Goal: Task Accomplishment & Management: Complete application form

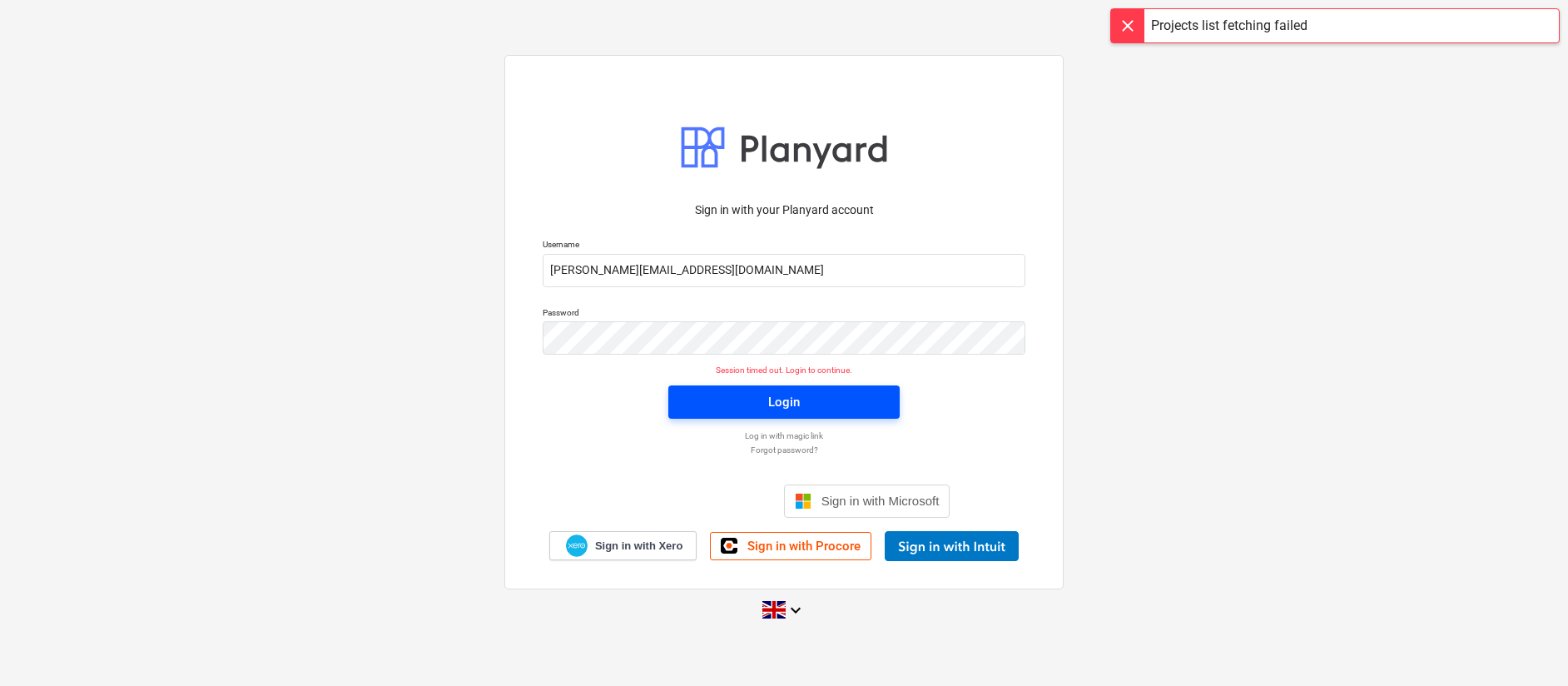
click at [799, 409] on div "Login" at bounding box center [784, 402] width 31 height 22
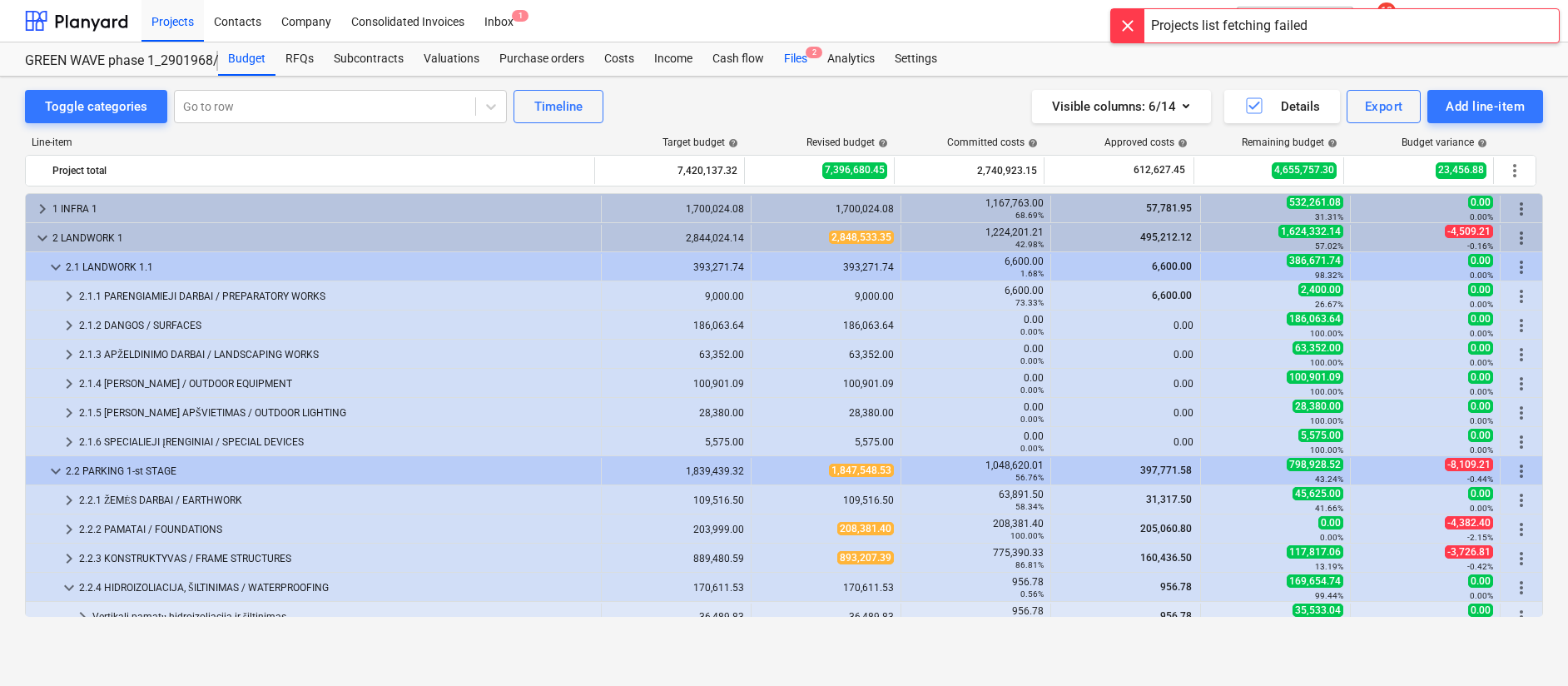
click at [801, 61] on div "Files 2" at bounding box center [795, 59] width 43 height 33
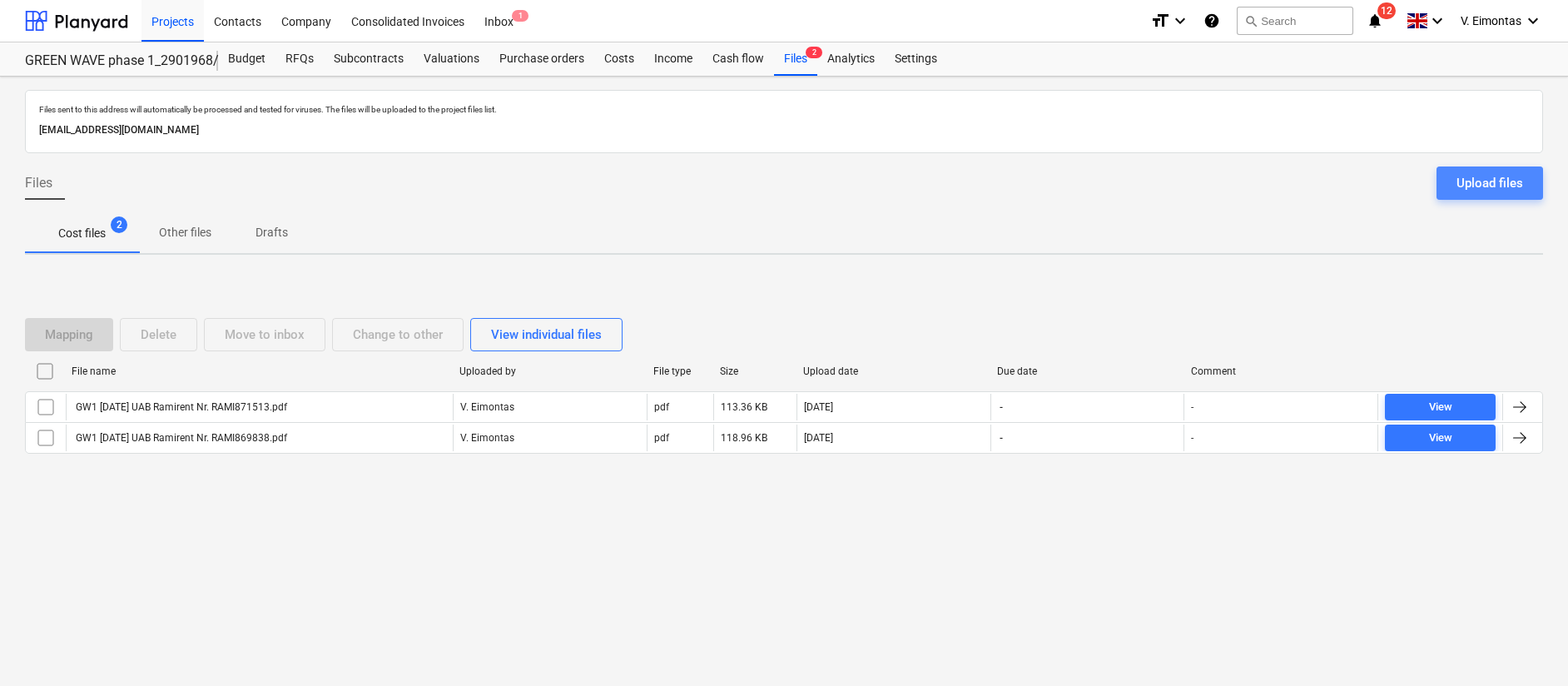
click at [1511, 176] on div "Upload files" at bounding box center [1490, 183] width 66 height 22
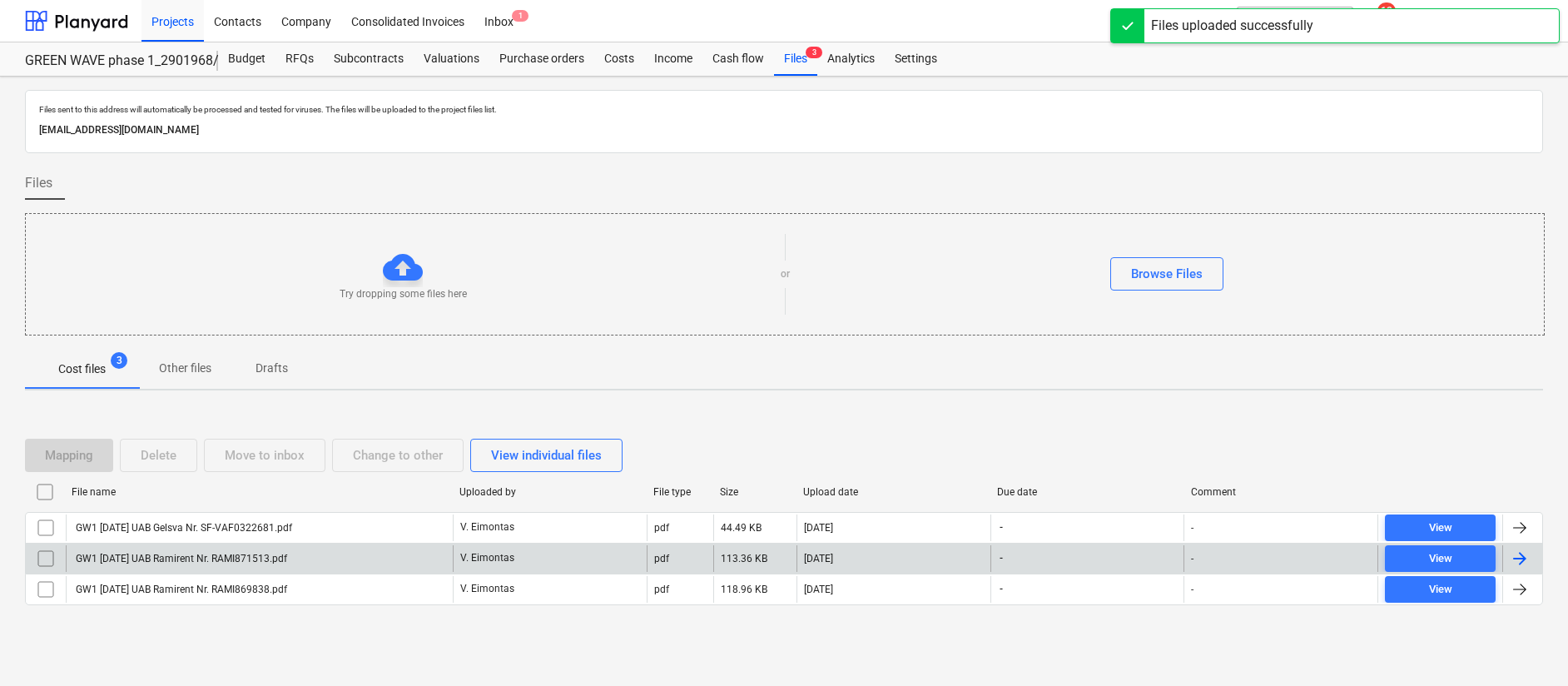
click at [246, 555] on div "GW1 [DATE] UAB Ramirent Nr. RAMI871513.pdf" at bounding box center [180, 559] width 214 height 12
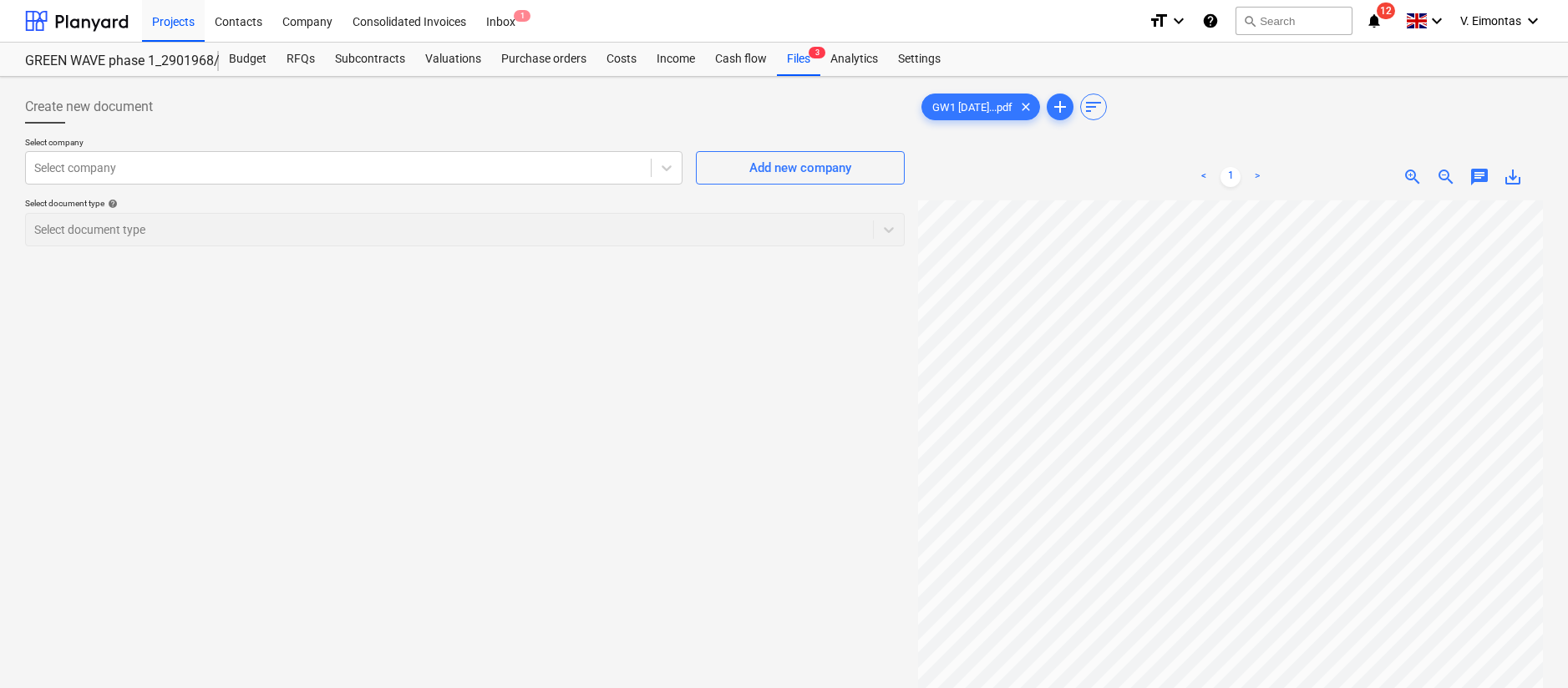
scroll to position [123, 130]
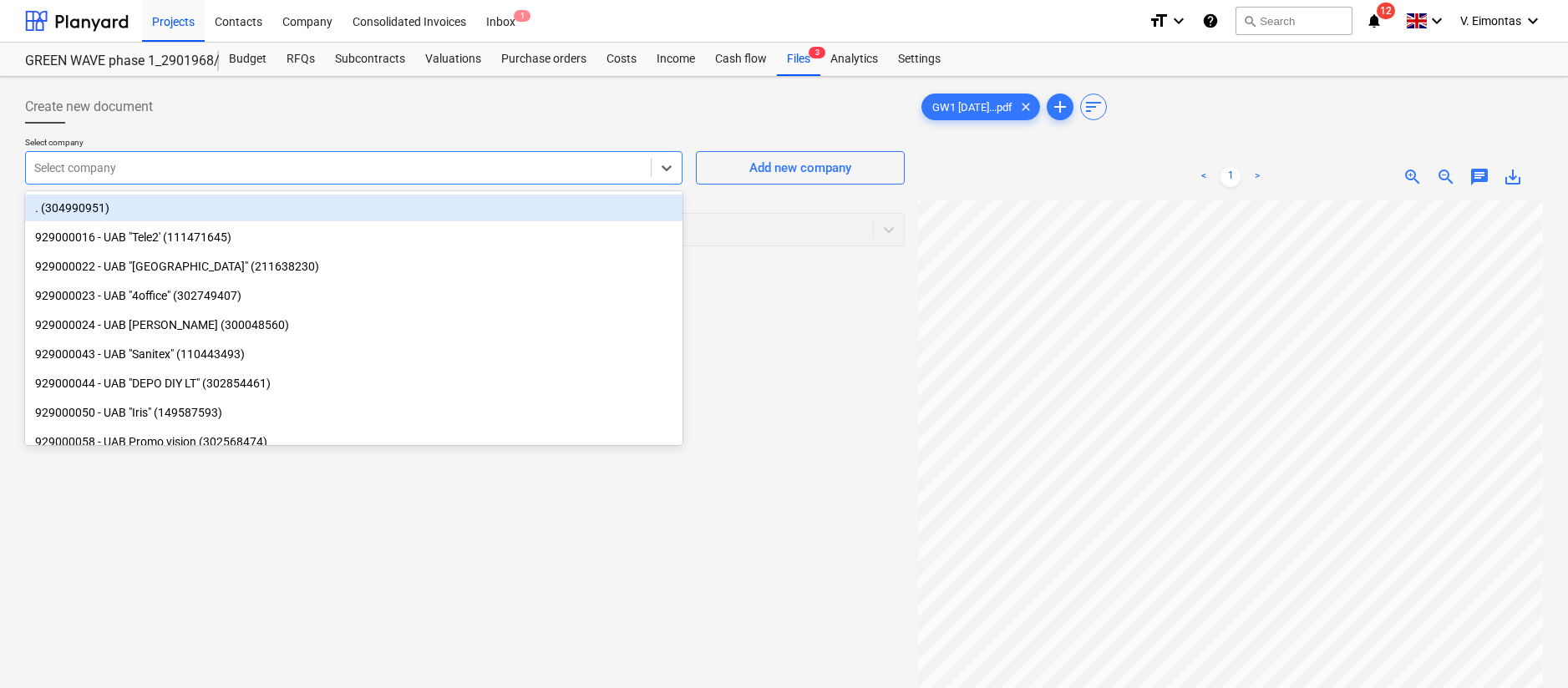
click at [213, 160] on div at bounding box center [338, 168] width 608 height 17
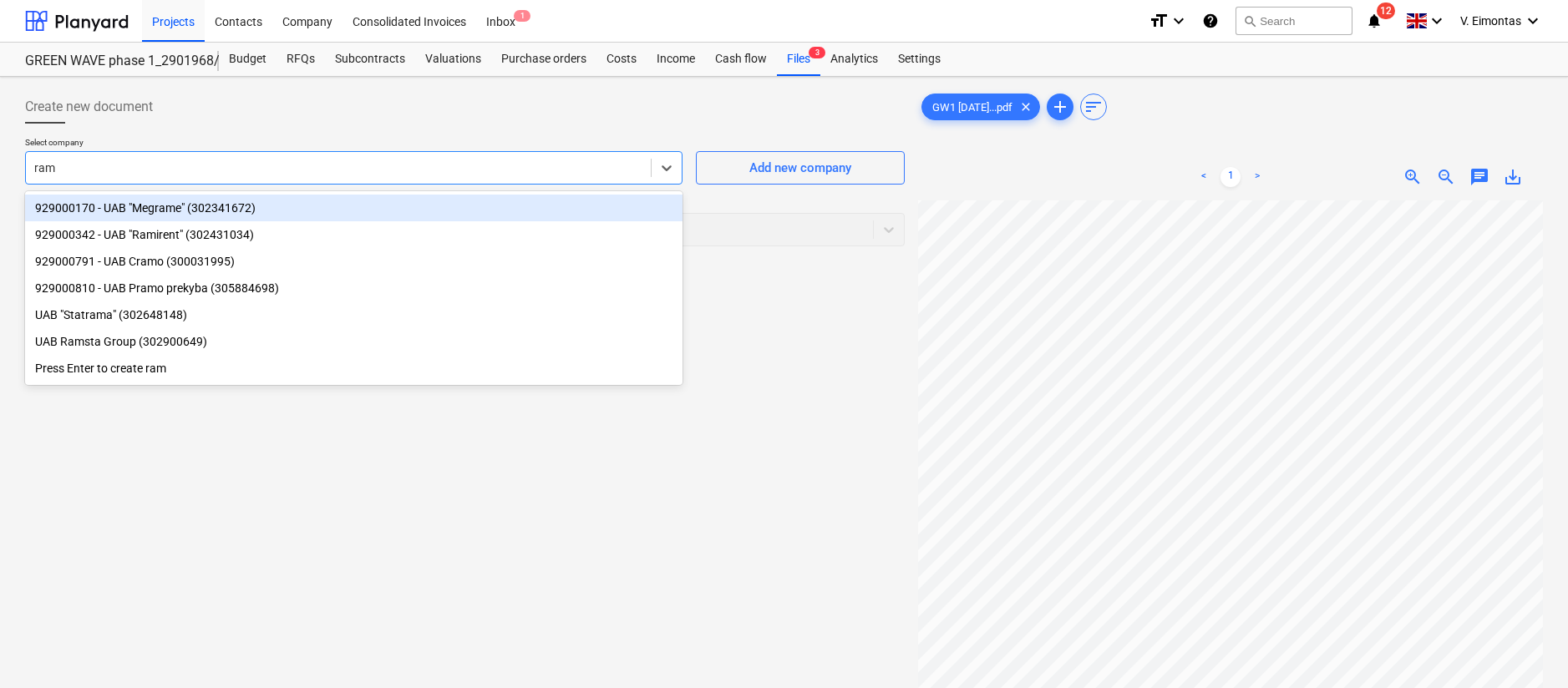
type input "rami"
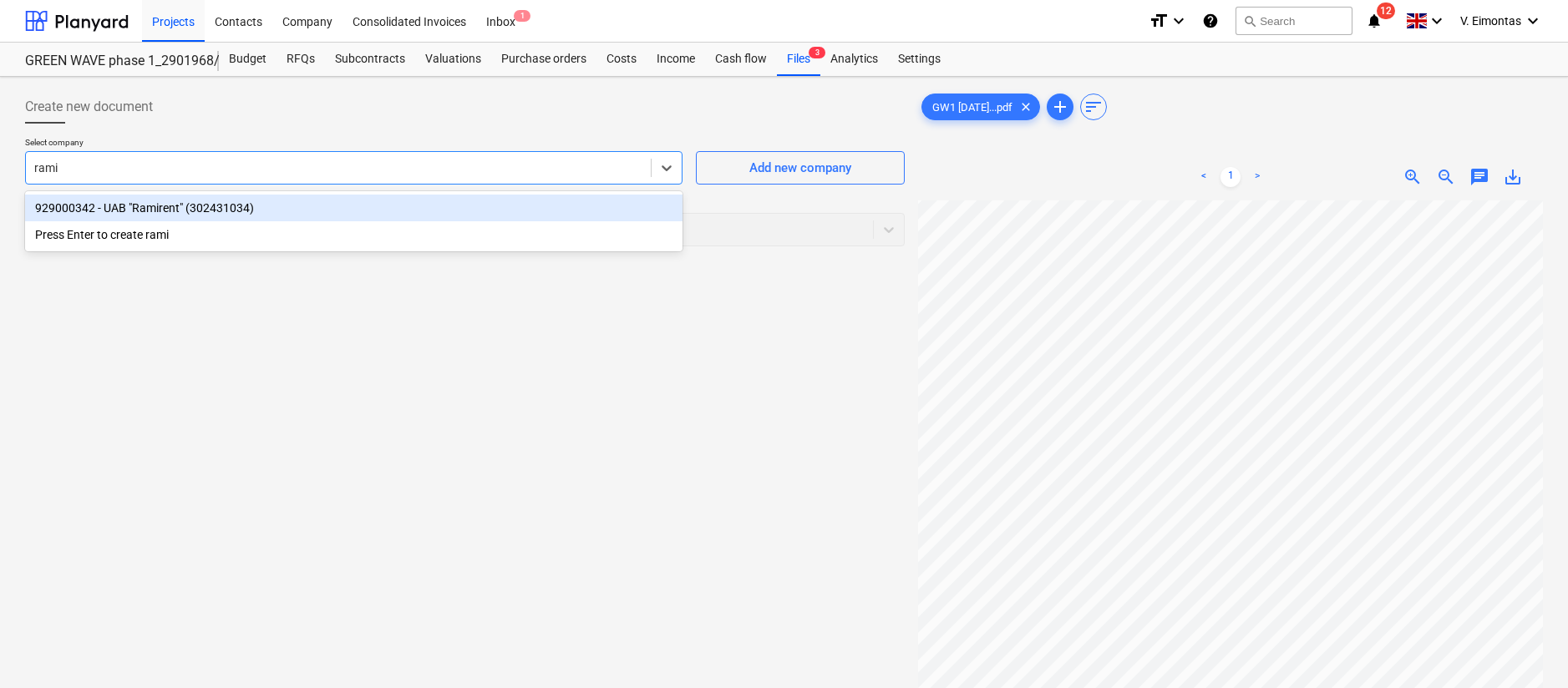
click at [234, 207] on div "929000342 - UAB "Ramirent" (302431034)" at bounding box center [353, 208] width 657 height 26
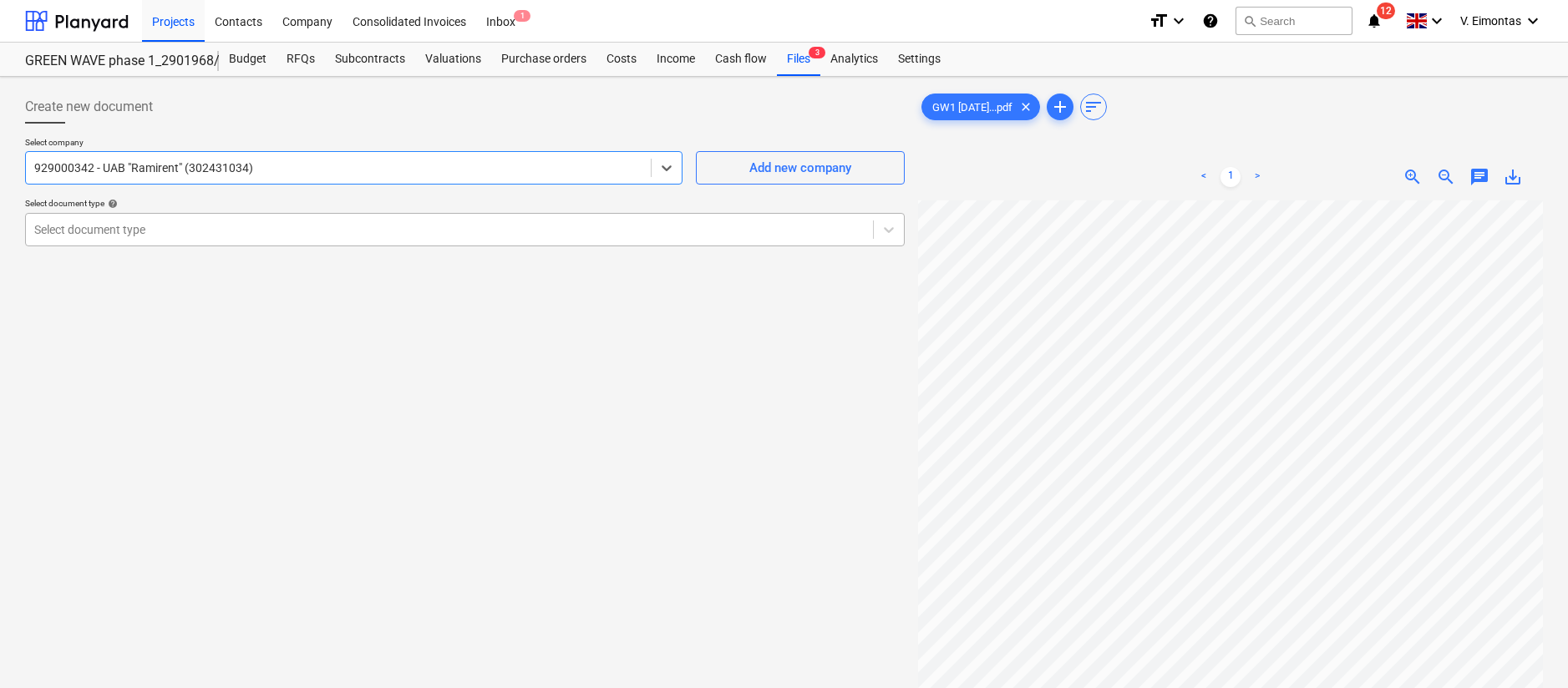
click at [235, 233] on div at bounding box center [449, 230] width 830 height 17
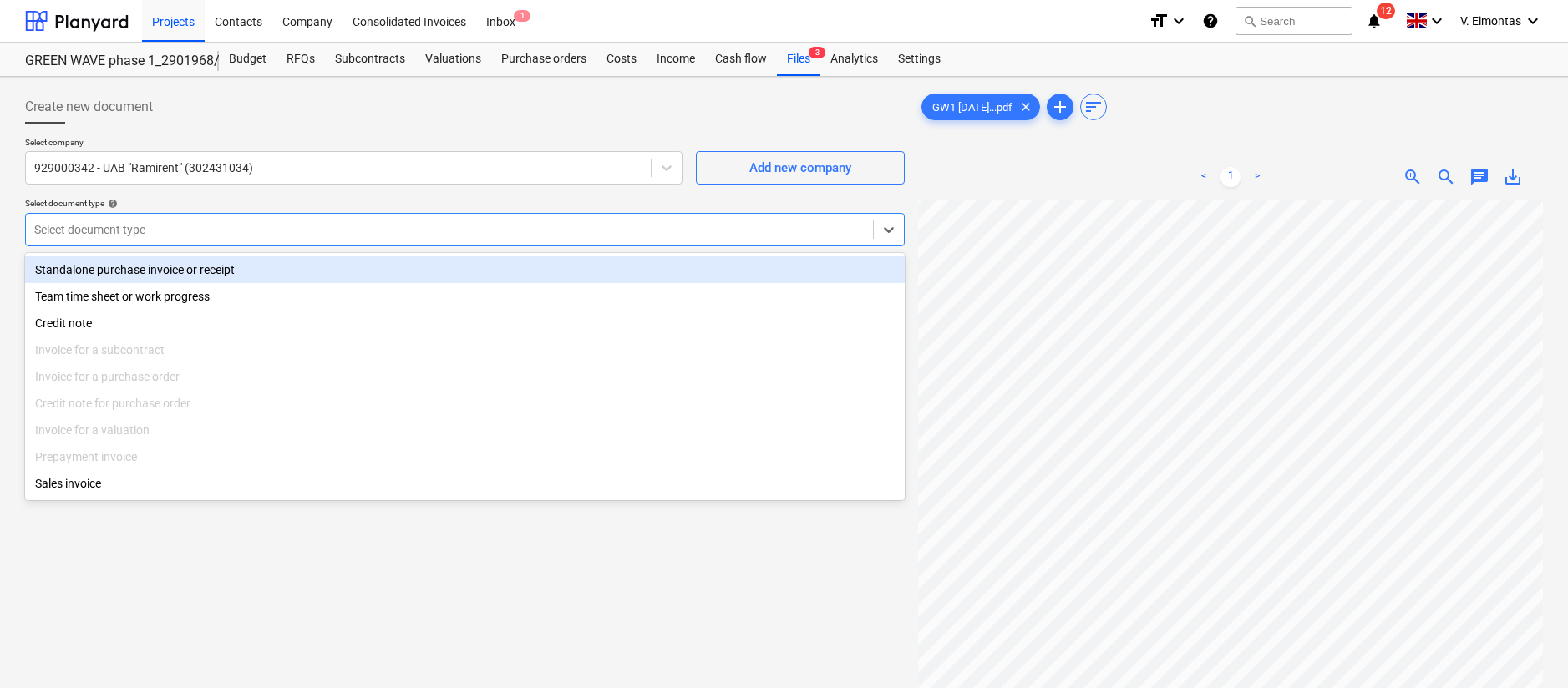
click at [226, 265] on div "Standalone purchase invoice or receipt" at bounding box center [464, 269] width 879 height 26
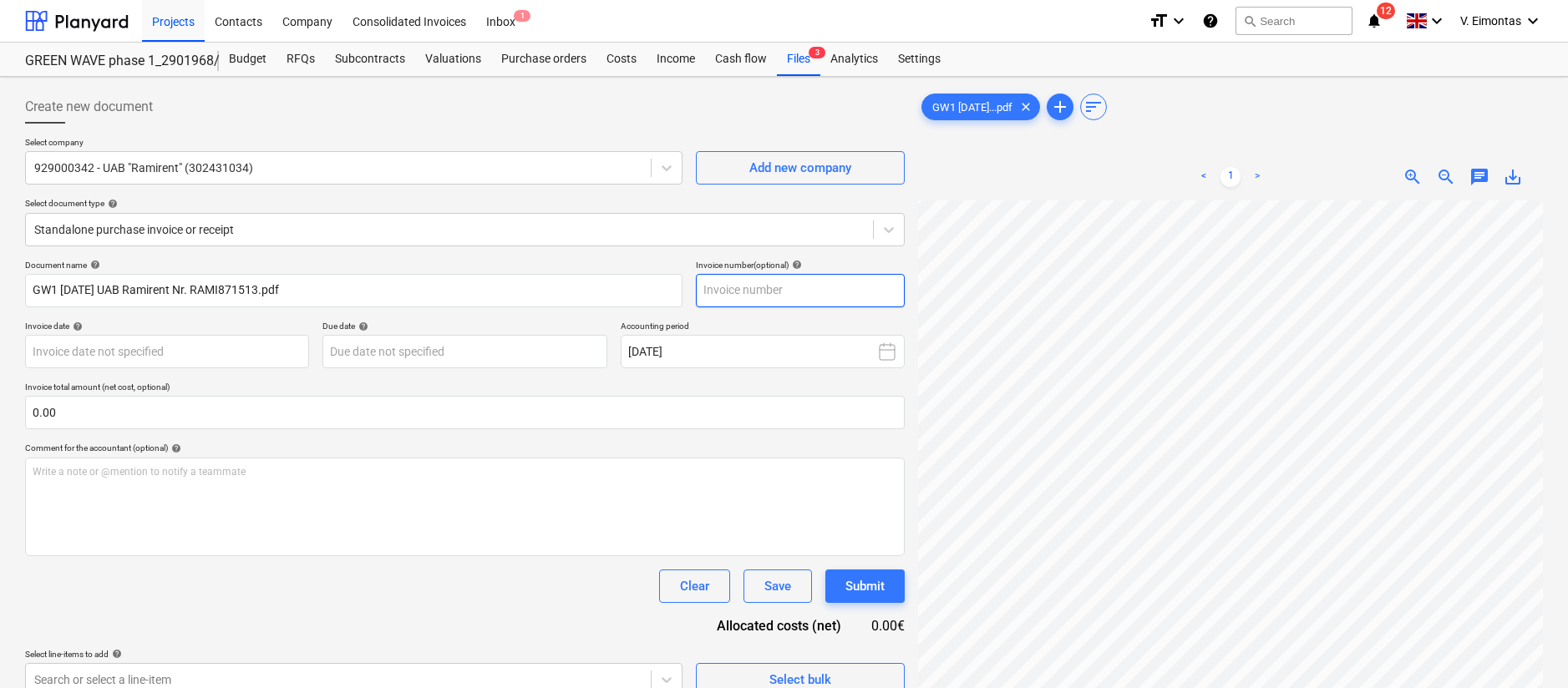
scroll to position [0, 130]
click at [796, 294] on input "text" at bounding box center [799, 290] width 209 height 33
type input "RAMI-871513"
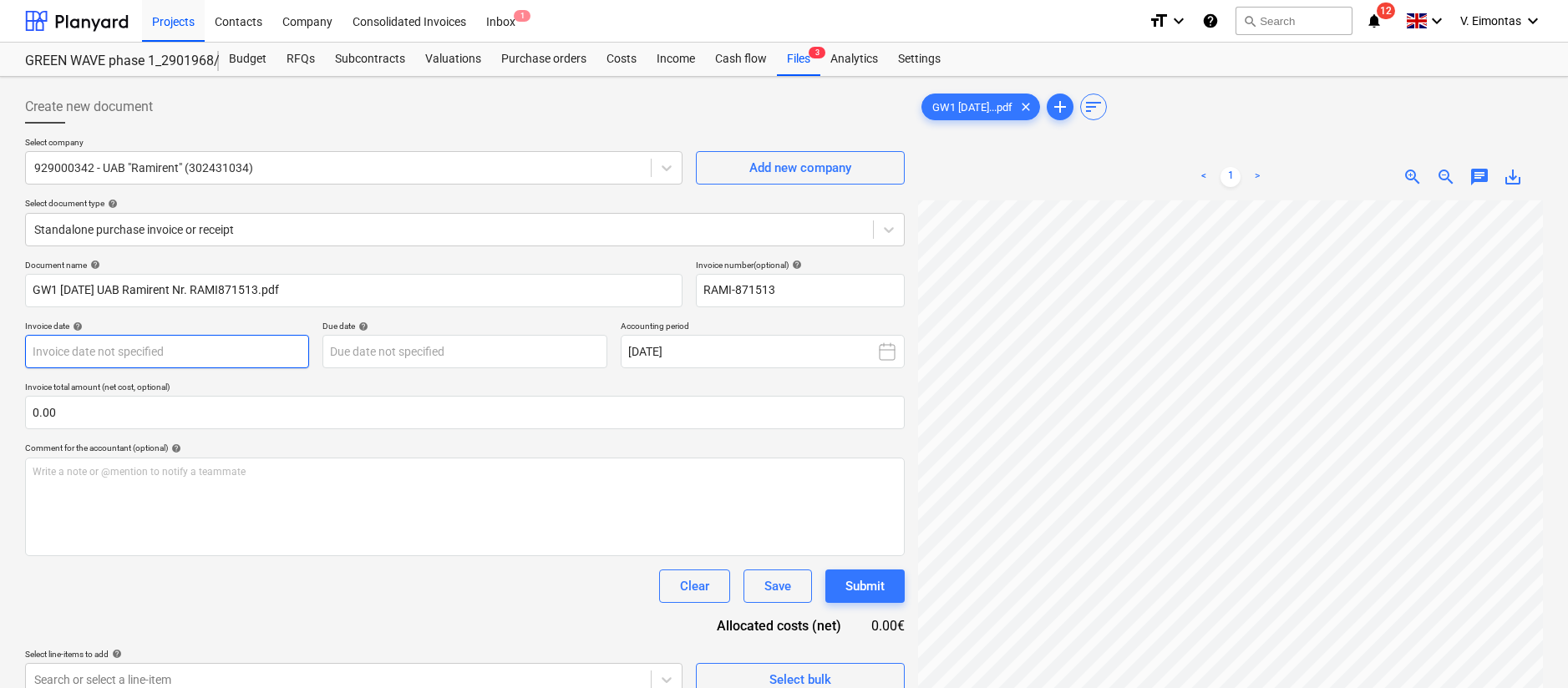
click at [294, 352] on body "Projects Contacts Company Consolidated Invoices Inbox 1 format_size keyboard_ar…" at bounding box center [784, 344] width 1568 height 688
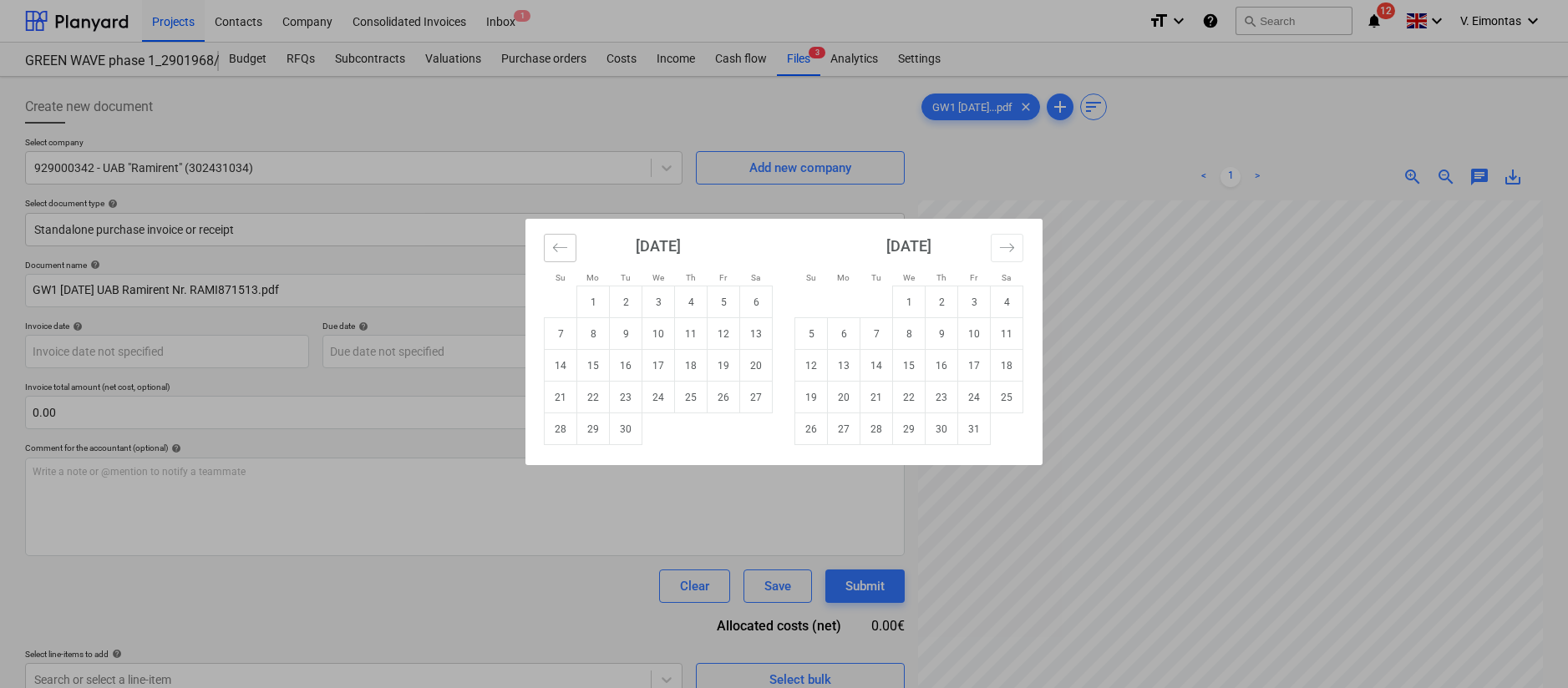
click at [561, 254] on icon "Move backward to switch to the previous month." at bounding box center [560, 248] width 16 height 16
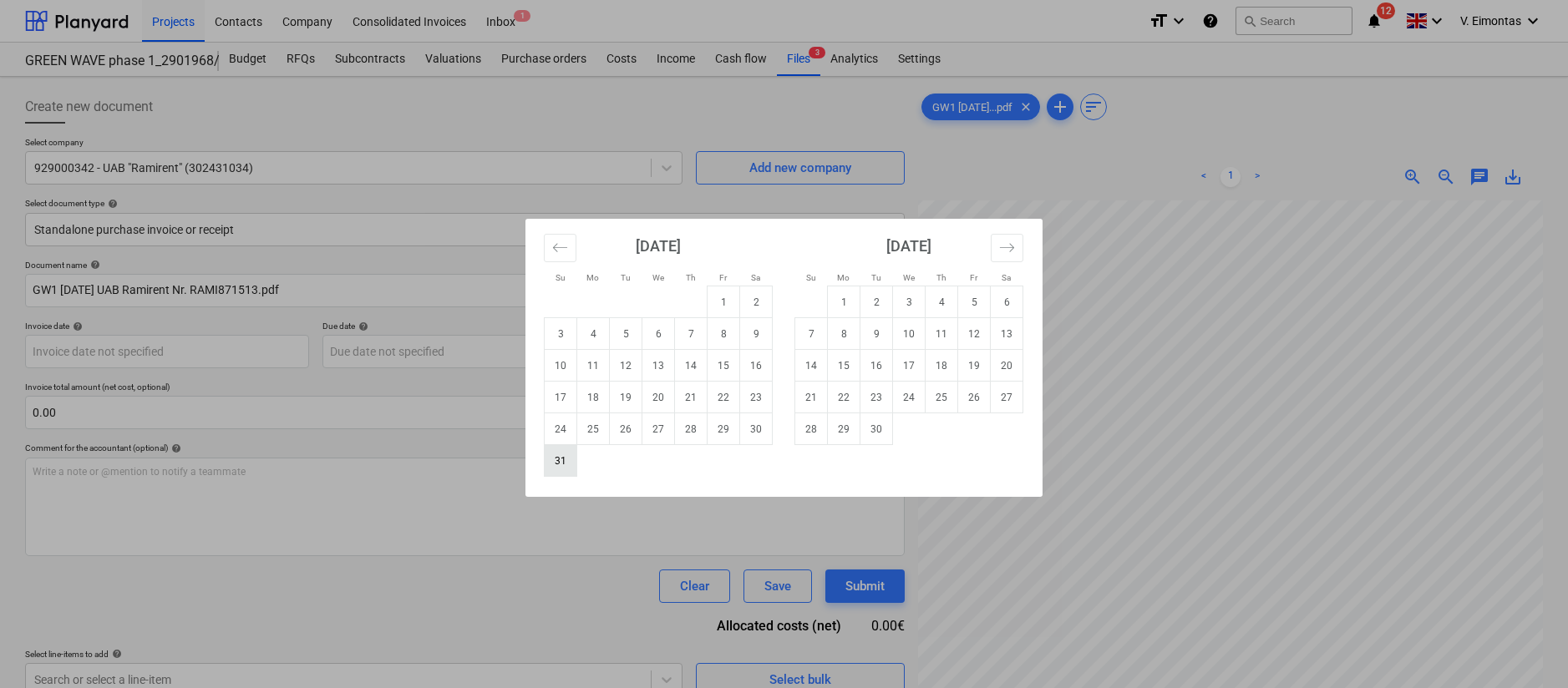
click at [558, 463] on td "31" at bounding box center [561, 461] width 32 height 32
type input "[DATE]"
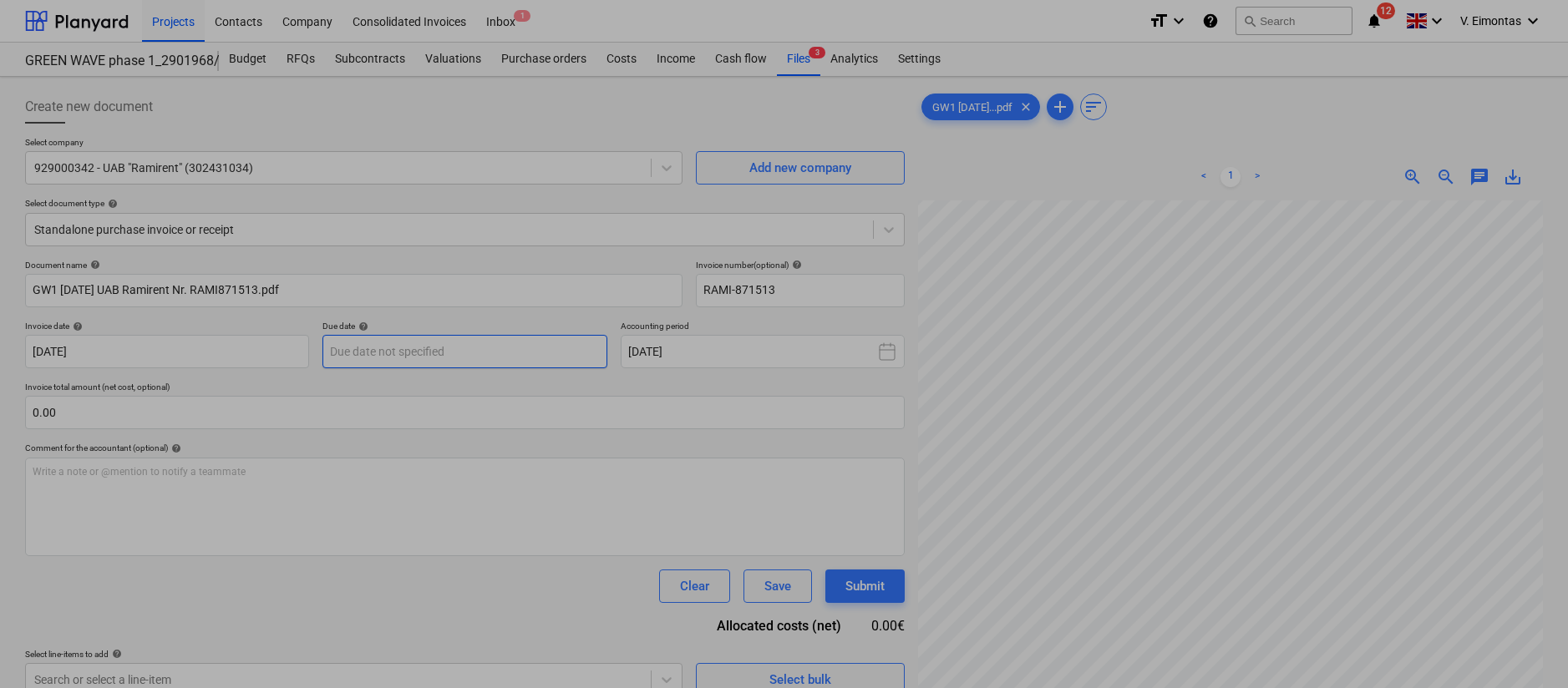
click at [446, 347] on body "Projects Contacts Company Consolidated Invoices Inbox 1 format_size keyboard_ar…" at bounding box center [784, 344] width 1568 height 688
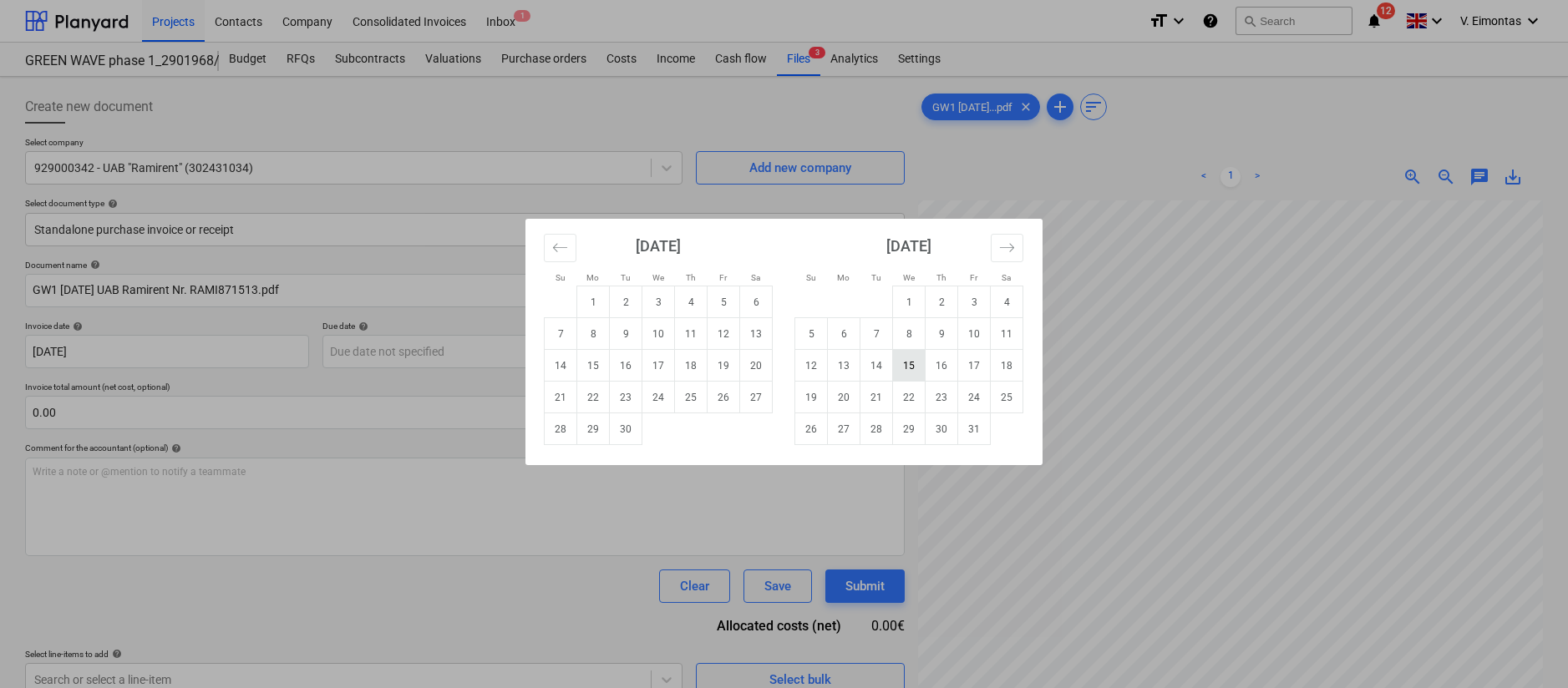
click at [911, 365] on td "15" at bounding box center [909, 365] width 32 height 32
type input "[DATE]"
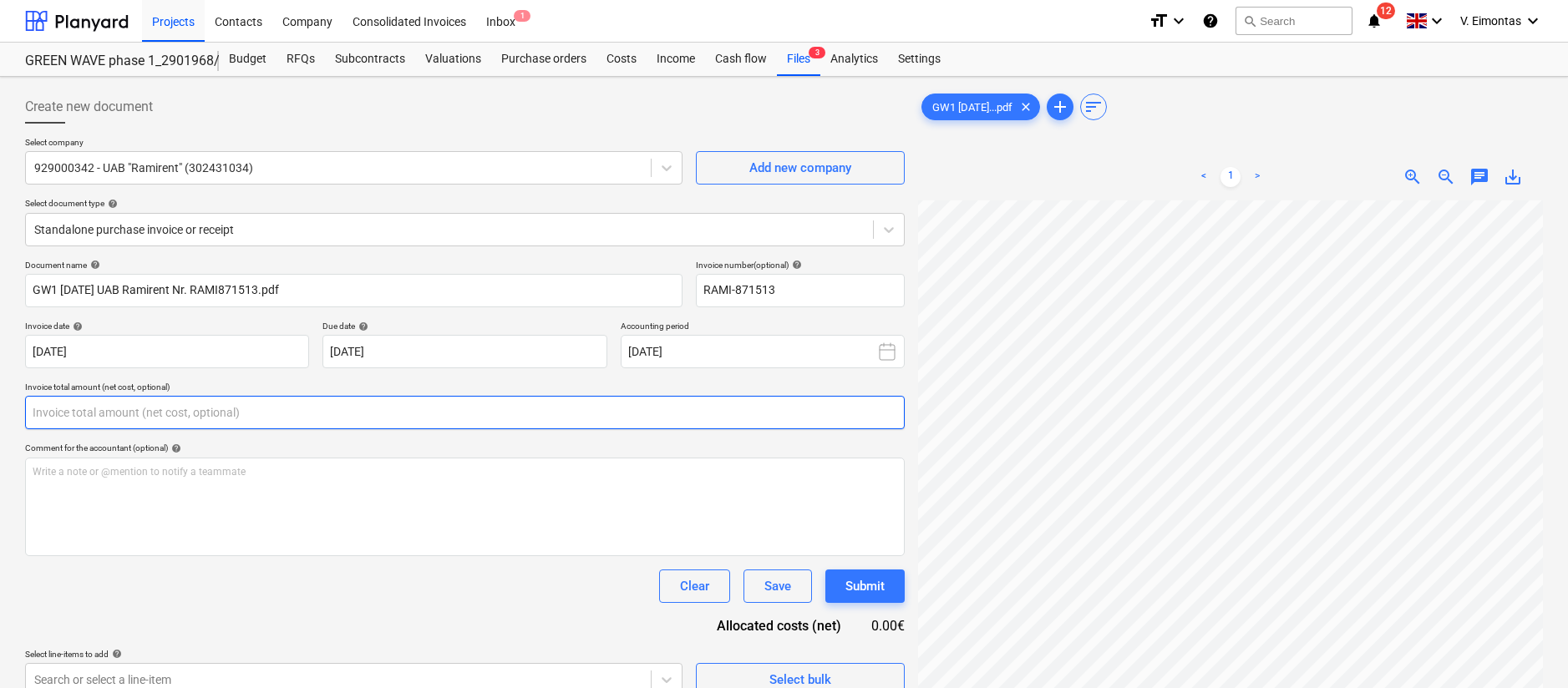
click at [428, 416] on input "text" at bounding box center [464, 412] width 879 height 33
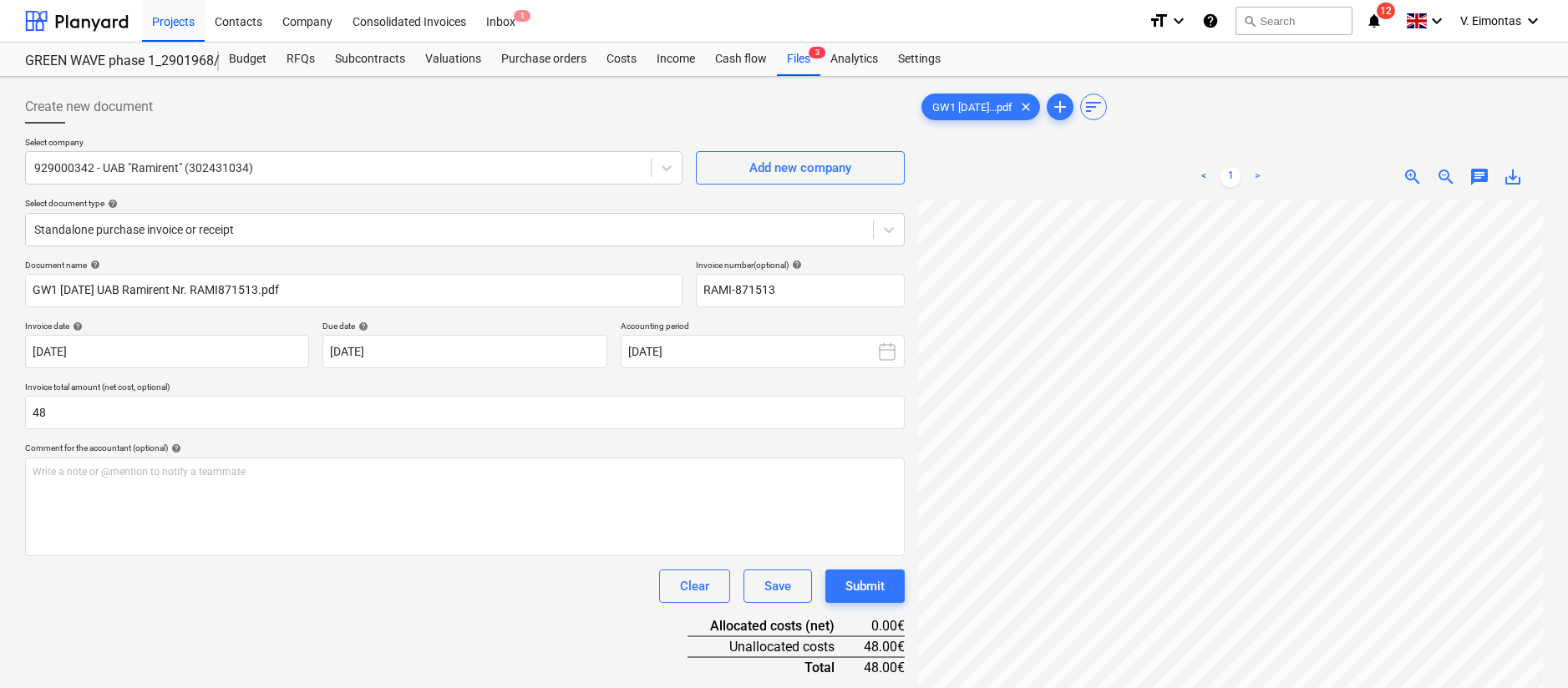
type input "48.00"
click at [288, 596] on div "Clear Save Submit" at bounding box center [464, 586] width 879 height 33
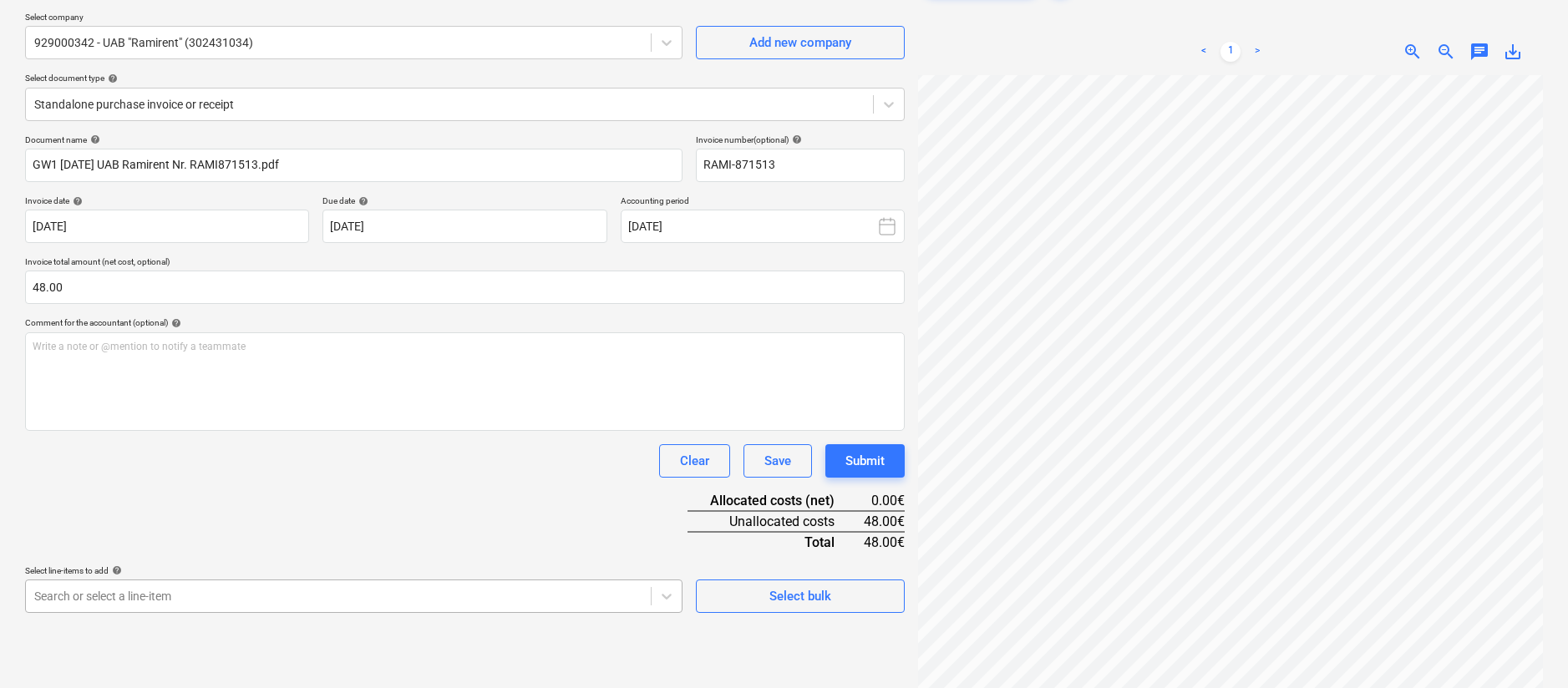
click at [518, 563] on body "Projects Contacts Company Consolidated Invoices Inbox 1 format_size keyboard_ar…" at bounding box center [784, 219] width 1568 height 688
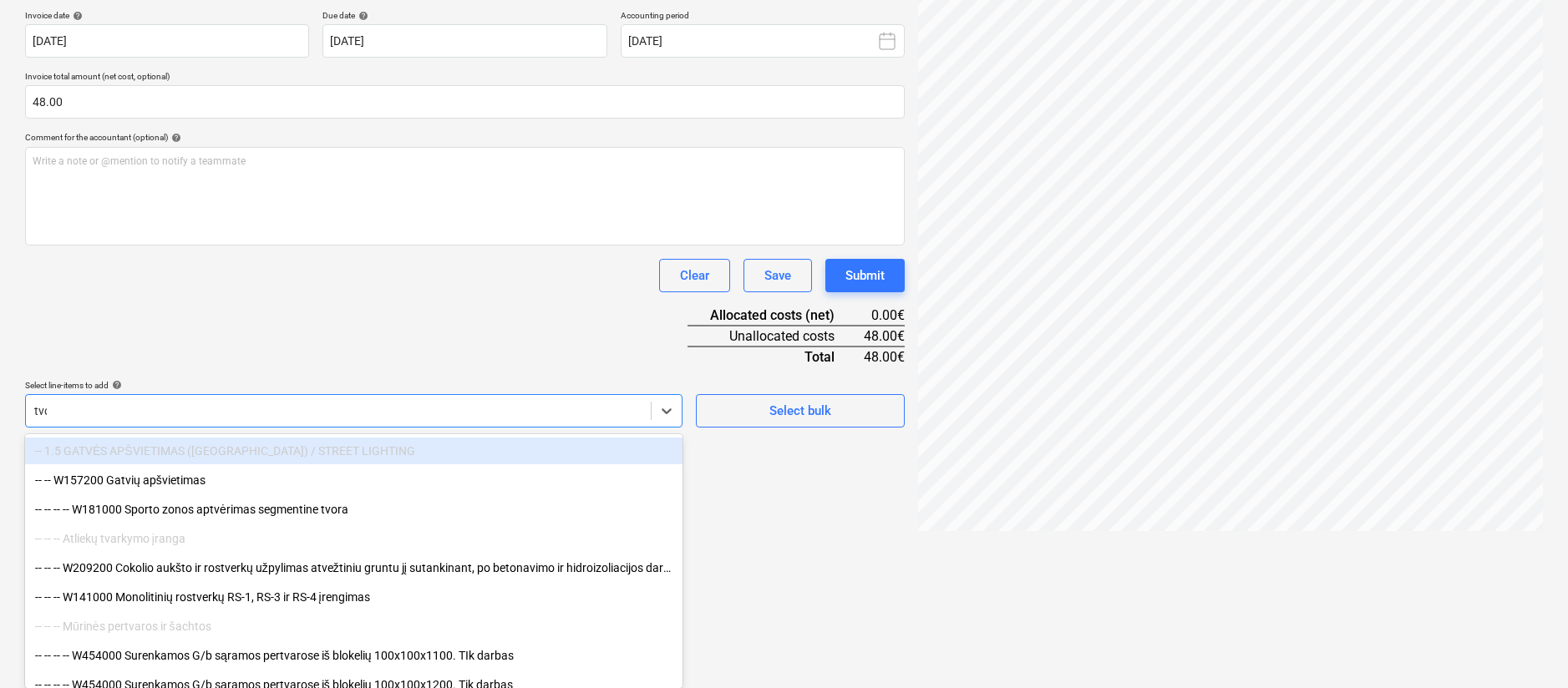
scroll to position [201, 0]
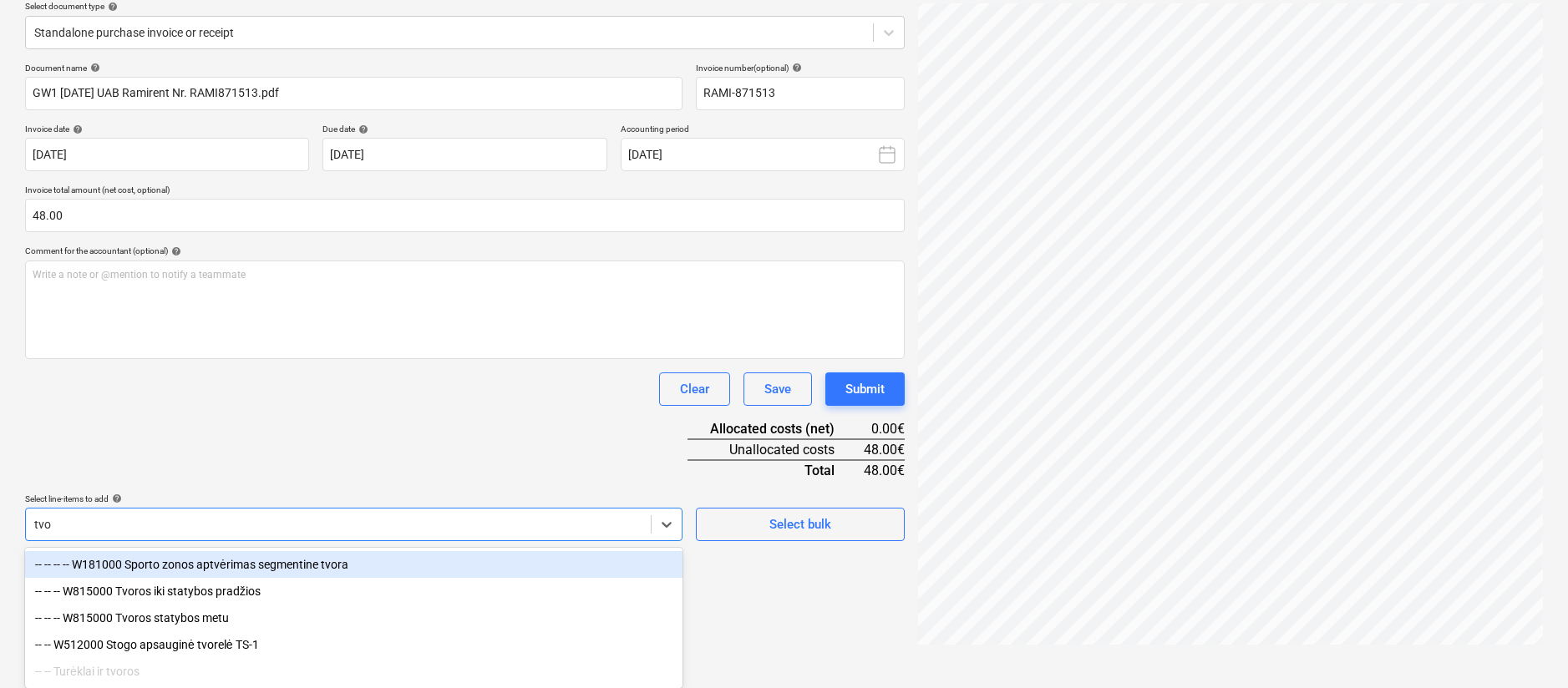
type input "tvor"
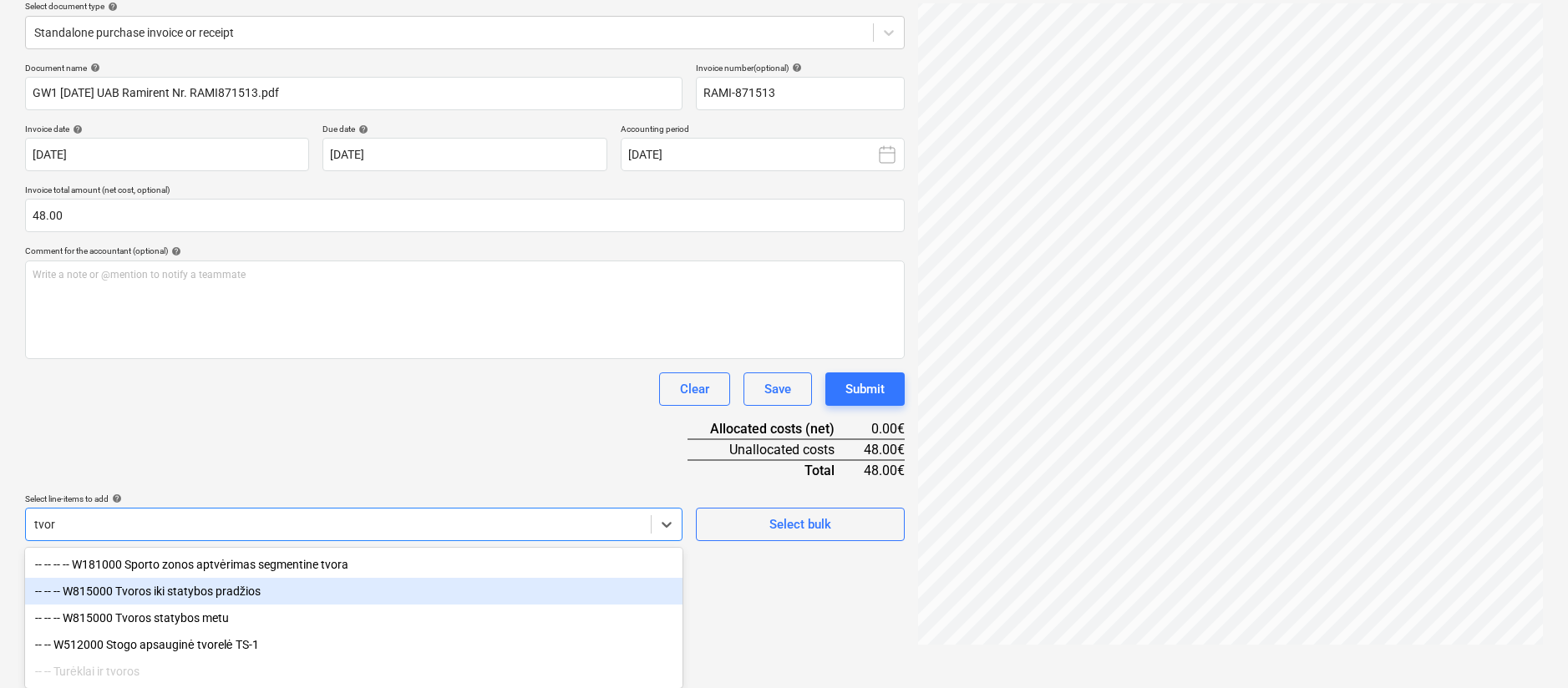
click at [266, 590] on div "-- -- -- W815000 Tvoros iki statybos pradžios" at bounding box center [353, 591] width 657 height 26
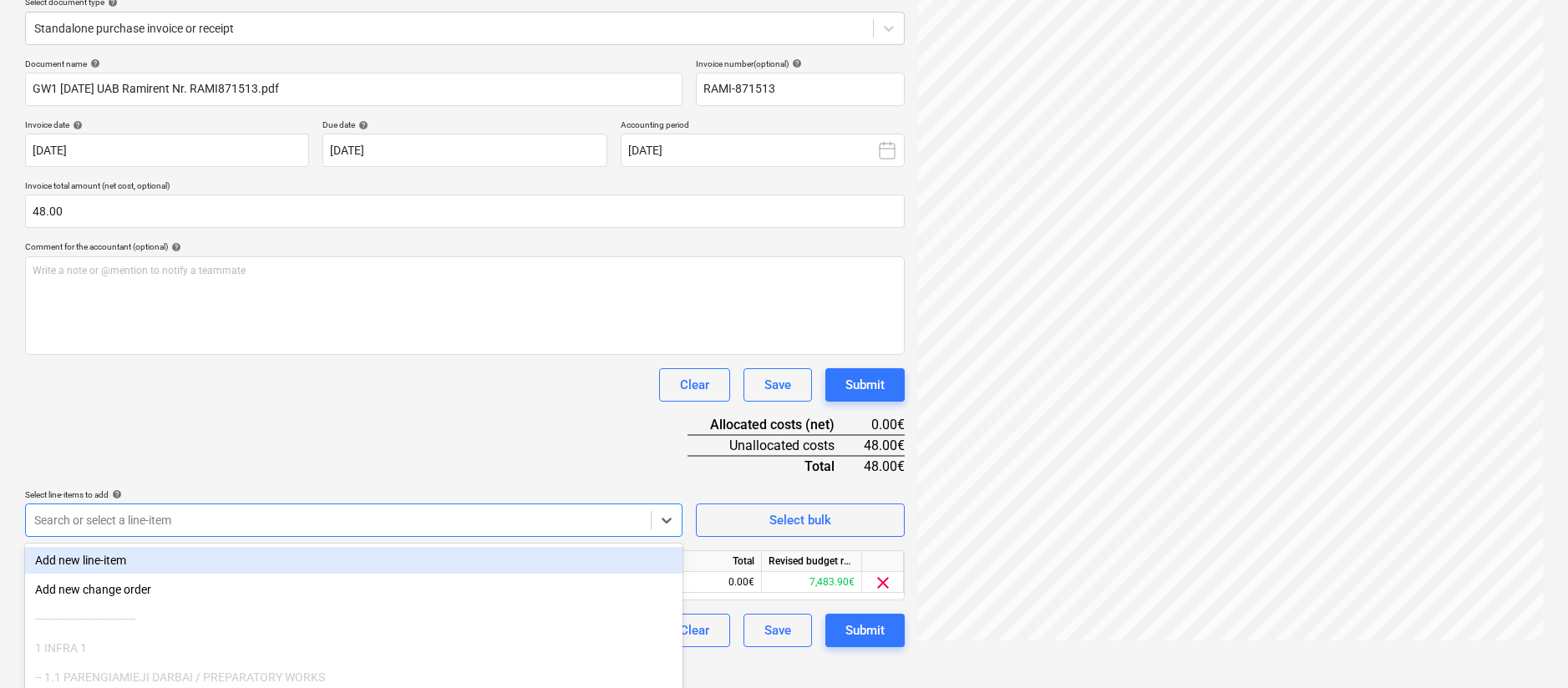
click at [399, 451] on div "Document name help GW1 [DATE] UAB Ramirent Nr. RAMI871513.pdf Invoice number (o…" at bounding box center [464, 353] width 879 height 589
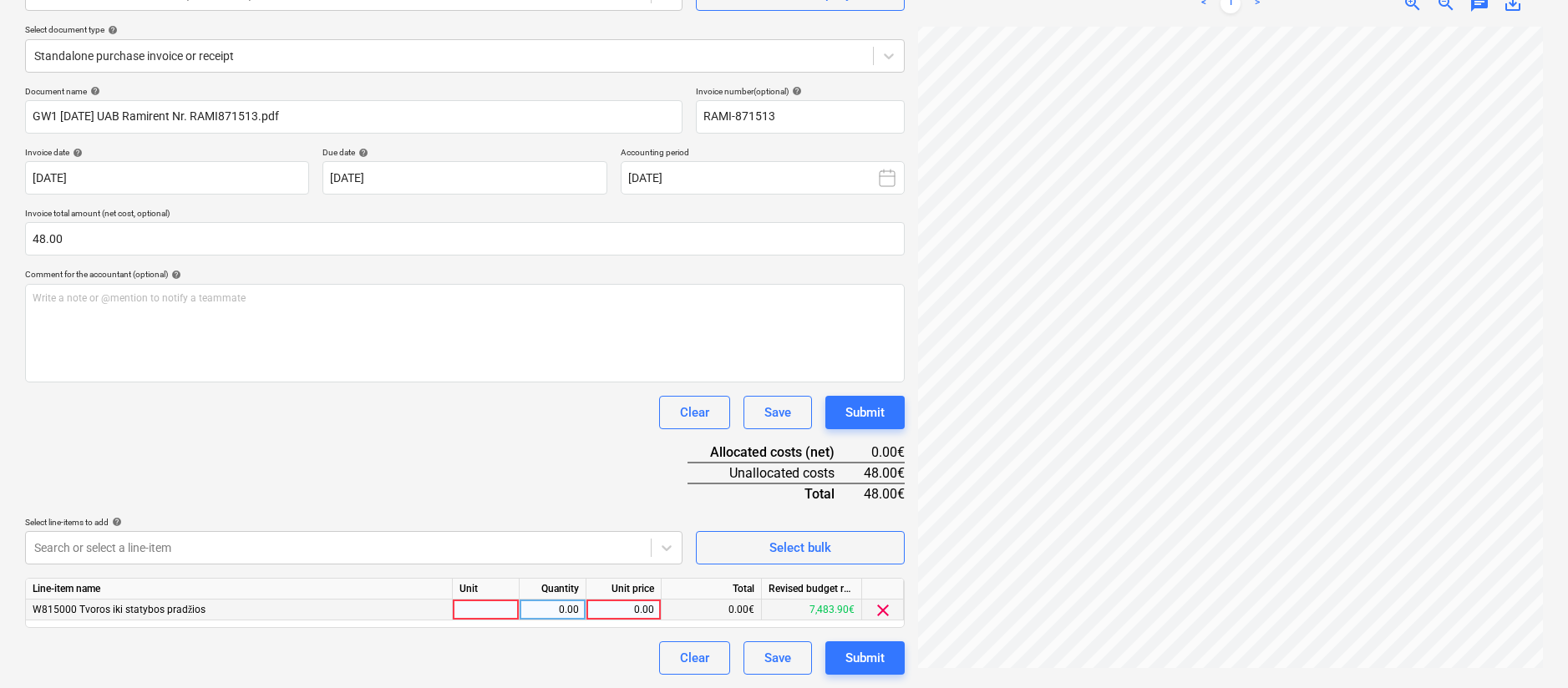
click at [490, 610] on div at bounding box center [486, 610] width 66 height 21
type input "mėn."
type input "1"
click at [583, 462] on div "Document name help GW1 [DATE] UAB Ramirent Nr. RAMI871513.pdf Invoice number (o…" at bounding box center [464, 381] width 879 height 589
click at [899, 656] on button "Submit" at bounding box center [864, 658] width 79 height 33
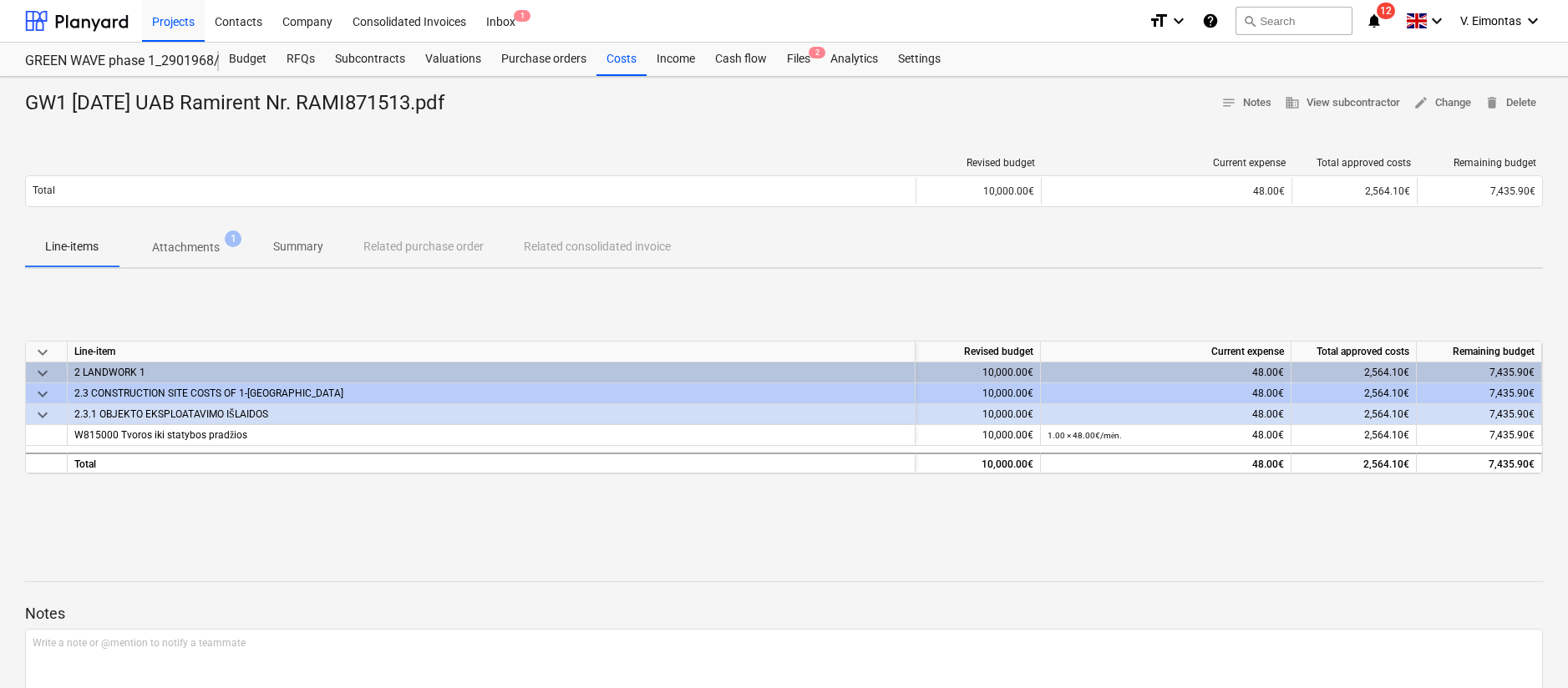
click at [1069, 279] on div "GW1 [DATE] UAB Ramirent Nr. RAMI871513.pdf notes Notes business View subcontrac…" at bounding box center [784, 435] width 1568 height 718
click at [800, 64] on div "Files 2" at bounding box center [798, 59] width 43 height 33
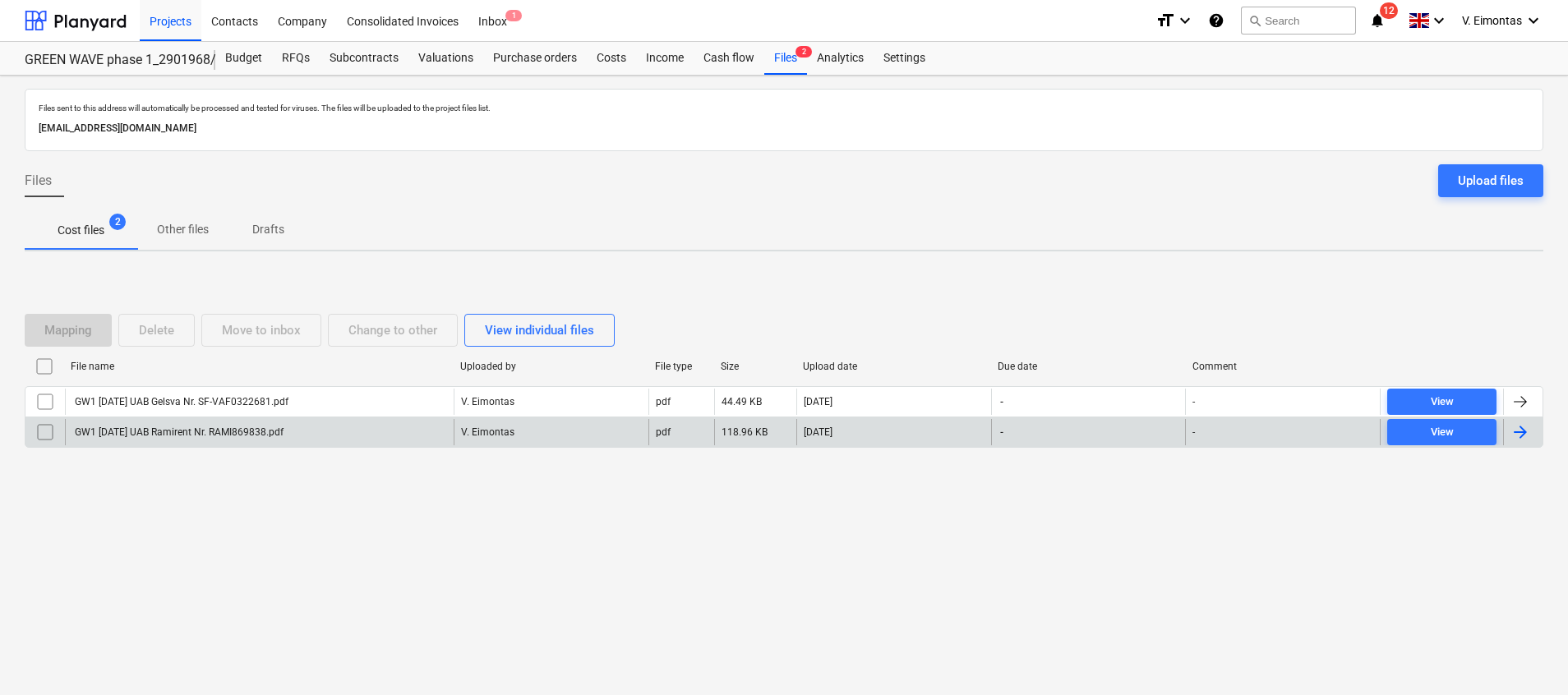
click at [243, 439] on div "GW1 [DATE] UAB Ramirent Nr. RAMI869838.pdf" at bounding box center [260, 431] width 389 height 26
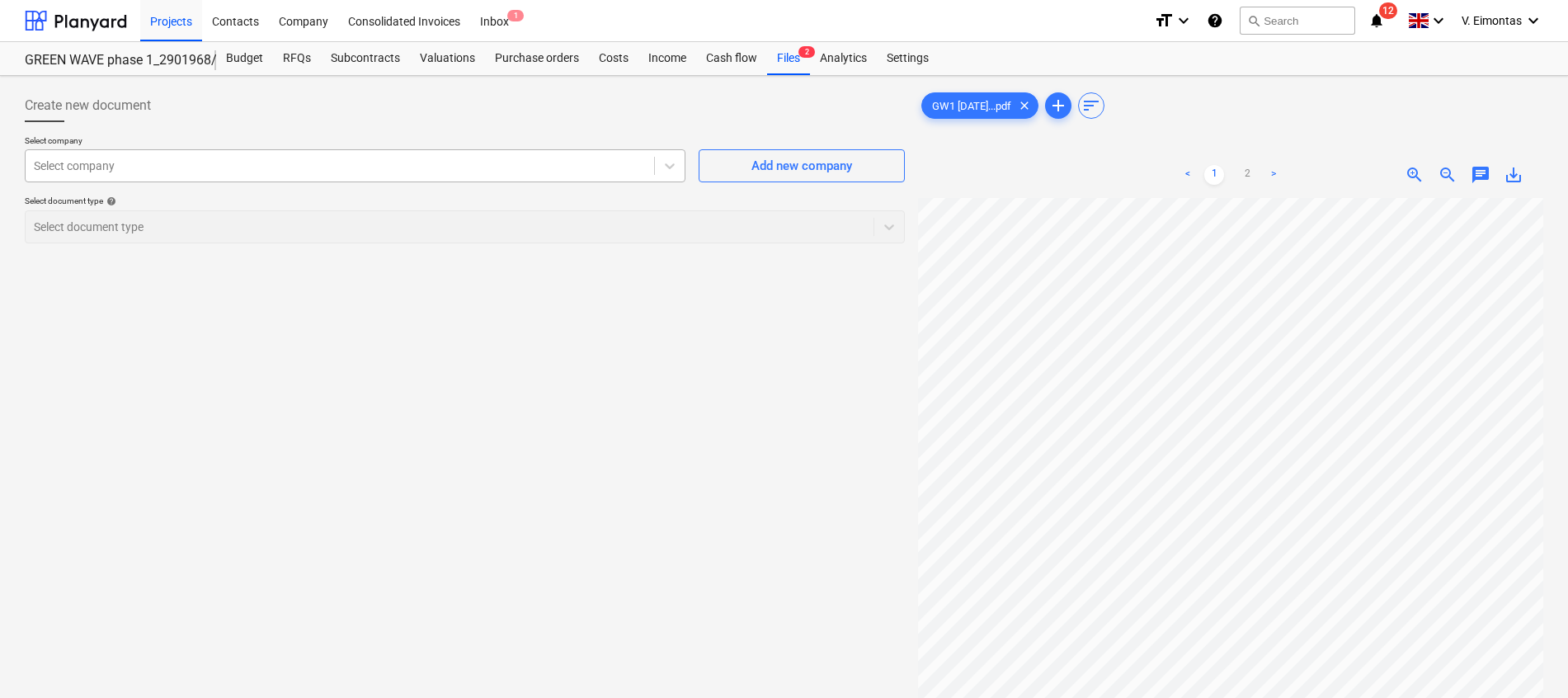
click at [465, 156] on div "Select company" at bounding box center [340, 165] width 629 height 23
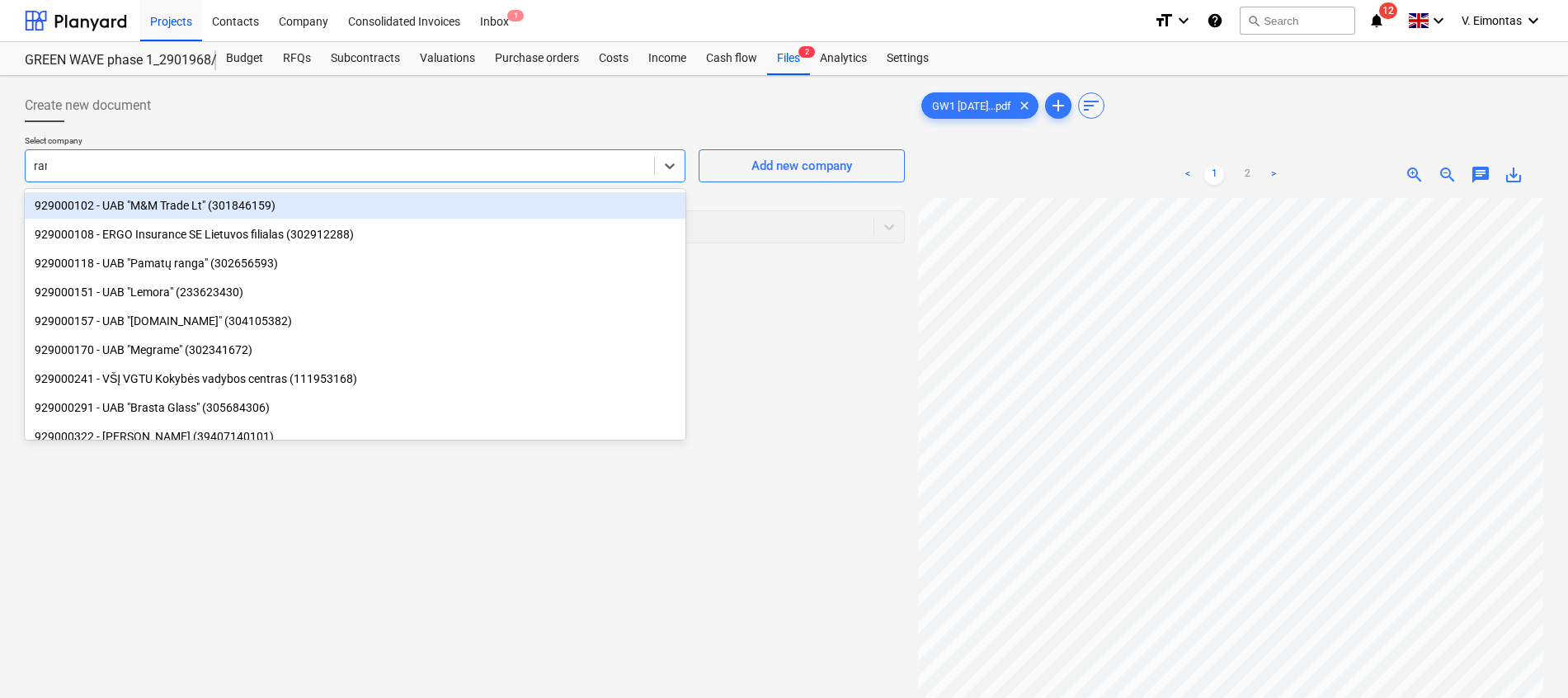
type input "rami"
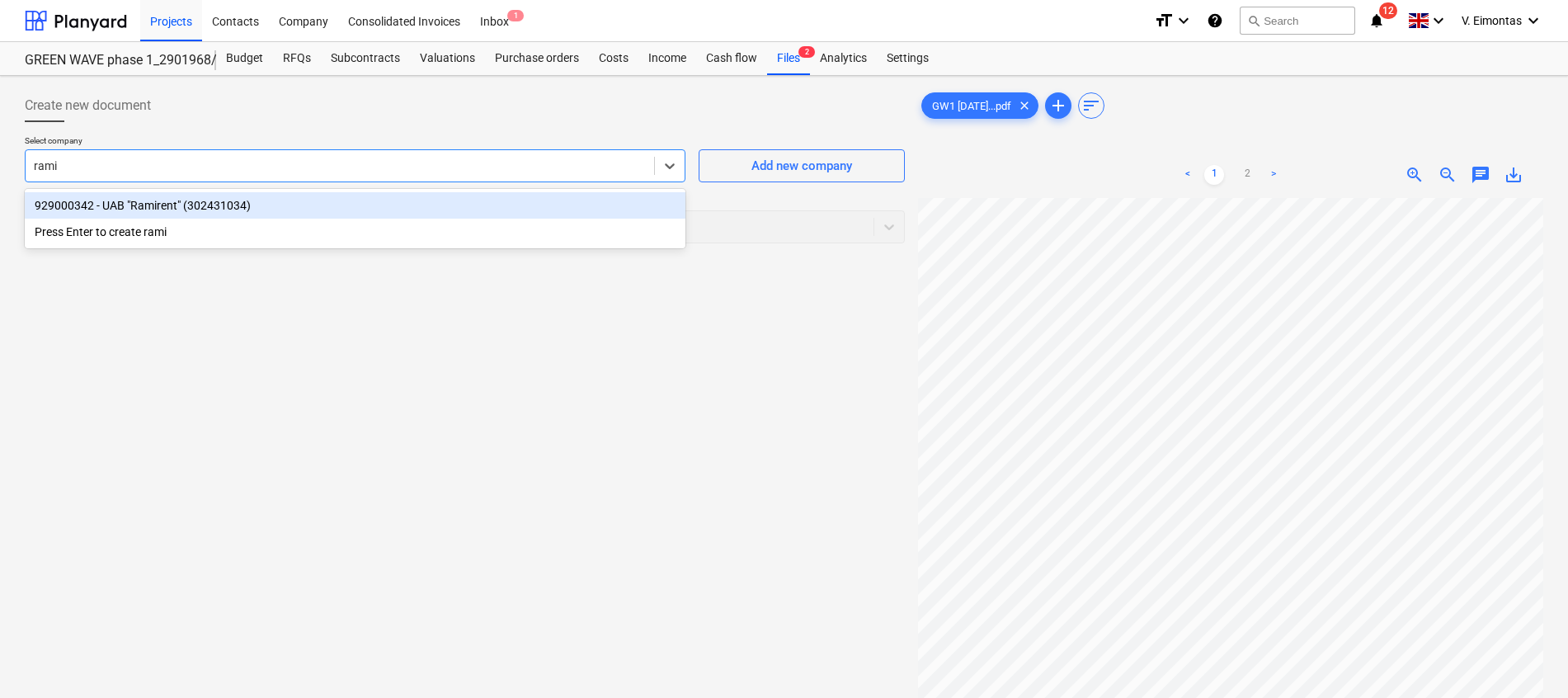
click at [465, 203] on div "929000342 - UAB "Ramirent" (302431034)" at bounding box center [355, 205] width 661 height 26
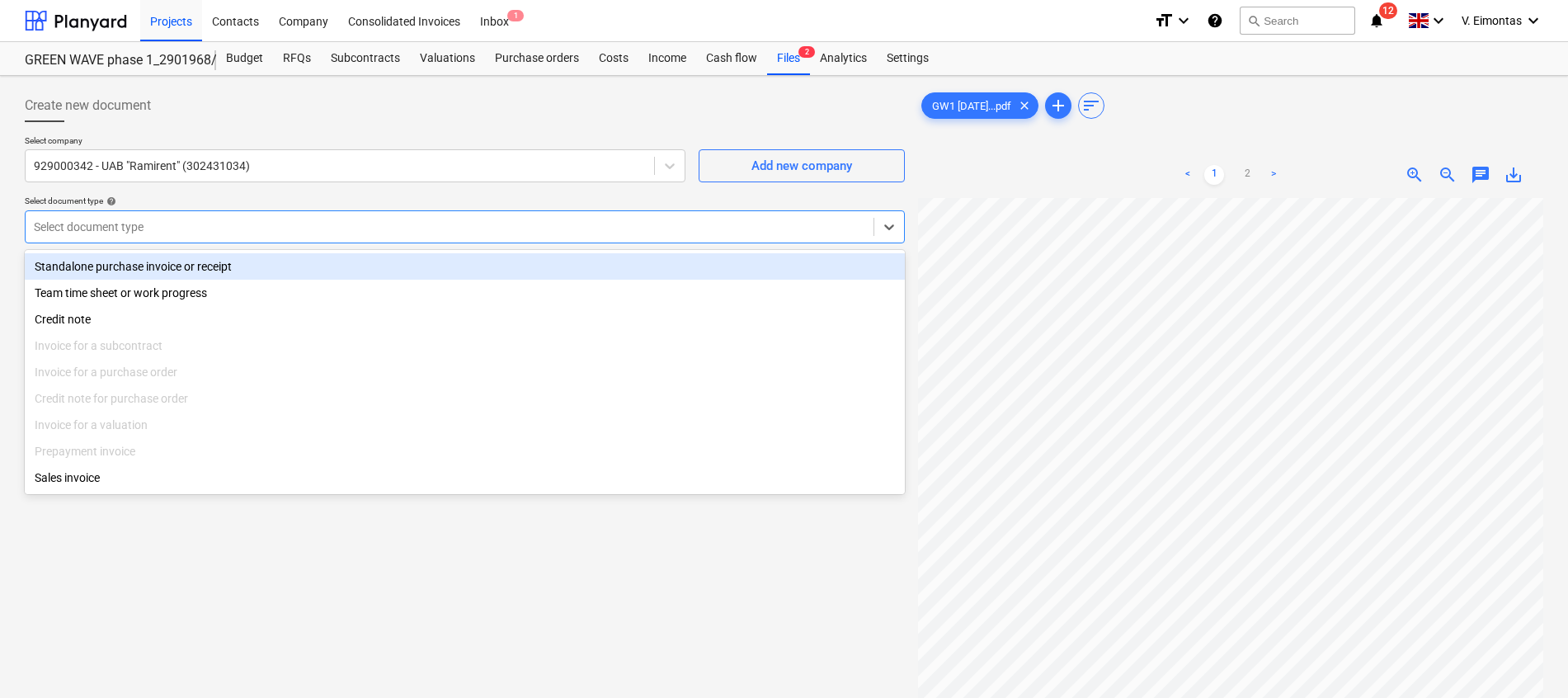
click at [460, 231] on div at bounding box center [449, 227] width 832 height 17
click at [383, 272] on div "Standalone purchase invoice or receipt" at bounding box center [464, 266] width 880 height 26
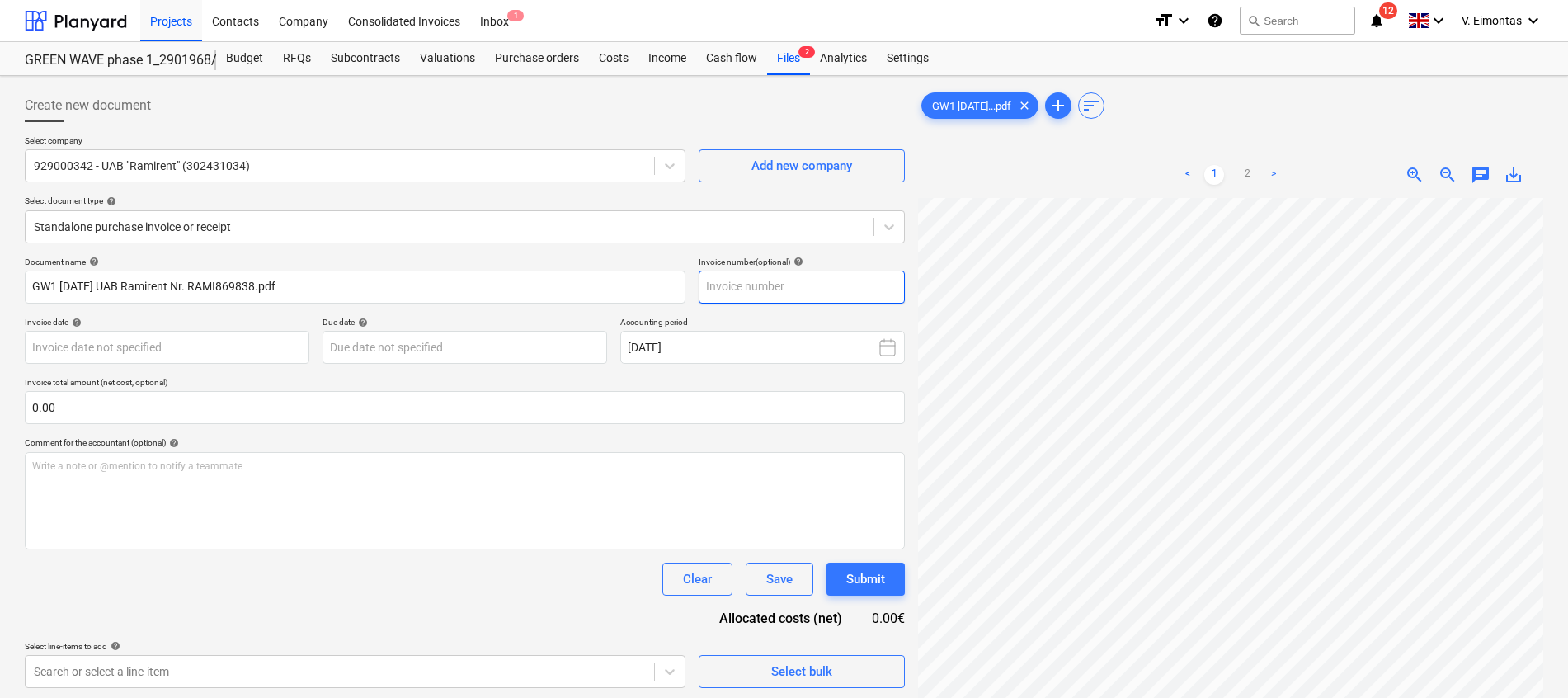
click at [752, 280] on input "text" at bounding box center [801, 287] width 206 height 33
click at [838, 290] on input "text" at bounding box center [801, 287] width 206 height 33
type input "RAMI-869838"
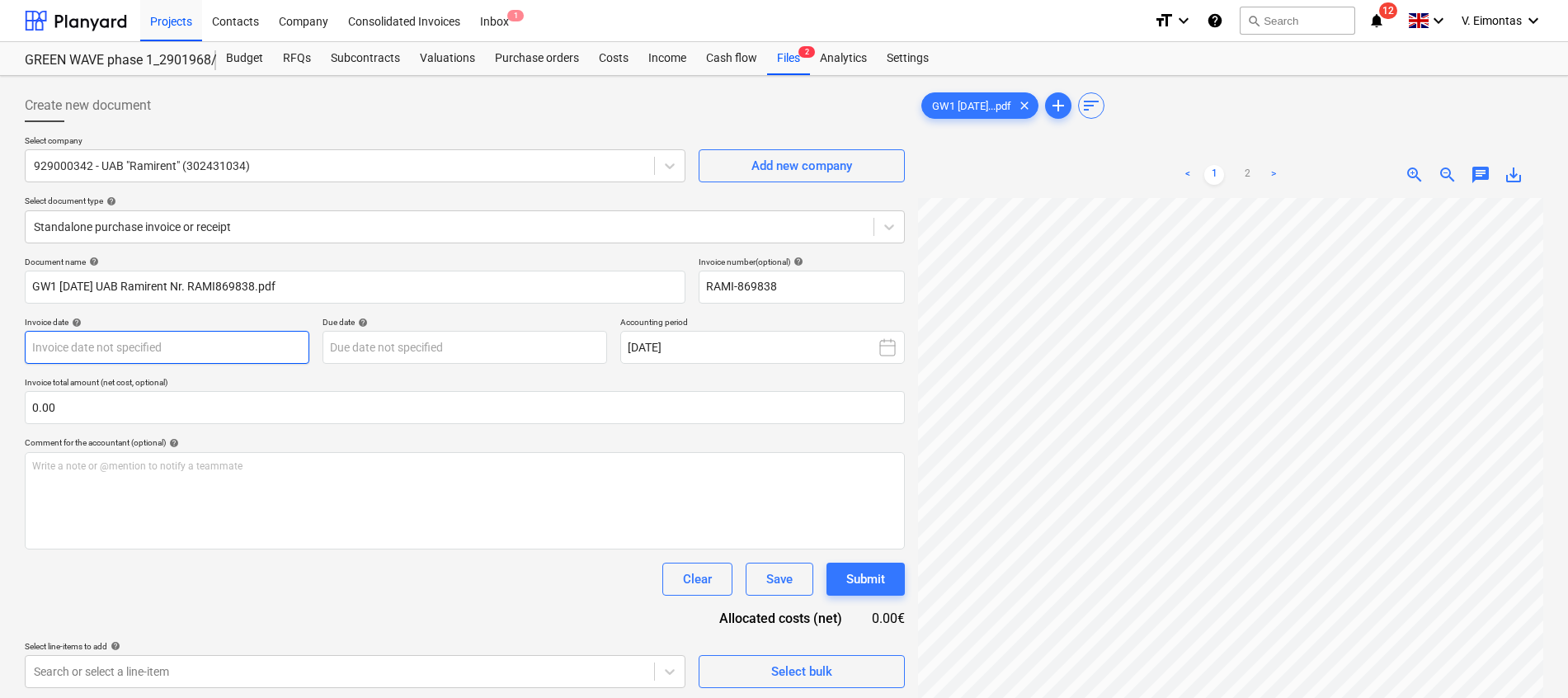
click at [274, 357] on body "Projects Contacts Company Consolidated Invoices Inbox 1 format_size keyboard_ar…" at bounding box center [784, 349] width 1568 height 698
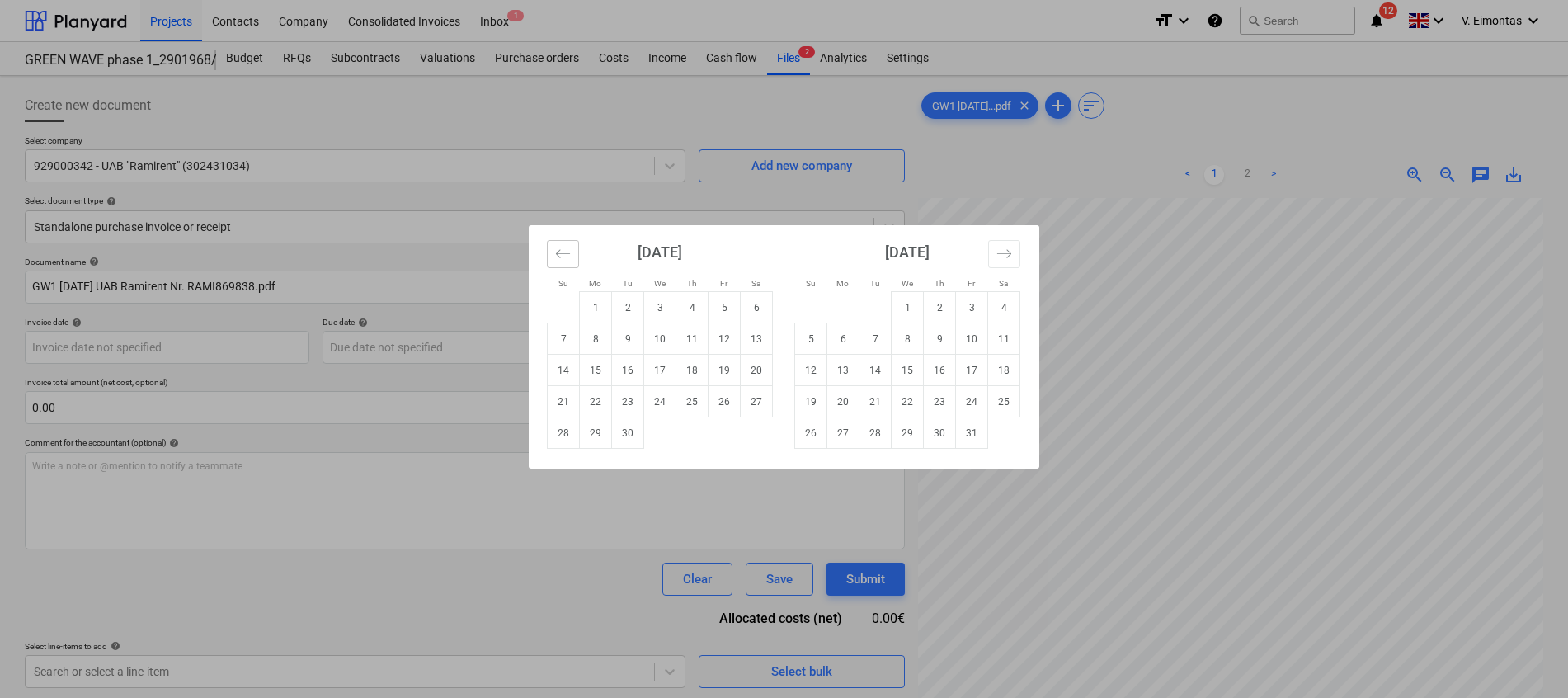
click at [569, 254] on icon "Move backward to switch to the previous month." at bounding box center [562, 253] width 14 height 8
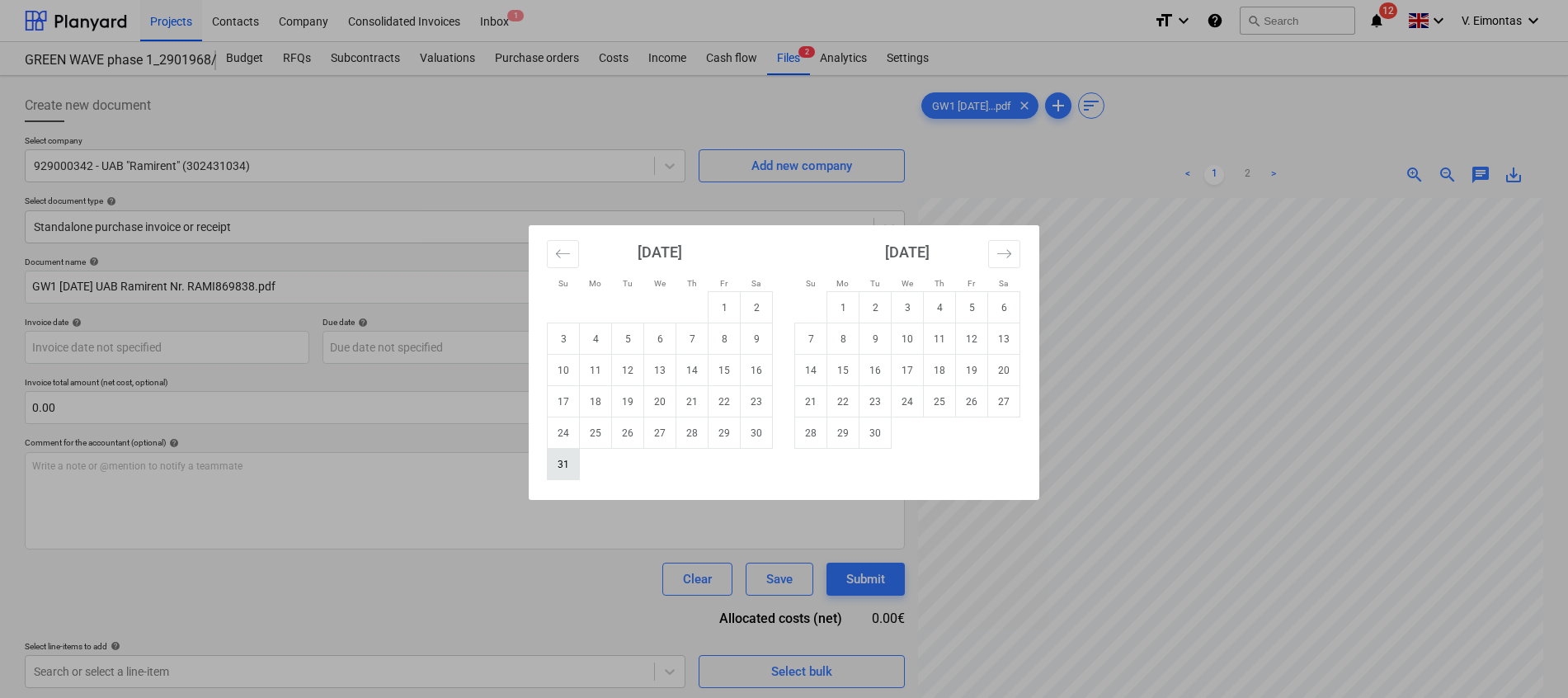
click at [568, 468] on td "31" at bounding box center [563, 464] width 32 height 31
type input "[DATE]"
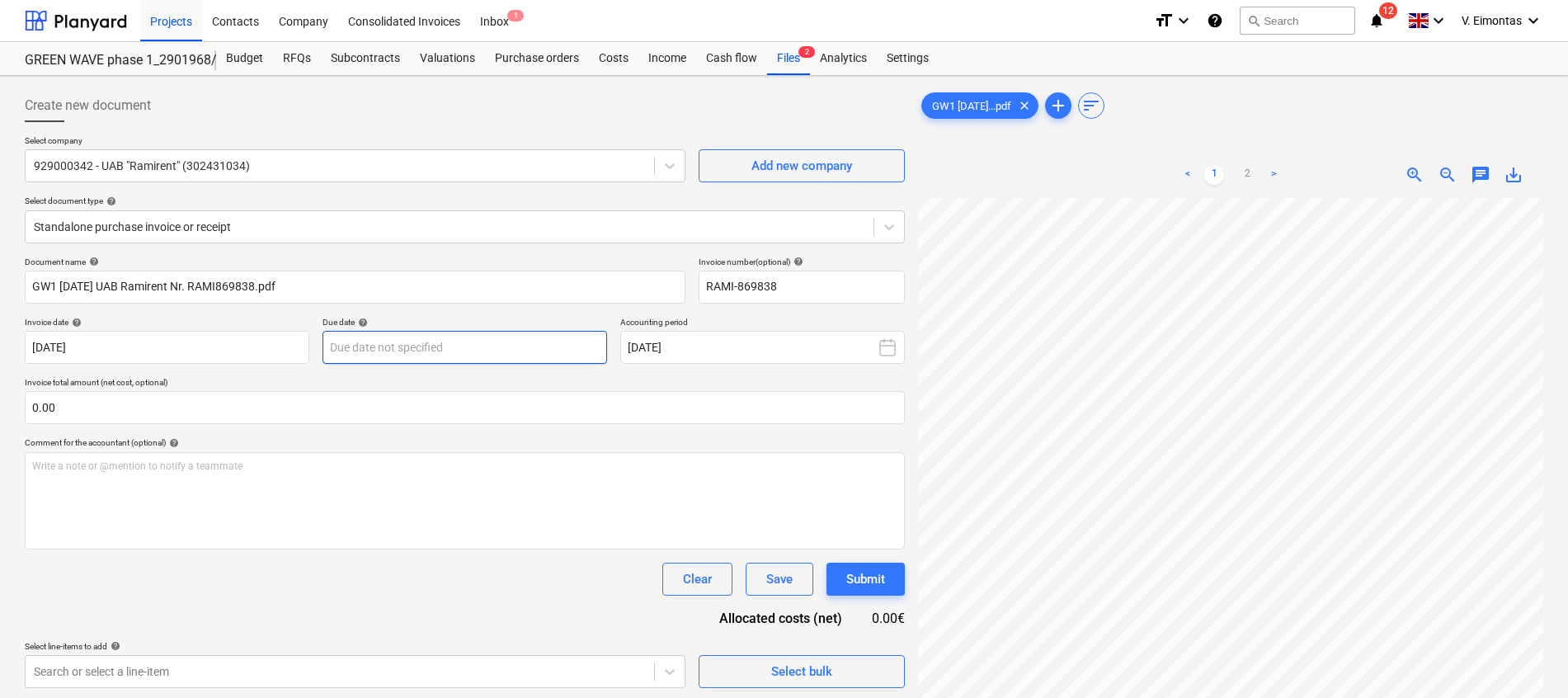
click at [462, 341] on body "Projects Contacts Company Consolidated Invoices Inbox 1 format_size keyboard_ar…" at bounding box center [784, 349] width 1568 height 698
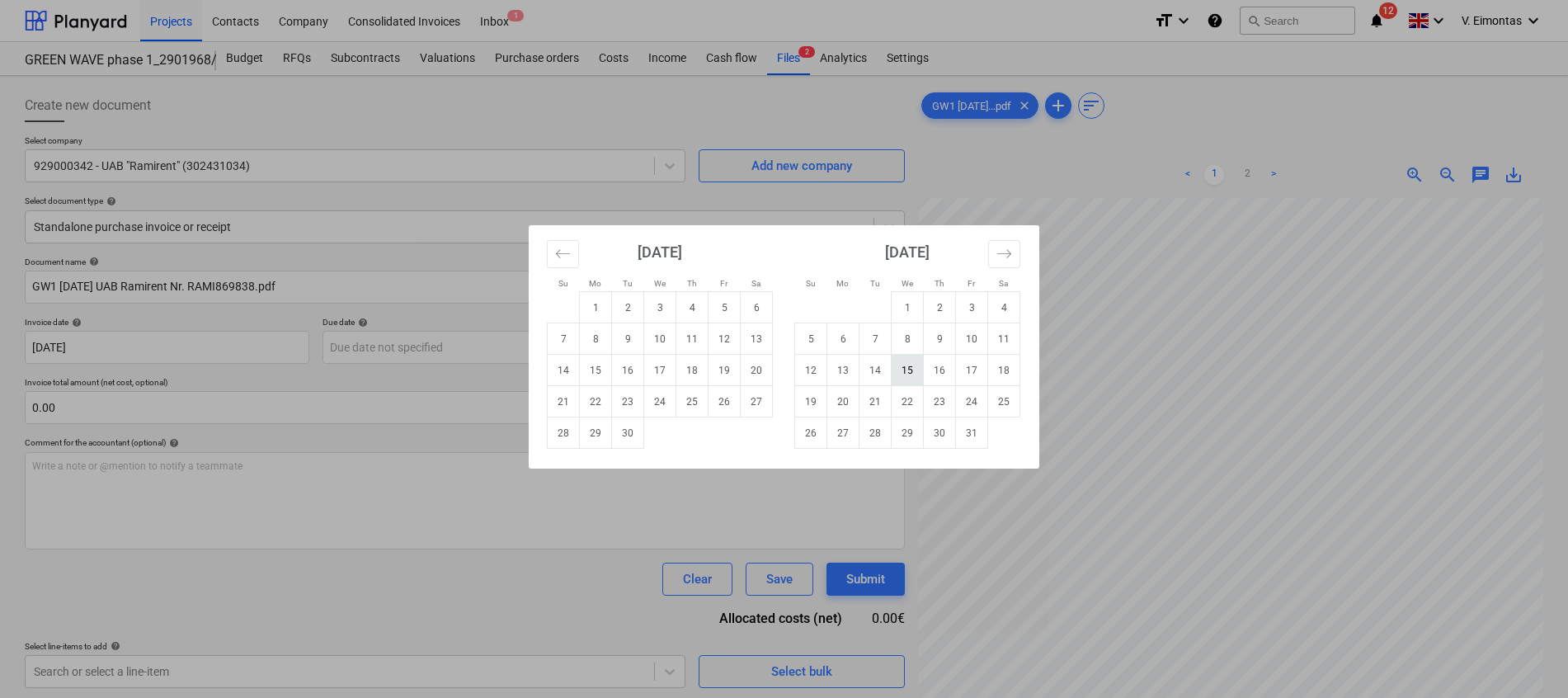
click at [913, 363] on td "15" at bounding box center [908, 370] width 32 height 31
type input "[DATE]"
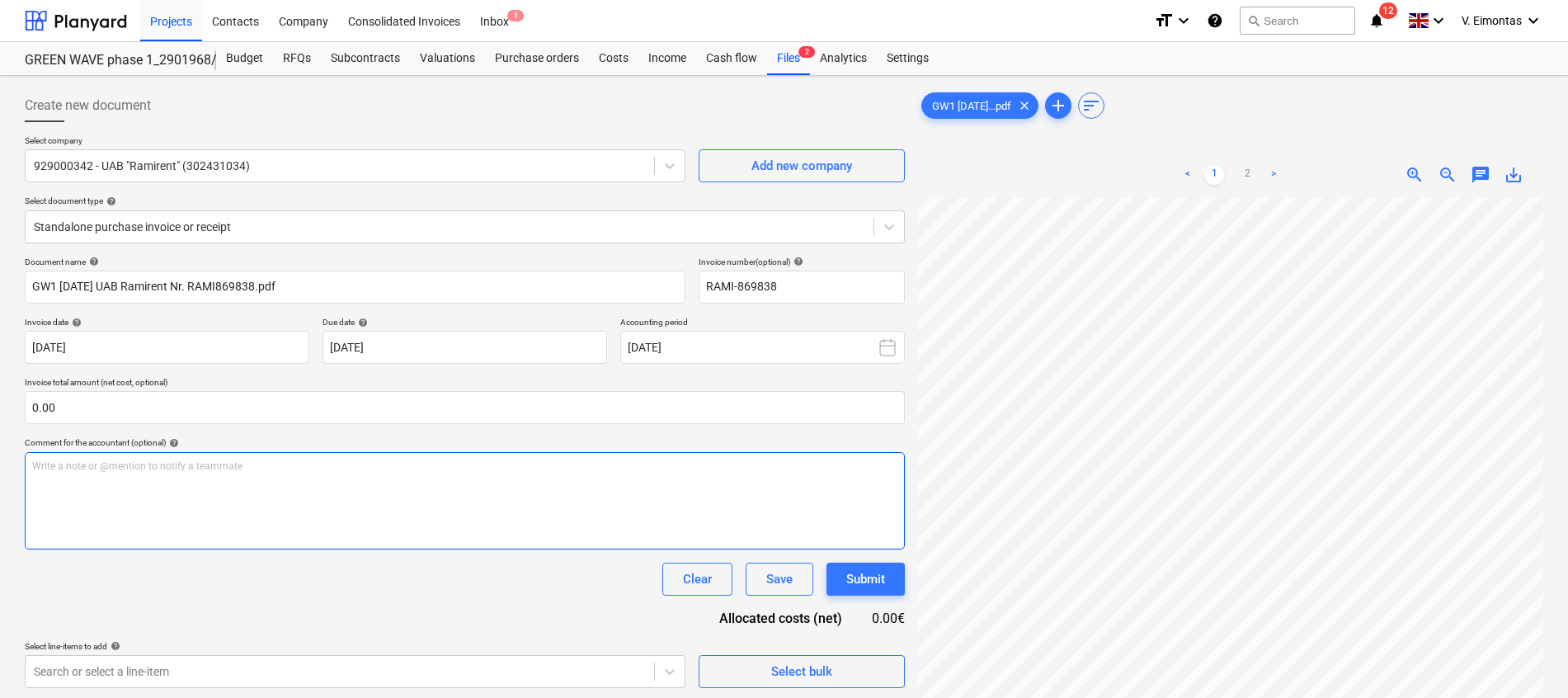
scroll to position [403, 120]
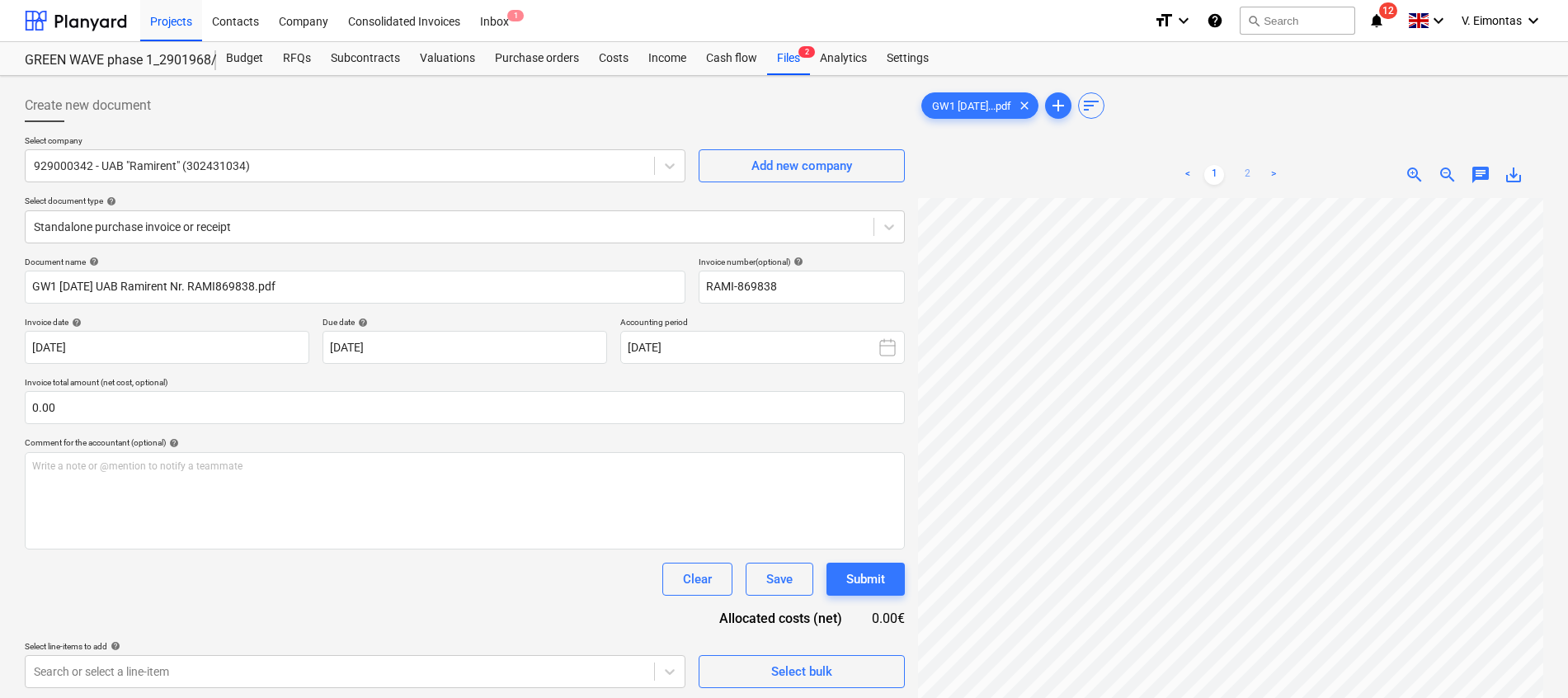
click at [1255, 165] on link "2" at bounding box center [1248, 175] width 20 height 20
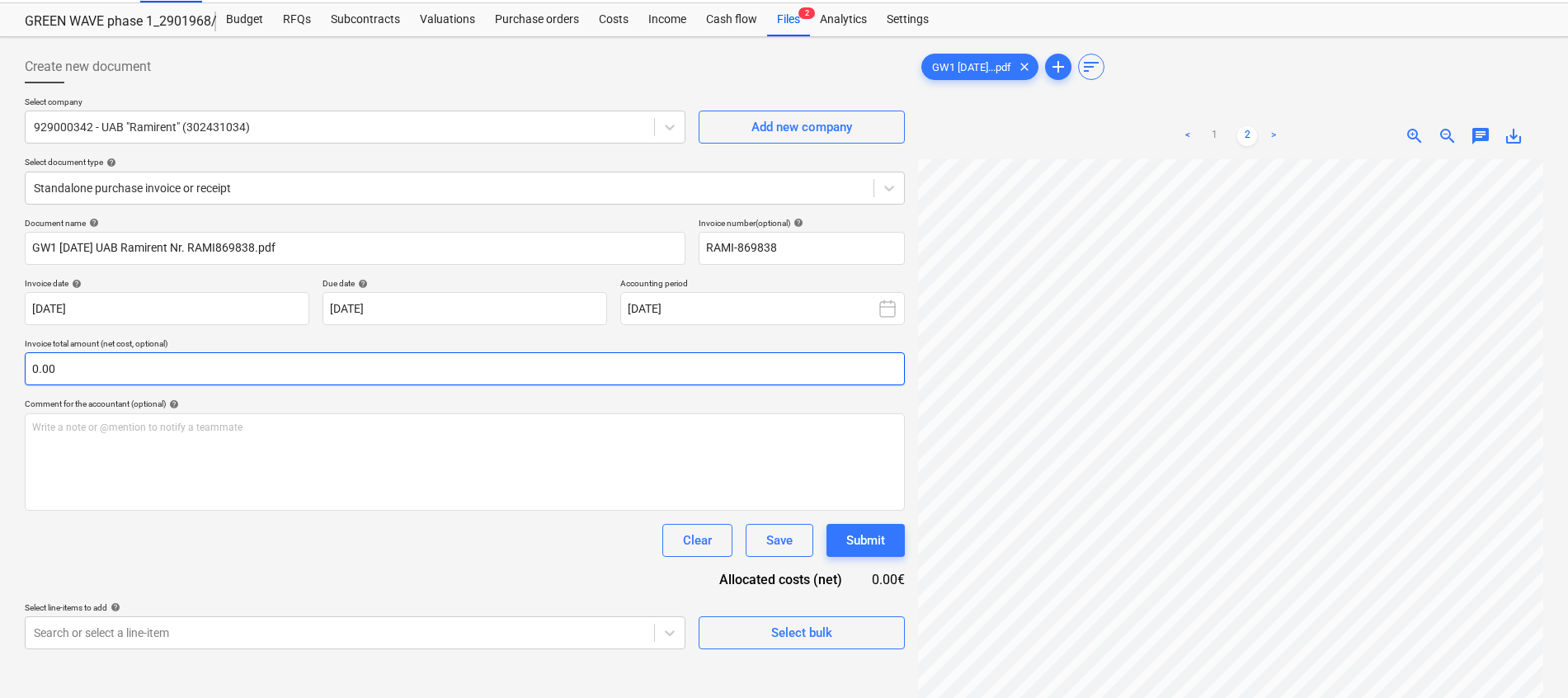
scroll to position [0, 0]
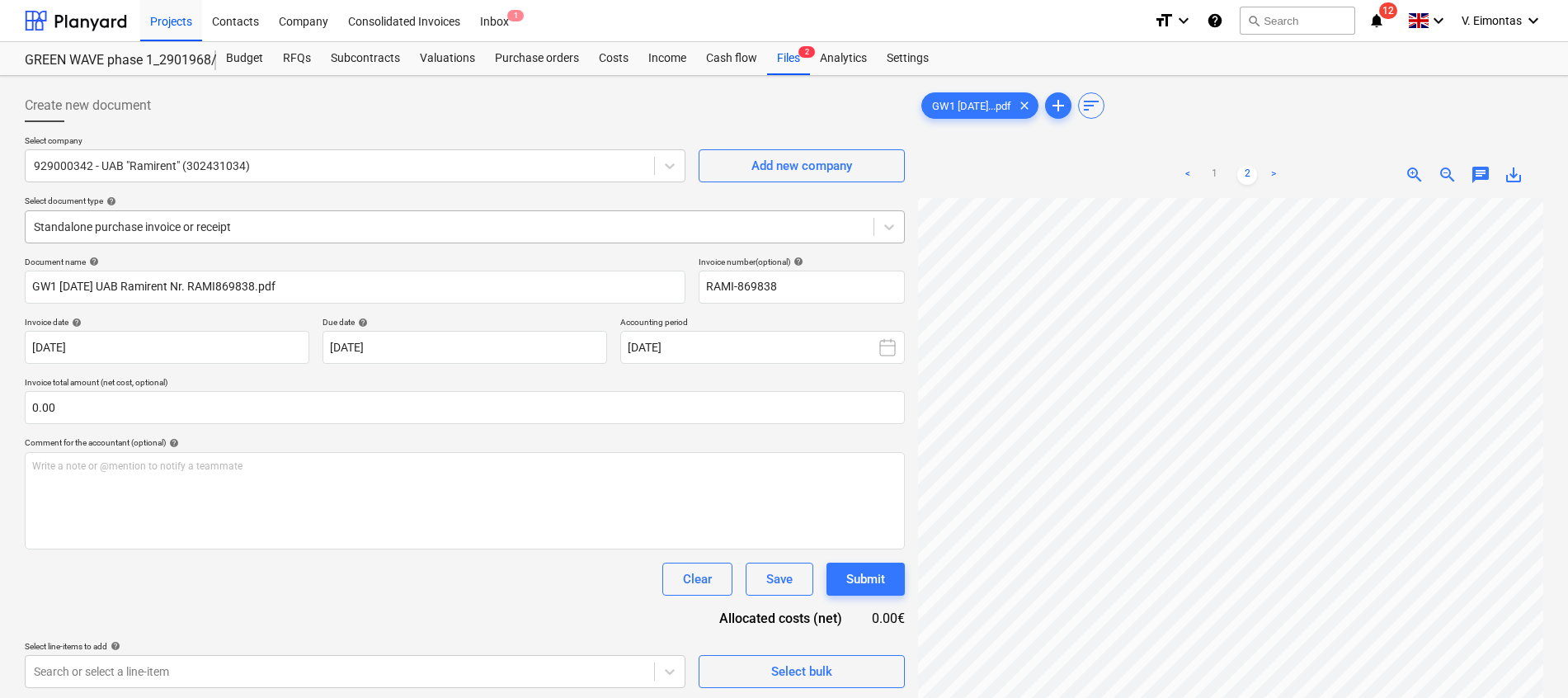
click at [232, 224] on div at bounding box center [449, 227] width 832 height 17
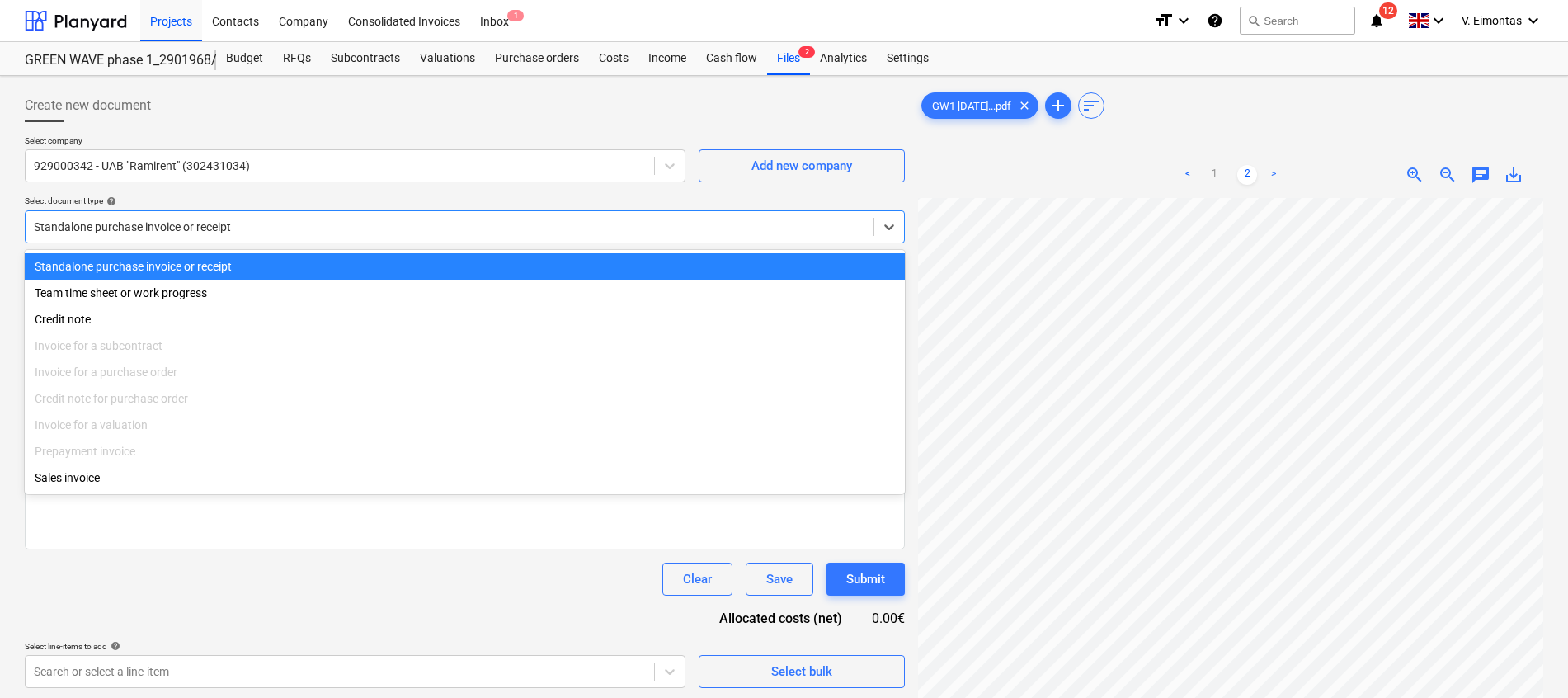
click at [232, 224] on div at bounding box center [449, 227] width 832 height 17
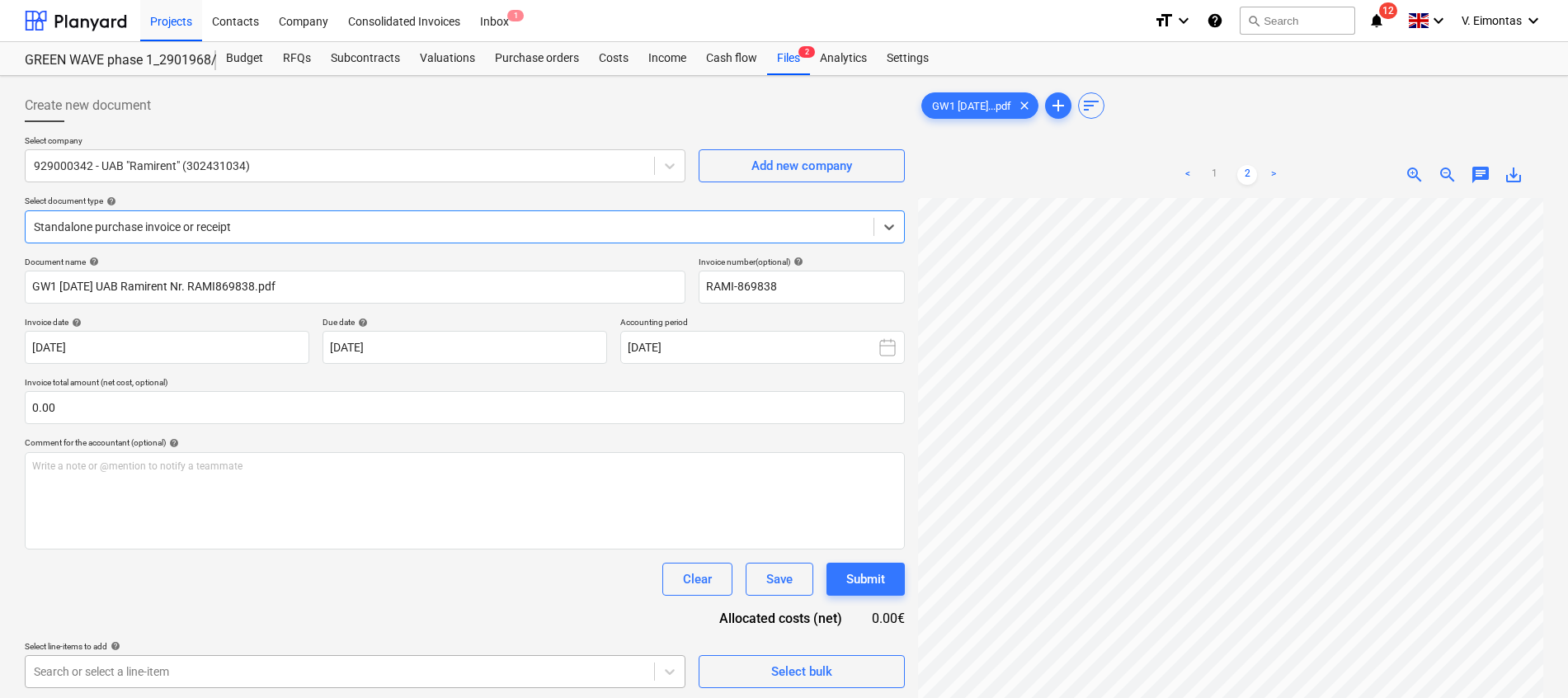
scroll to position [247, 0]
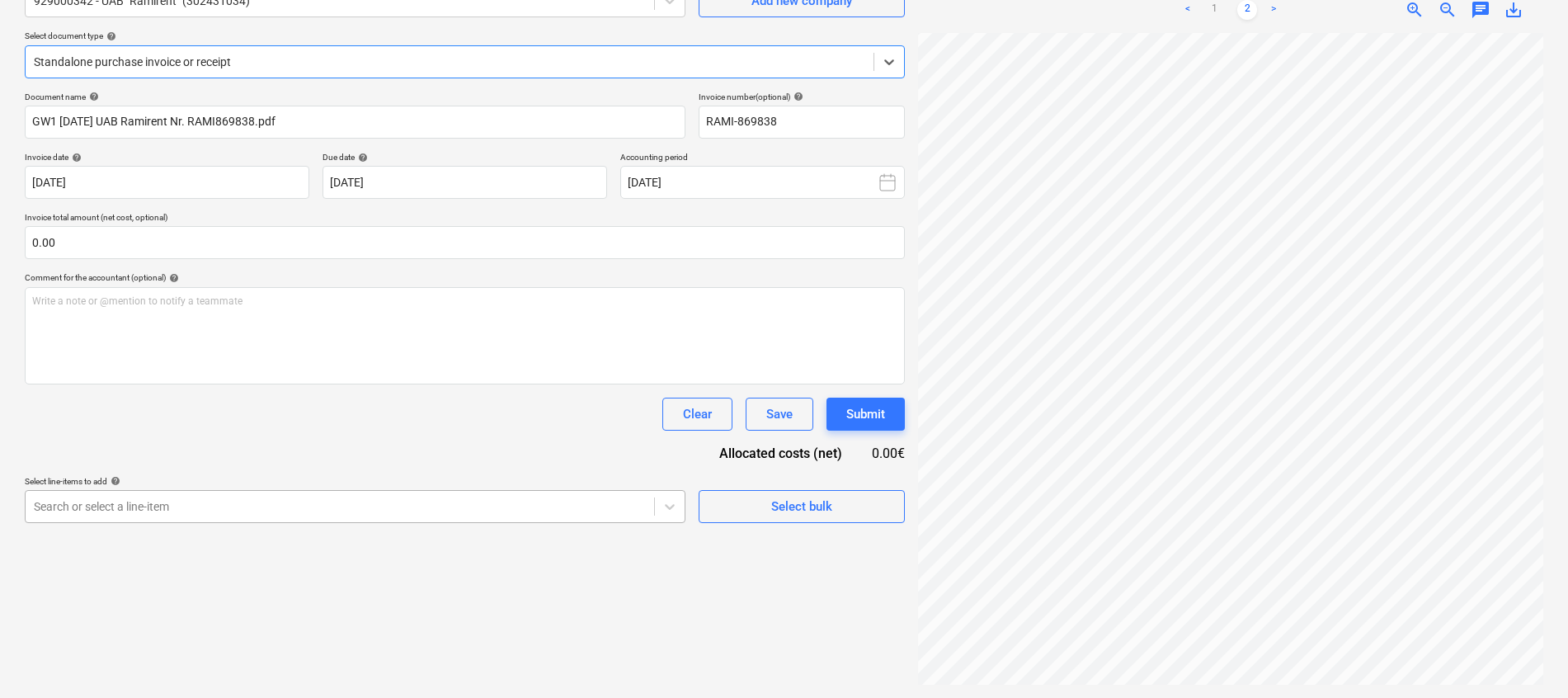
click at [203, 533] on body "Projects Contacts Company Consolidated Invoices Inbox 1 format_size keyboard_ar…" at bounding box center [784, 184] width 1568 height 698
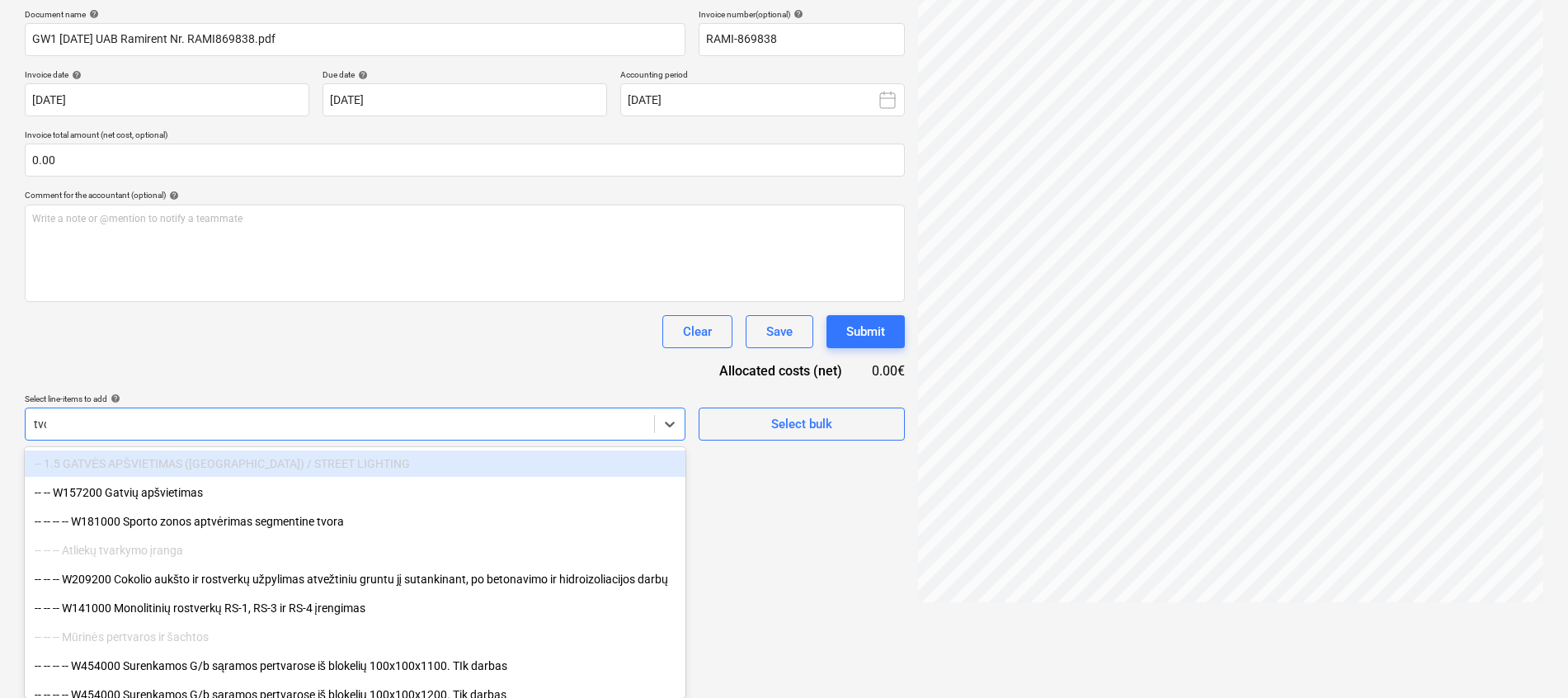
scroll to position [165, 0]
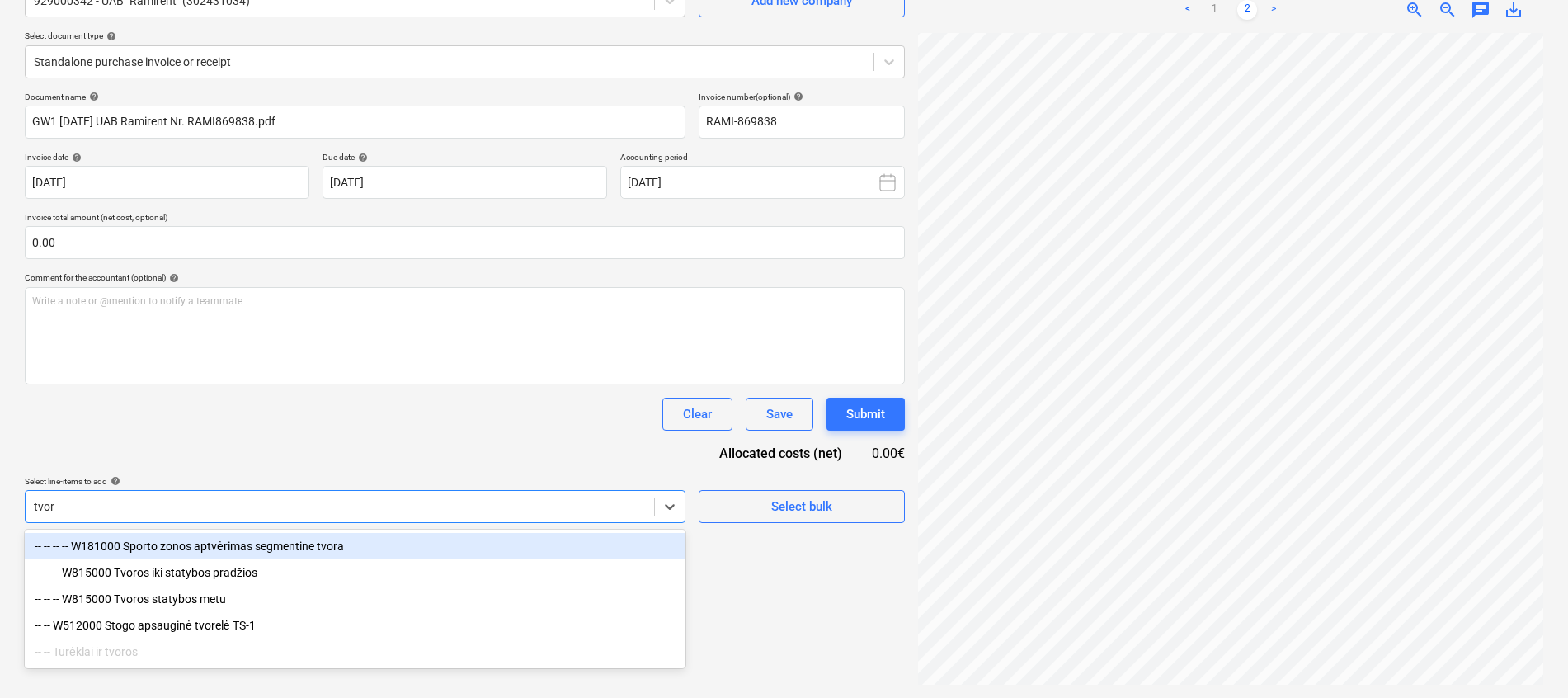
type input "tvoro"
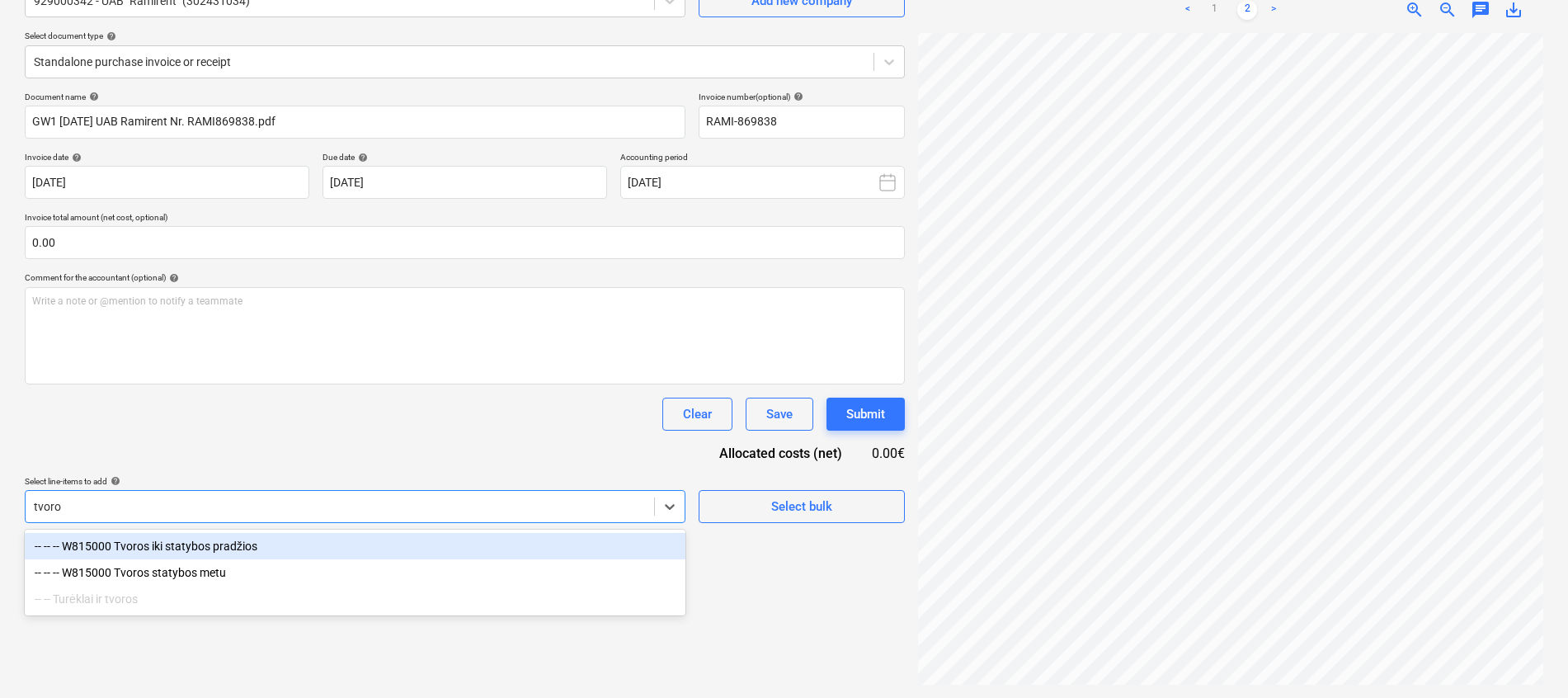
click at [240, 547] on div "-- -- -- W815000 Tvoros iki statybos pradžios" at bounding box center [355, 546] width 661 height 26
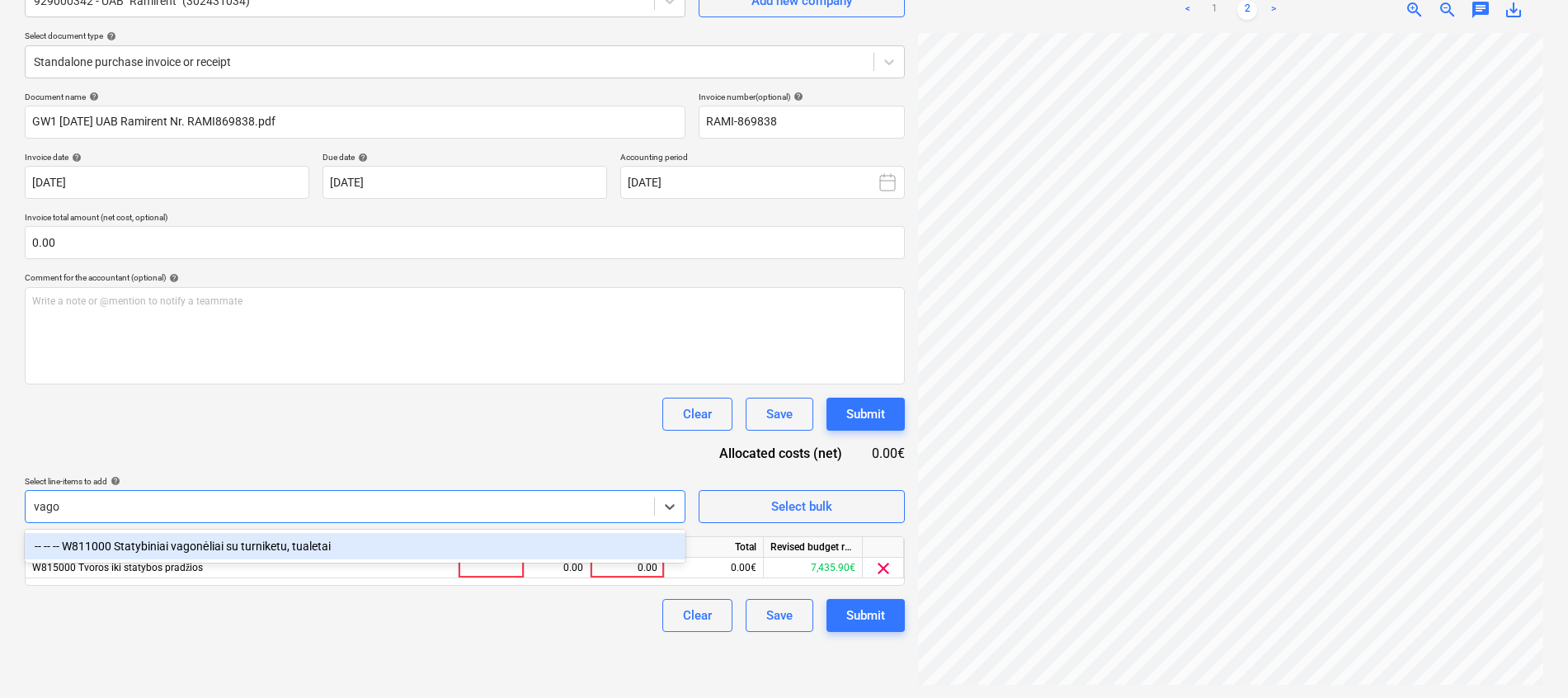
type input "vagon"
click at [330, 533] on div "-- -- -- W811000 Statybiniai vagonėliai su turniketu, tualetai" at bounding box center [355, 546] width 661 height 26
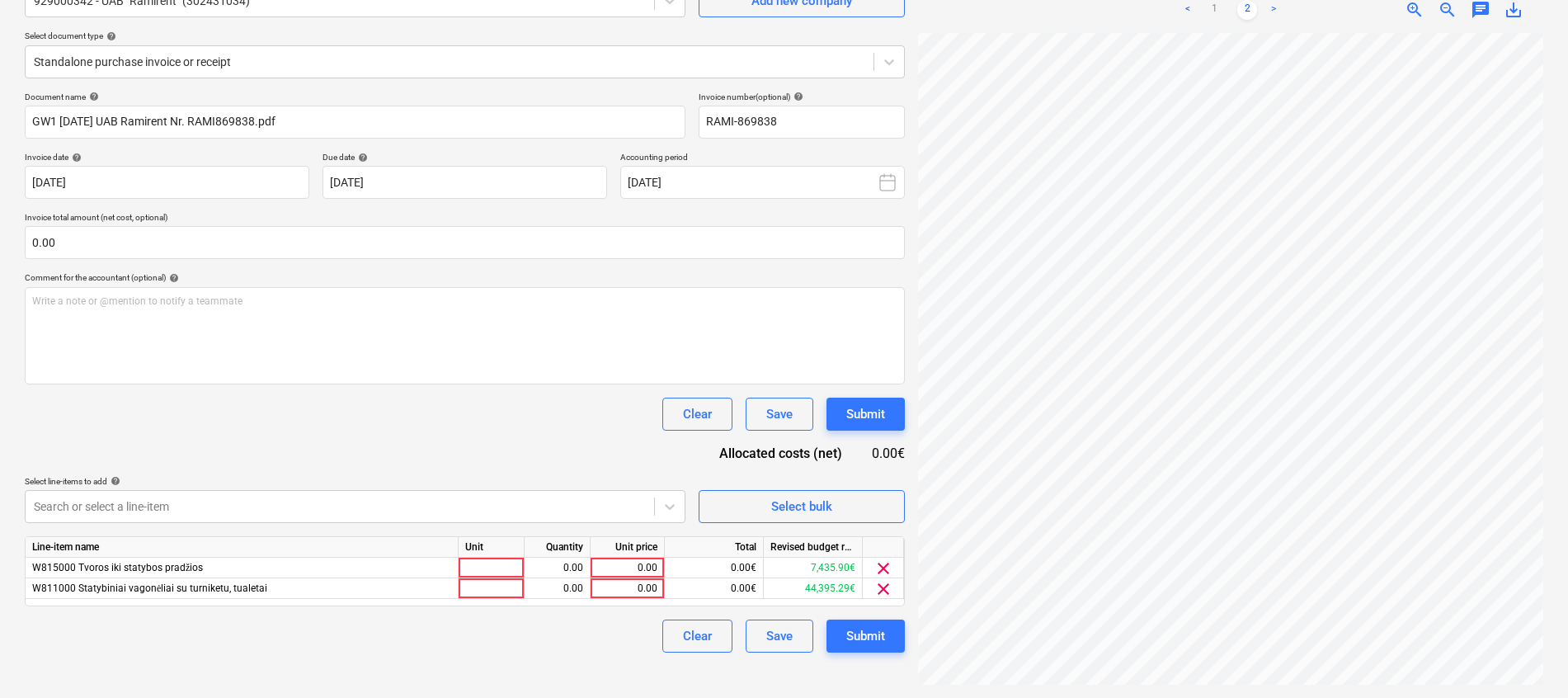
click at [442, 432] on div "Document name help GW1 [DATE] UAB Ramirent Nr. RAMI869838.pdf Invoice number (o…" at bounding box center [464, 372] width 880 height 561
click at [478, 573] on div at bounding box center [492, 568] width 66 height 21
type input "kompl."
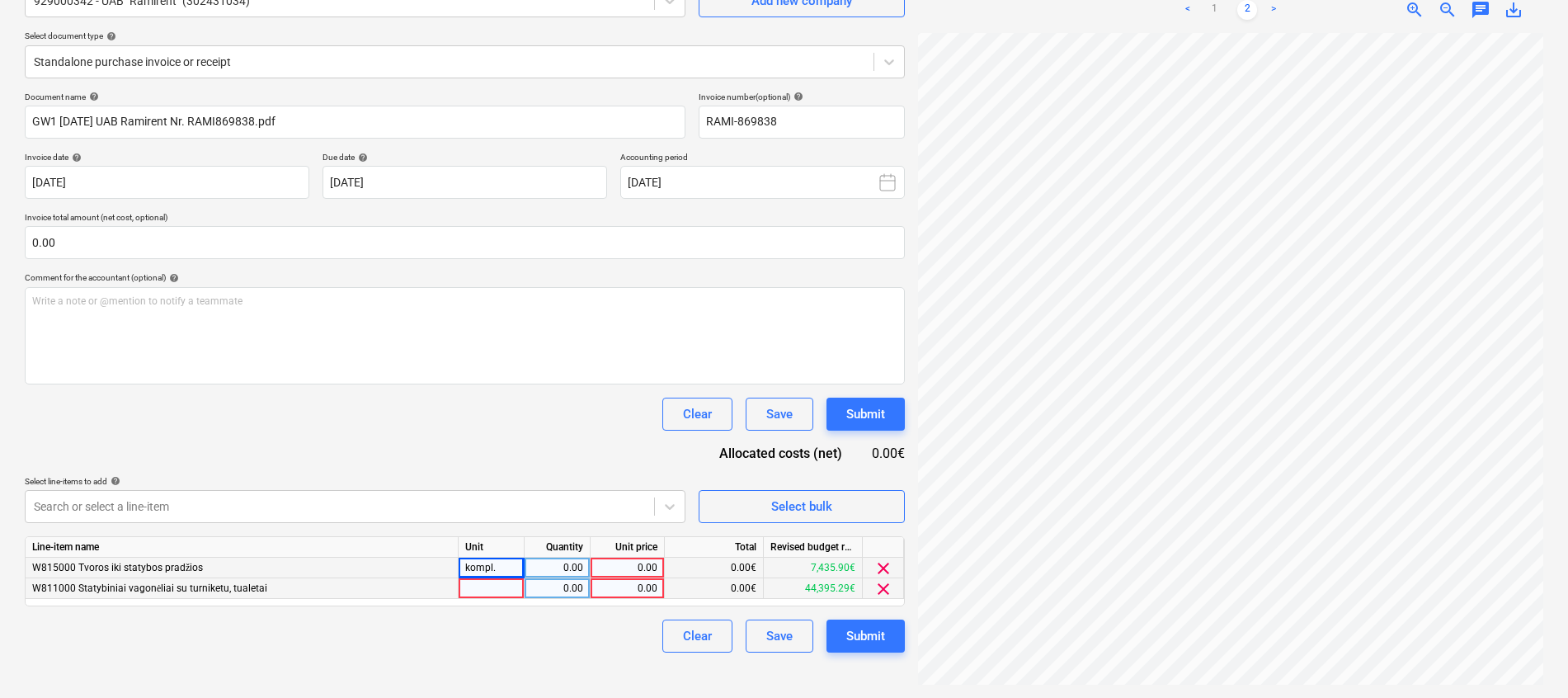
click at [484, 583] on div at bounding box center [492, 589] width 66 height 21
type input "kompl."
click at [530, 452] on div "Document name help GW1 [DATE] UAB Ramirent Nr. RAMI869838.pdf Invoice number (o…" at bounding box center [464, 372] width 880 height 561
click at [552, 664] on div "Create new document Select company 929000342 - UAB "Ramirent" (302431034) Add n…" at bounding box center [465, 304] width 894 height 774
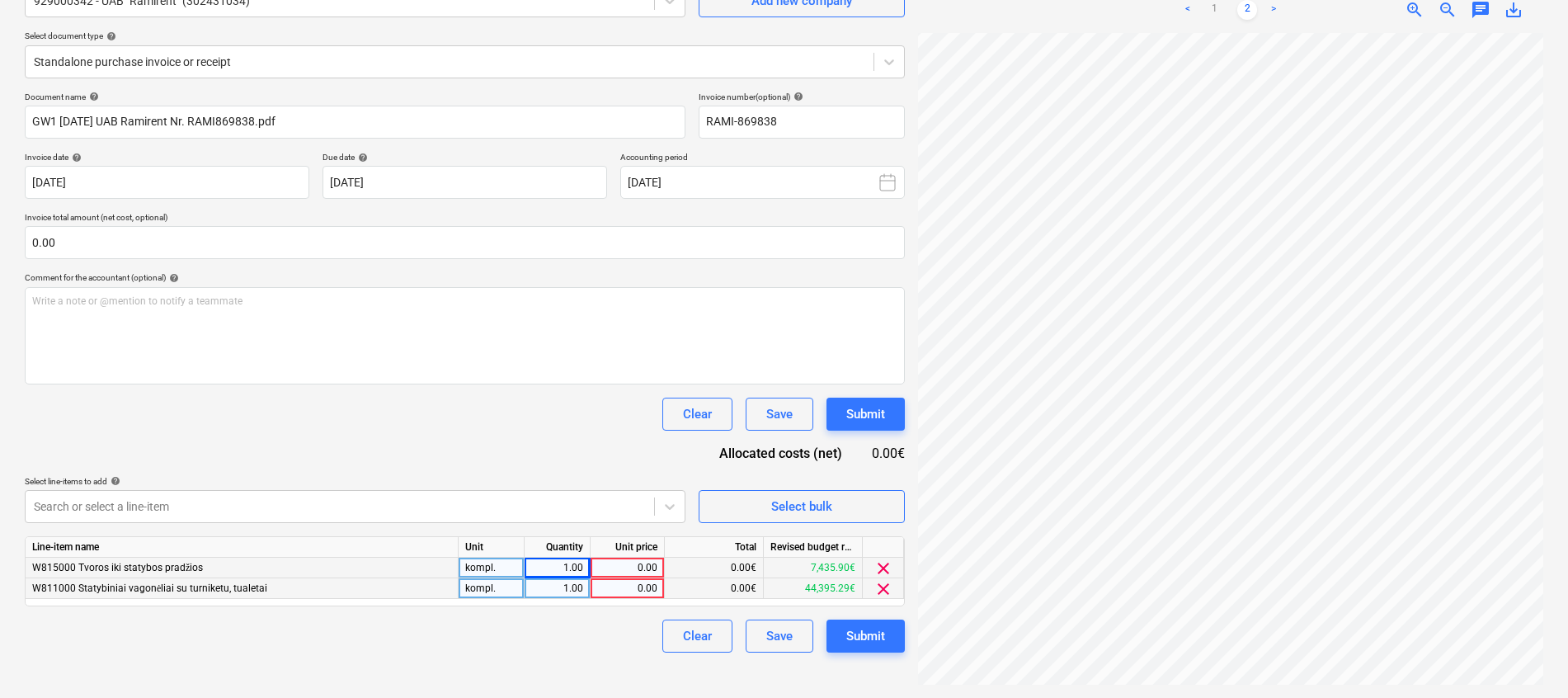
click at [629, 589] on div "0.00" at bounding box center [627, 589] width 61 height 21
type input "1045"
click at [633, 558] on div "0.00" at bounding box center [627, 568] width 61 height 21
click at [627, 459] on div "Document name help GW1 [DATE] UAB Ramirent Nr. RAMI869838.pdf Invoice number (o…" at bounding box center [464, 372] width 880 height 561
click at [626, 568] on div "0.00" at bounding box center [627, 568] width 61 height 21
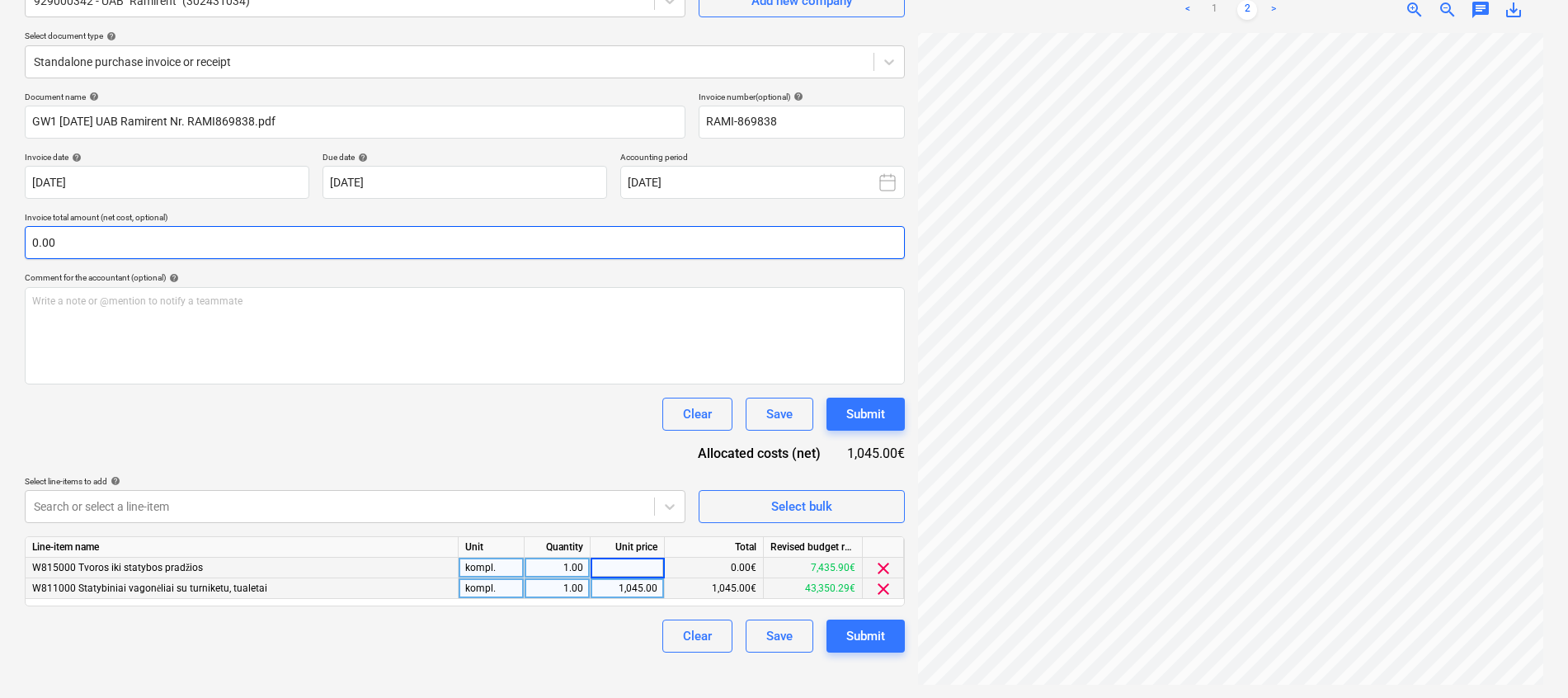
click at [450, 252] on input "0.00" at bounding box center [464, 242] width 880 height 33
type input "1498.4"
click at [450, 251] on input "0.00" at bounding box center [464, 242] width 880 height 33
click at [546, 239] on input "text" at bounding box center [464, 242] width 880 height 33
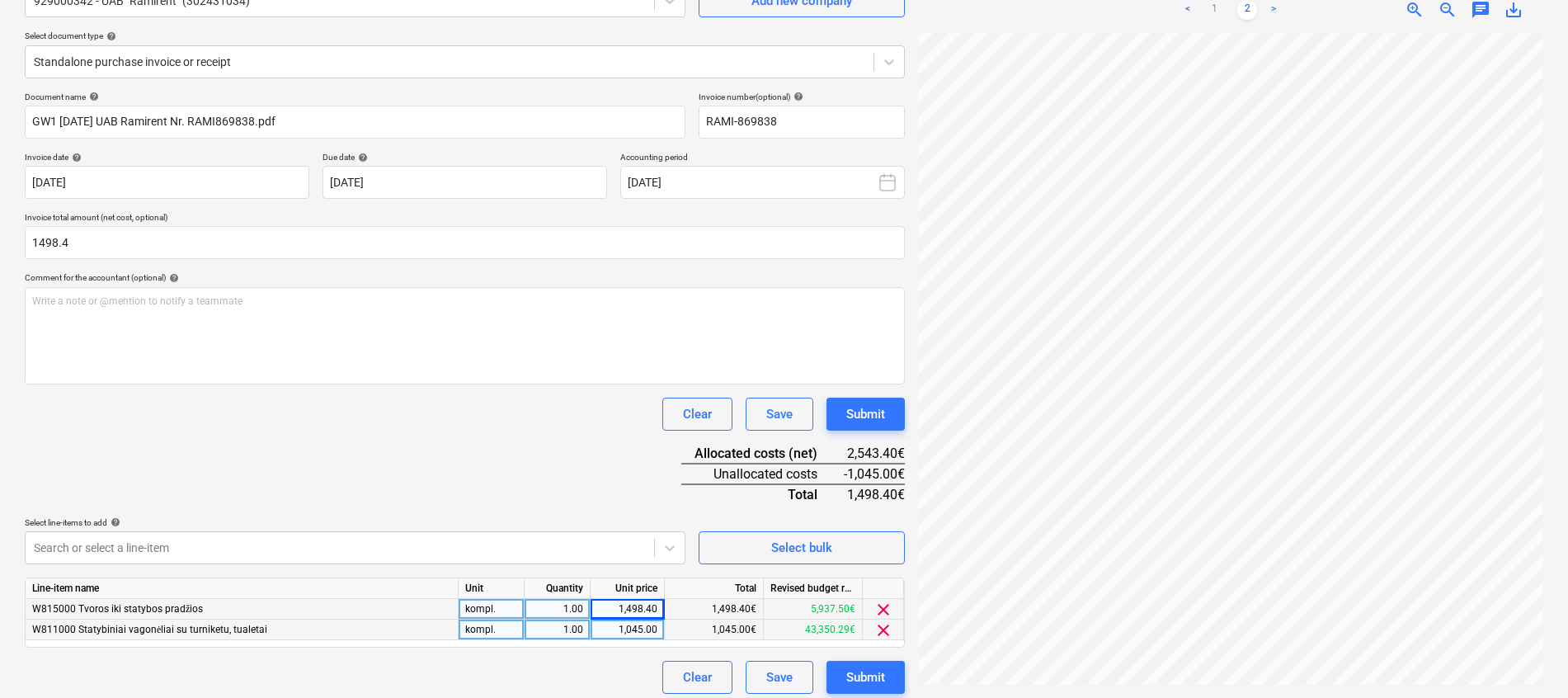
type input "1,498.40"
click at [494, 480] on div "Document name help GW1 [DATE] UAB Ramirent Nr. RAMI869838.pdf Invoice number (o…" at bounding box center [464, 393] width 880 height 602
click at [641, 607] on div "1,498.40" at bounding box center [627, 609] width 61 height 21
click at [573, 473] on div "Document name help GW1 [DATE] UAB Ramirent Nr. RAMI869838.pdf Invoice number (o…" at bounding box center [464, 393] width 880 height 602
click at [636, 608] on div "0.00" at bounding box center [627, 609] width 61 height 21
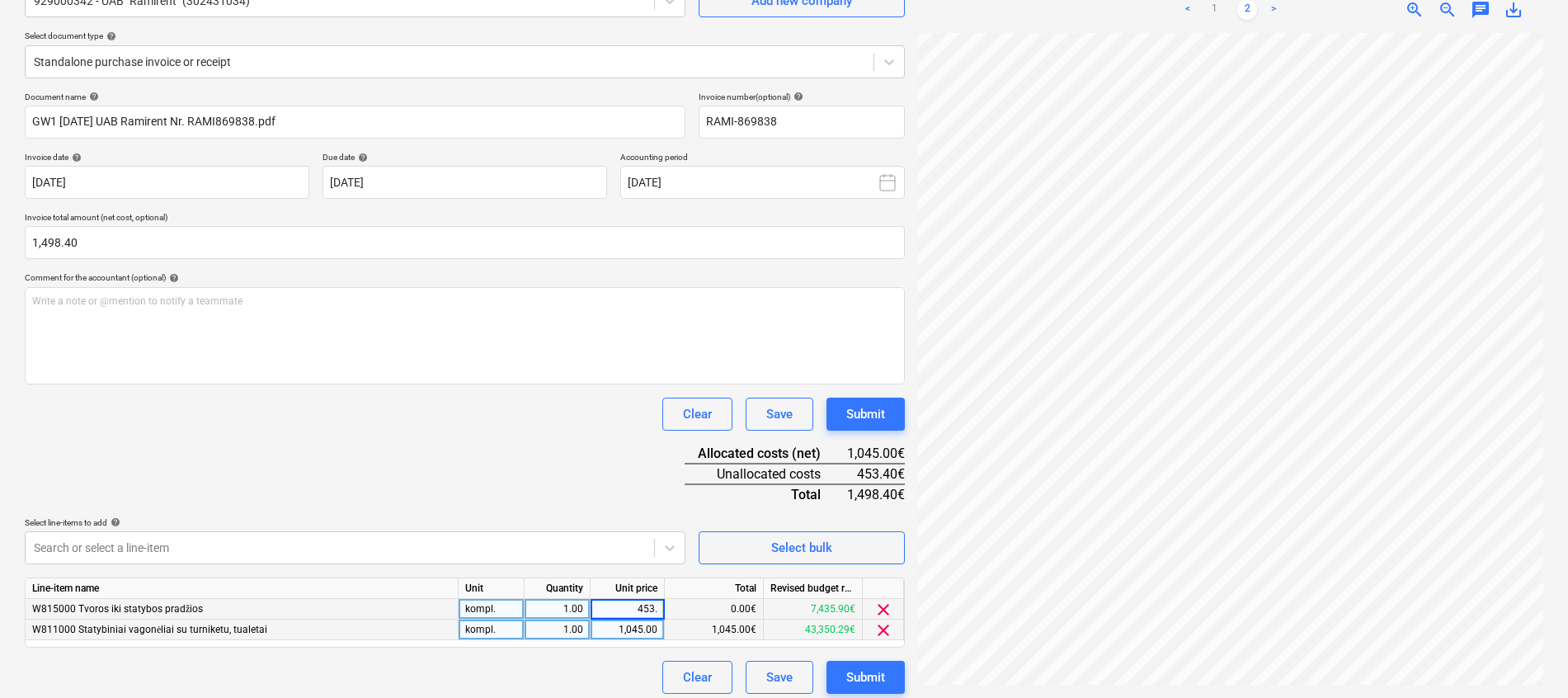
type input "453.4"
click at [590, 471] on div "Document name help GW1 [DATE] UAB Ramirent Nr. RAMI869838.pdf Invoice number (o…" at bounding box center [464, 393] width 880 height 602
click at [479, 392] on div "Document name help GW1 [DATE] UAB Ramirent Nr. RAMI869838.pdf Invoice number (o…" at bounding box center [464, 393] width 880 height 602
click at [530, 467] on div "Document name help GW1 [DATE] UAB Ramirent Nr. RAMI869838.pdf Invoice number (o…" at bounding box center [464, 393] width 880 height 602
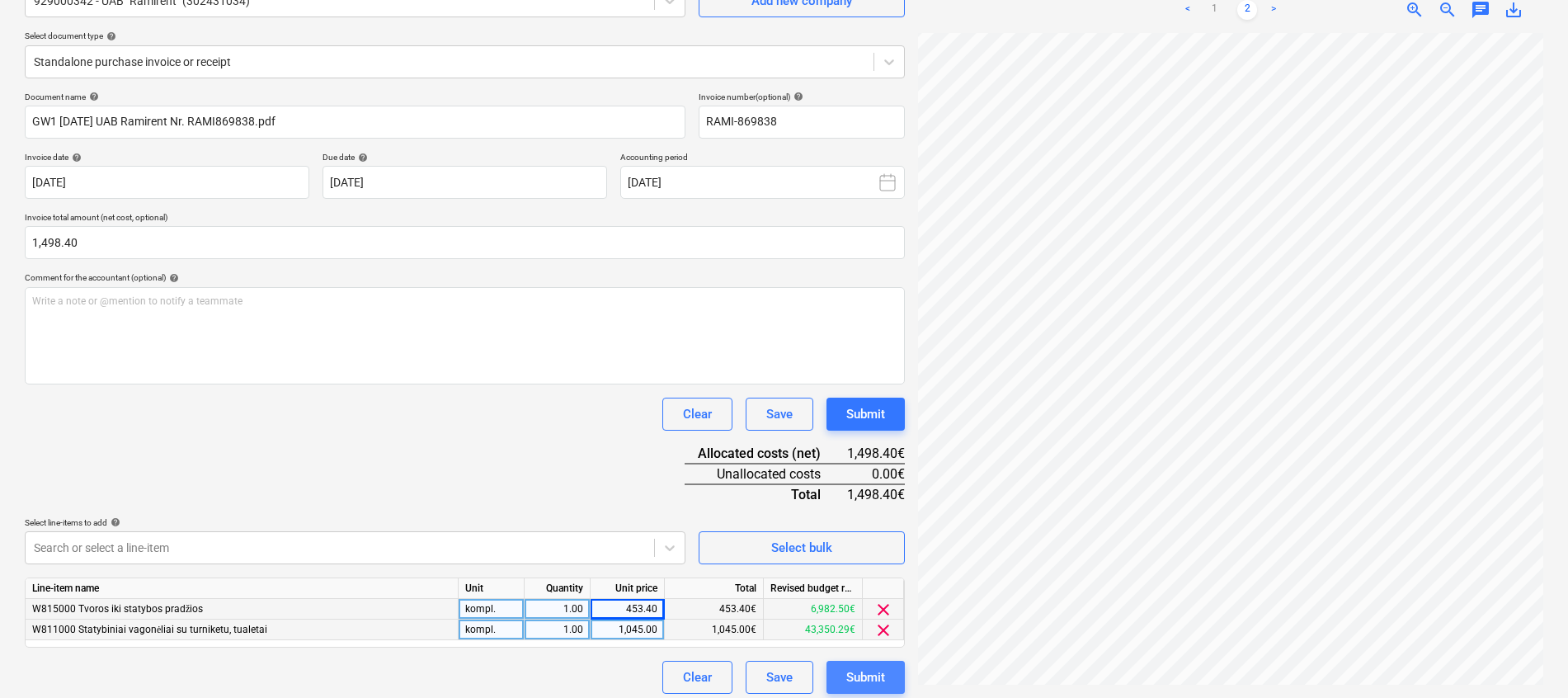
click at [882, 662] on button "Submit" at bounding box center [865, 677] width 78 height 33
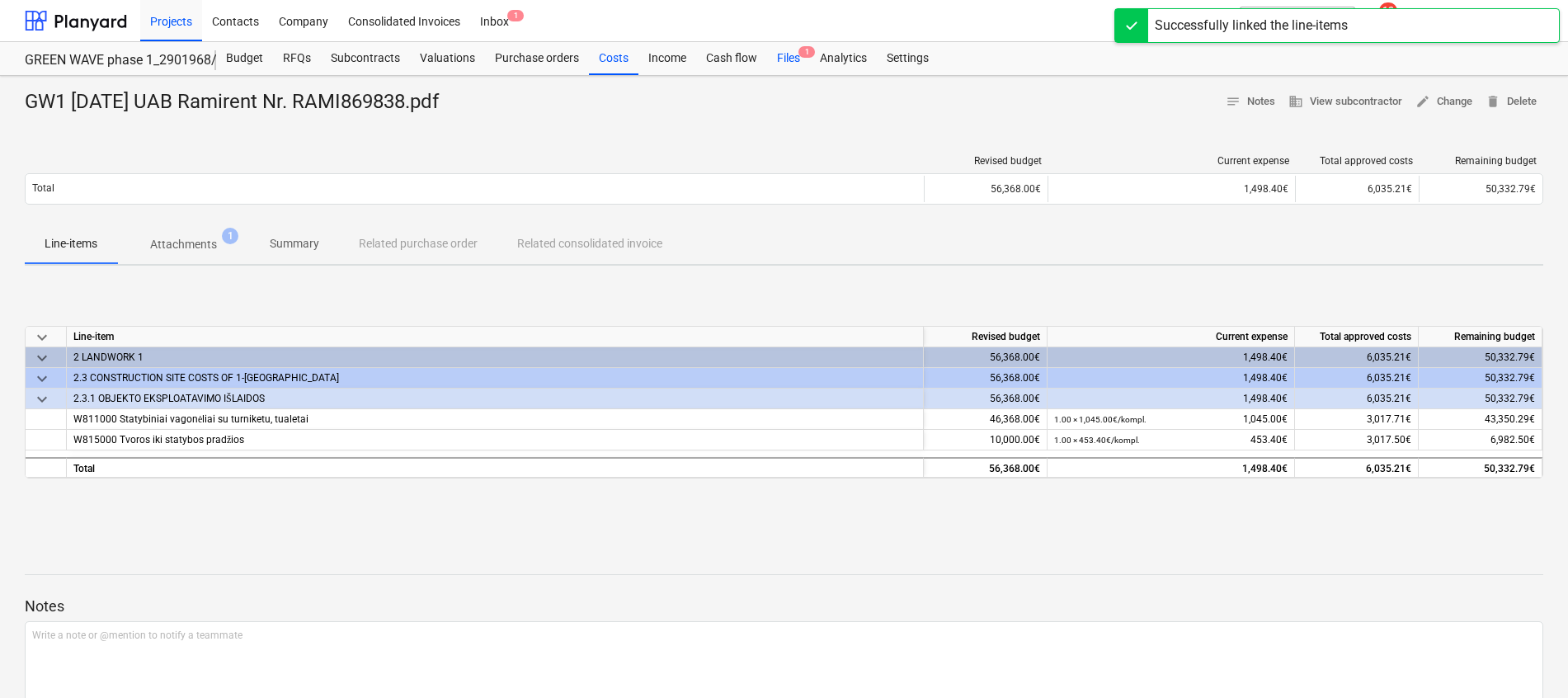
click at [792, 61] on div "Files 1" at bounding box center [788, 58] width 43 height 33
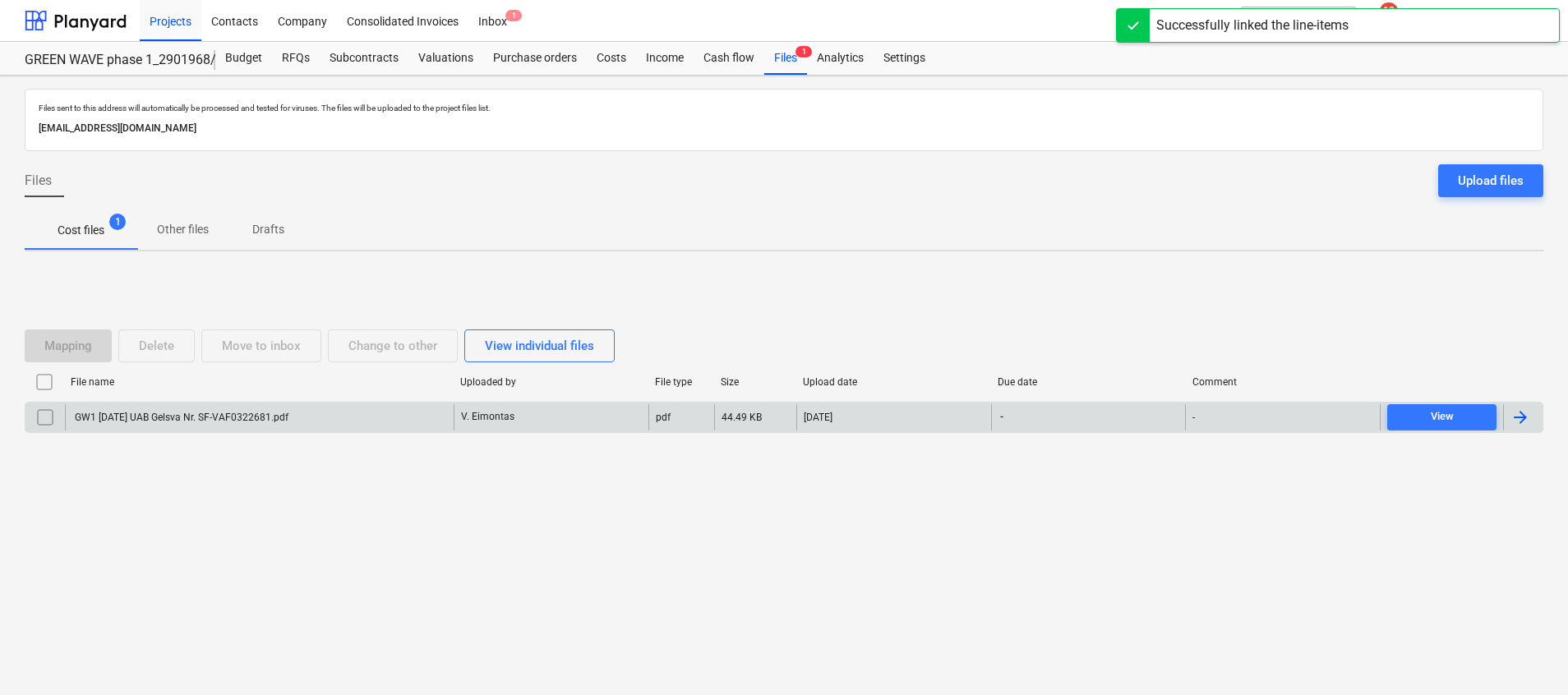
click at [245, 419] on div "GW1 [DATE] UAB Gelsva Nr. SF-VAF0322681.pdf" at bounding box center [180, 418] width 216 height 12
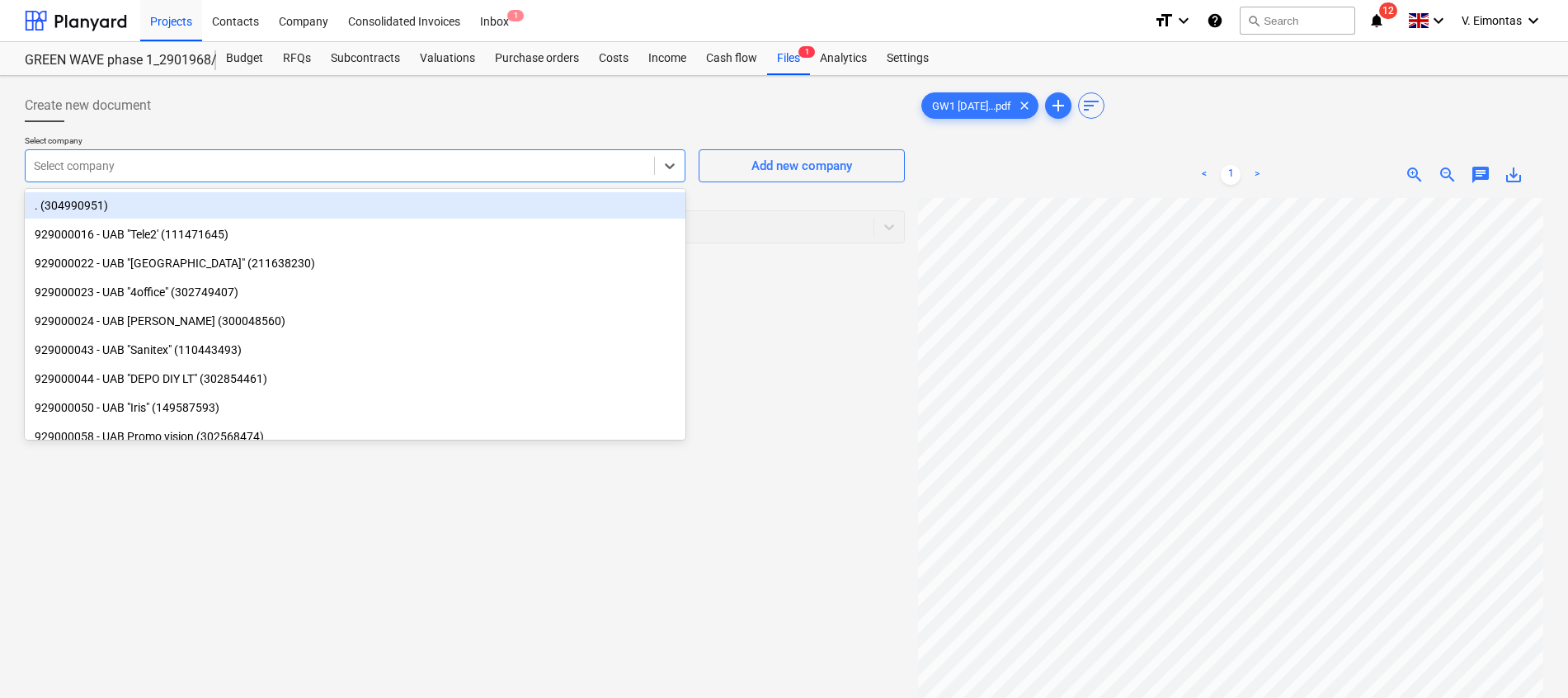
click at [448, 161] on div at bounding box center [340, 166] width 612 height 17
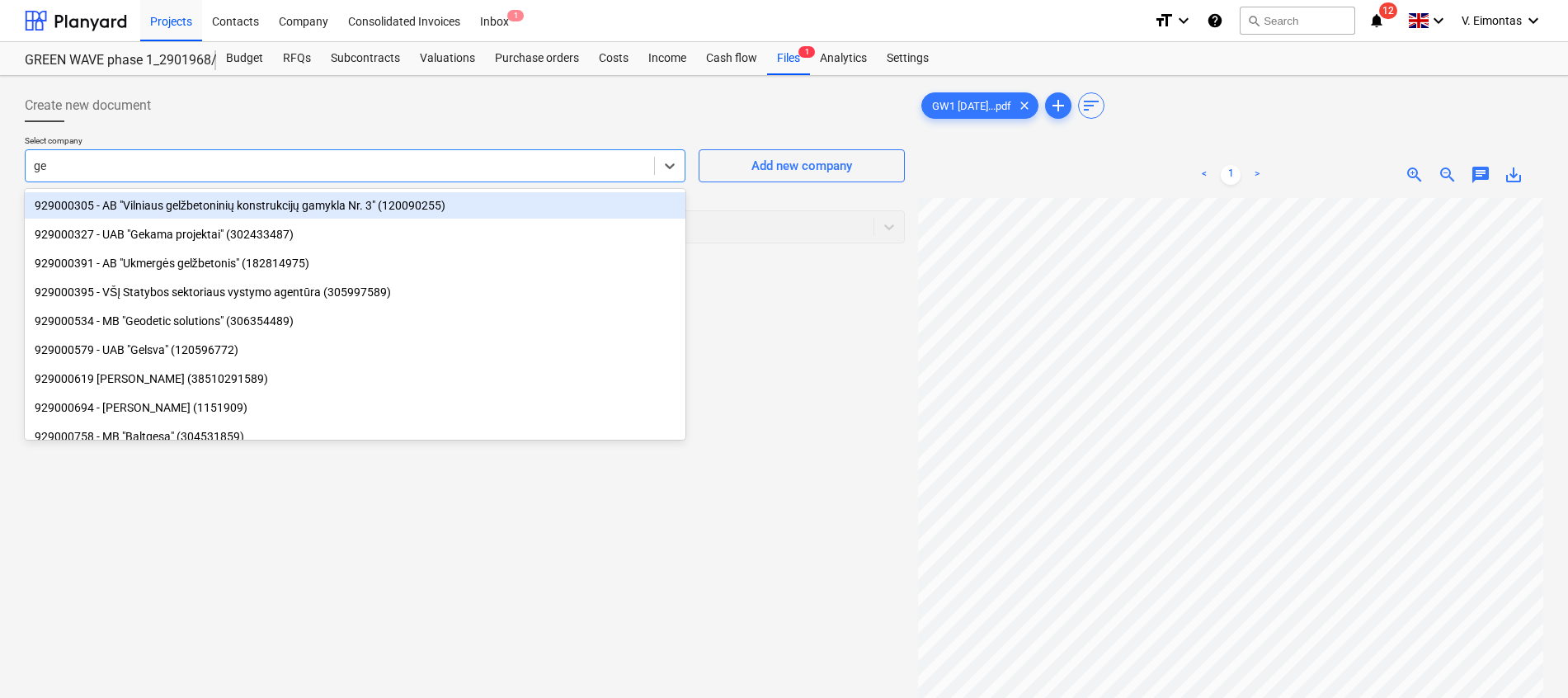
type input "gel"
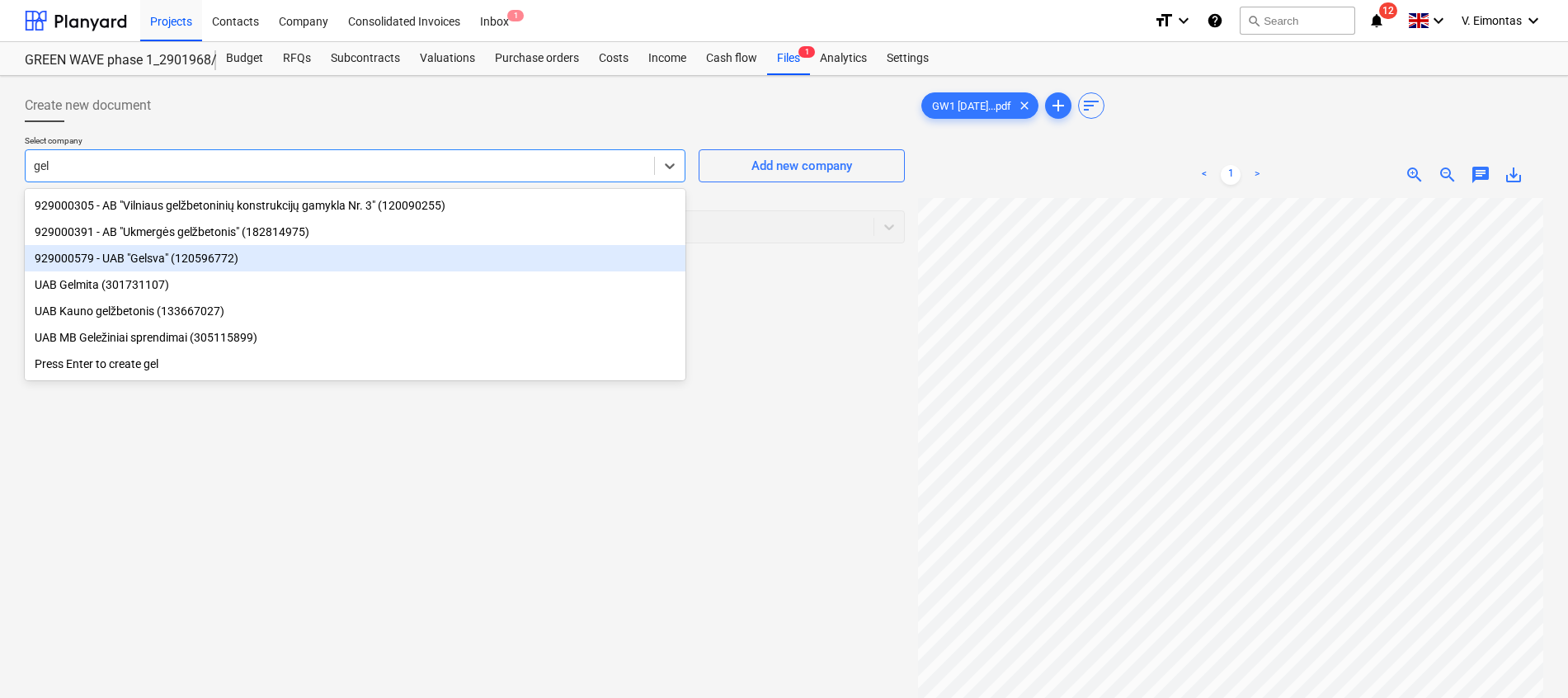
click at [237, 251] on div "929000579 - UAB "Gelsva" (120596772)" at bounding box center [355, 257] width 661 height 26
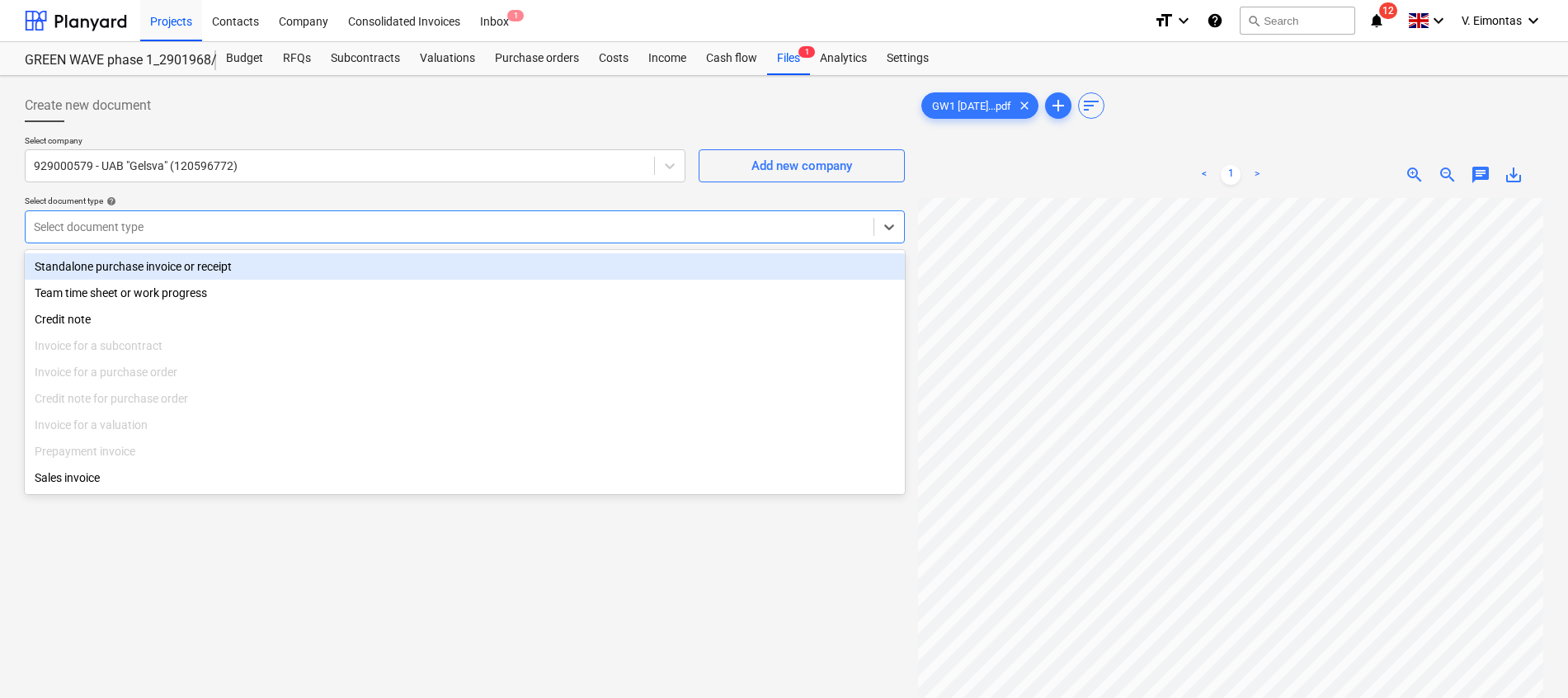
click at [262, 233] on div at bounding box center [449, 227] width 832 height 17
click at [196, 267] on div "Standalone purchase invoice or receipt" at bounding box center [464, 266] width 880 height 26
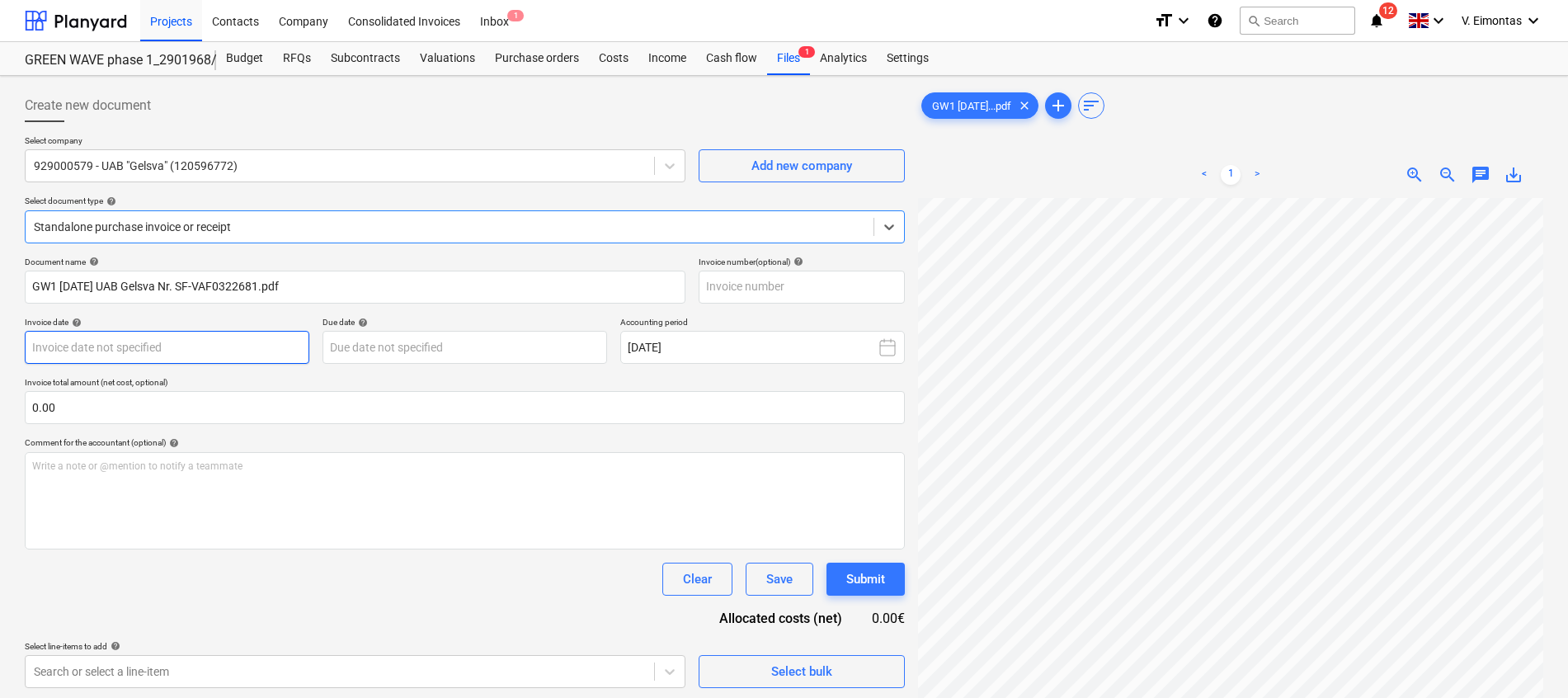
click at [211, 351] on body "Projects Contacts Company Consolidated Invoices Inbox 1 format_size keyboard_ar…" at bounding box center [784, 349] width 1568 height 698
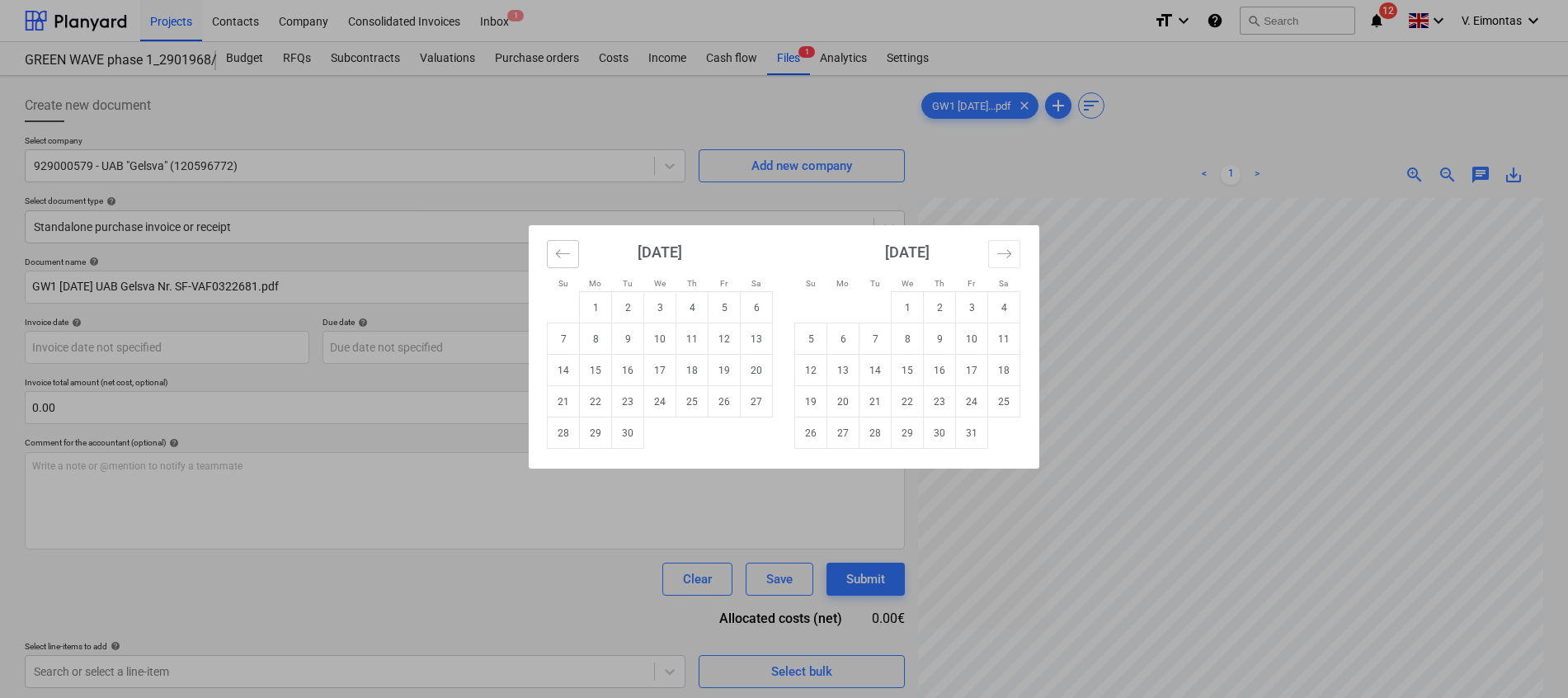
click at [556, 257] on icon "Move backward to switch to the previous month." at bounding box center [562, 253] width 16 height 16
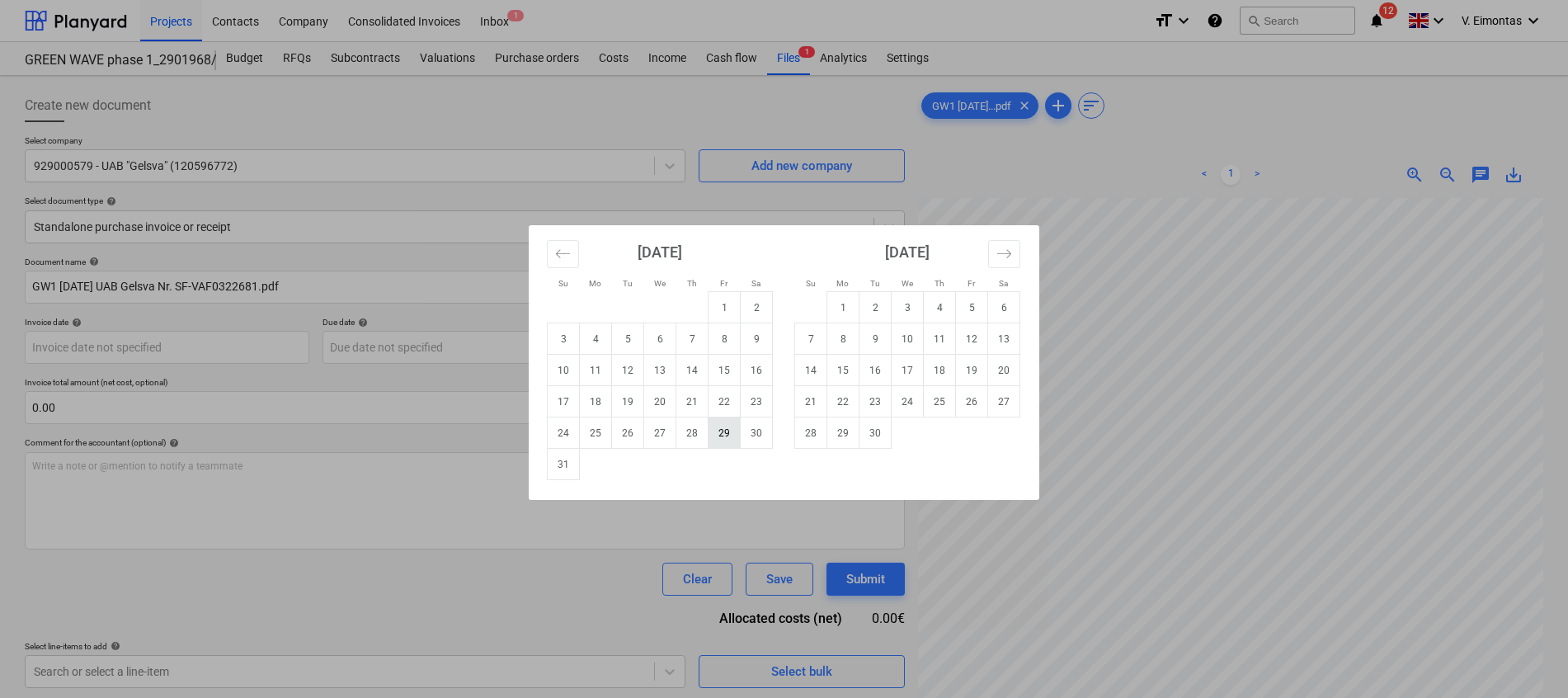
click at [726, 435] on td "29" at bounding box center [725, 432] width 32 height 31
type input "[DATE]"
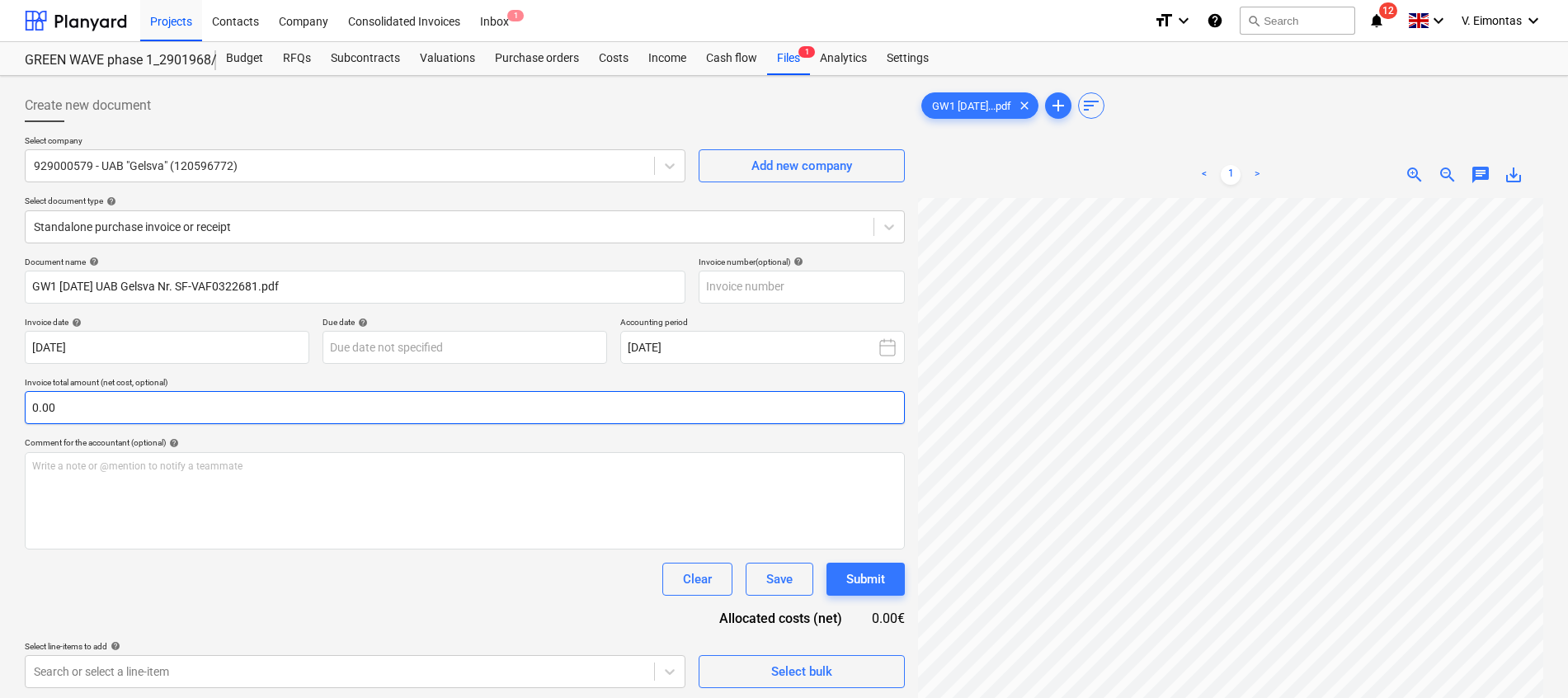
scroll to position [0, 109]
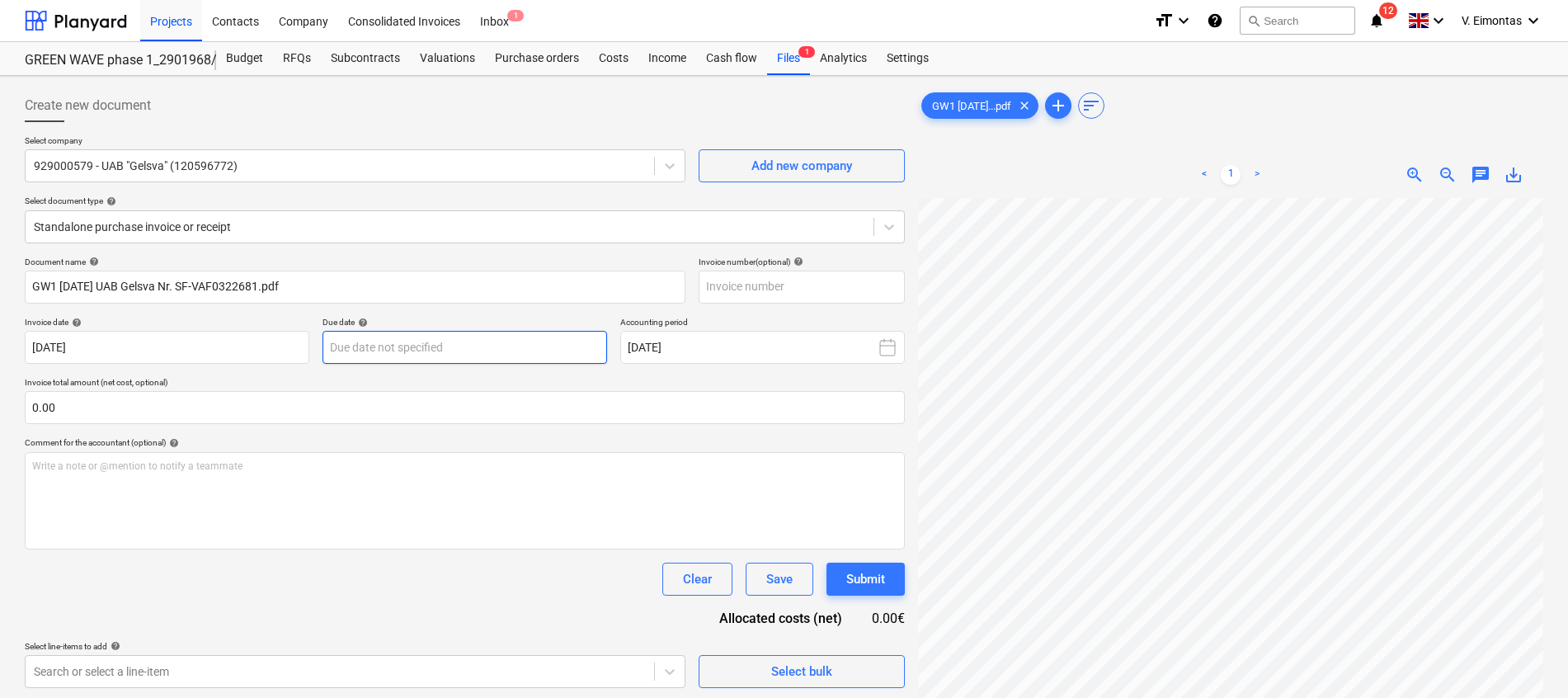
click at [438, 341] on body "Projects Contacts Company Consolidated Invoices Inbox 1 format_size keyboard_ar…" at bounding box center [784, 349] width 1568 height 698
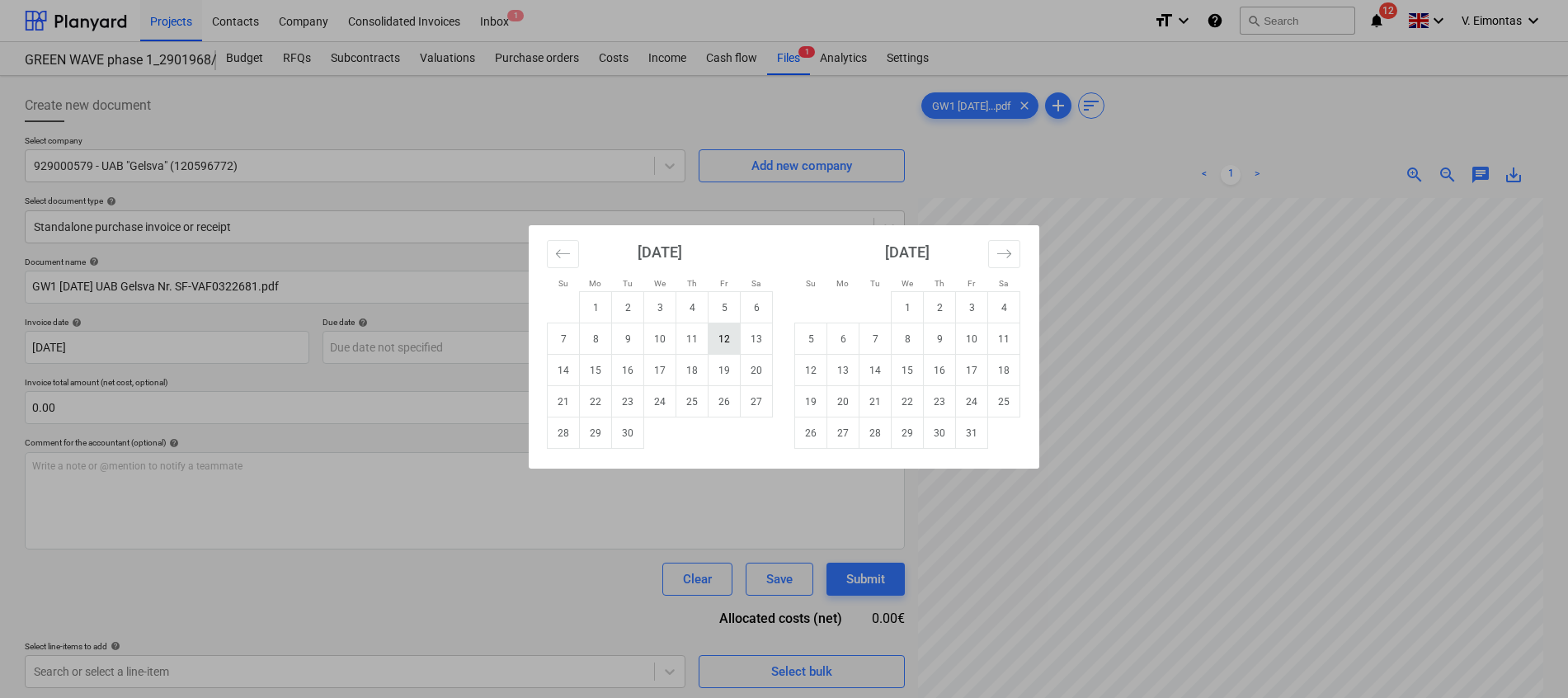
click at [719, 337] on td "12" at bounding box center [725, 339] width 32 height 31
type input "[DATE]"
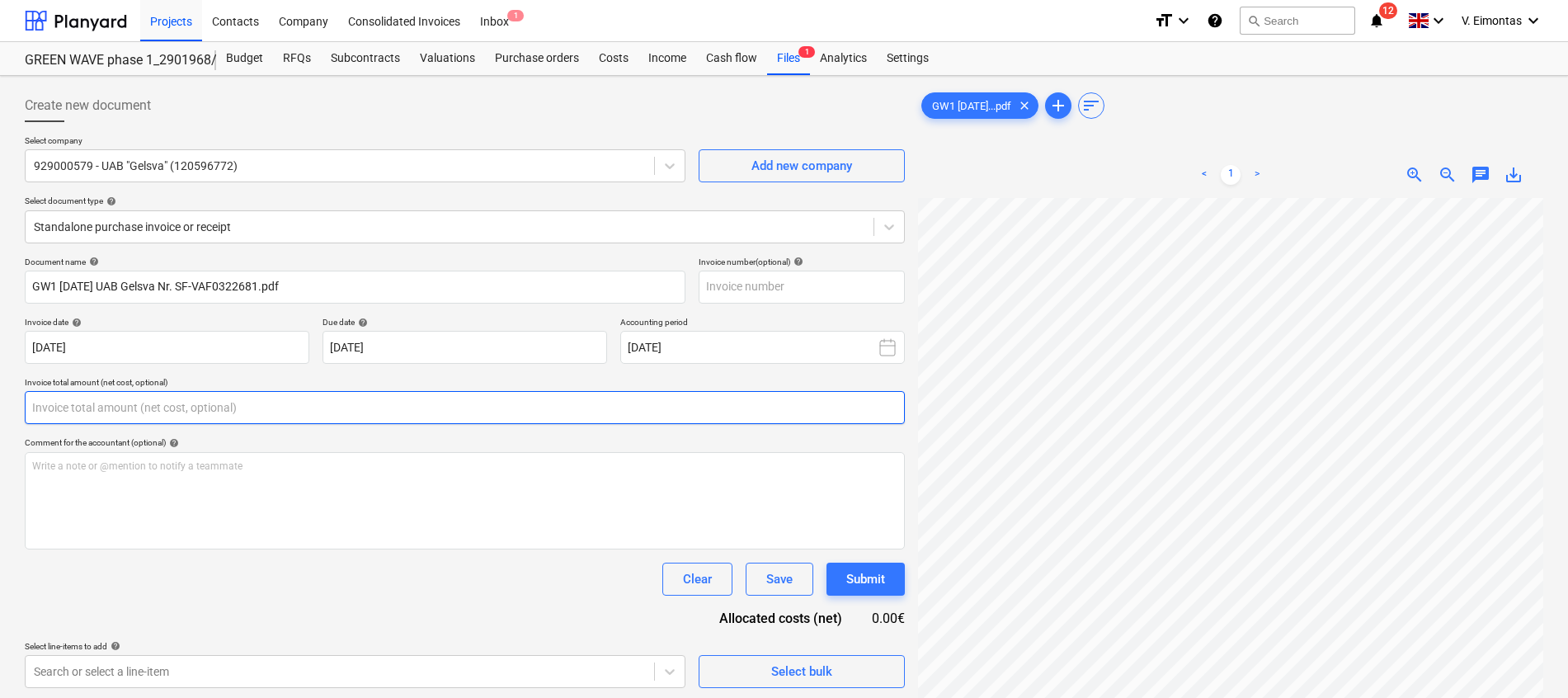
click at [511, 400] on input "text" at bounding box center [464, 407] width 880 height 33
click at [543, 410] on input "text" at bounding box center [464, 407] width 880 height 33
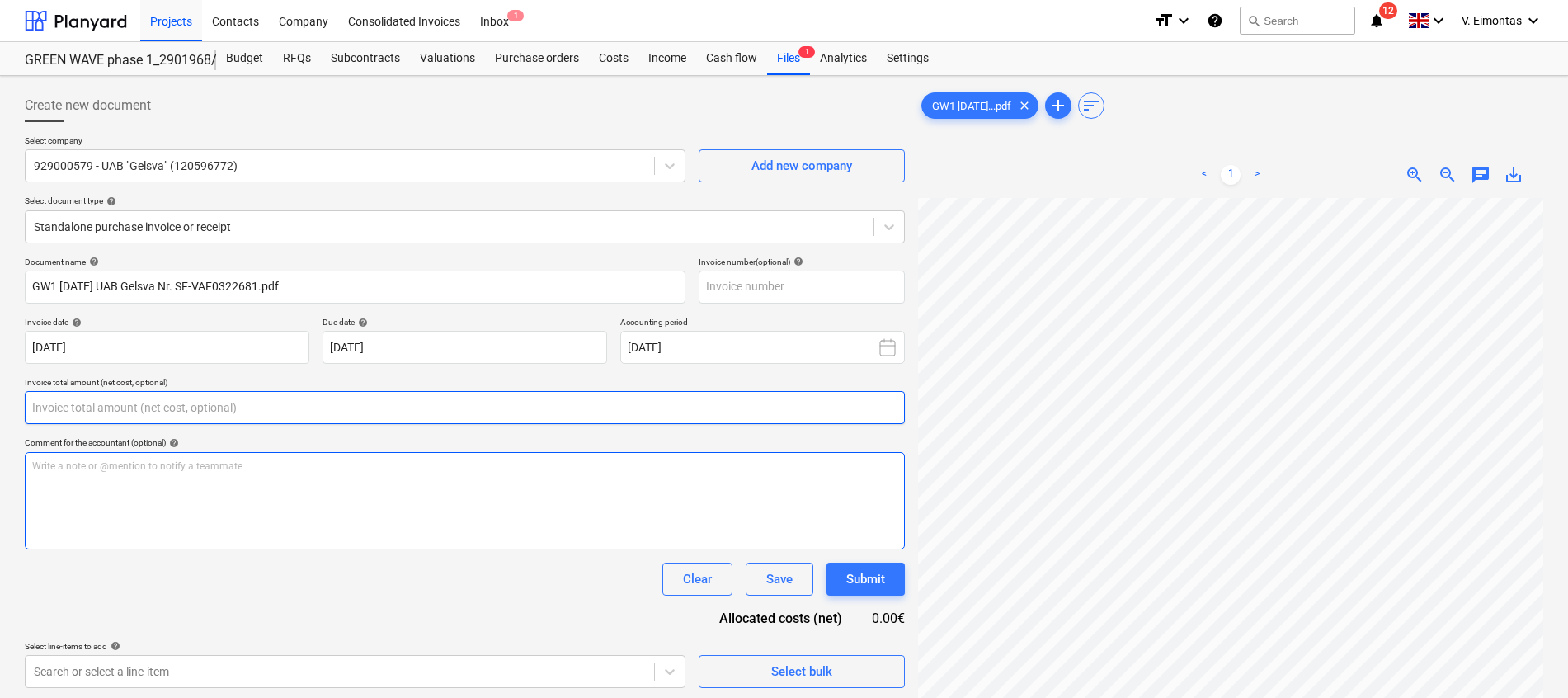
scroll to position [124, 109]
type input "0.00"
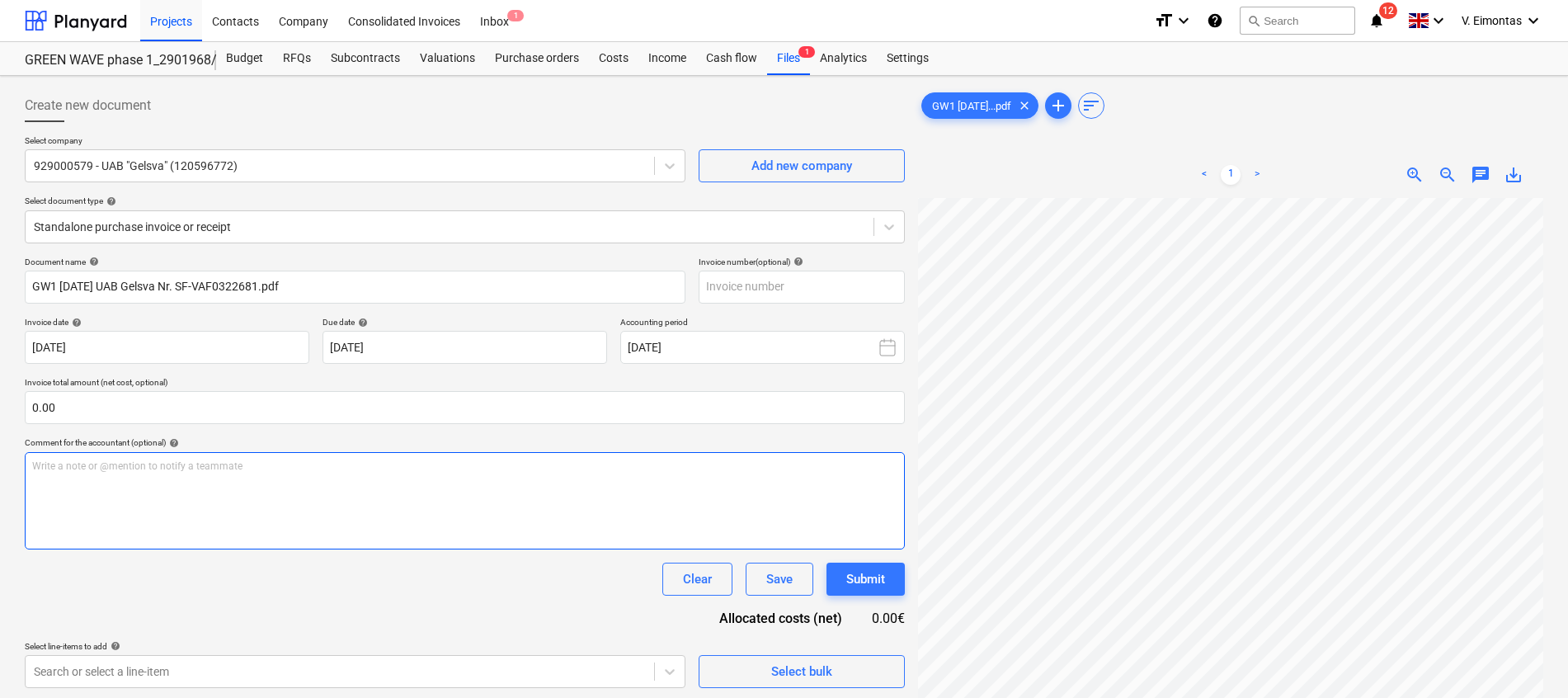
scroll to position [187, 71]
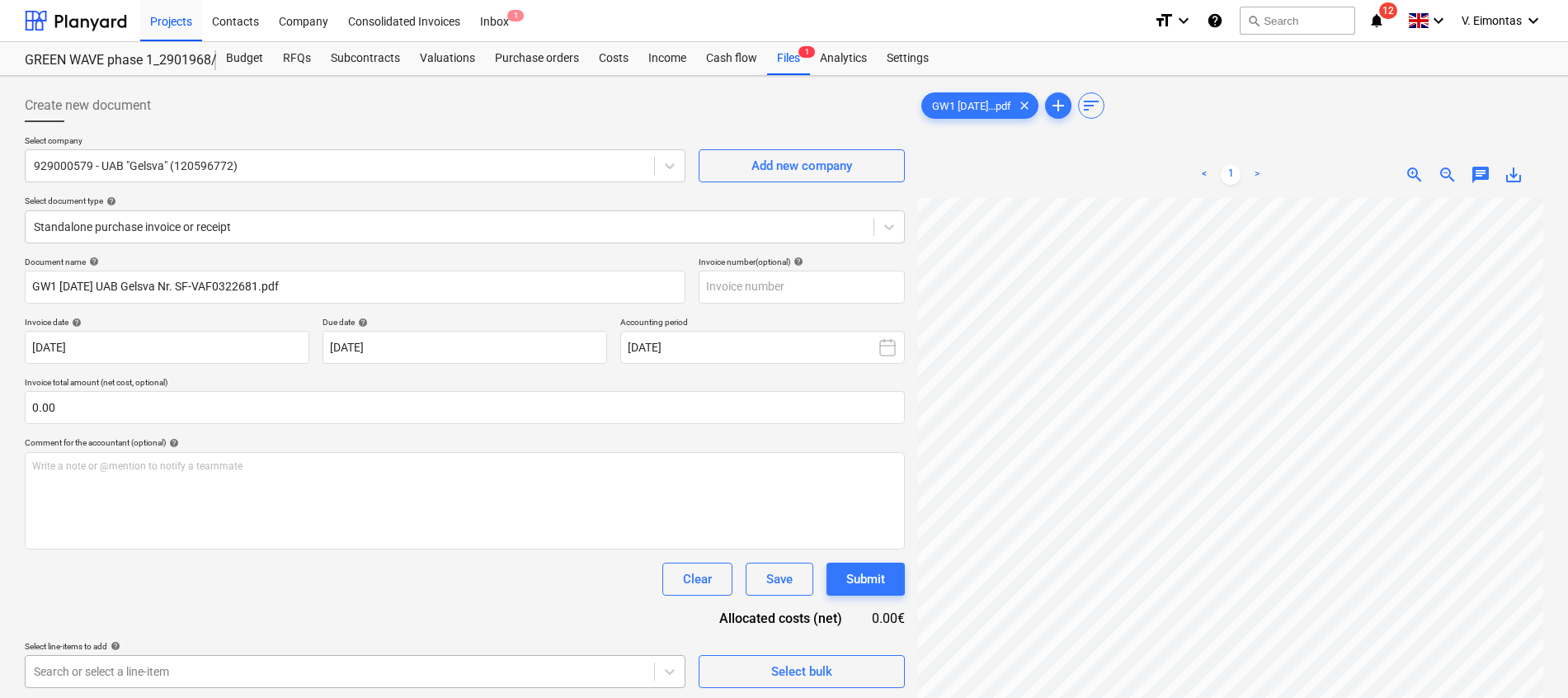
click at [284, 660] on body "Projects Contacts Company Consolidated Invoices Inbox 1 format_size keyboard_ar…" at bounding box center [784, 349] width 1568 height 698
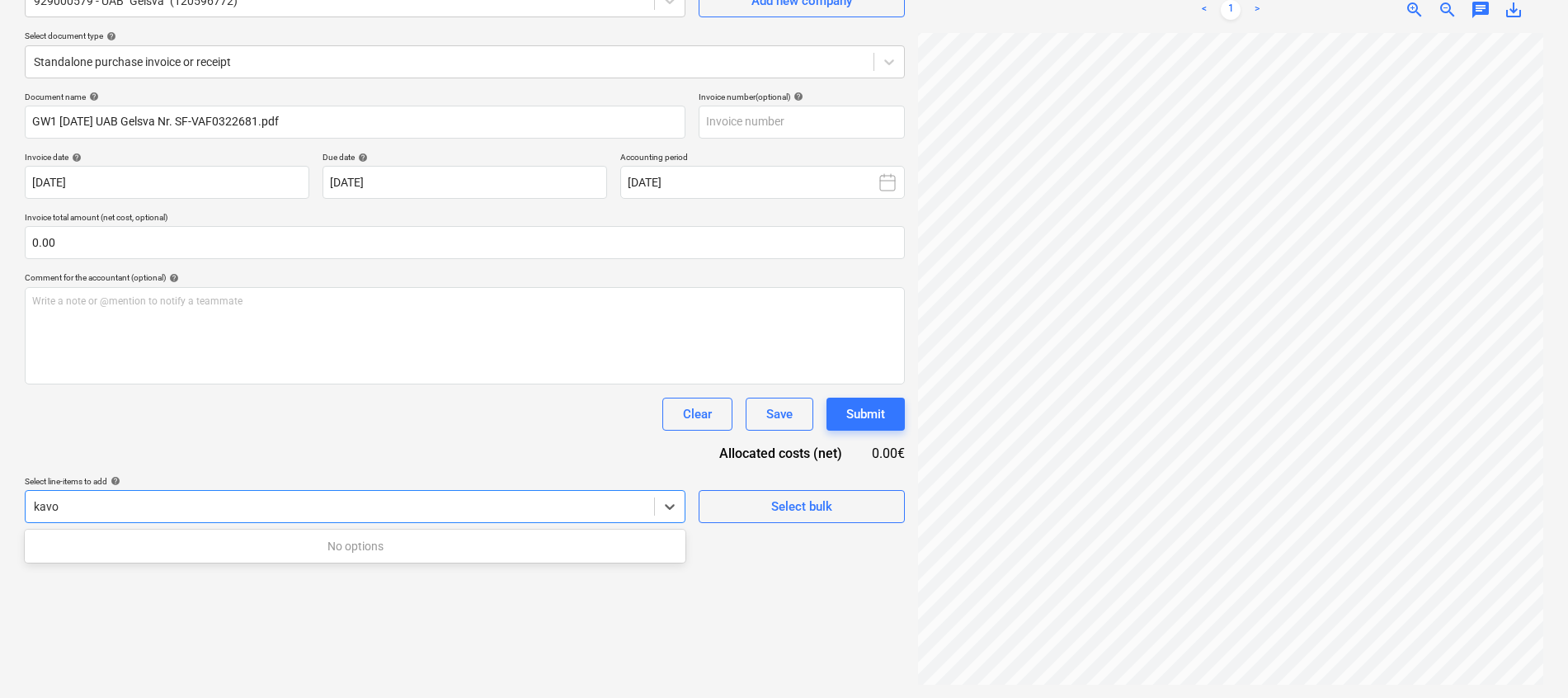
scroll to position [165, 0]
type input "kav"
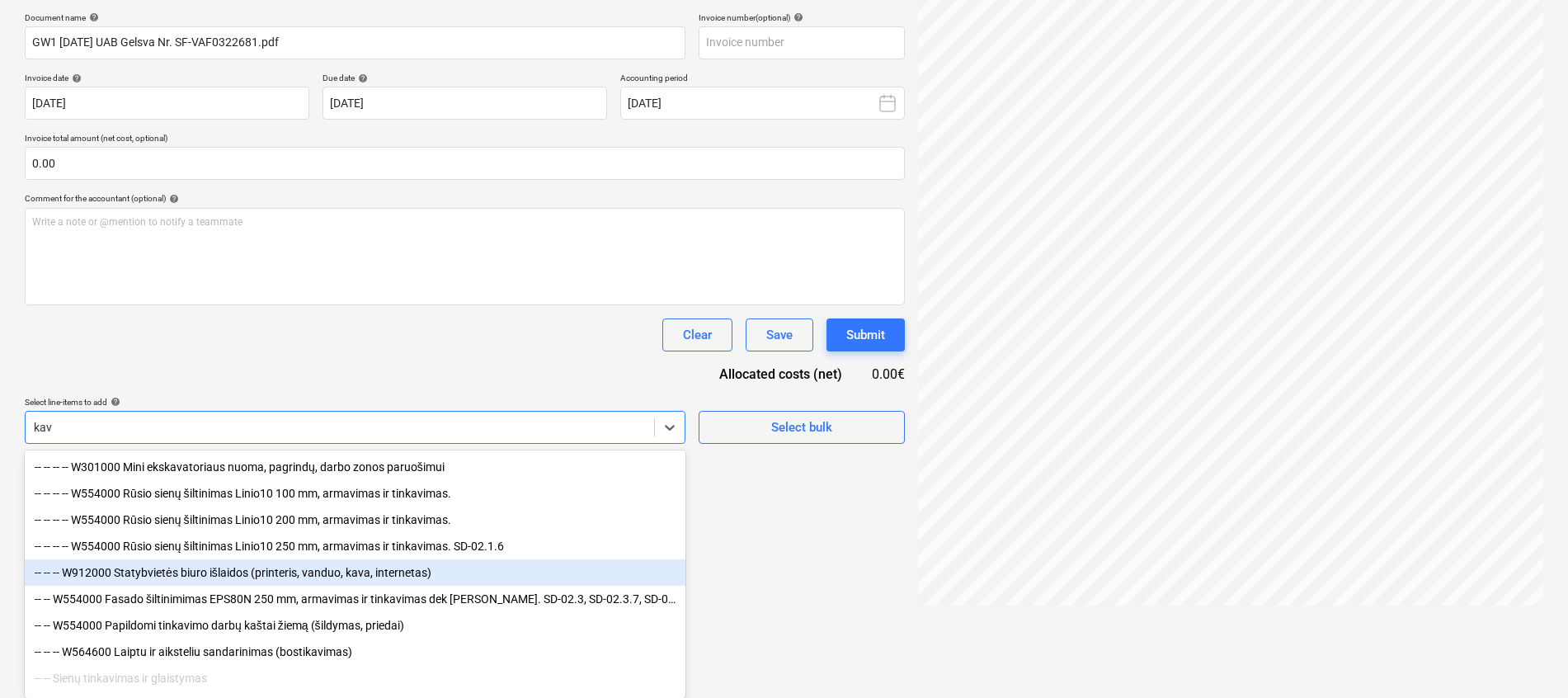
click at [354, 579] on div "-- -- -- W912000 Statybvietės biuro išlaidos (printeris, vanduo, kava, internet…" at bounding box center [355, 572] width 661 height 26
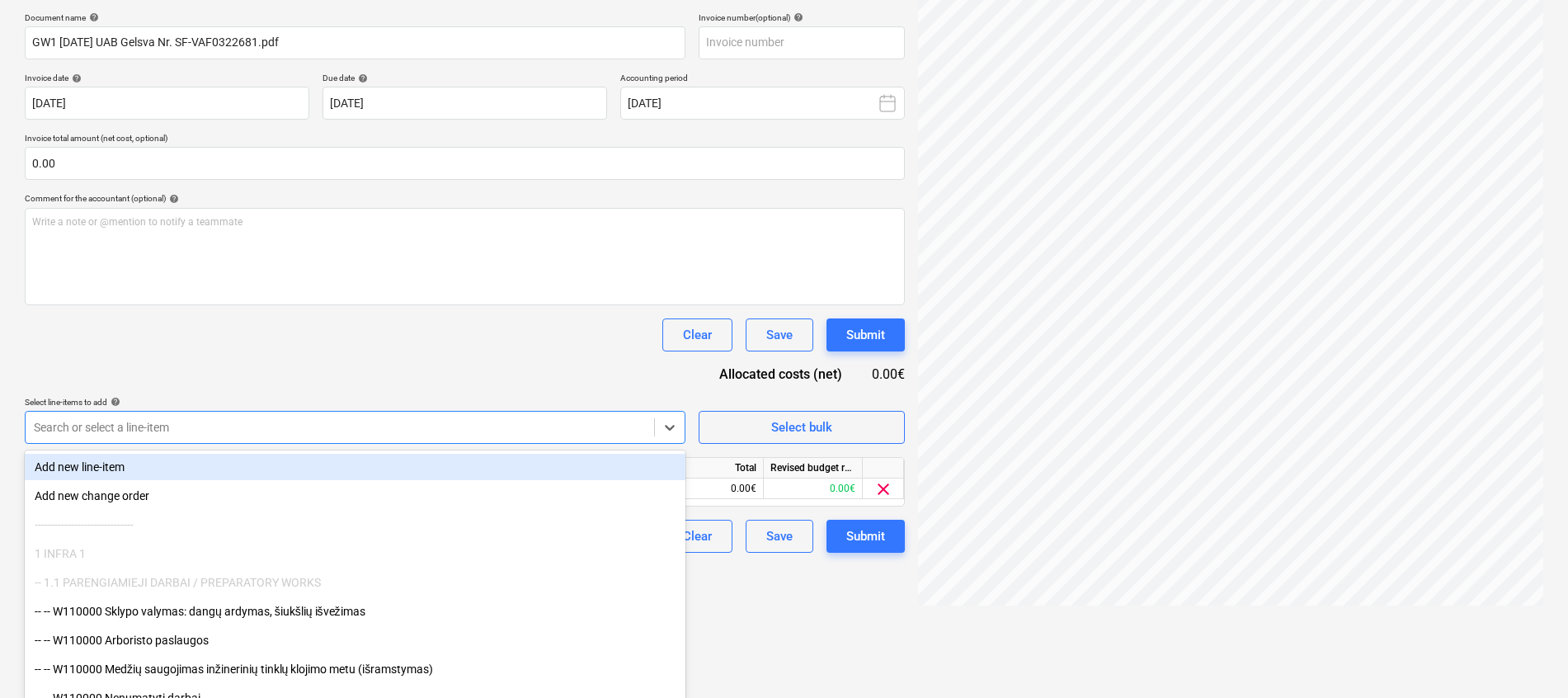
click at [485, 359] on div "Document name help GW1 [DATE] UAB Gelsva Nr. SF-VAF0322681.pdf Invoice number (…" at bounding box center [464, 283] width 880 height 541
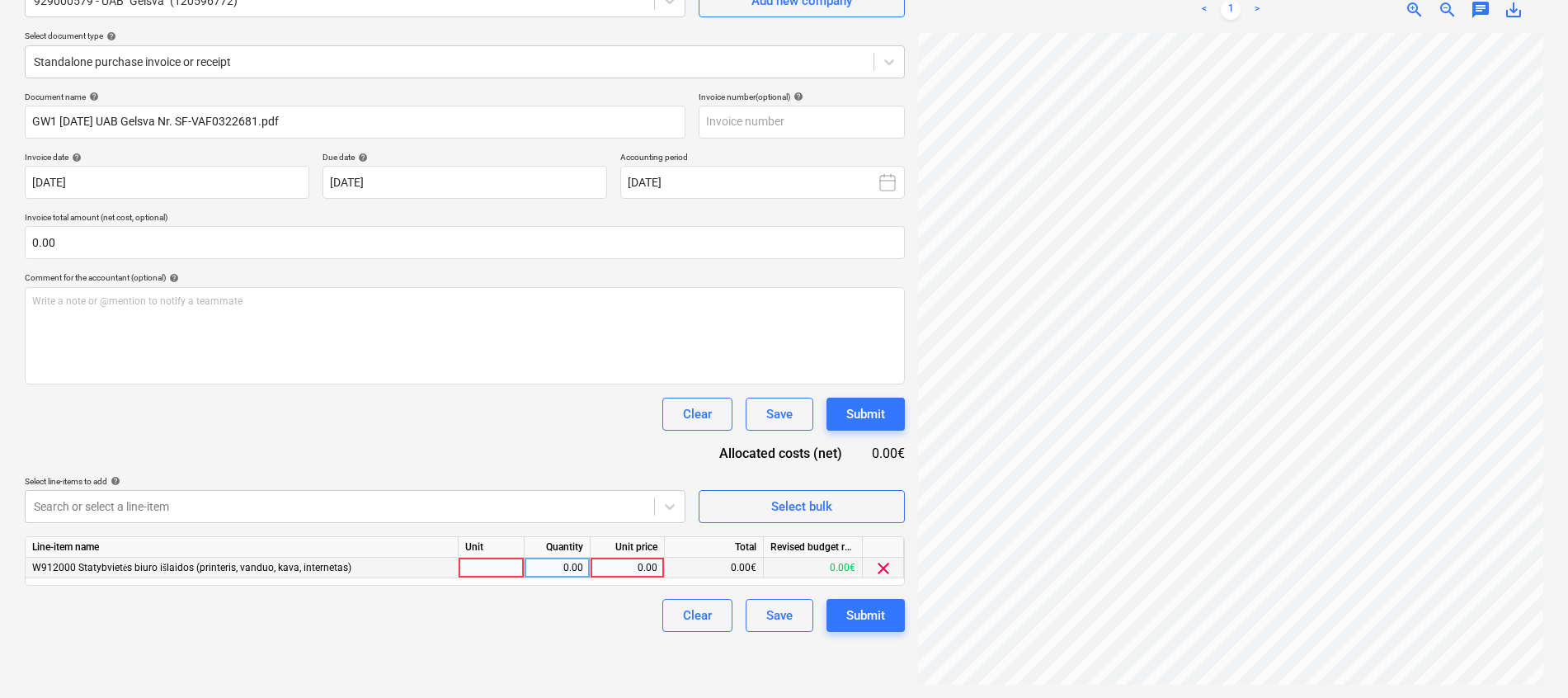
click at [463, 576] on div at bounding box center [492, 568] width 66 height 21
type input "kompl."
click at [599, 417] on div "Clear Save Submit" at bounding box center [464, 414] width 880 height 33
click at [488, 412] on div "Clear Save Submit" at bounding box center [464, 414] width 880 height 33
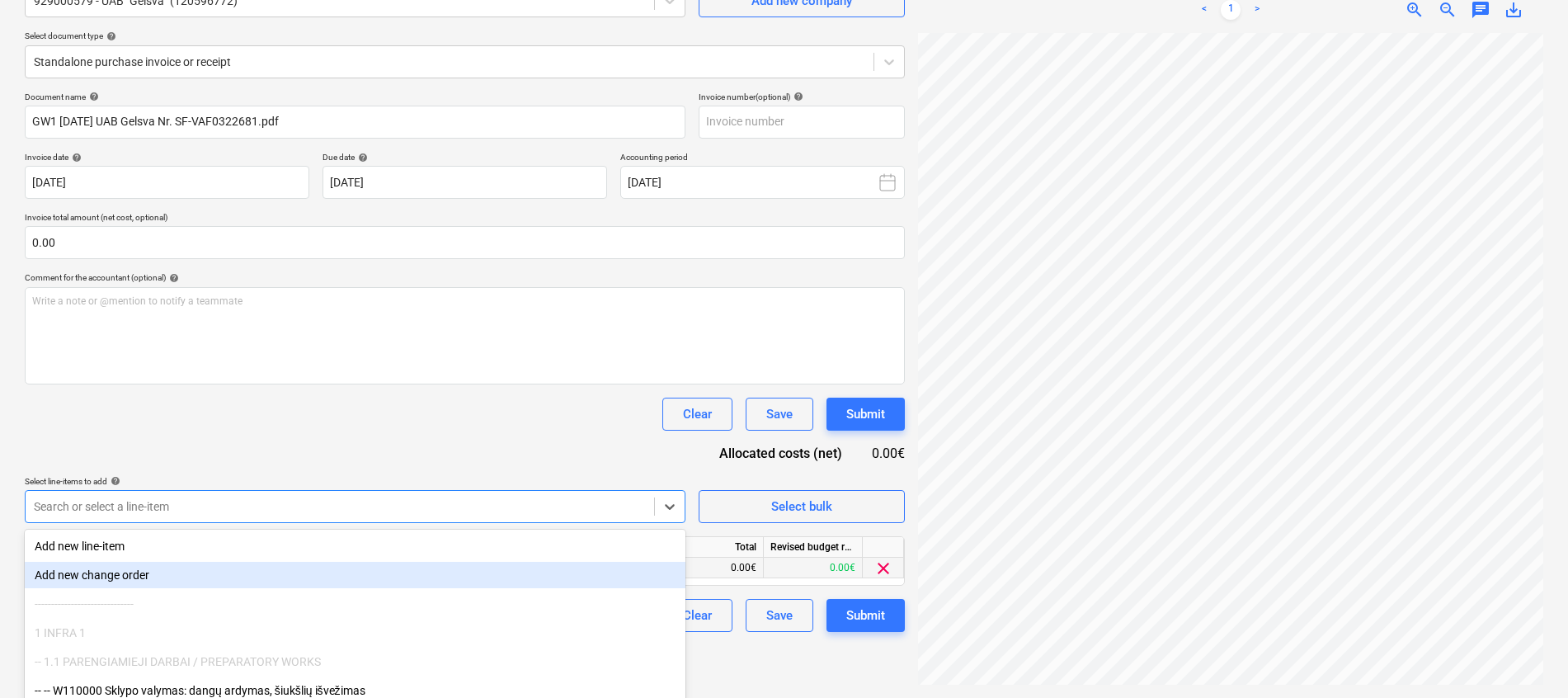
click at [301, 505] on body "Projects Contacts Company Consolidated Invoices Inbox 1 format_size keyboard_ar…" at bounding box center [784, 184] width 1568 height 698
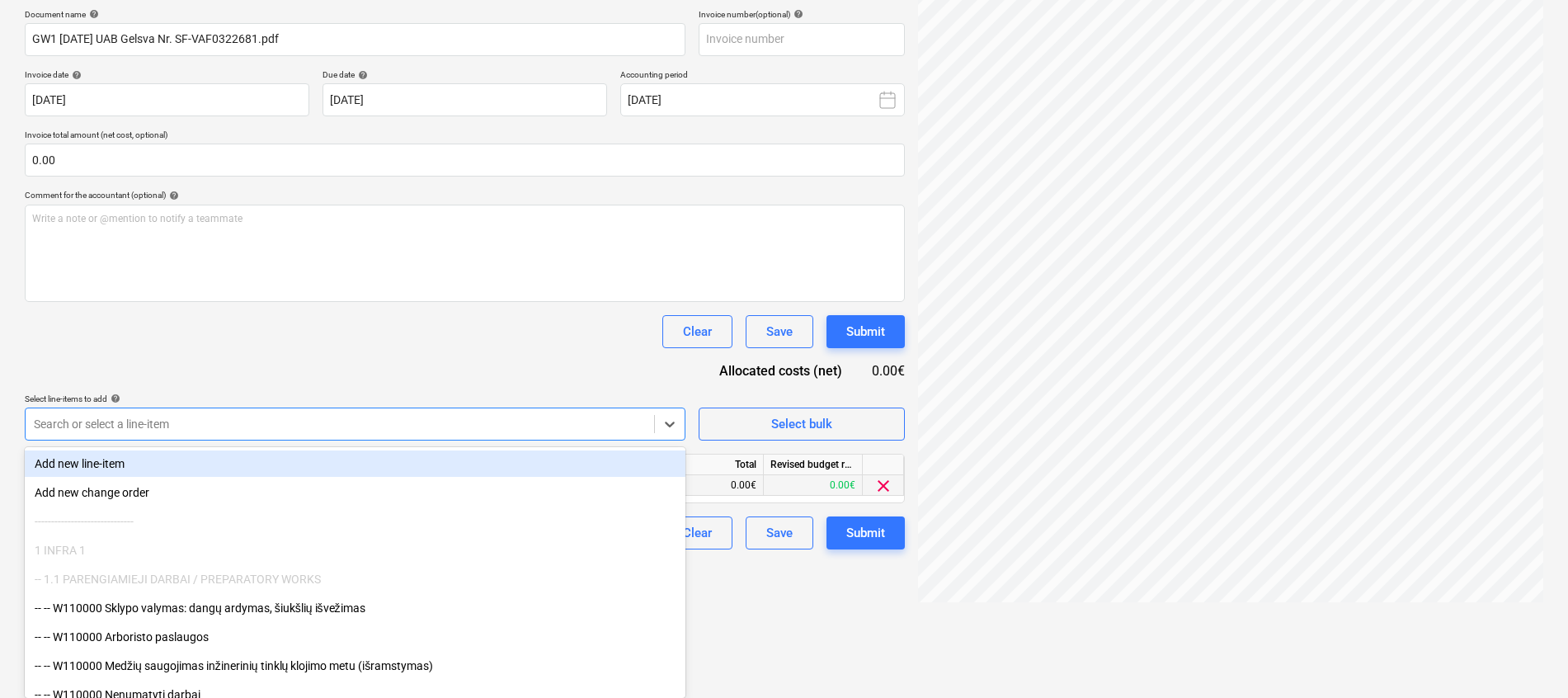
click at [319, 361] on div "Document name help GW1 [DATE] UAB Gelsva Nr. SF-VAF0322681.pdf Invoice number (…" at bounding box center [464, 279] width 880 height 541
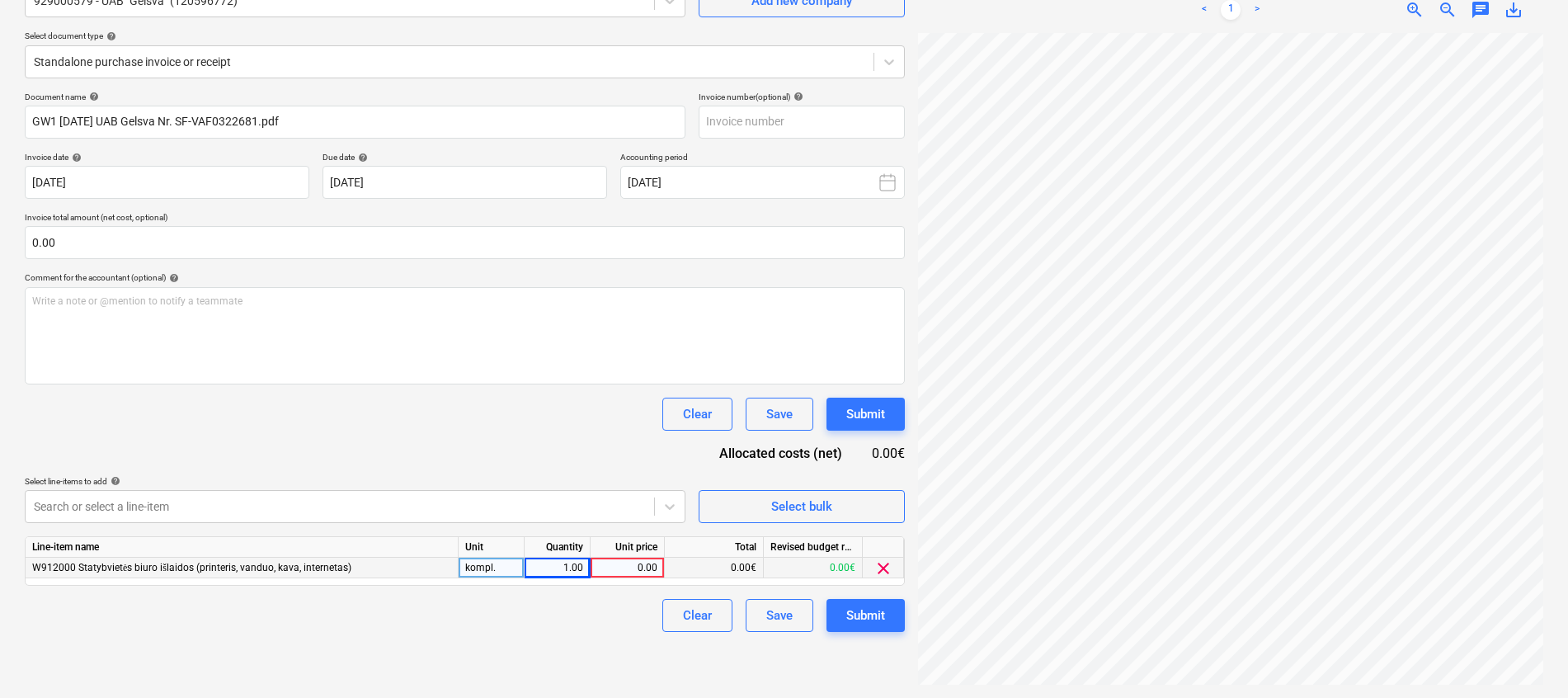
scroll to position [165, 0]
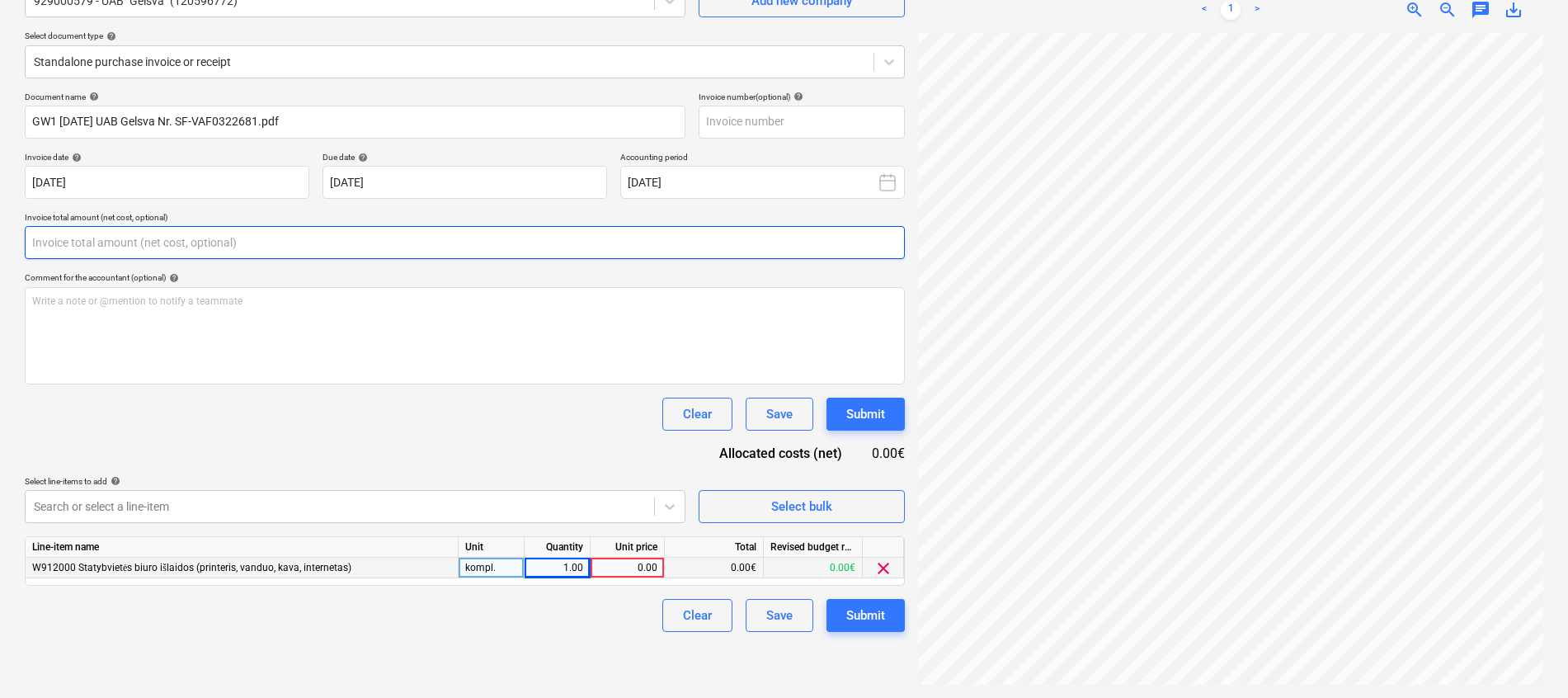
click at [146, 255] on input "text" at bounding box center [464, 242] width 880 height 33
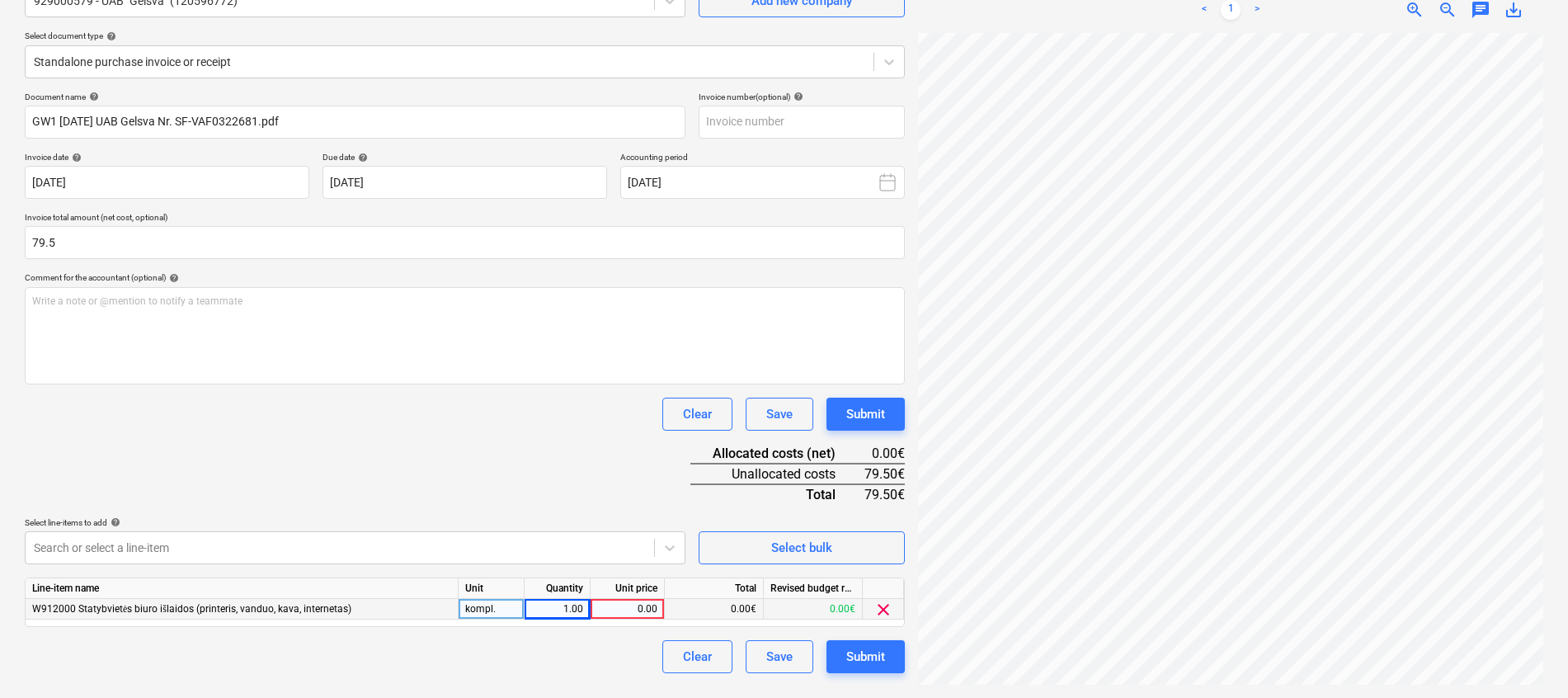
type input "79.50"
click at [129, 424] on div "Clear Save Submit" at bounding box center [464, 414] width 880 height 33
click at [626, 613] on div "0.00" at bounding box center [627, 609] width 61 height 21
type input "79.5"
click at [543, 459] on div "Document name help GW1 [DATE] UAB Gelsva Nr. SF-VAF0322681.pdf Invoice number (…" at bounding box center [464, 383] width 880 height 582
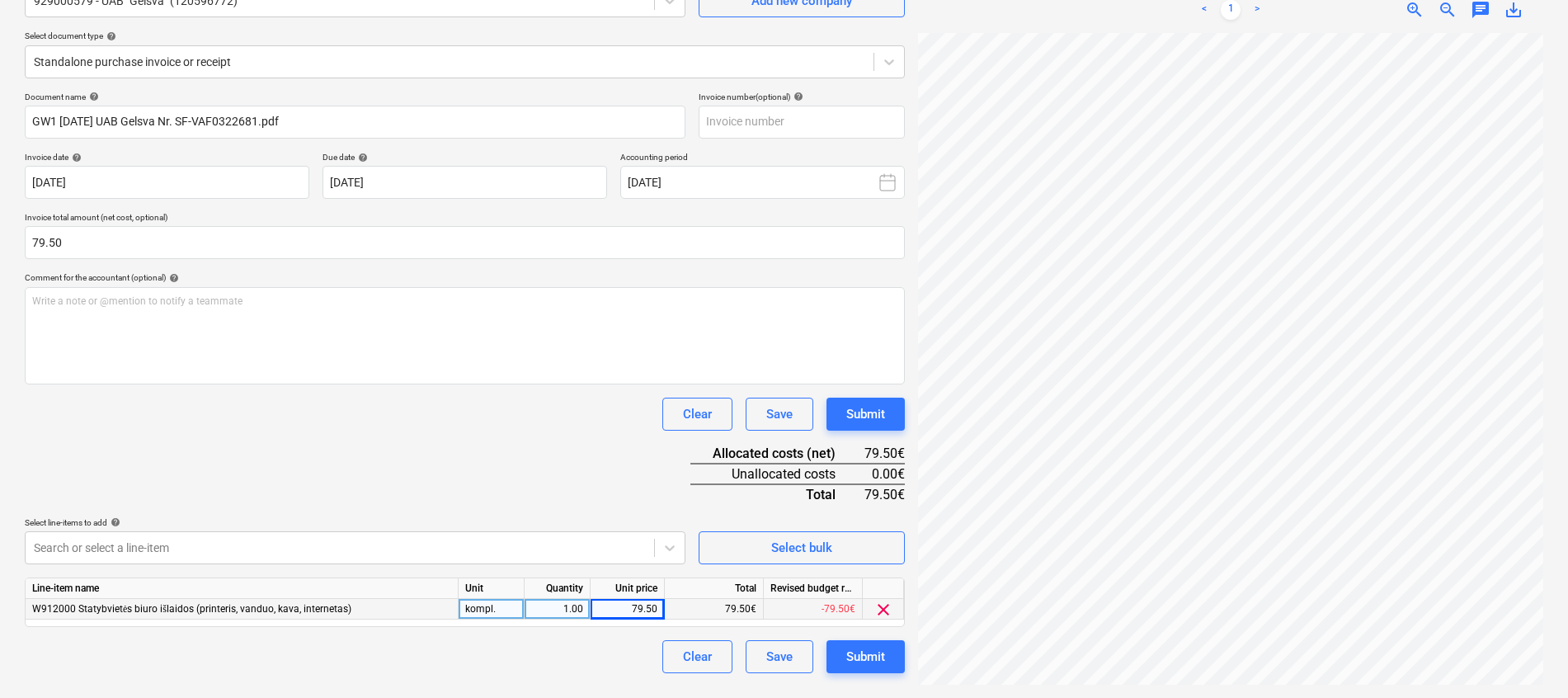
click at [267, 615] on div "W912000 Statybvietės biuro išlaidos (printeris, vanduo, kava, internetas)" at bounding box center [241, 609] width 433 height 21
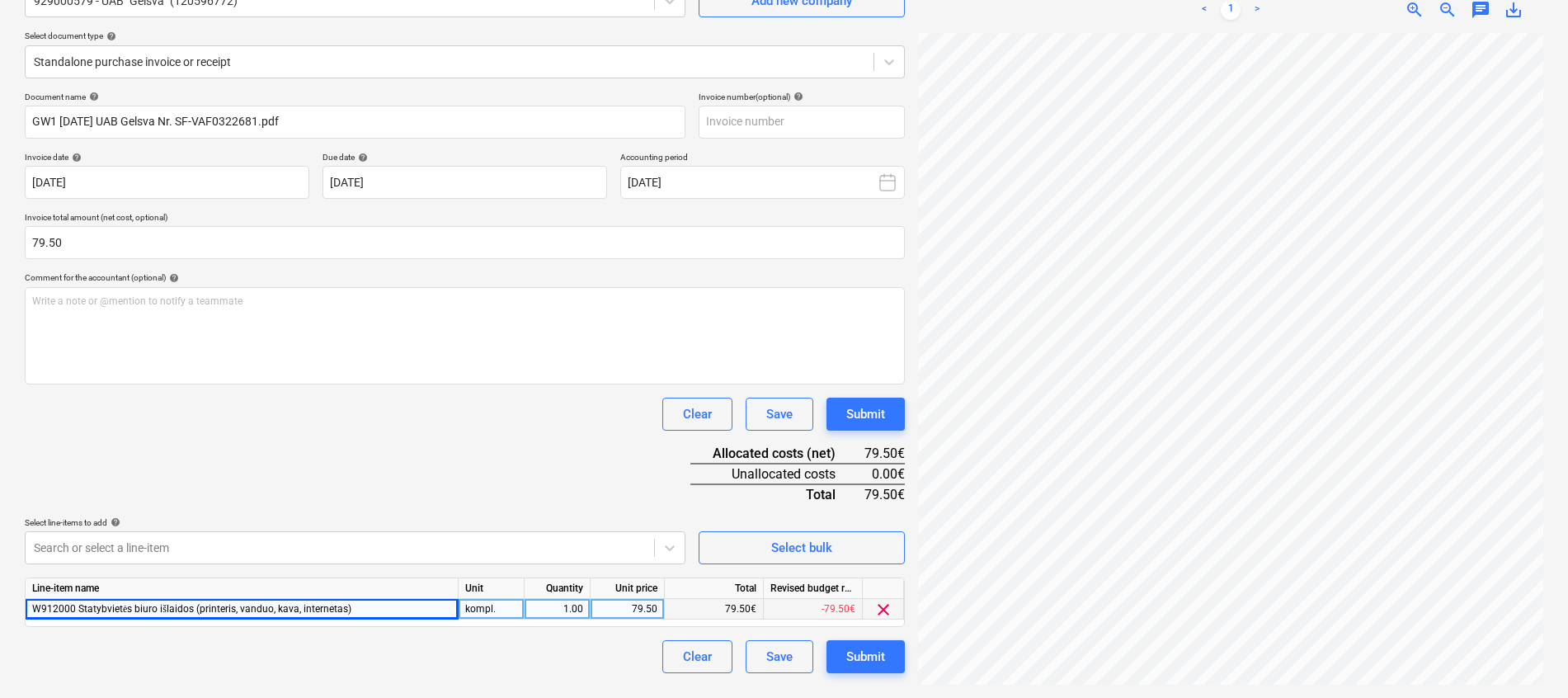
click at [267, 615] on div "W912000 Statybvietės biuro išlaidos (printeris, vanduo, kava, internetas)" at bounding box center [241, 609] width 433 height 21
click at [284, 596] on div "Line-item name" at bounding box center [241, 589] width 433 height 21
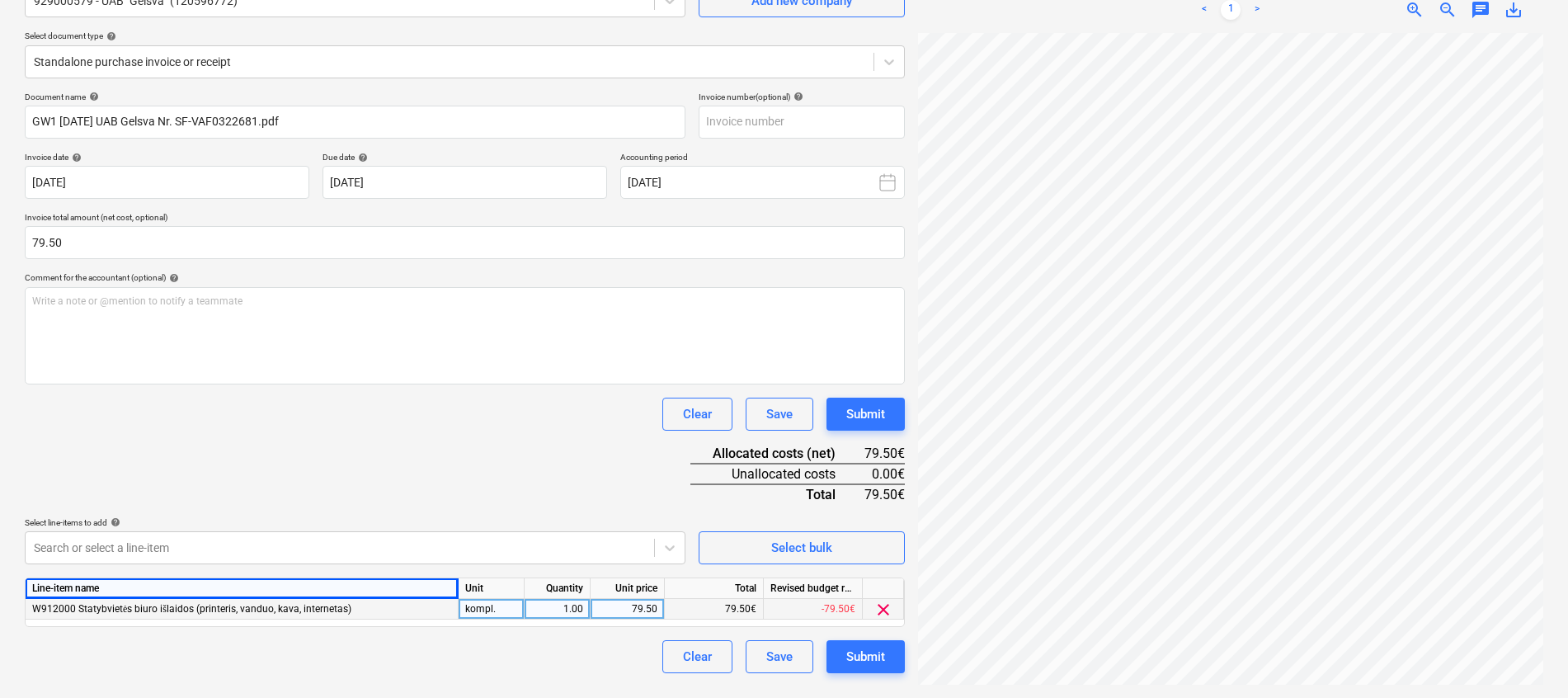
click at [293, 611] on span "W912000 Statybvietės biuro išlaidos (printeris, vanduo, kava, internetas)" at bounding box center [192, 609] width 319 height 12
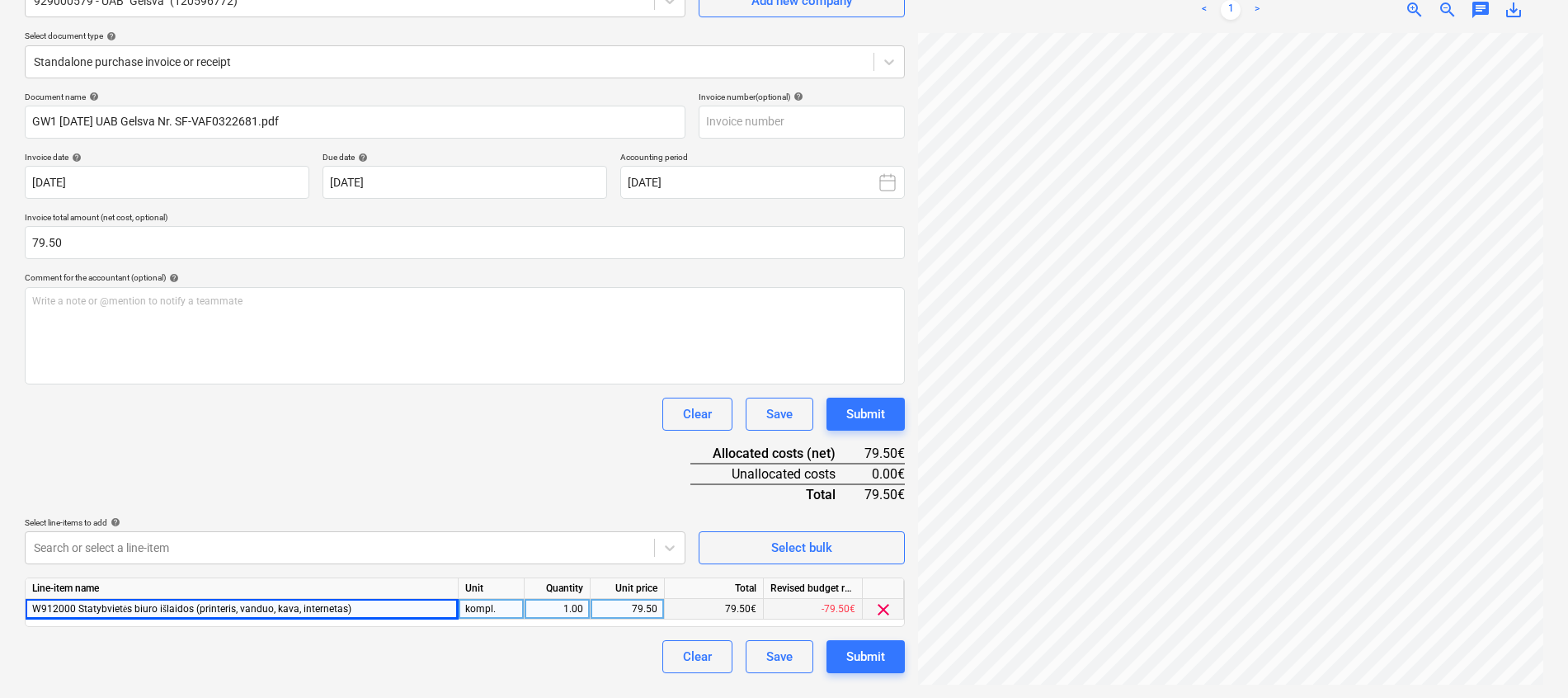
click at [299, 607] on span "W912000 Statybvietės biuro išlaidos (printeris, vanduo, kava, internetas)" at bounding box center [192, 609] width 319 height 12
click at [881, 616] on span "clear" at bounding box center [884, 610] width 20 height 20
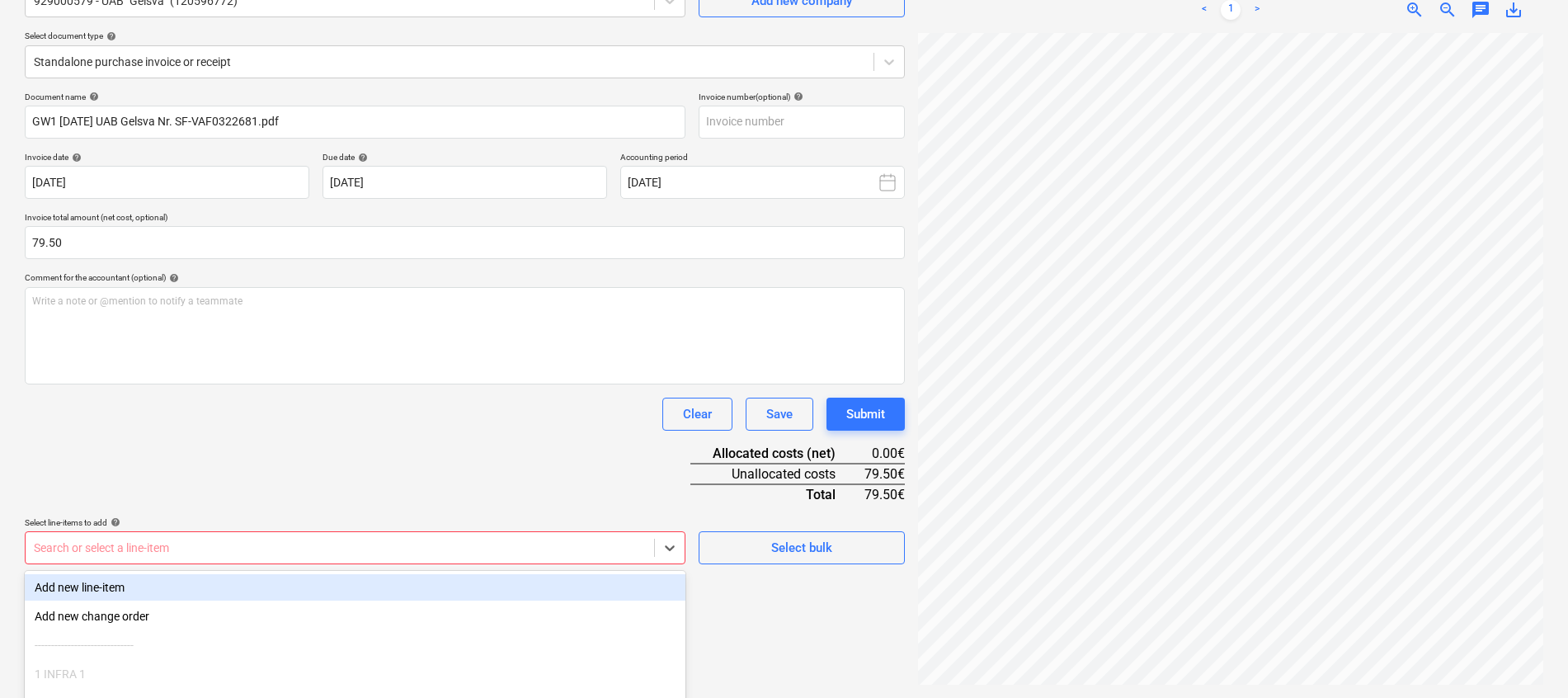
scroll to position [288, 0]
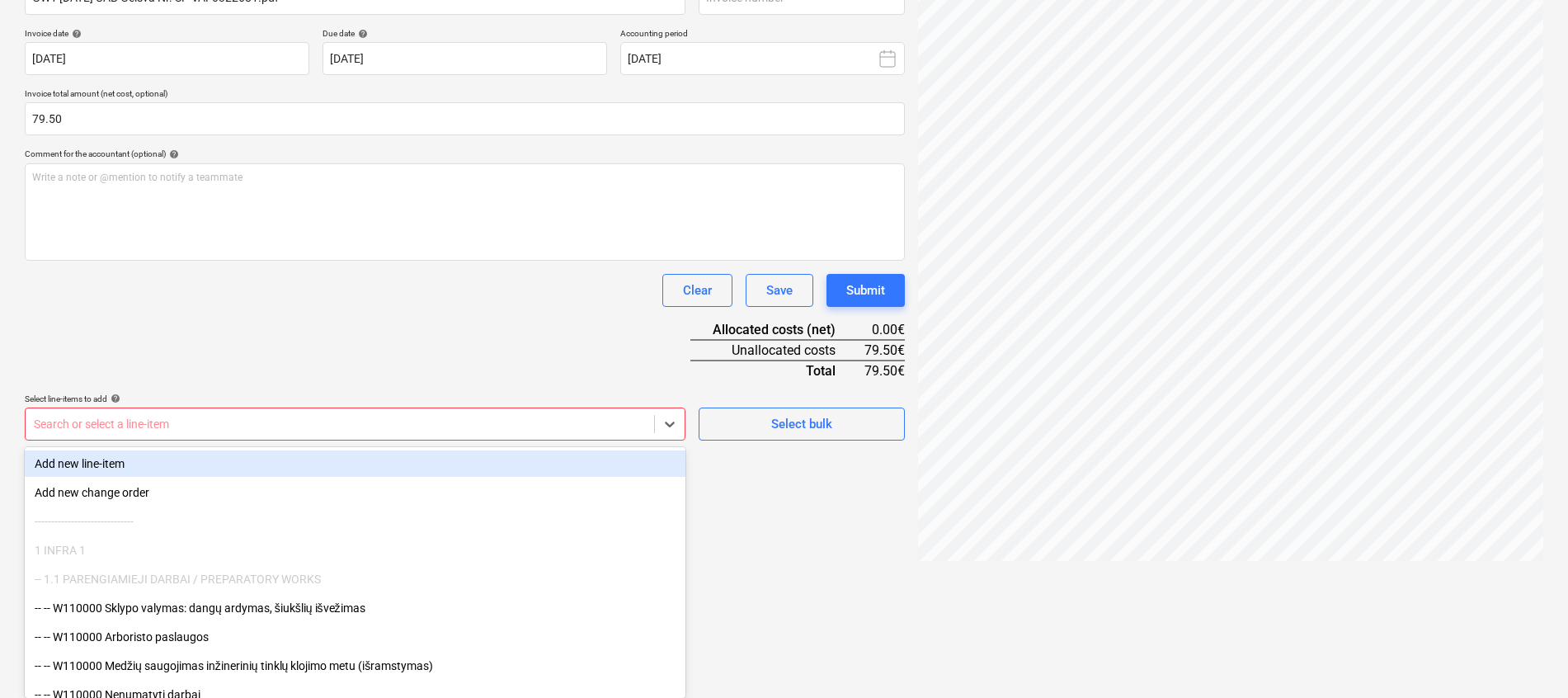
click at [344, 410] on body "Projects Contacts Company Consolidated Invoices Inbox 1 format_size keyboard_ar…" at bounding box center [784, 61] width 1568 height 698
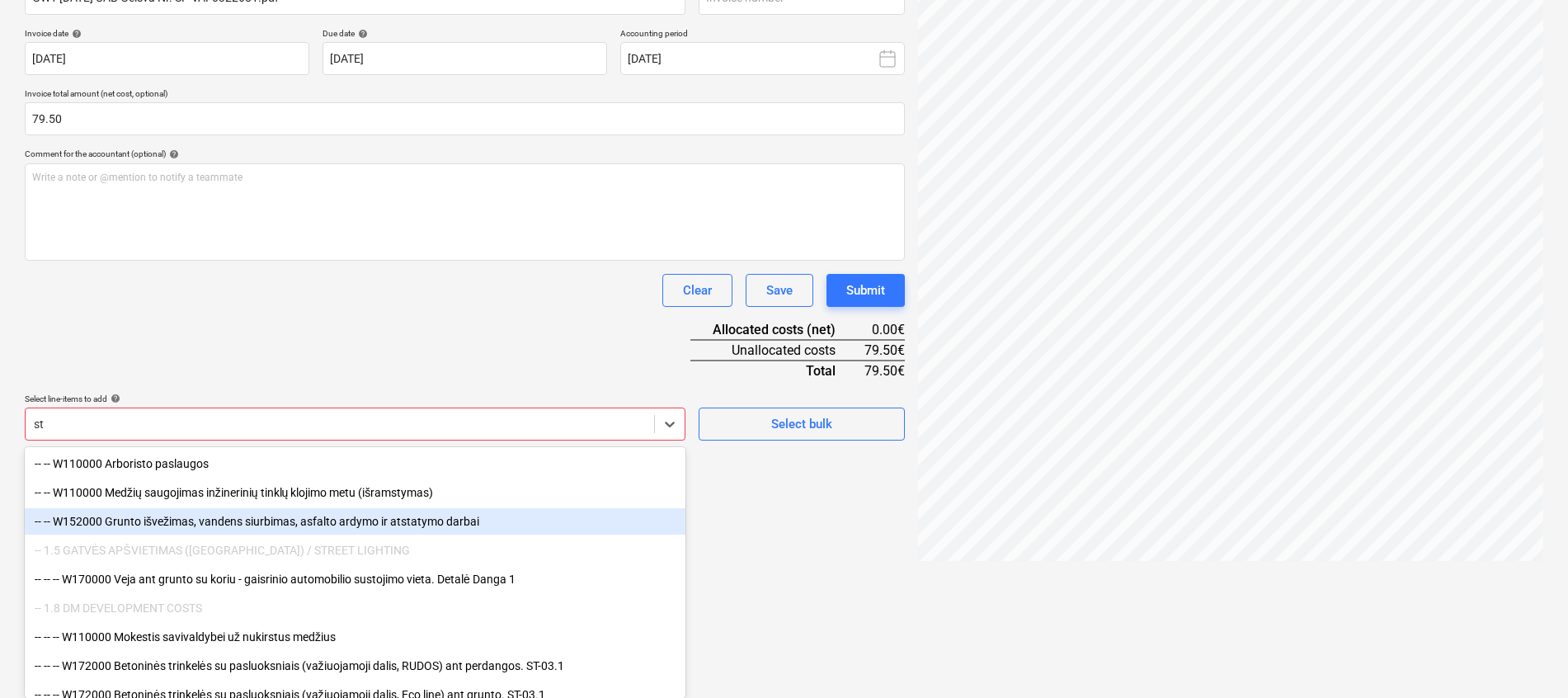
type input "s"
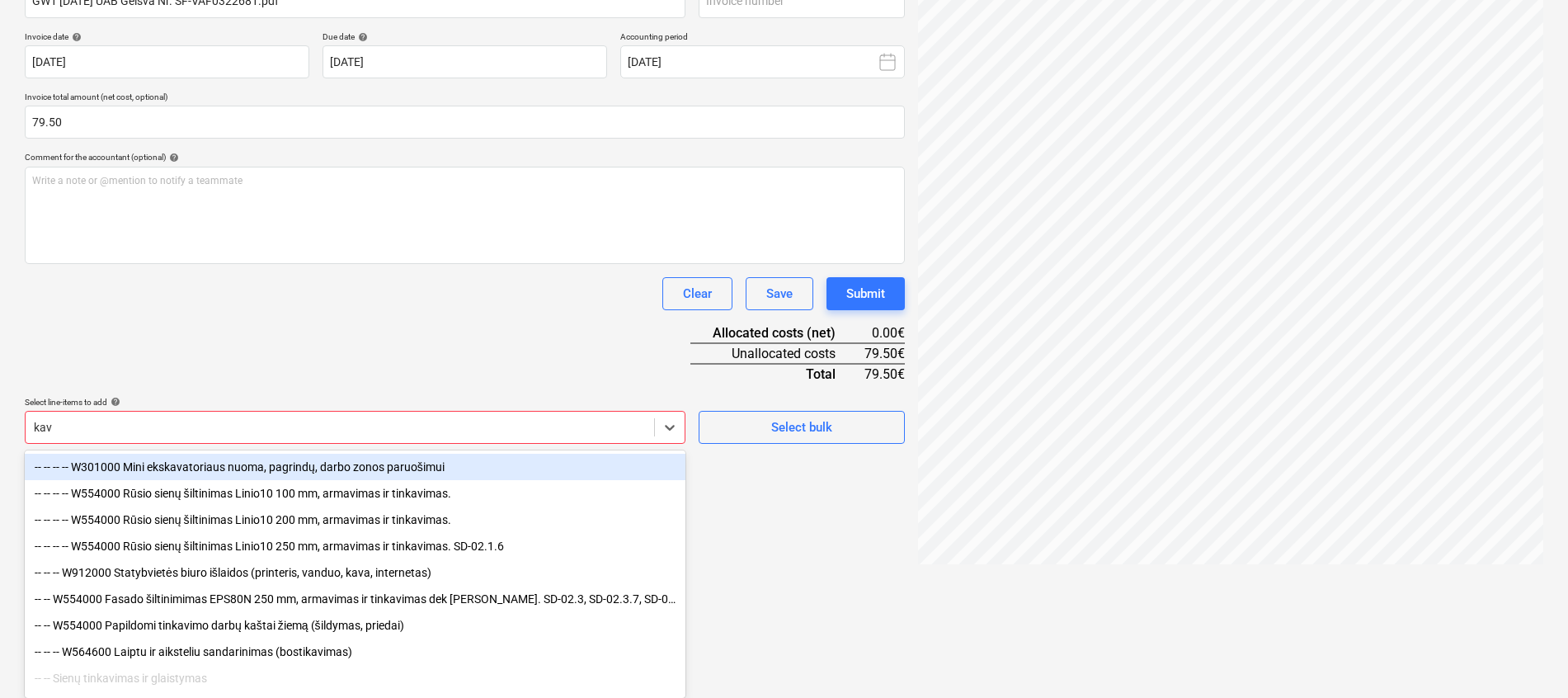
type input "kava"
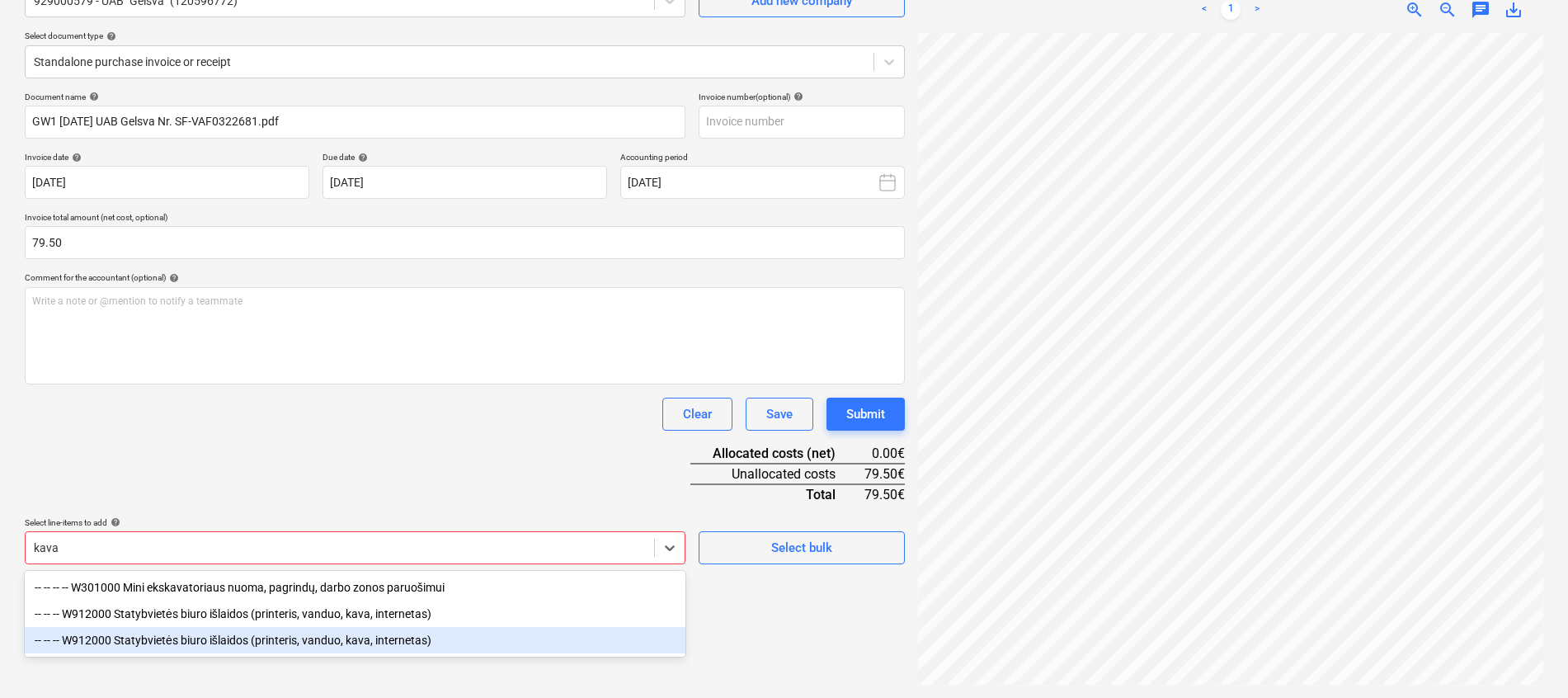
click at [273, 632] on div "-- -- -- W912000 Statybvietės biuro išlaidos (printeris, vanduo, kava, internet…" at bounding box center [355, 640] width 661 height 26
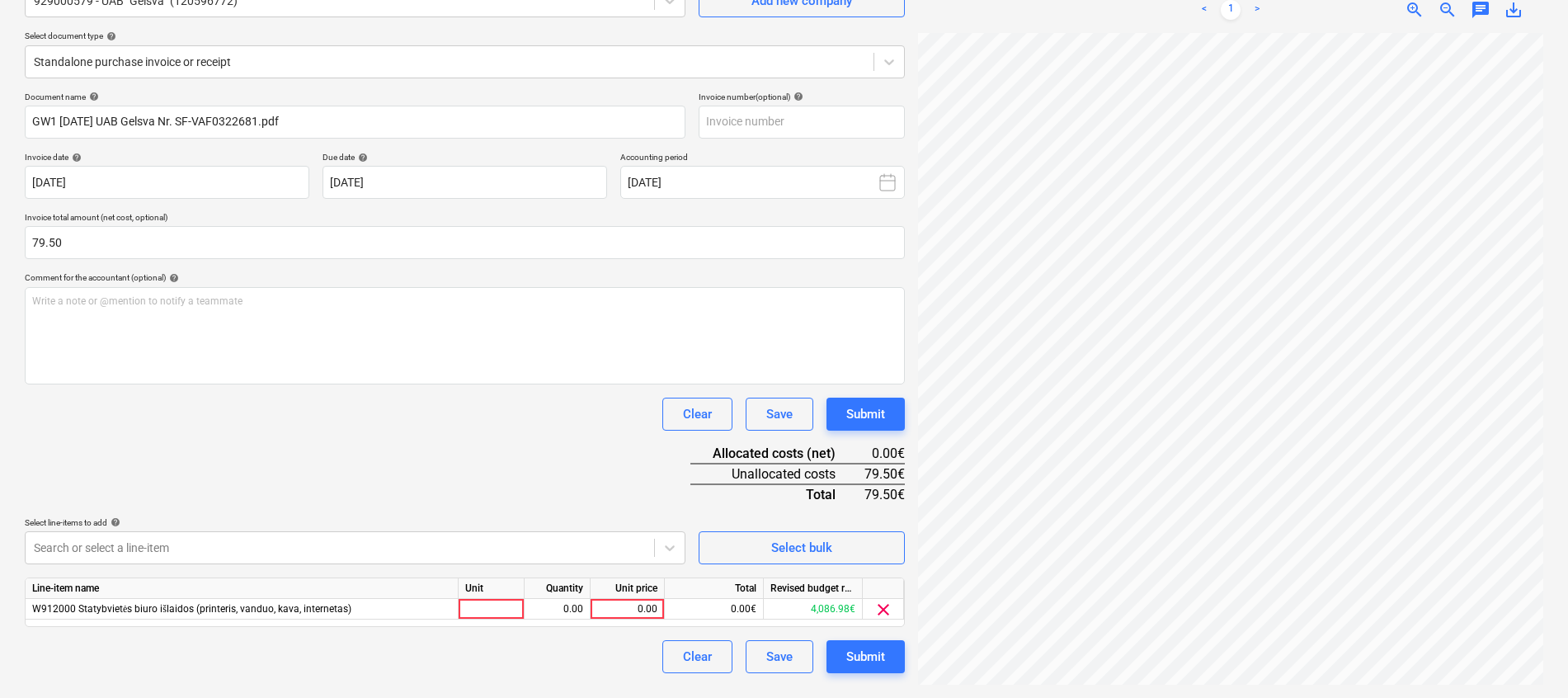
click at [414, 452] on div "Document name help GW1 [DATE] UAB Gelsva Nr. SF-VAF0322681.pdf Invoice number (…" at bounding box center [464, 383] width 880 height 582
click at [478, 600] on div at bounding box center [492, 609] width 66 height 21
type input "k"
type input "mėn."
type input "1"
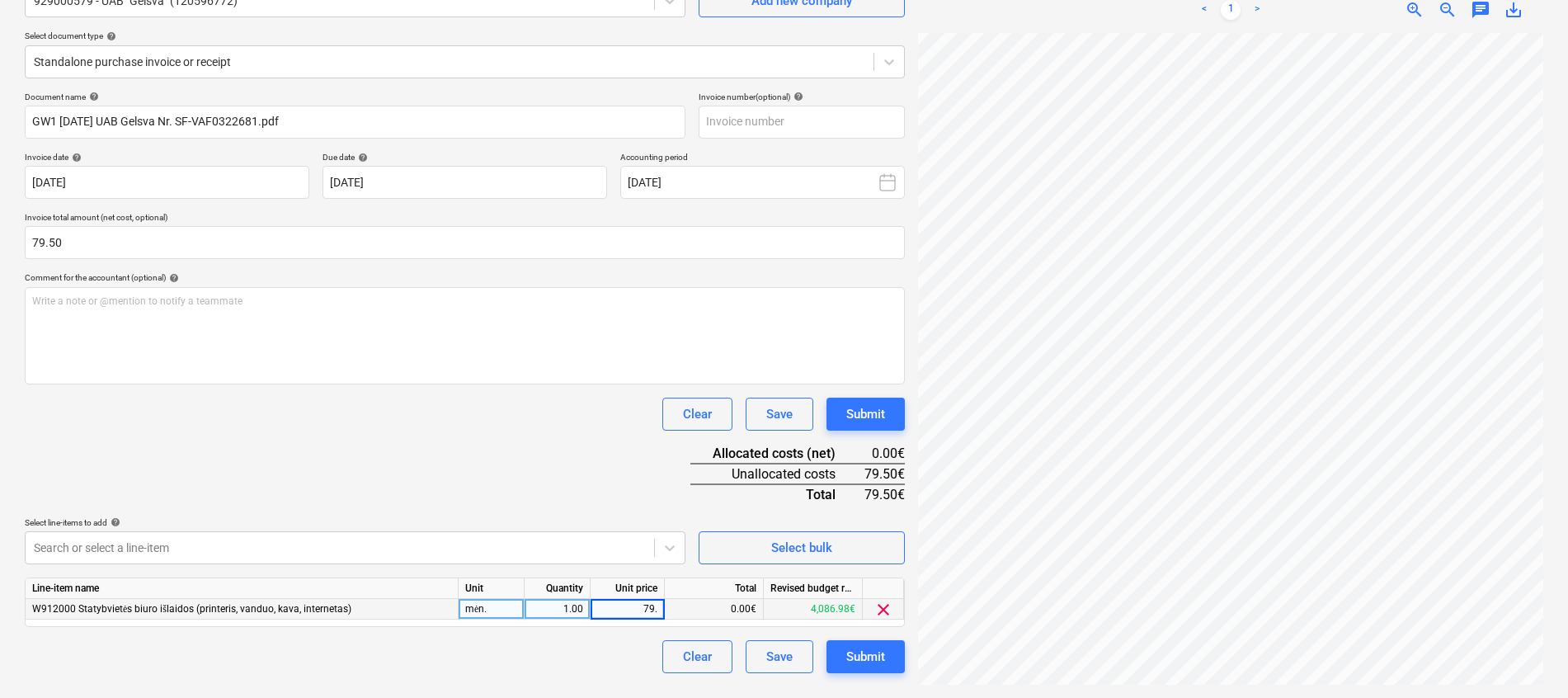
type input "79.5"
click at [485, 480] on div "Document name help GW1 [DATE] UAB Gelsva Nr. SF-VAF0322681.pdf Invoice number (…" at bounding box center [464, 383] width 880 height 582
click at [897, 646] on button "Submit" at bounding box center [865, 656] width 78 height 33
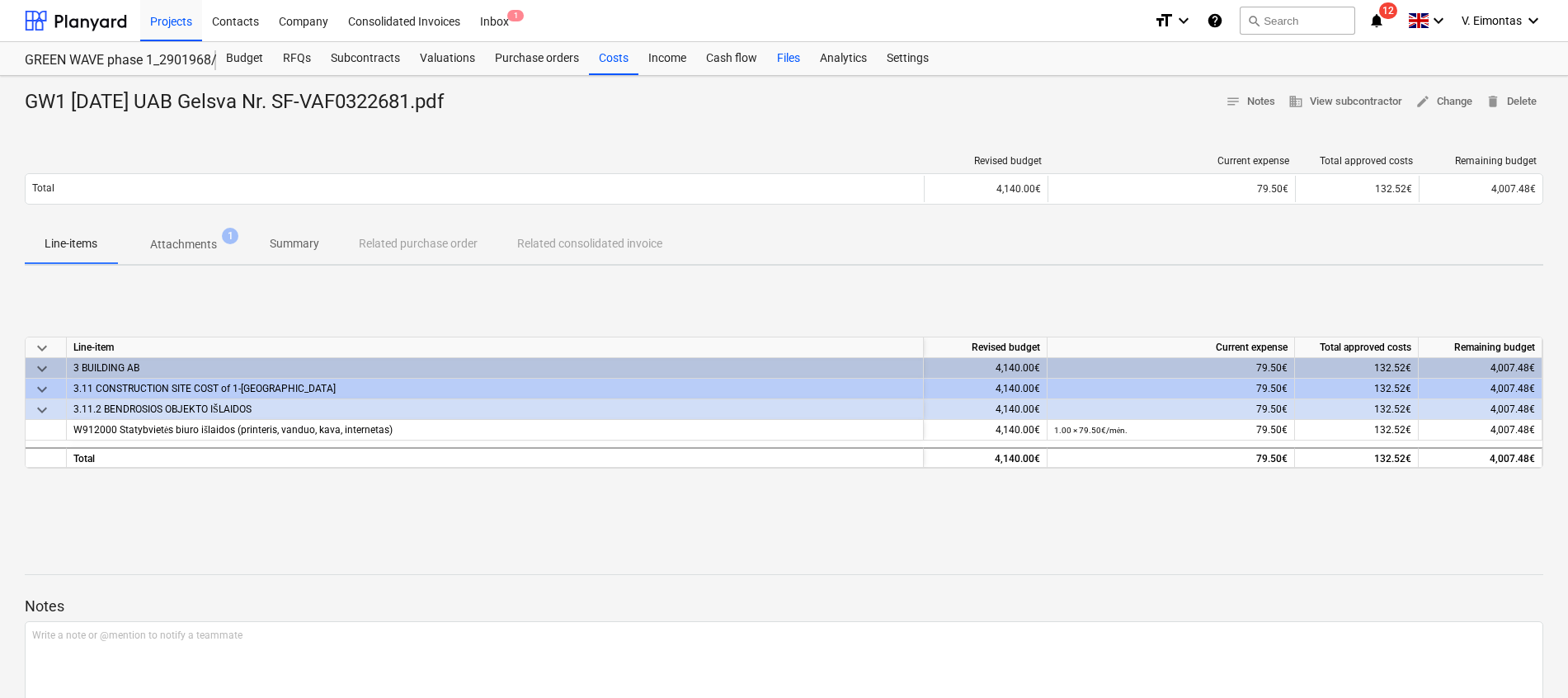
click at [795, 59] on div "Files" at bounding box center [788, 58] width 43 height 33
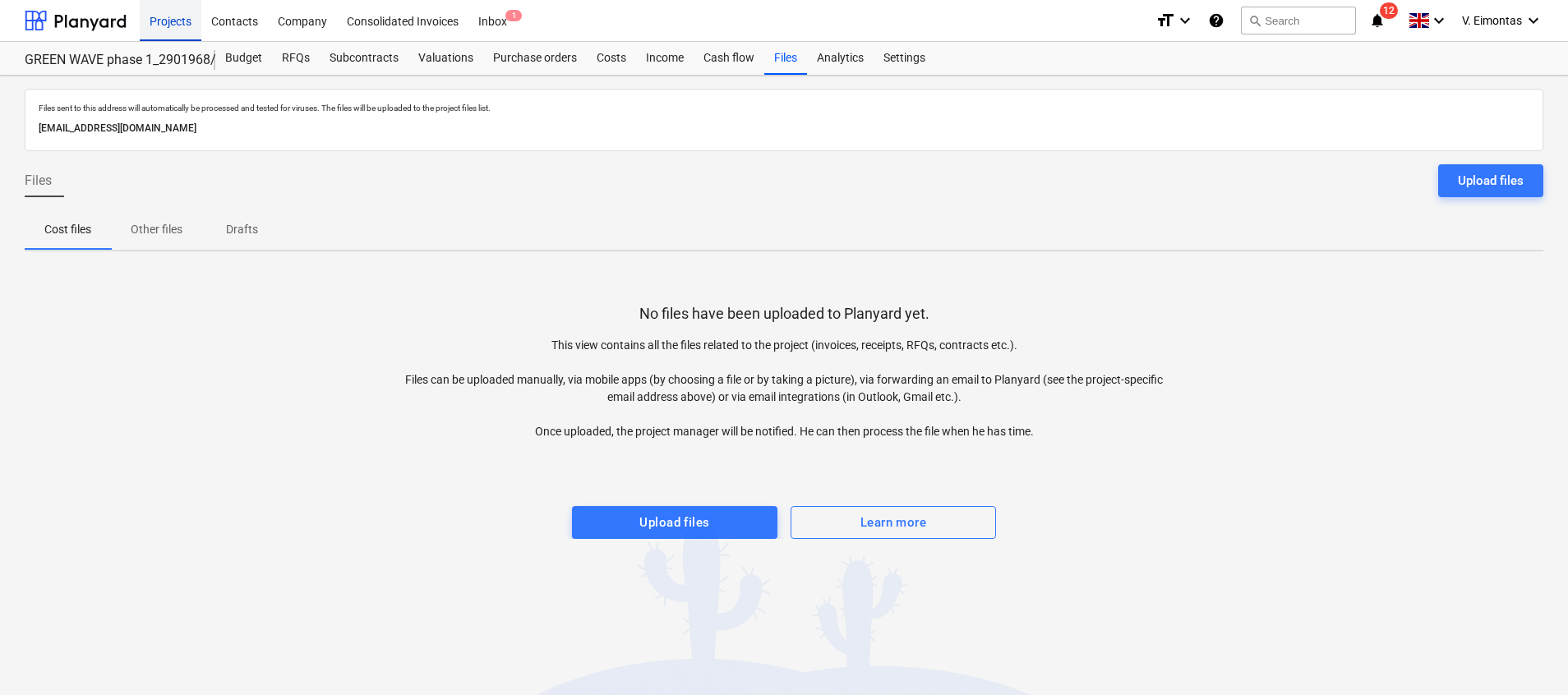
click at [174, 22] on div "Projects" at bounding box center [171, 20] width 62 height 42
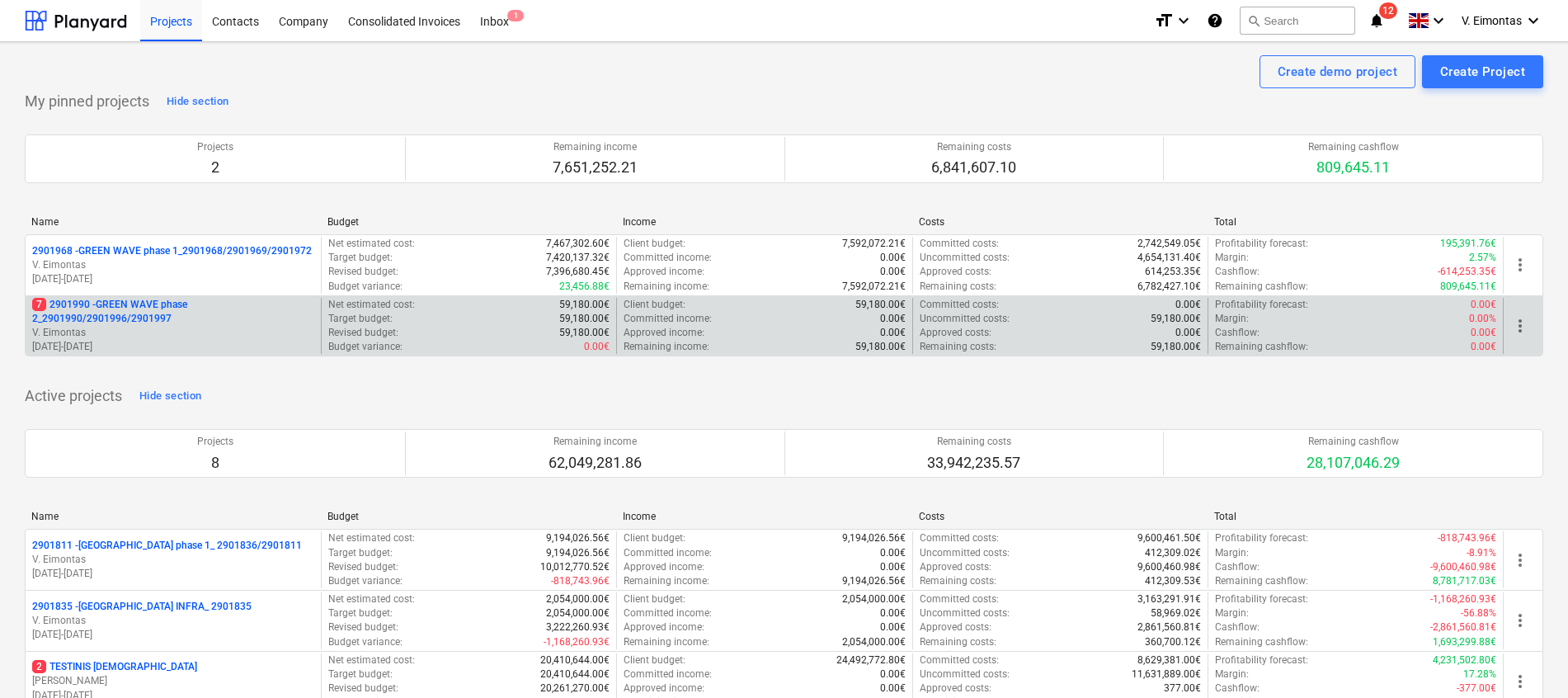
click at [123, 299] on p "7 2901990 - GREEN WAVE phase 2_2901990/2901996/2901997" at bounding box center [173, 311] width 282 height 28
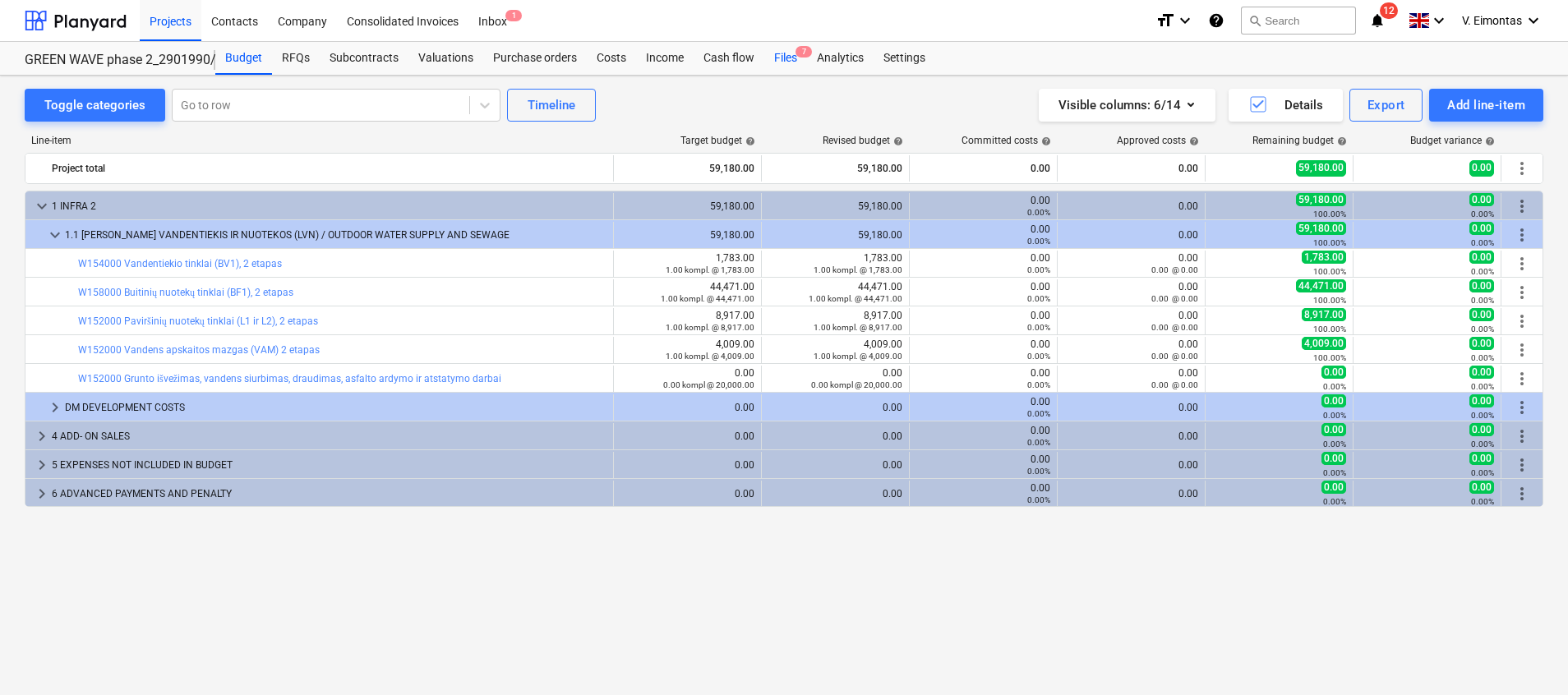
click at [792, 60] on div "Files 7" at bounding box center [785, 58] width 43 height 33
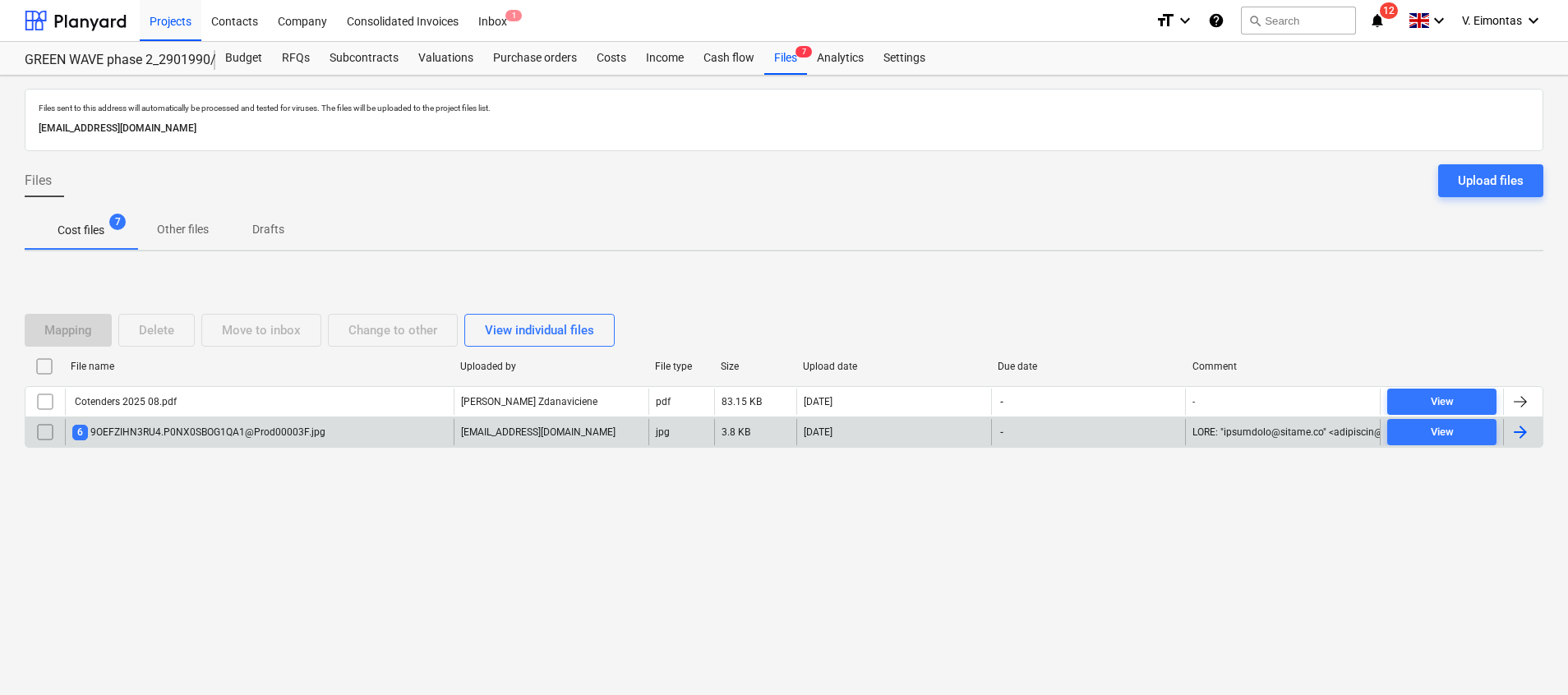
click at [163, 436] on div "6 9OEFZIHN3RU4.P0NX0SBOG1QA1@Prod00003F.jpg" at bounding box center [199, 432] width 253 height 16
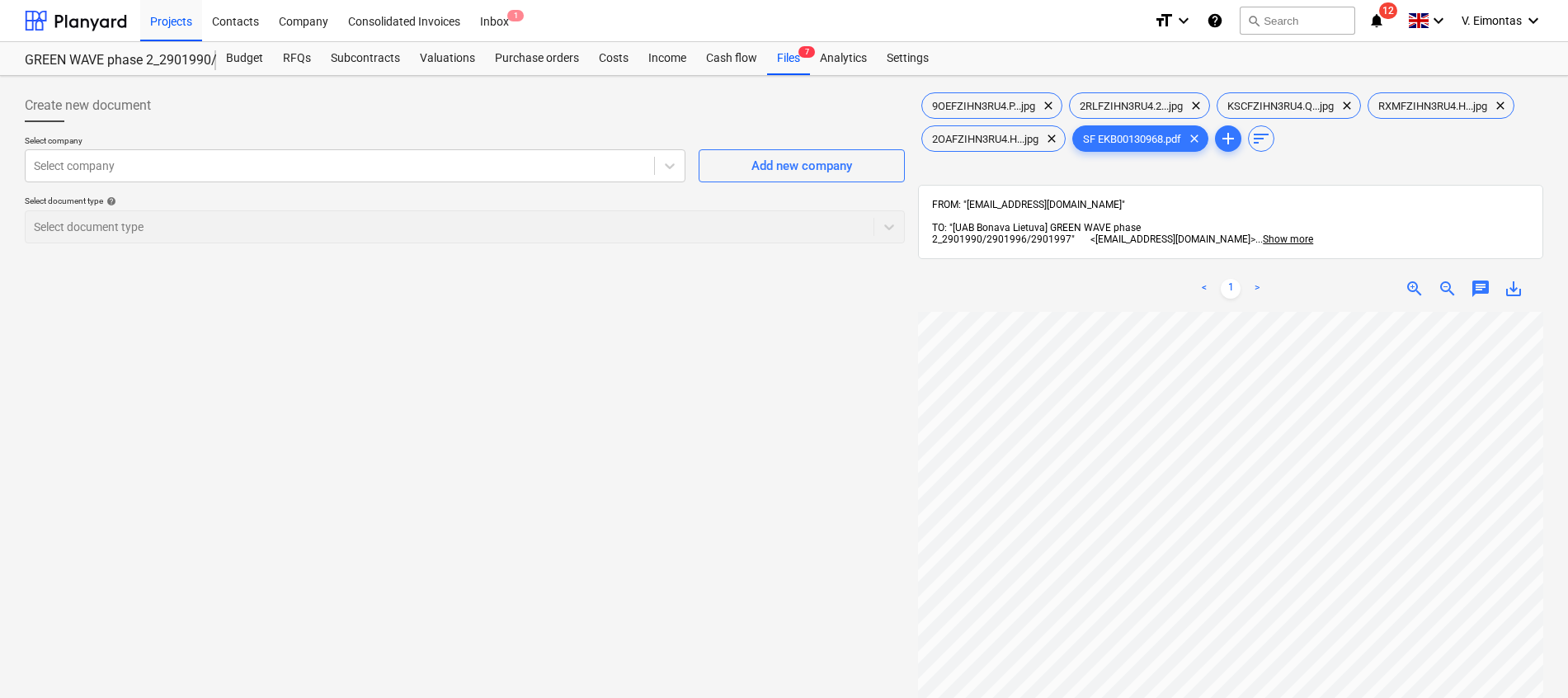
scroll to position [227, 120]
click at [1159, 131] on div "SF EKB00130968.pdf clear" at bounding box center [1140, 138] width 136 height 26
click at [1517, 283] on span "save_alt" at bounding box center [1514, 289] width 20 height 20
drag, startPoint x: 672, startPoint y: 350, endPoint x: 682, endPoint y: 342, distance: 12.8
click at [671, 350] on div "Create new document Select company Select company Add new company Select docume…" at bounding box center [465, 526] width 894 height 888
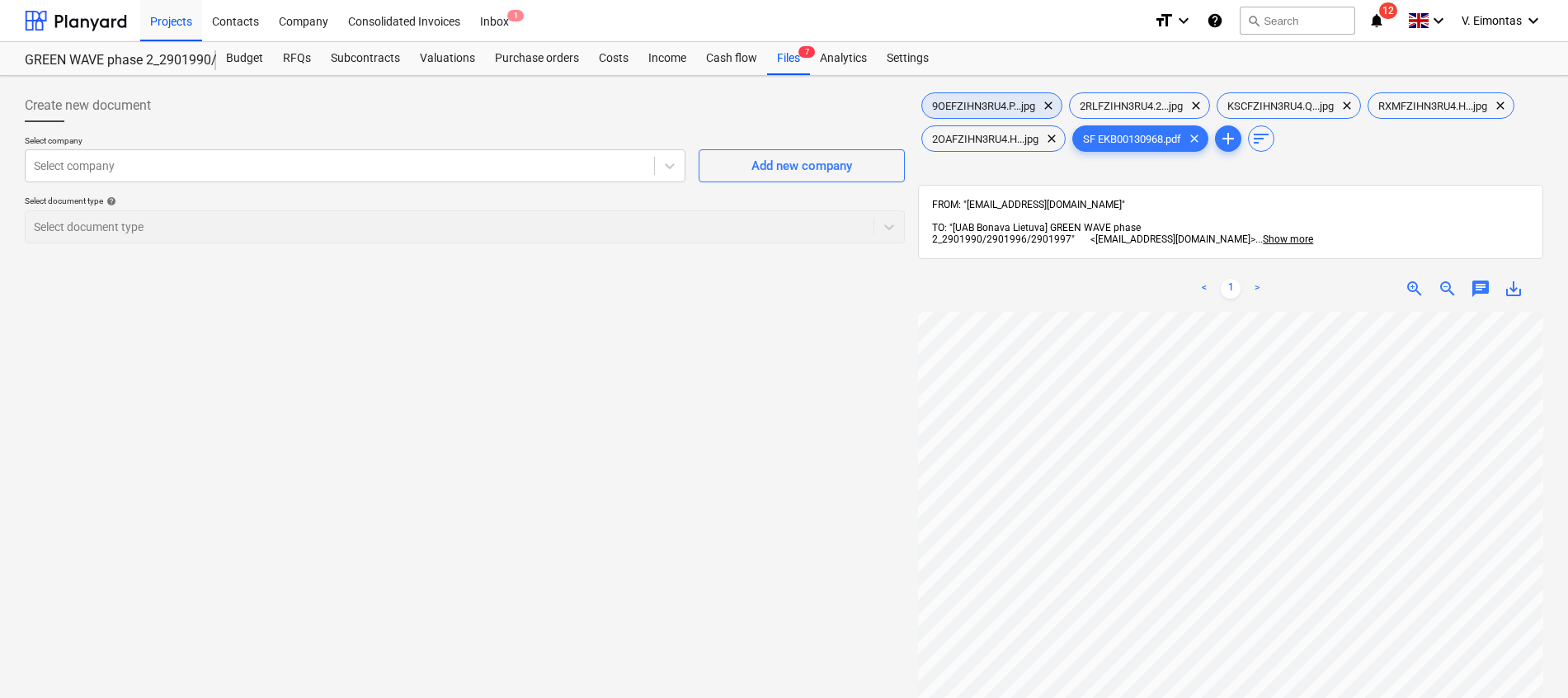
click at [953, 100] on span "9OEFZIHN3RU4.P...jpg" at bounding box center [984, 106] width 123 height 13
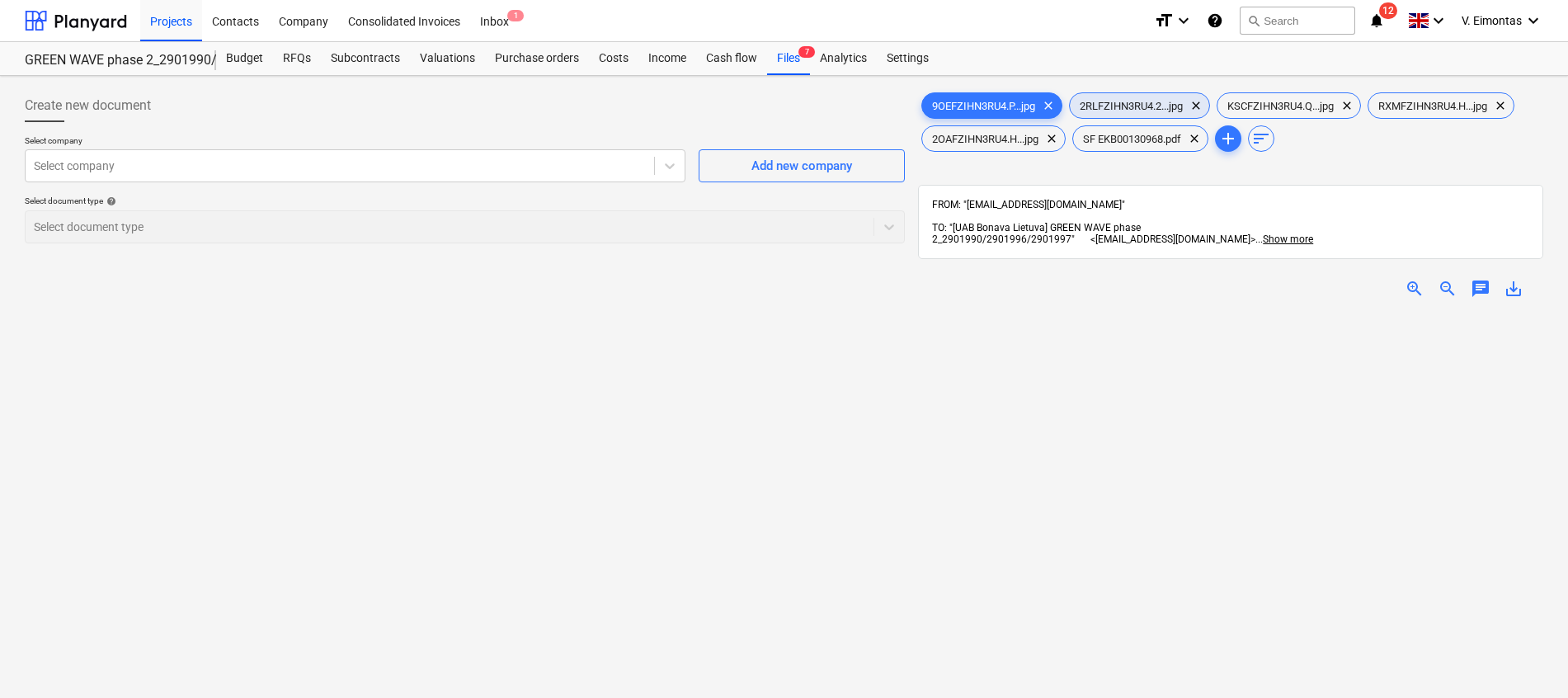
click at [1159, 103] on span "2RLFZIHN3RU4.2...jpg" at bounding box center [1132, 106] width 123 height 13
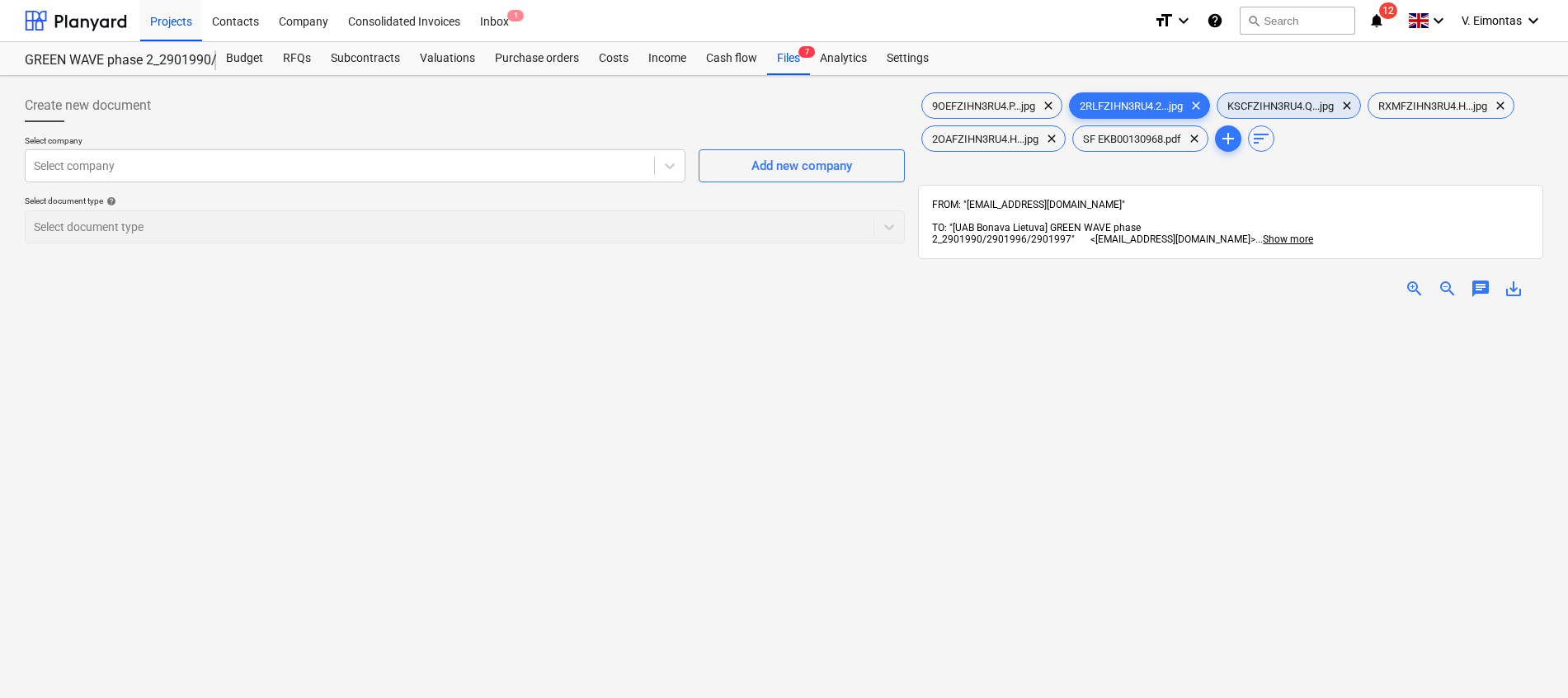
click at [1291, 98] on div "KSCFZIHN3RU4.Q...jpg clear" at bounding box center [1289, 105] width 145 height 26
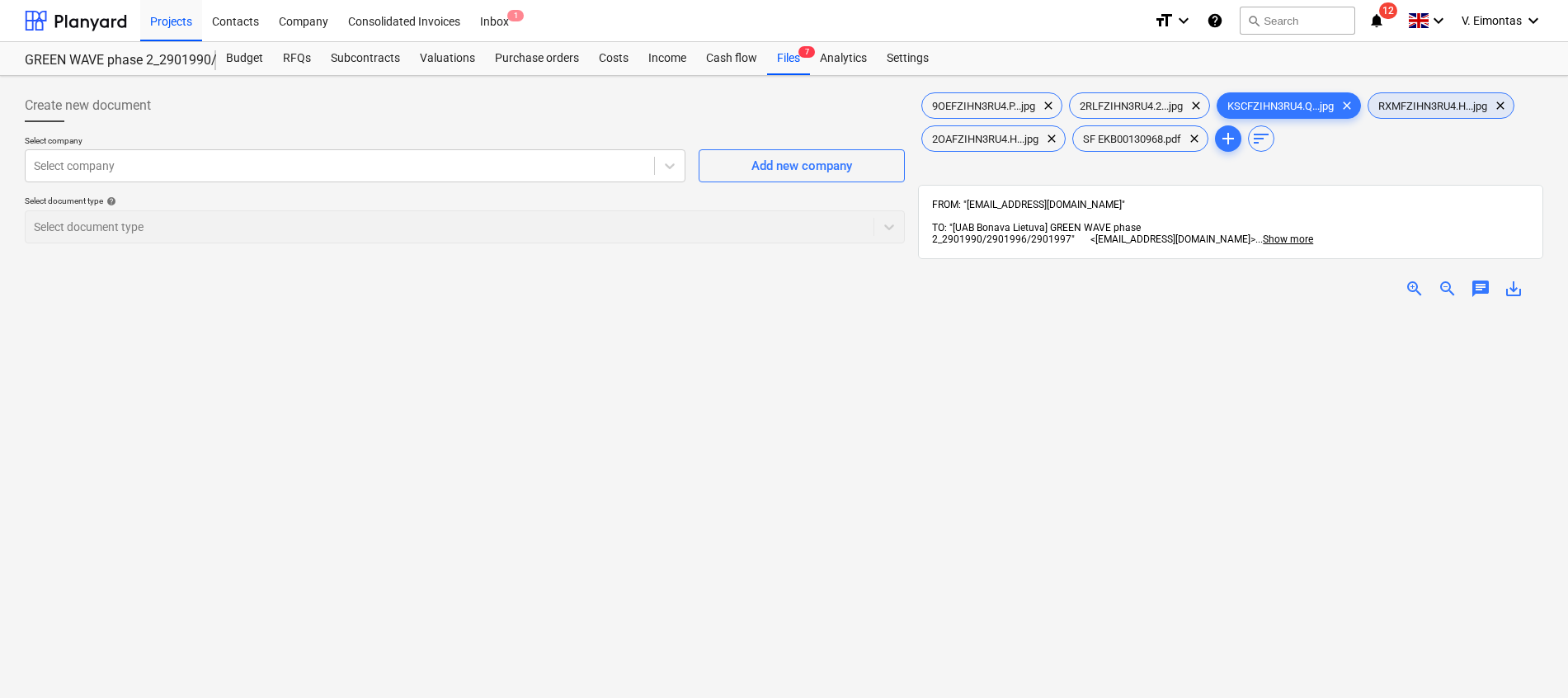
click at [1450, 98] on div "RXMFZIHN3RU4.H...jpg clear" at bounding box center [1441, 105] width 147 height 26
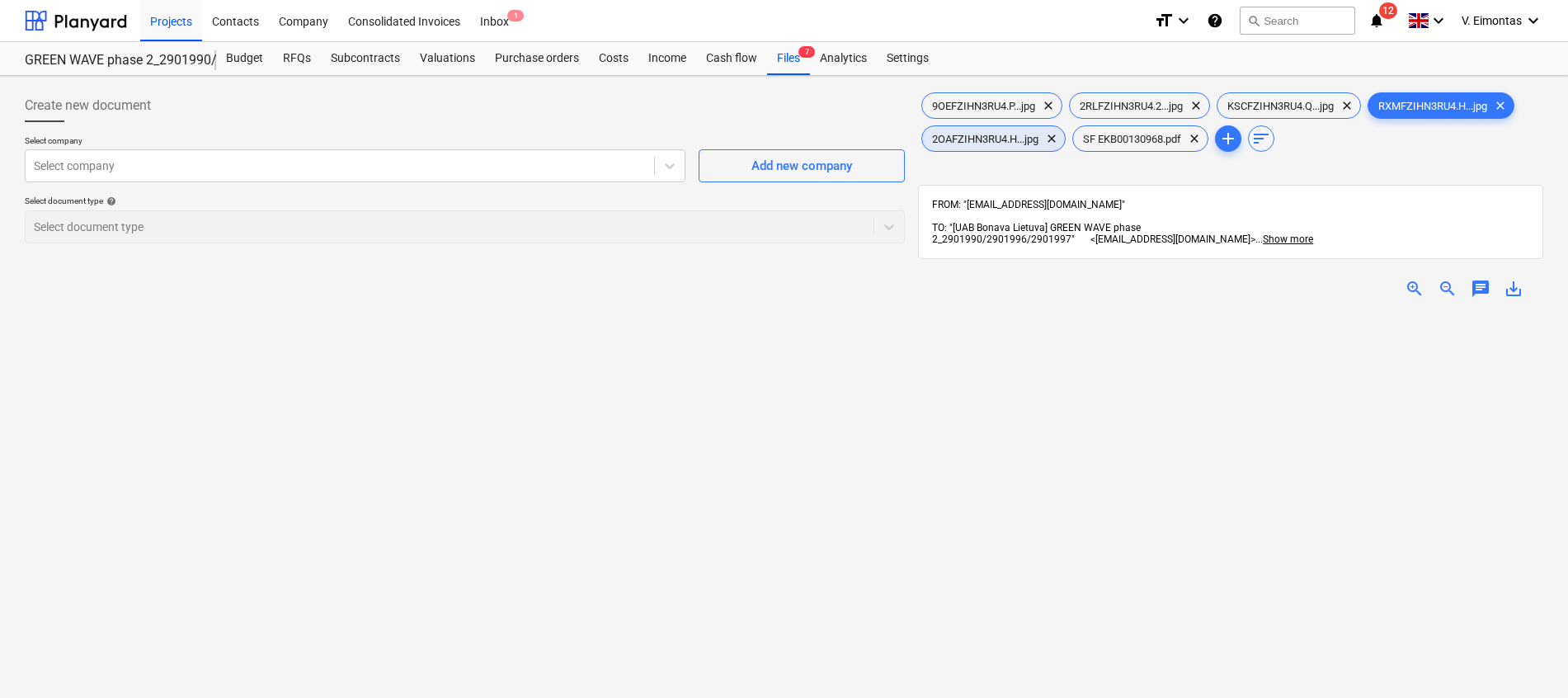
click at [1022, 148] on div "2OAFZIHN3RU4.H...jpg clear" at bounding box center [994, 138] width 145 height 26
click at [782, 63] on div "Files 7" at bounding box center [788, 58] width 43 height 33
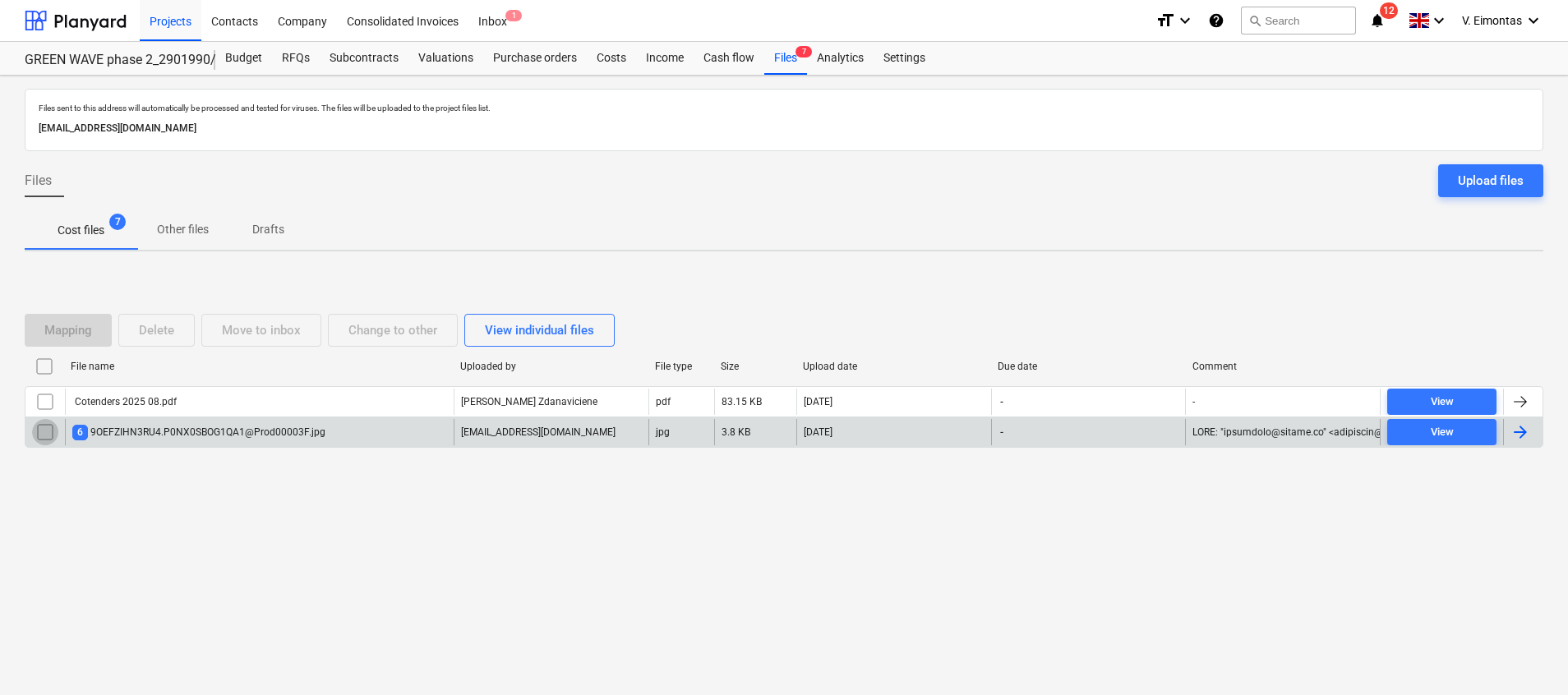
click at [44, 435] on input "checkbox" at bounding box center [44, 431] width 26 height 26
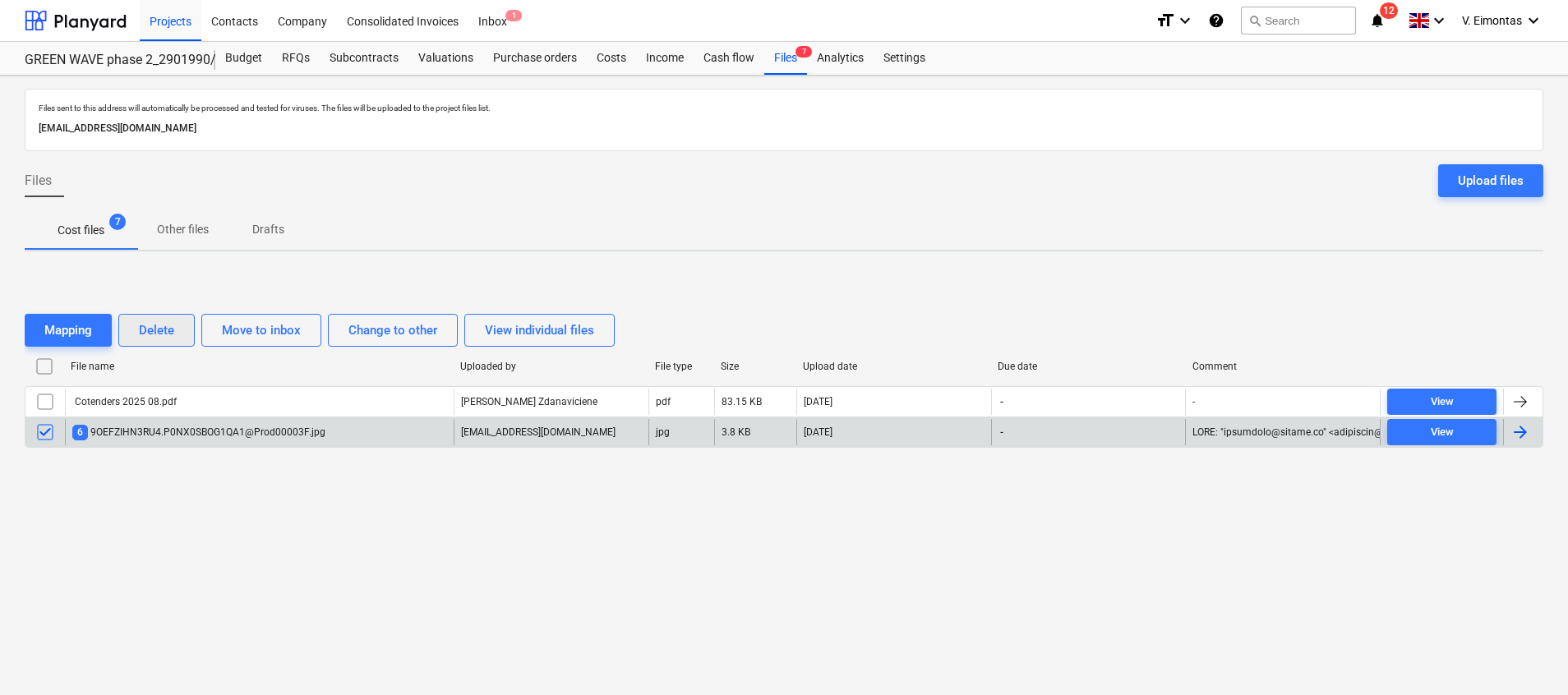
click at [159, 330] on div "Delete" at bounding box center [157, 331] width 35 height 22
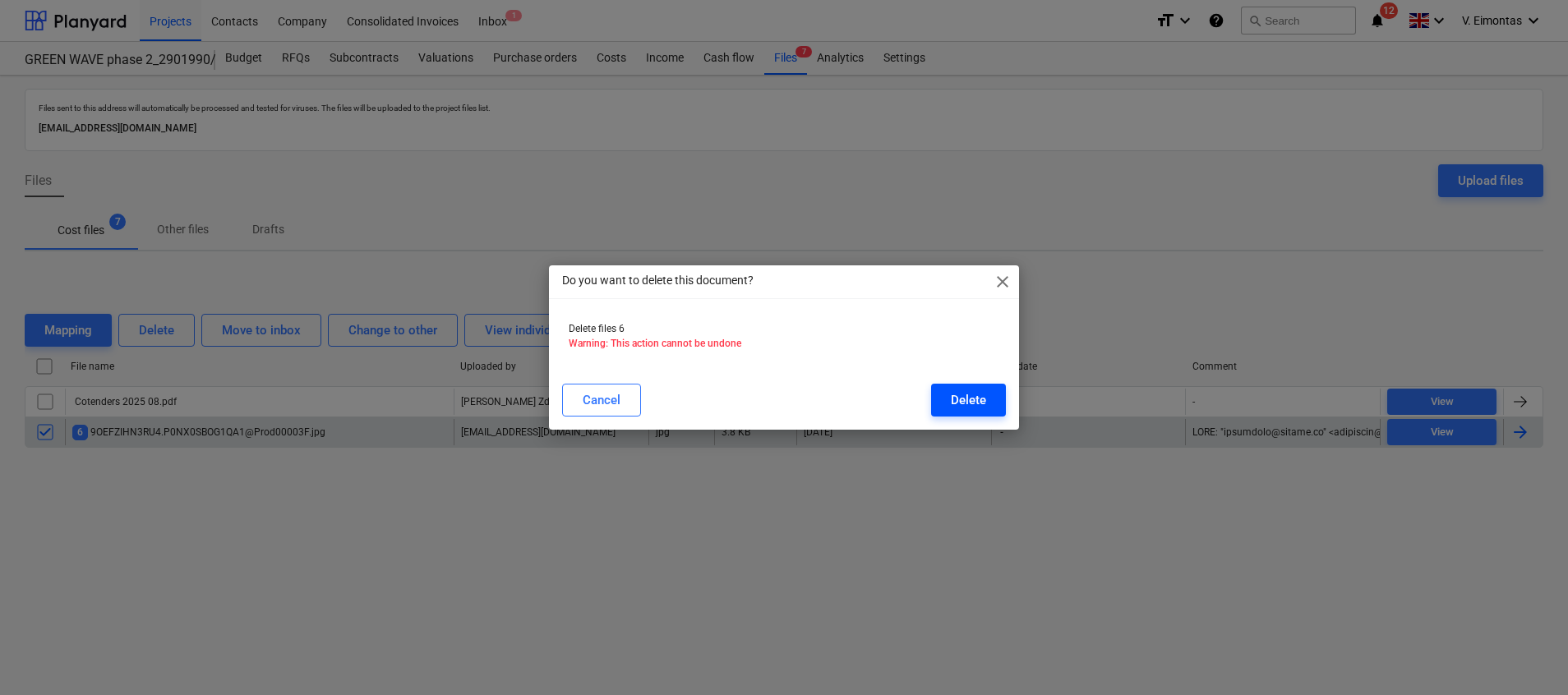
click at [987, 397] on button "Delete" at bounding box center [968, 399] width 75 height 33
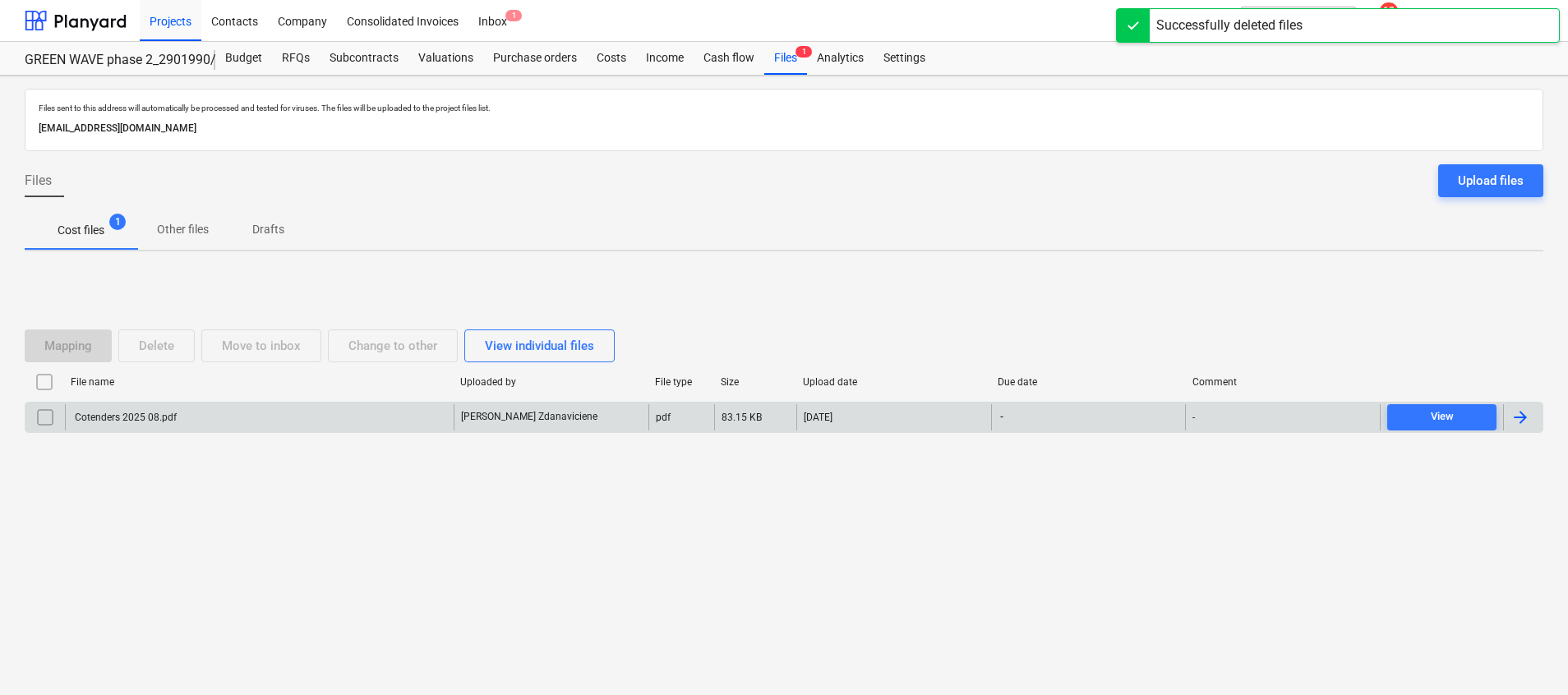
click at [410, 427] on div "Cotenders 2025 08.pdf" at bounding box center [260, 417] width 389 height 26
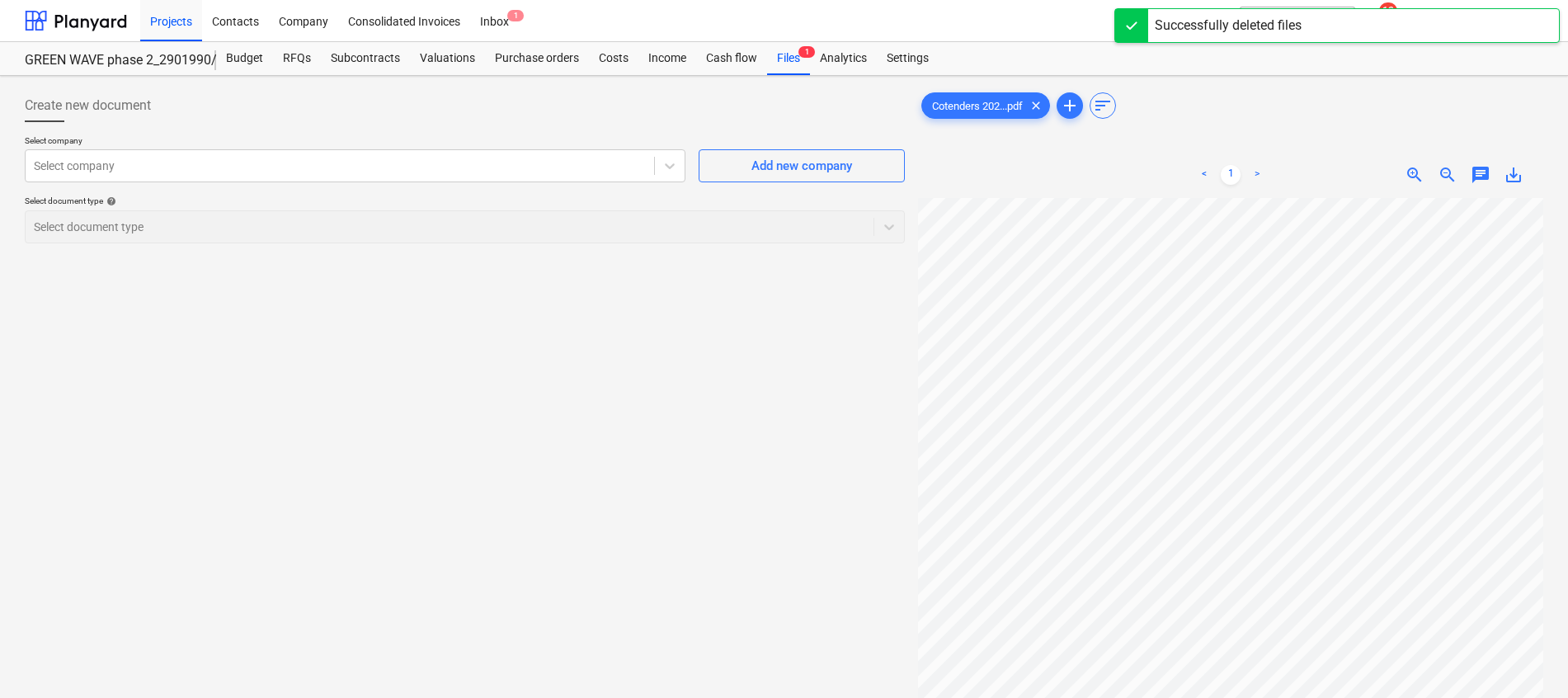
scroll to position [124, 0]
click at [1520, 180] on span "save_alt" at bounding box center [1514, 175] width 20 height 20
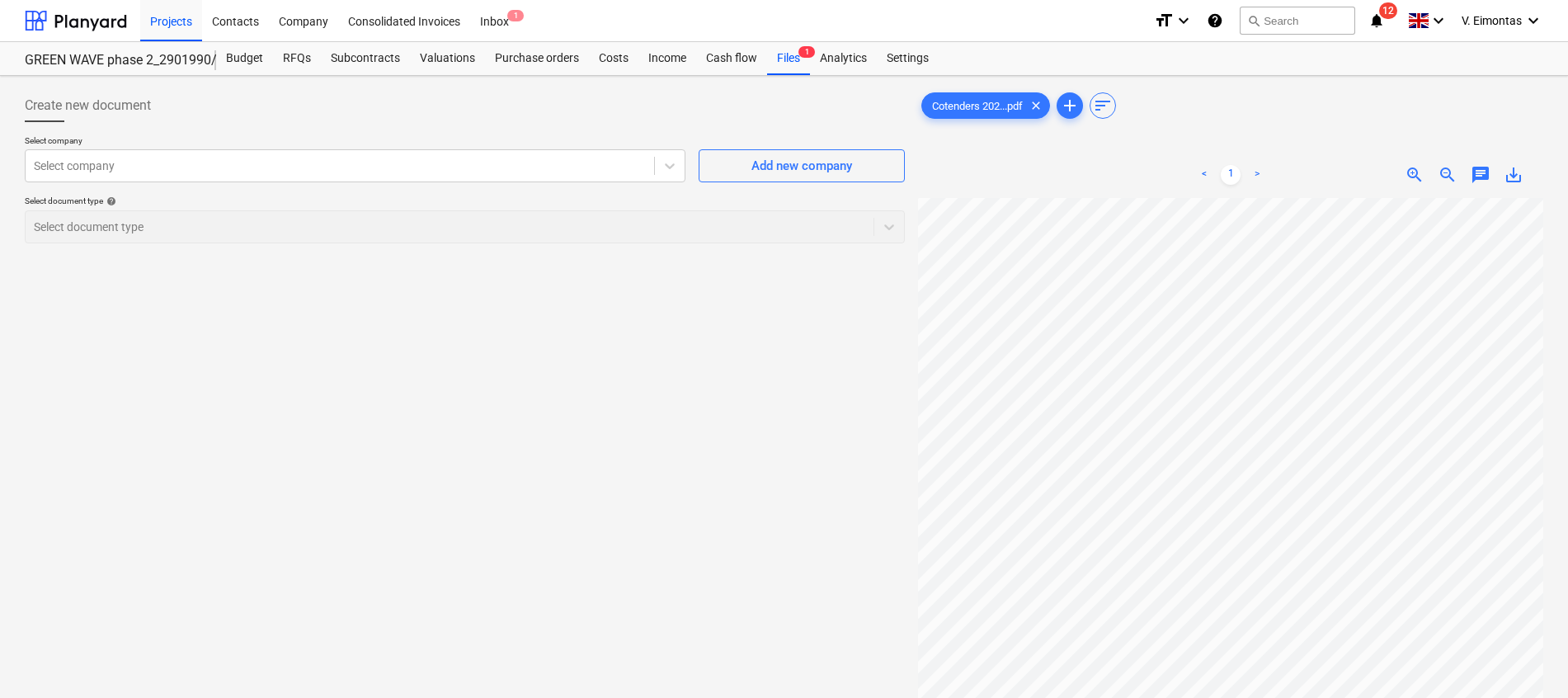
click at [775, 419] on div "Create new document Select company Select company Add new company Select docume…" at bounding box center [465, 469] width 894 height 774
drag, startPoint x: 799, startPoint y: 63, endPoint x: 790, endPoint y: 66, distance: 9.5
click at [799, 63] on div "Files 1" at bounding box center [788, 58] width 43 height 33
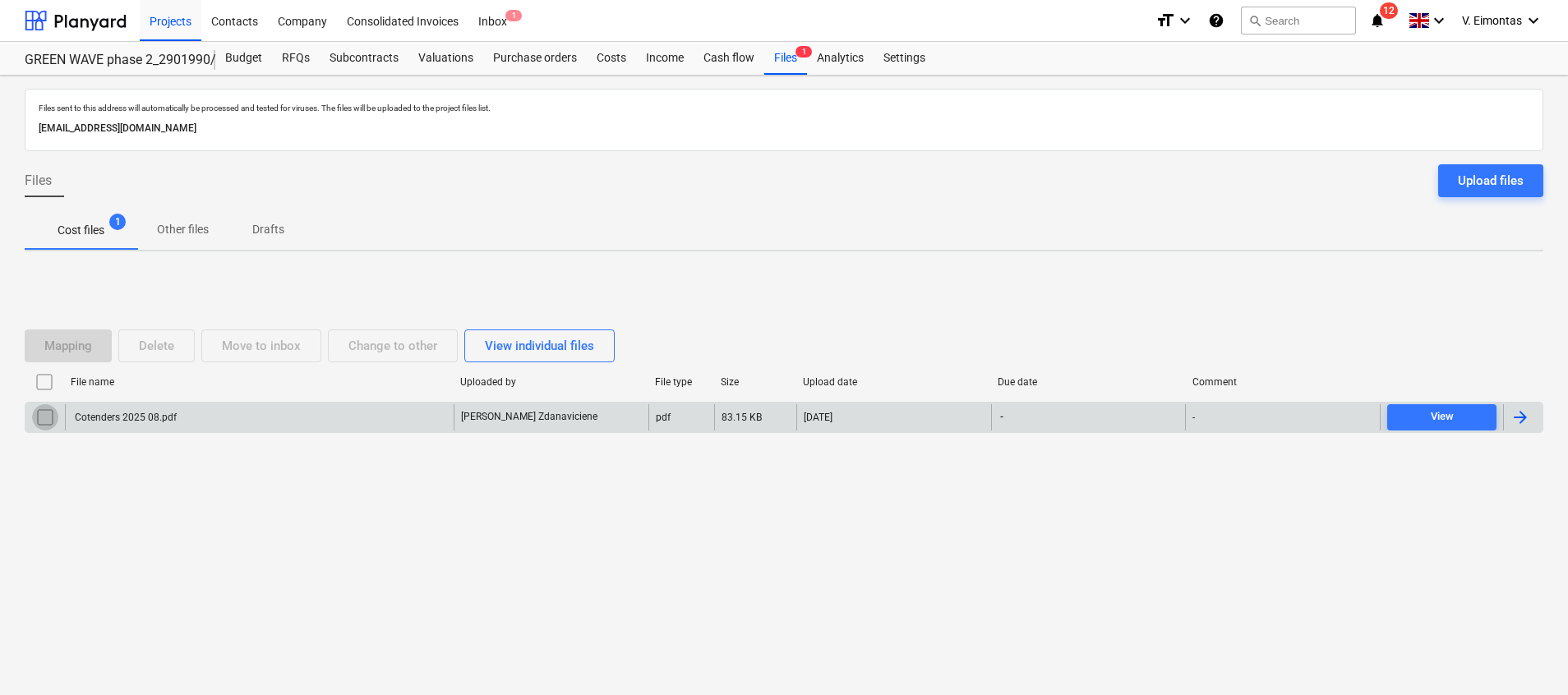
click at [54, 410] on input "checkbox" at bounding box center [44, 417] width 26 height 26
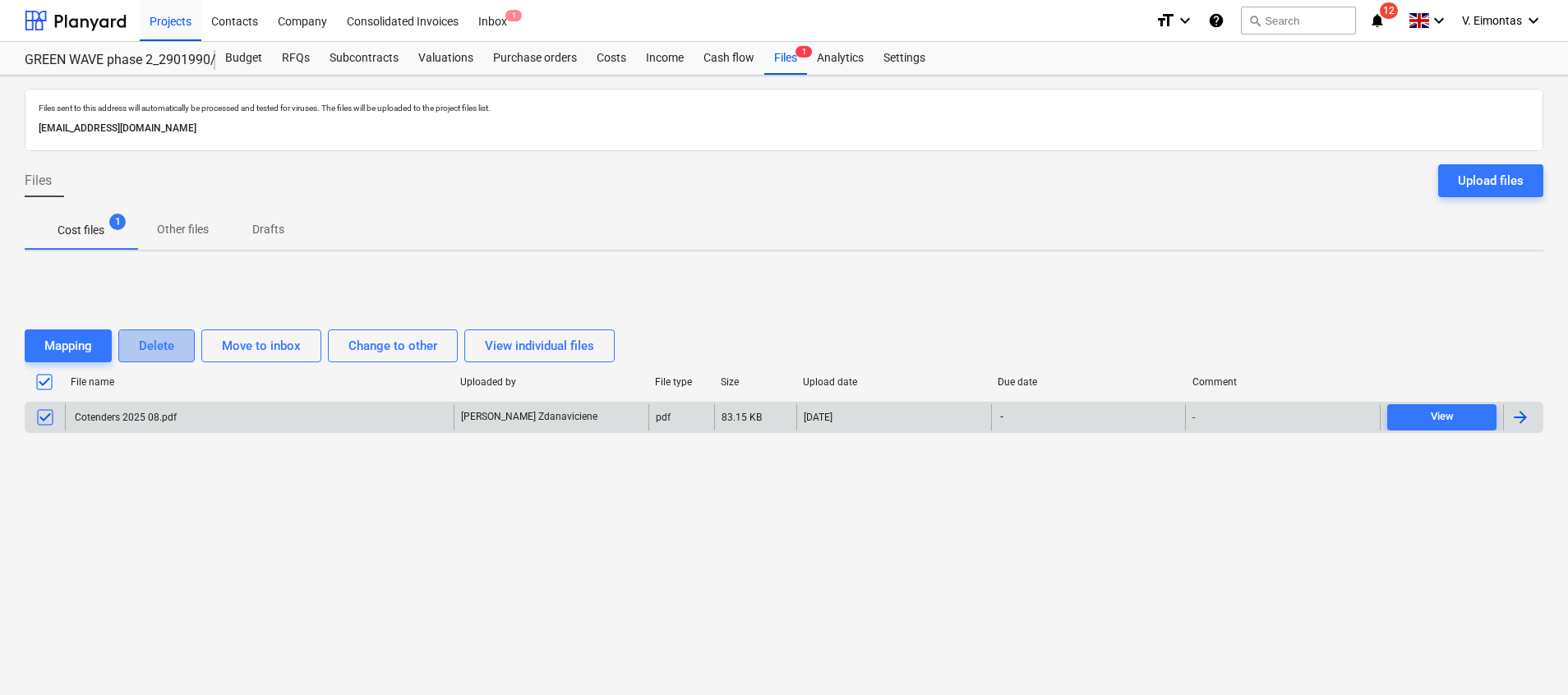
click at [148, 343] on div "Delete" at bounding box center [157, 346] width 35 height 22
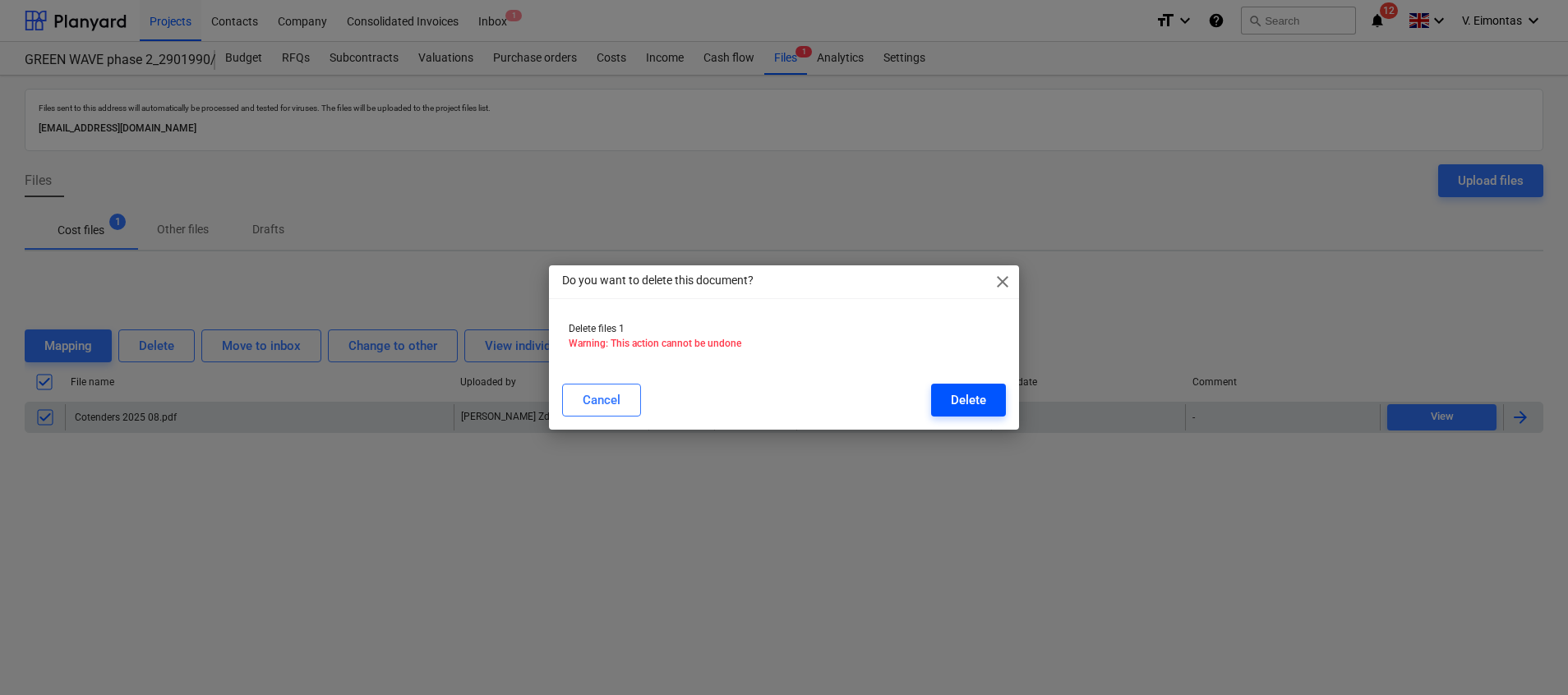
click at [992, 397] on button "Delete" at bounding box center [968, 399] width 75 height 33
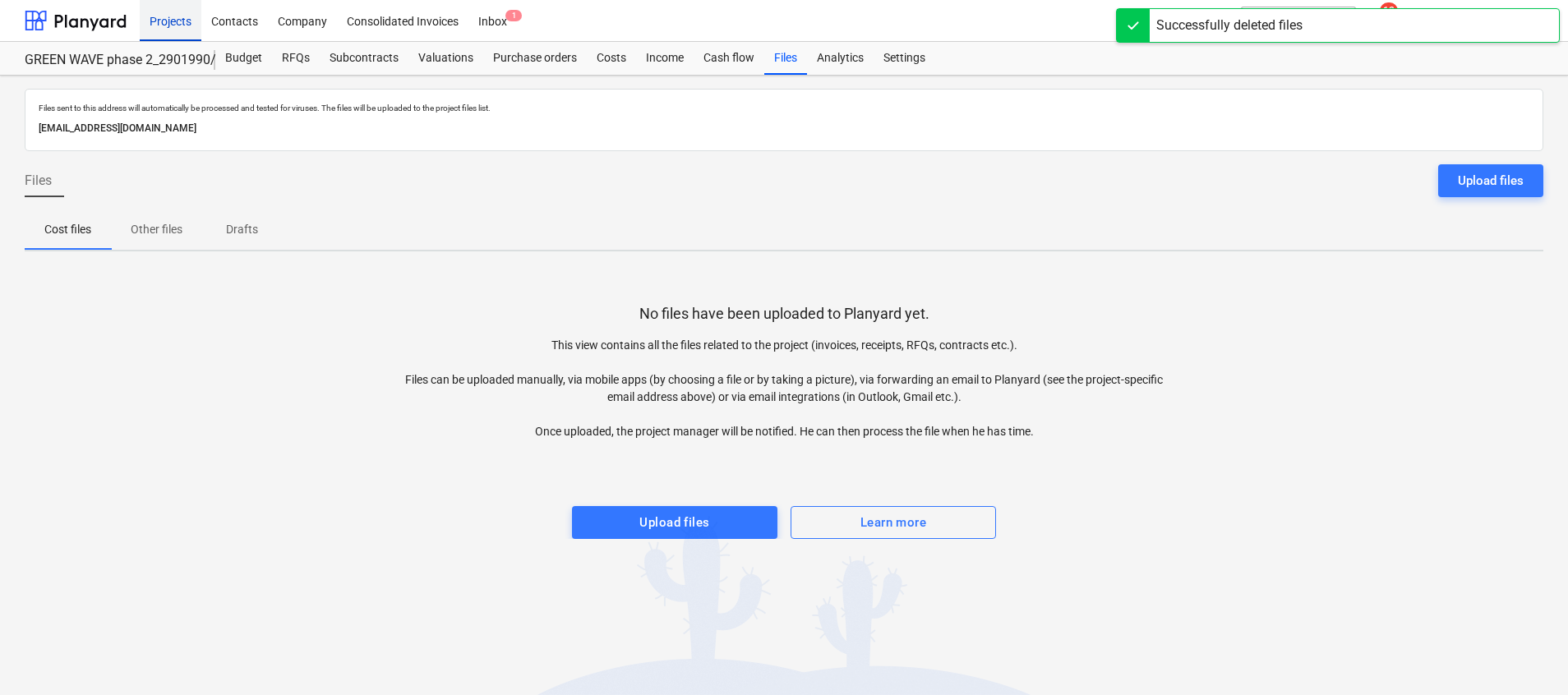
click at [152, 21] on div "Projects" at bounding box center [171, 20] width 62 height 42
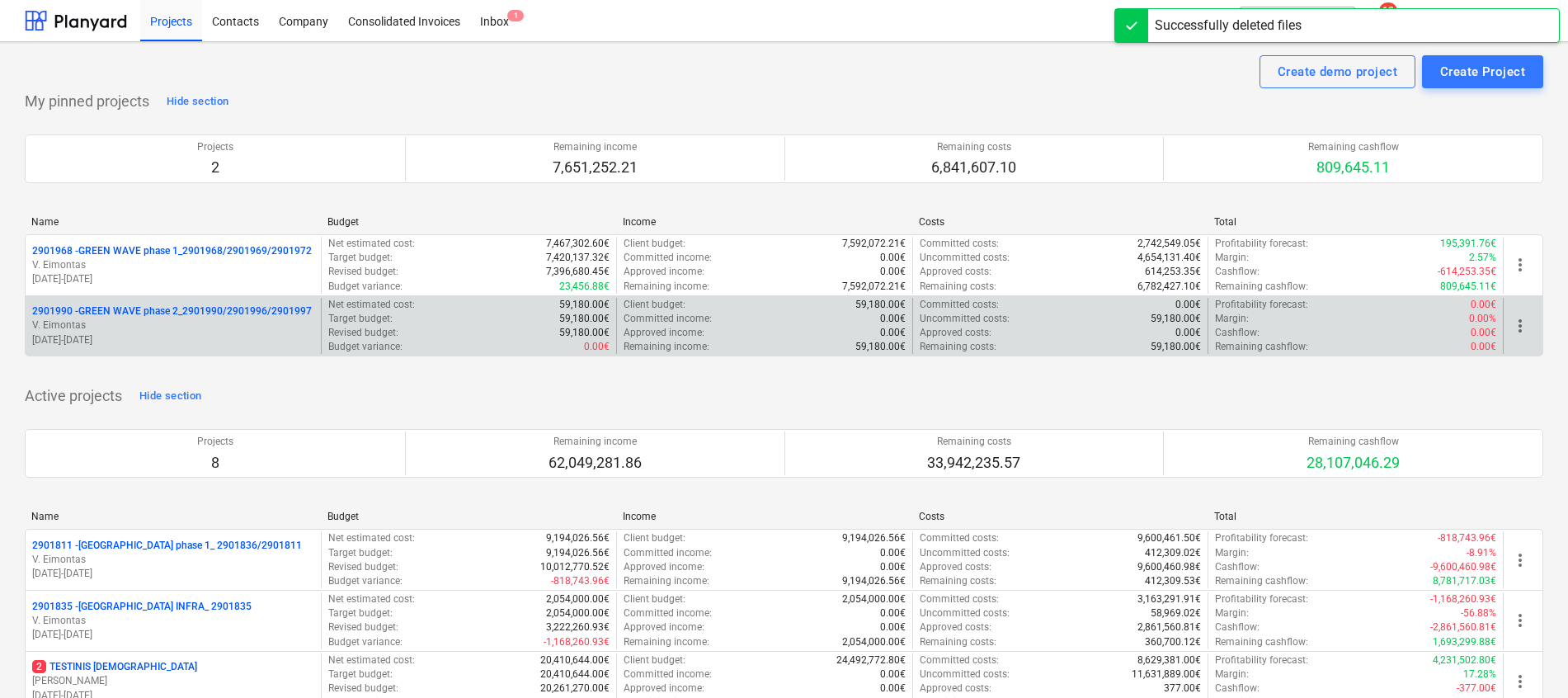
click at [249, 309] on p "2901990 - GREEN WAVE phase 2_2901990/2901996/2901997" at bounding box center [172, 311] width 280 height 14
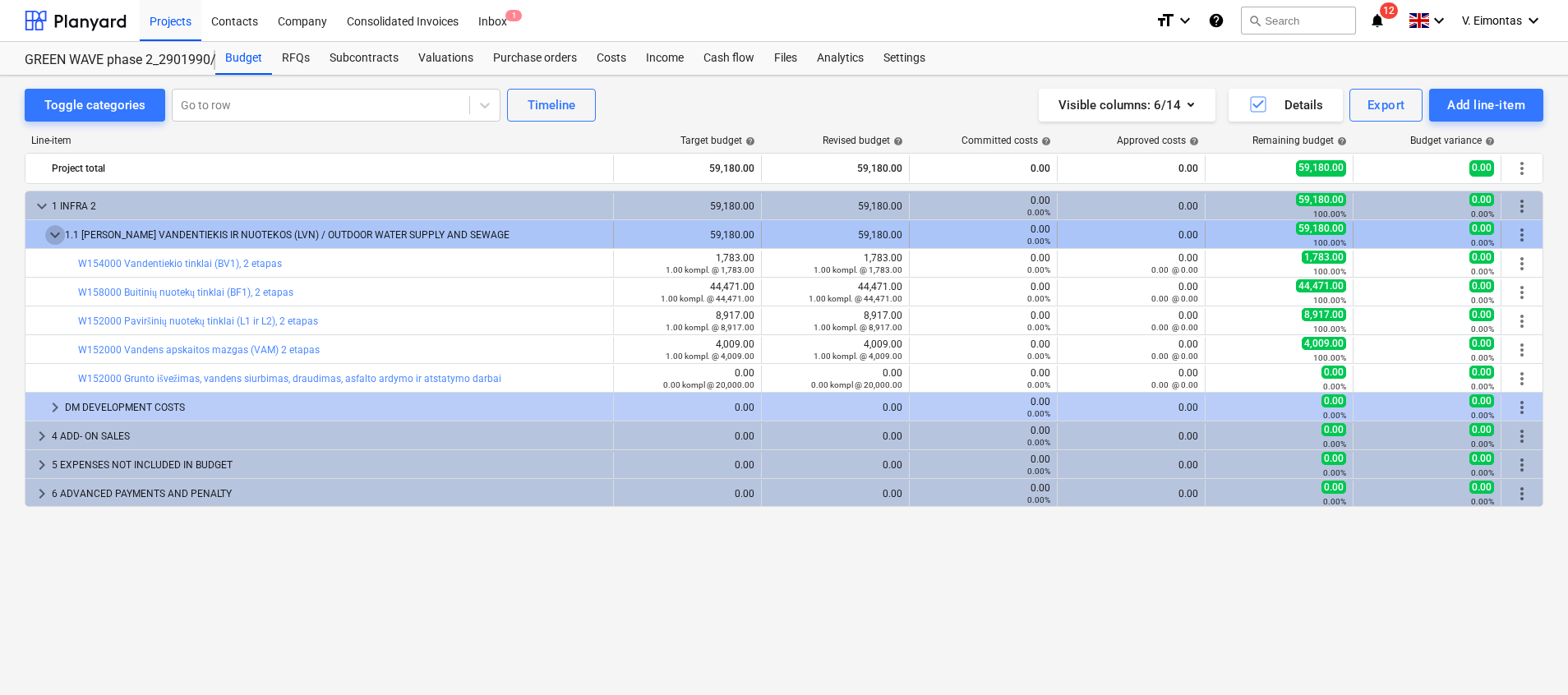
click at [49, 234] on span "keyboard_arrow_down" at bounding box center [55, 235] width 20 height 20
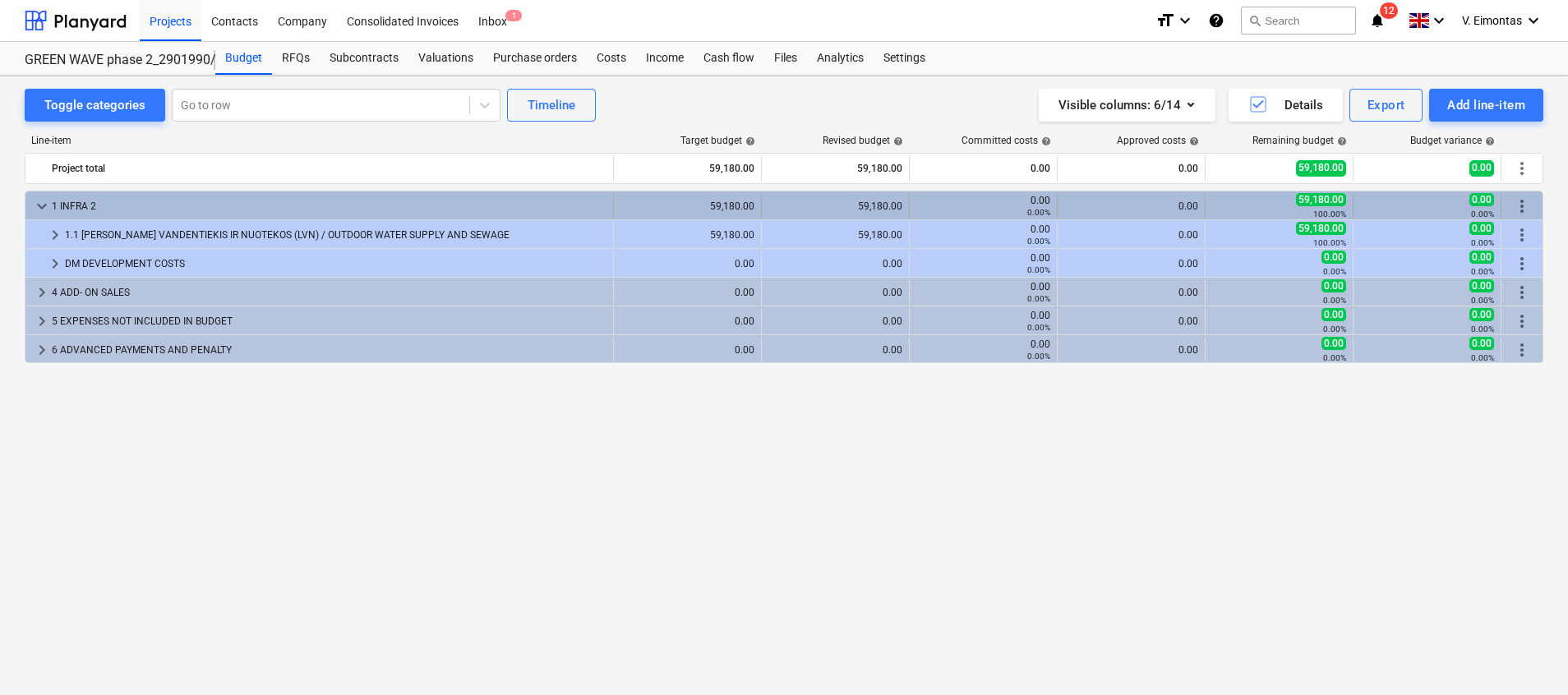
click at [41, 207] on span "keyboard_arrow_down" at bounding box center [42, 206] width 20 height 20
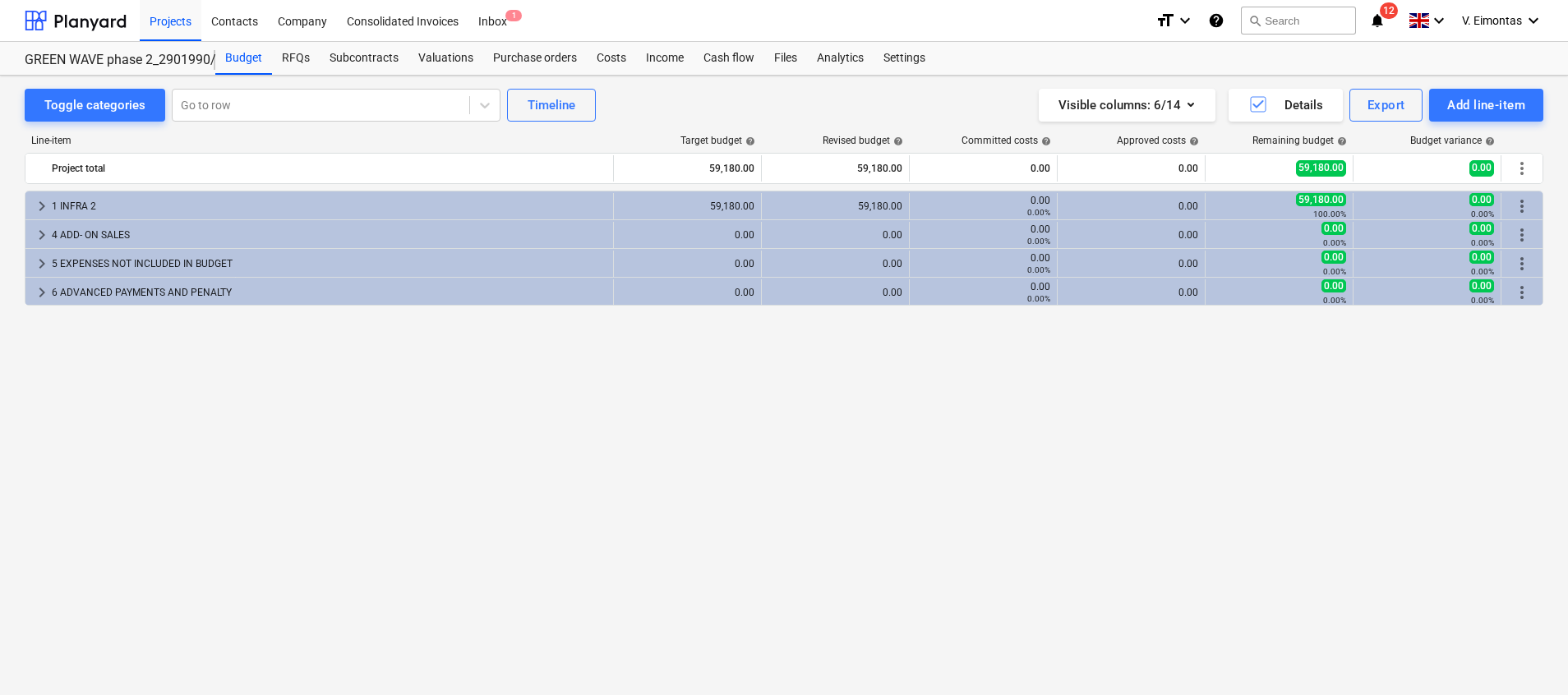
click at [64, 420] on div "keyboard_arrow_right 1 INFRA 2 59,180.00 59,180.00 0.00 0.00% 0.00 59,180.00 10…" at bounding box center [783, 409] width 1519 height 436
click at [806, 462] on div "keyboard_arrow_right 1 INFRA 2 59,180.00 59,180.00 0.00 0.00% 0.00 59,180.00 10…" at bounding box center [783, 409] width 1519 height 436
click at [162, 8] on div "Projects" at bounding box center [171, 20] width 62 height 42
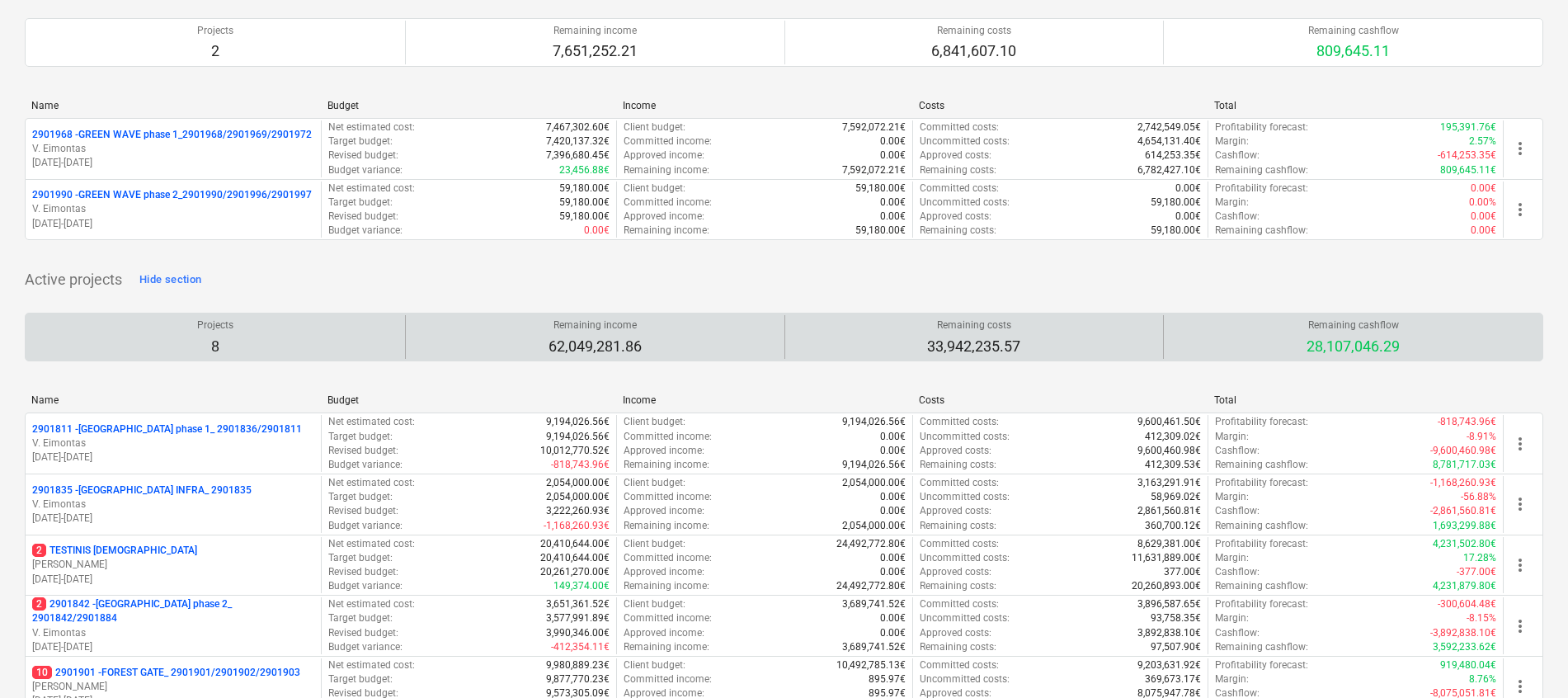
scroll to position [247, 0]
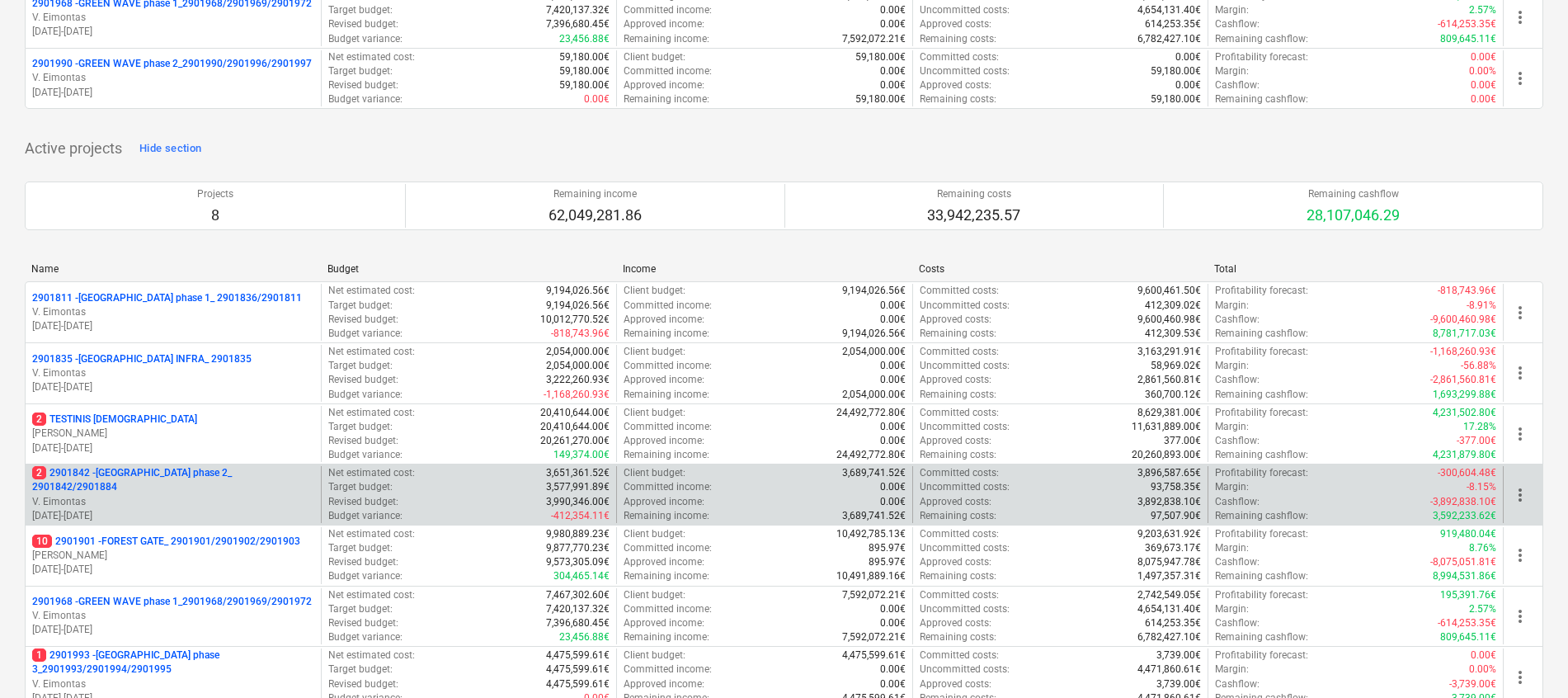
click at [147, 473] on p "2 2901842 - [GEOGRAPHIC_DATA] phase 2_ 2901842/2901884" at bounding box center [173, 479] width 282 height 28
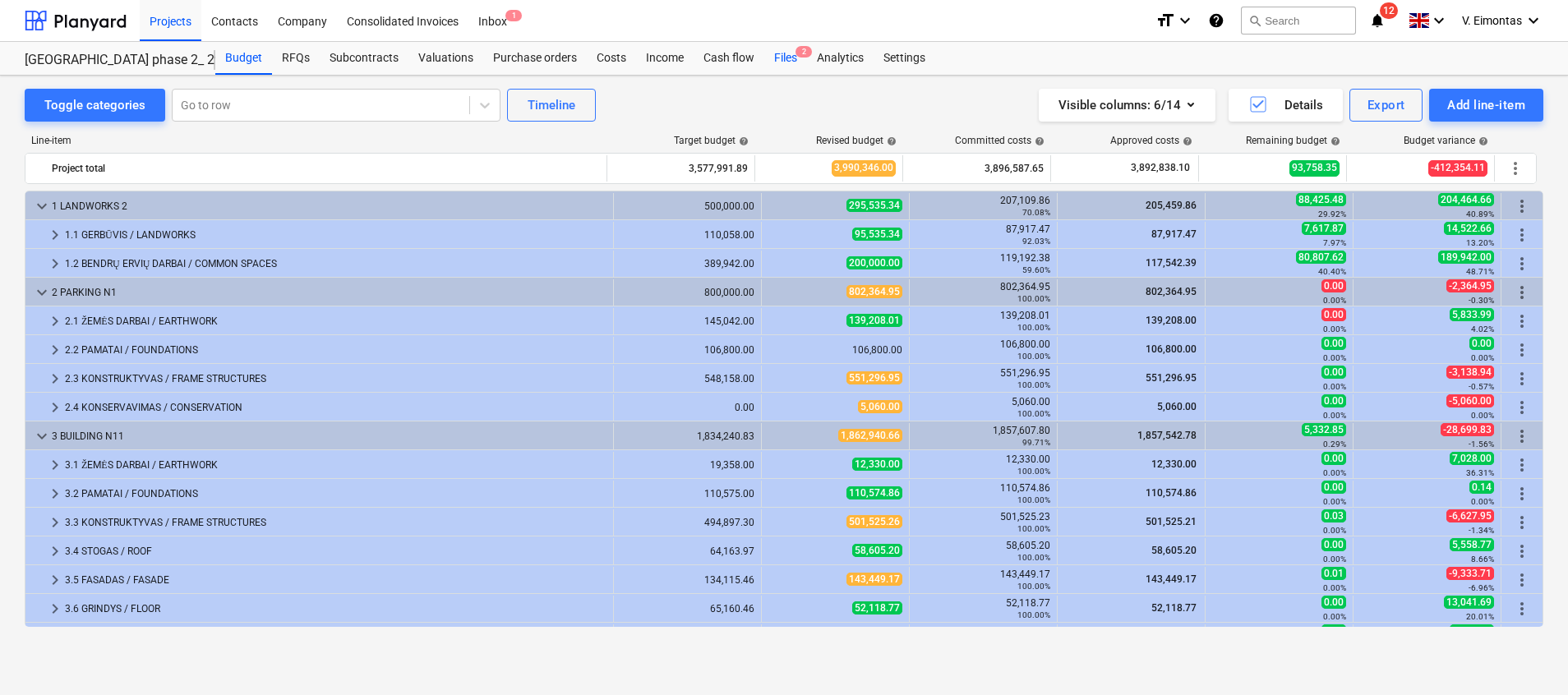
click at [788, 53] on div "Files 2" at bounding box center [785, 58] width 43 height 33
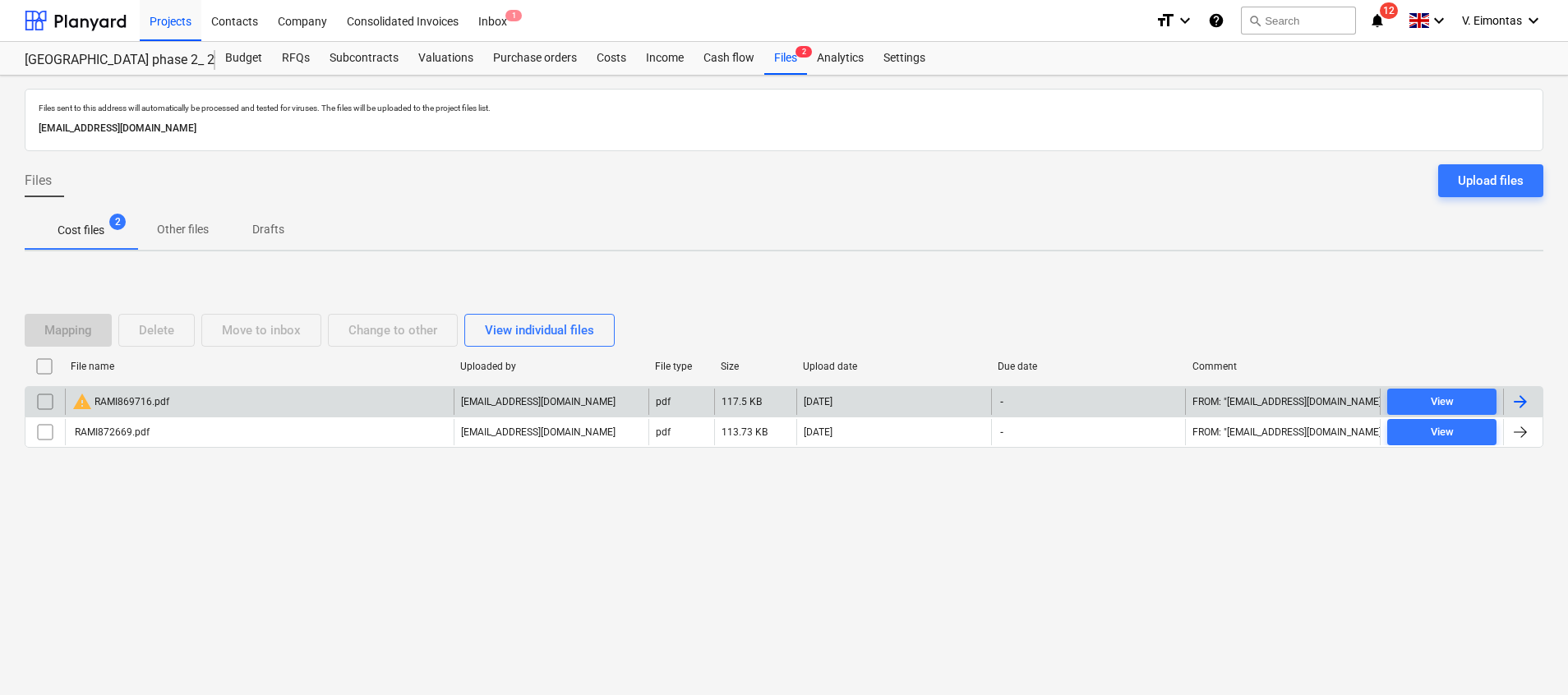
click at [174, 406] on div "warning RAMI869716.pdf" at bounding box center [260, 401] width 389 height 26
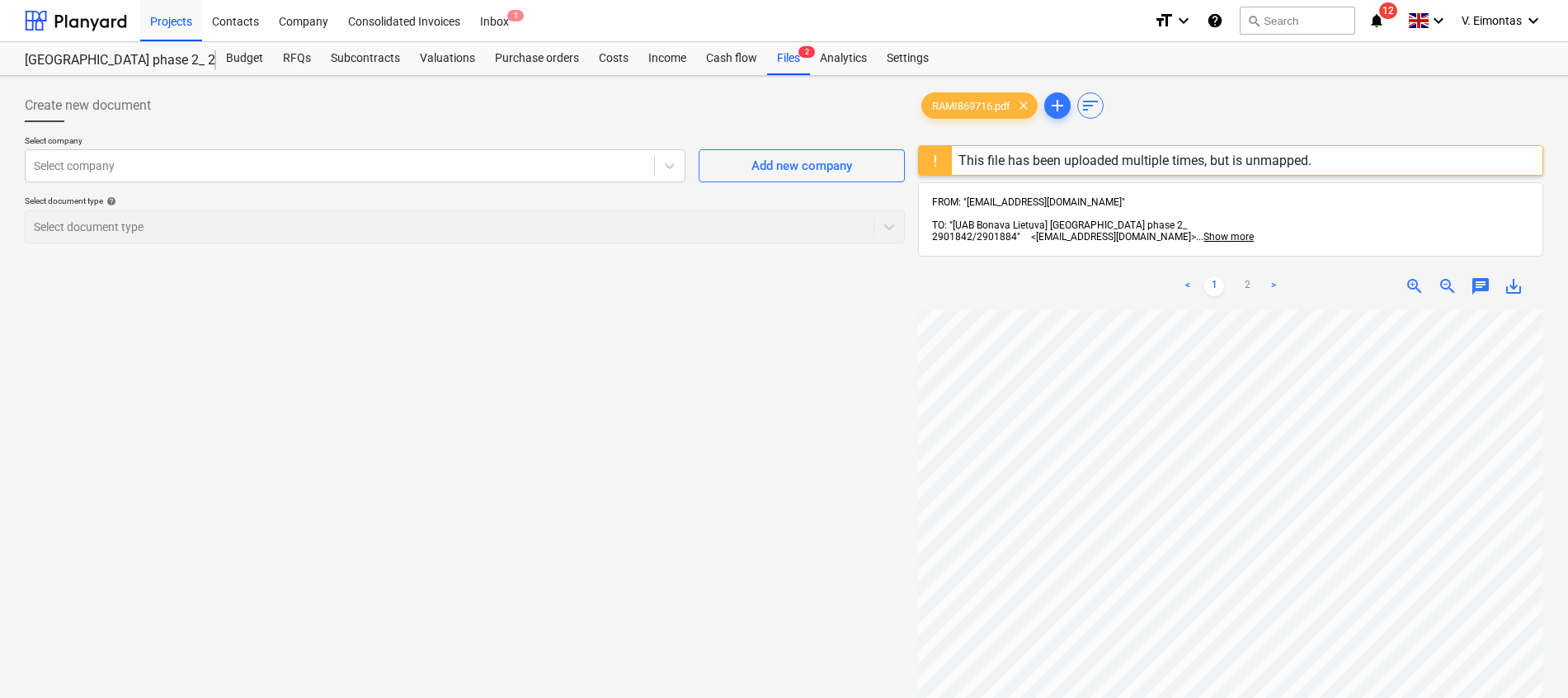
click at [1520, 277] on span "save_alt" at bounding box center [1514, 287] width 20 height 20
click at [799, 383] on div "Create new document Select company Select company Add new company Select docume…" at bounding box center [465, 525] width 894 height 886
click at [795, 66] on div "Files 2" at bounding box center [788, 58] width 43 height 33
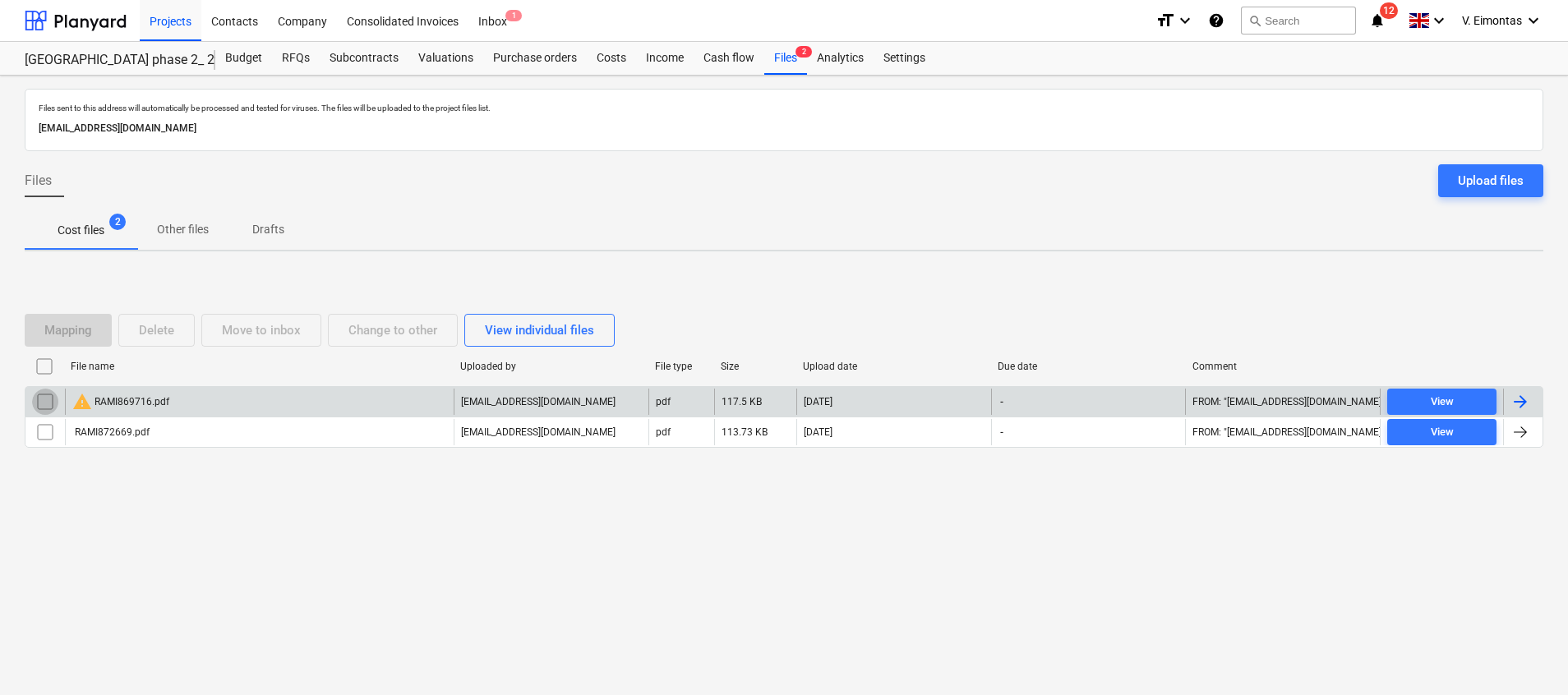
click at [44, 403] on input "checkbox" at bounding box center [44, 401] width 26 height 26
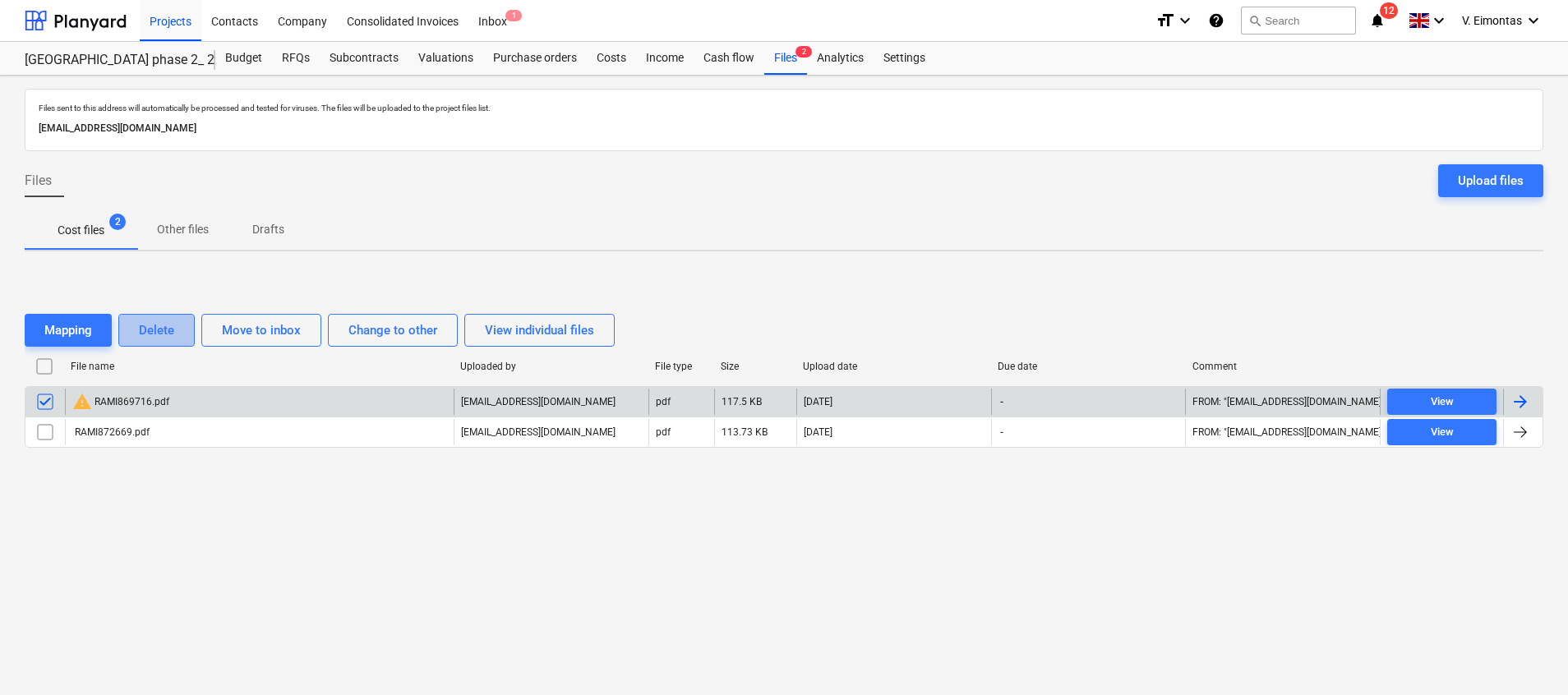
click at [160, 332] on div "Delete" at bounding box center [157, 331] width 35 height 22
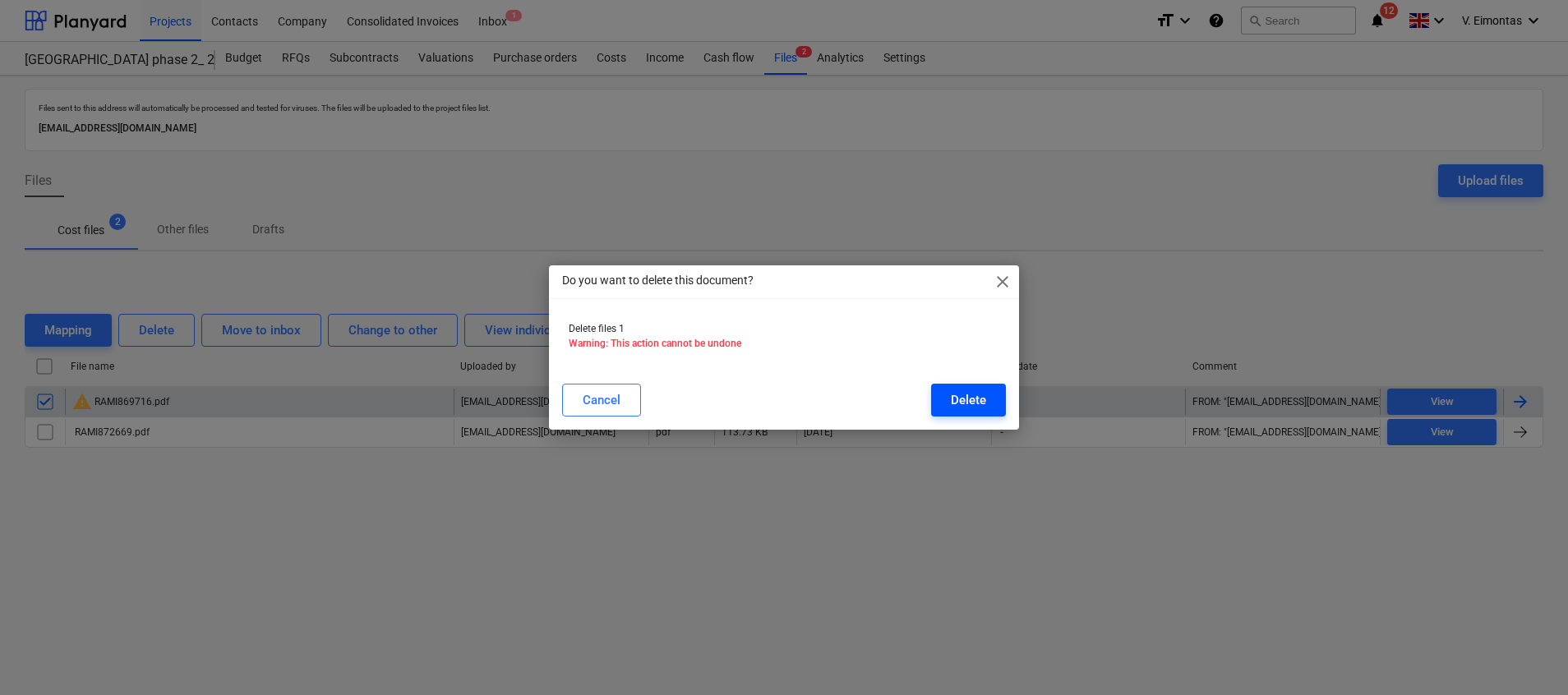
click at [943, 398] on button "Delete" at bounding box center [968, 399] width 75 height 33
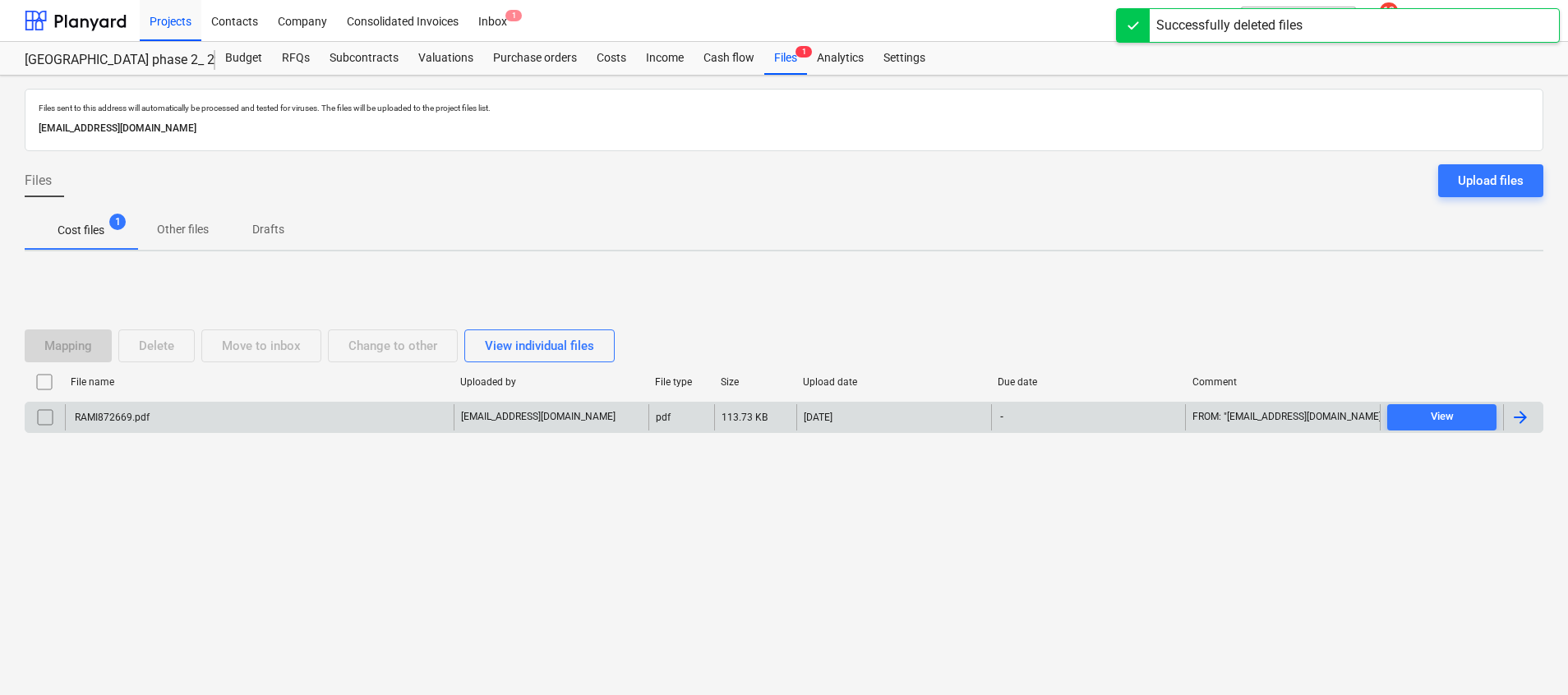
click at [394, 418] on div "RAMI872669.pdf" at bounding box center [260, 417] width 389 height 26
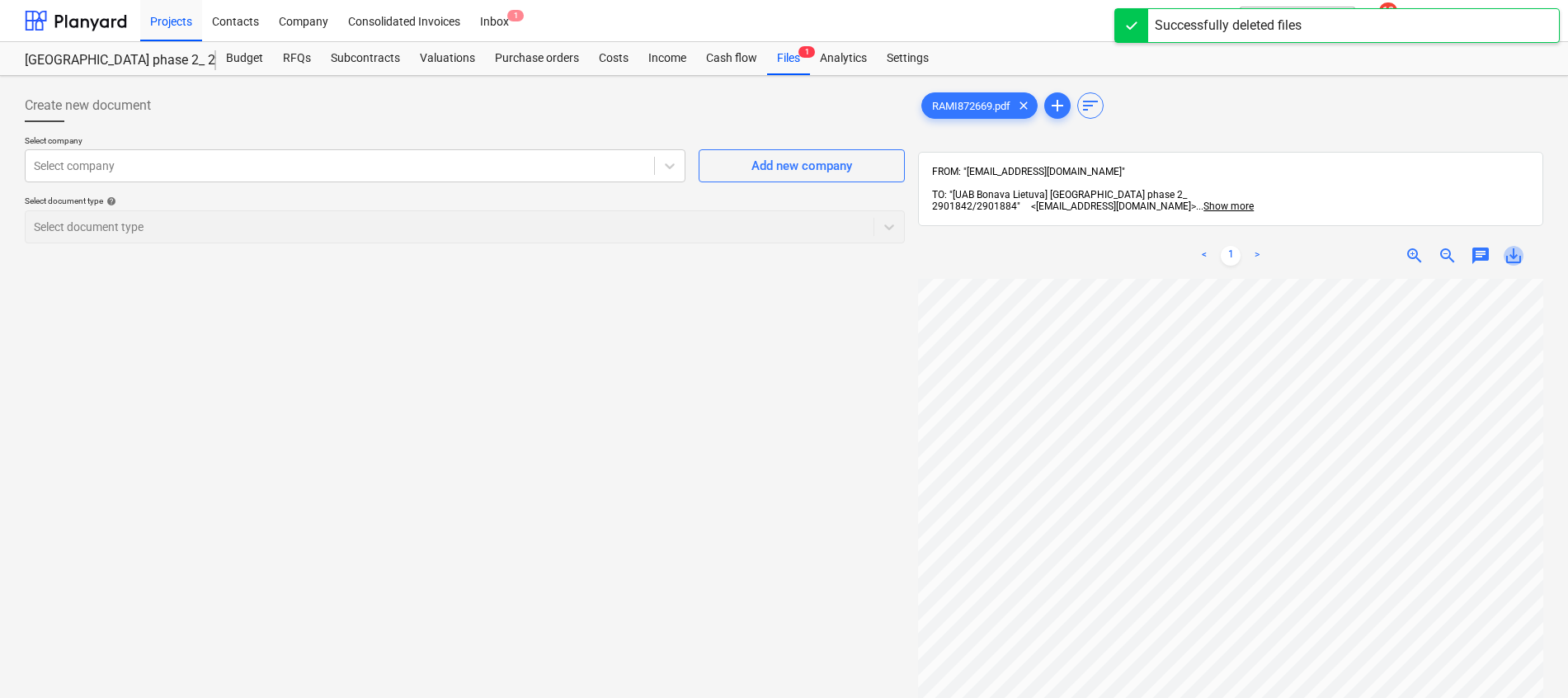
click at [1516, 247] on span "save_alt" at bounding box center [1514, 256] width 20 height 20
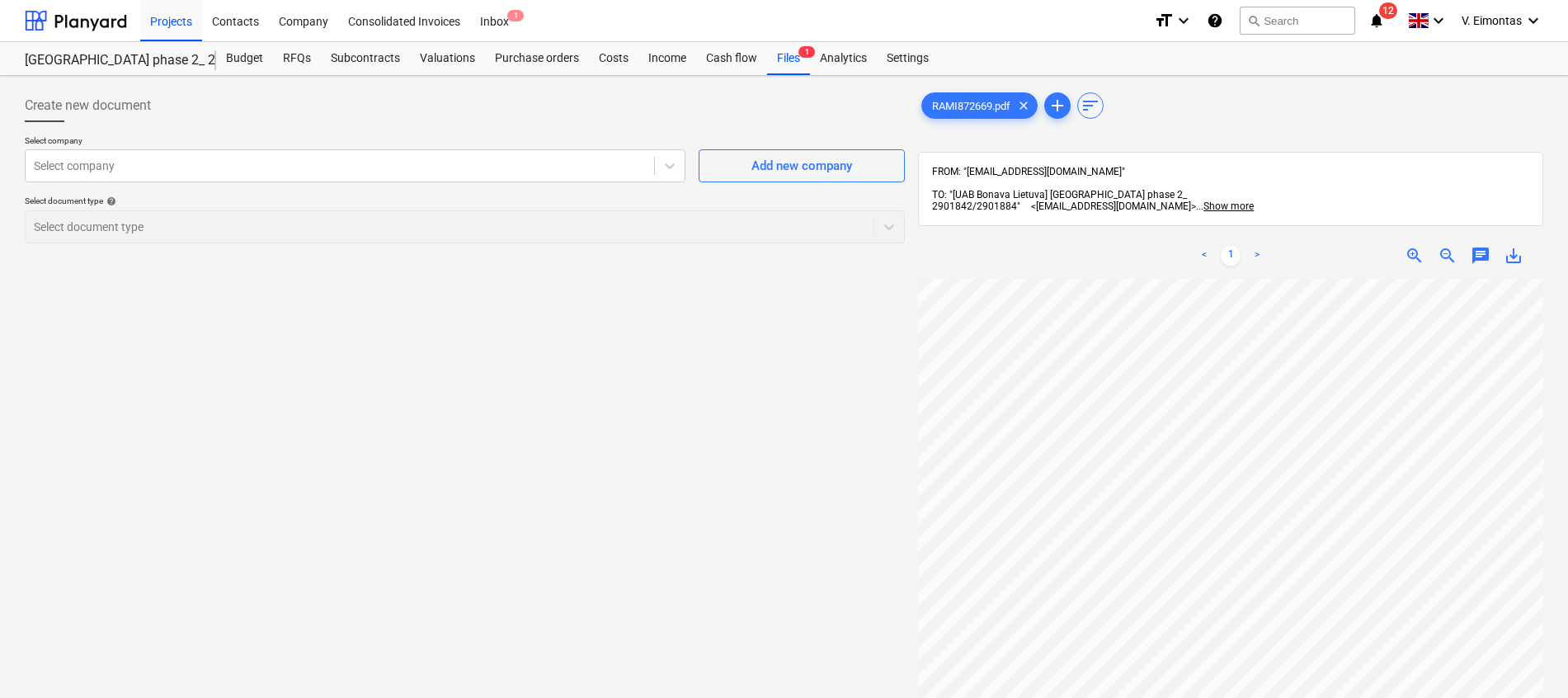
click at [609, 404] on div "Create new document Select company Select company Add new company Select docume…" at bounding box center [465, 510] width 894 height 854
click at [792, 50] on div "Files 1" at bounding box center [788, 58] width 43 height 33
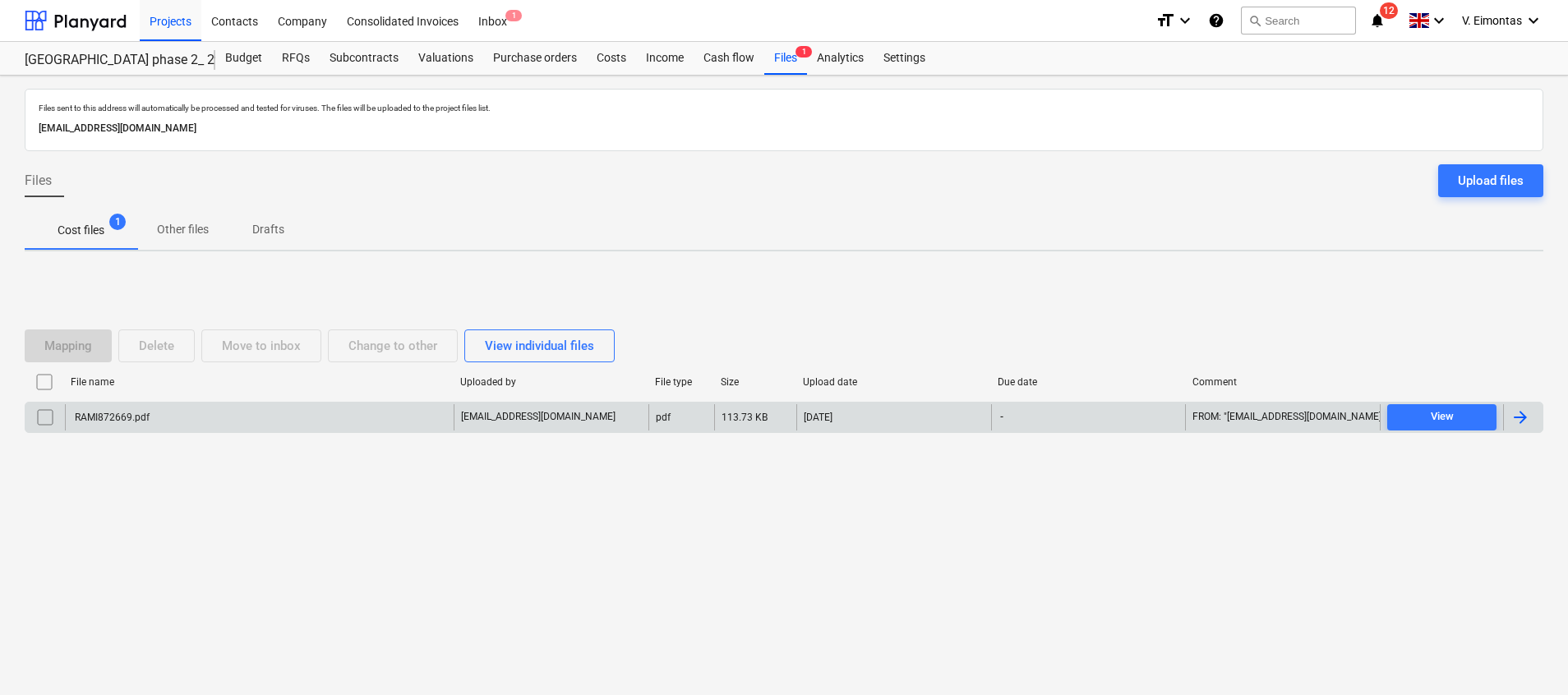
click at [240, 412] on div "RAMI872669.pdf" at bounding box center [260, 417] width 389 height 26
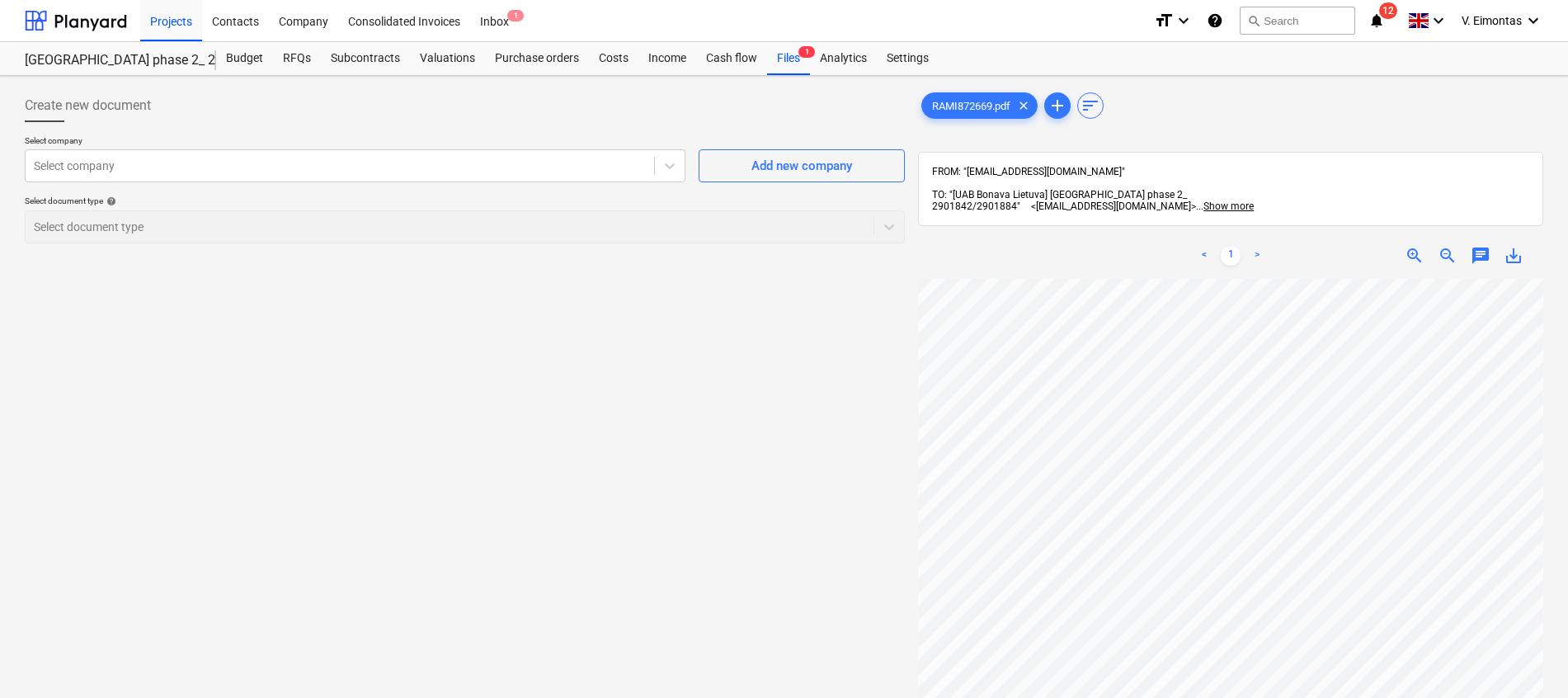
click at [1519, 246] on span "save_alt" at bounding box center [1514, 256] width 20 height 20
click at [700, 339] on div "Create new document Select company Select company Add new company Select docume…" at bounding box center [465, 510] width 894 height 854
drag, startPoint x: 777, startPoint y: 58, endPoint x: 1117, endPoint y: 20, distance: 342.1
click at [778, 57] on div "Files 1" at bounding box center [788, 58] width 43 height 33
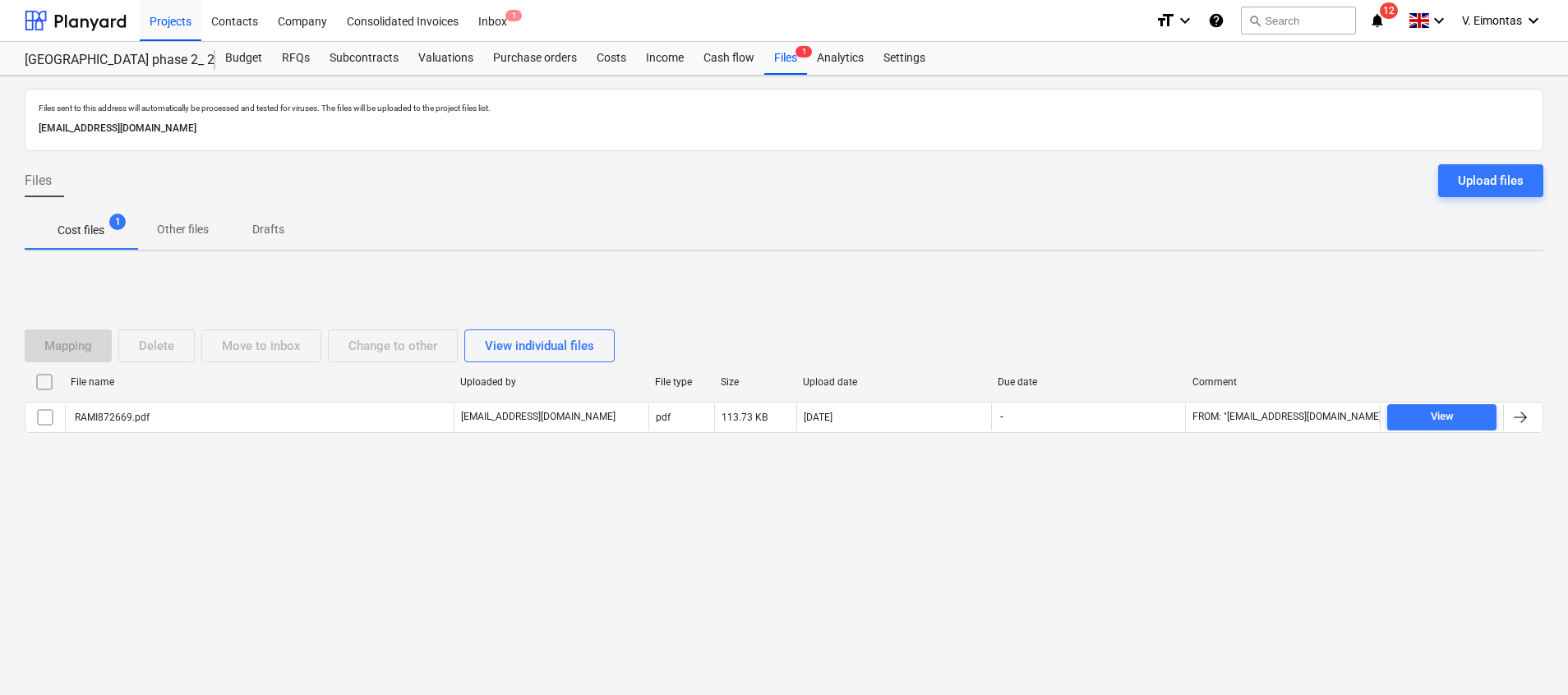
click at [54, 379] on div at bounding box center [44, 382] width 39 height 26
click at [50, 381] on input "checkbox" at bounding box center [44, 382] width 26 height 26
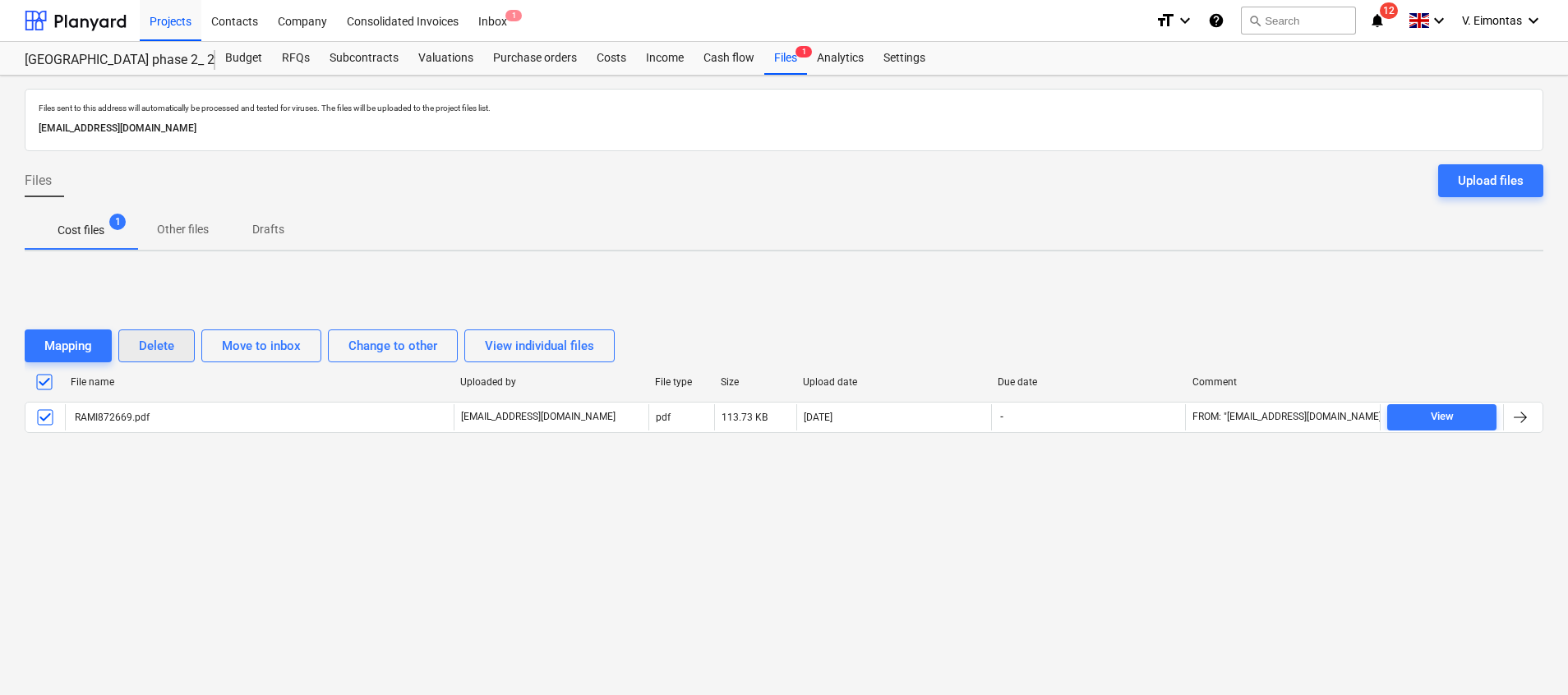
click at [158, 343] on div "Delete" at bounding box center [157, 346] width 35 height 22
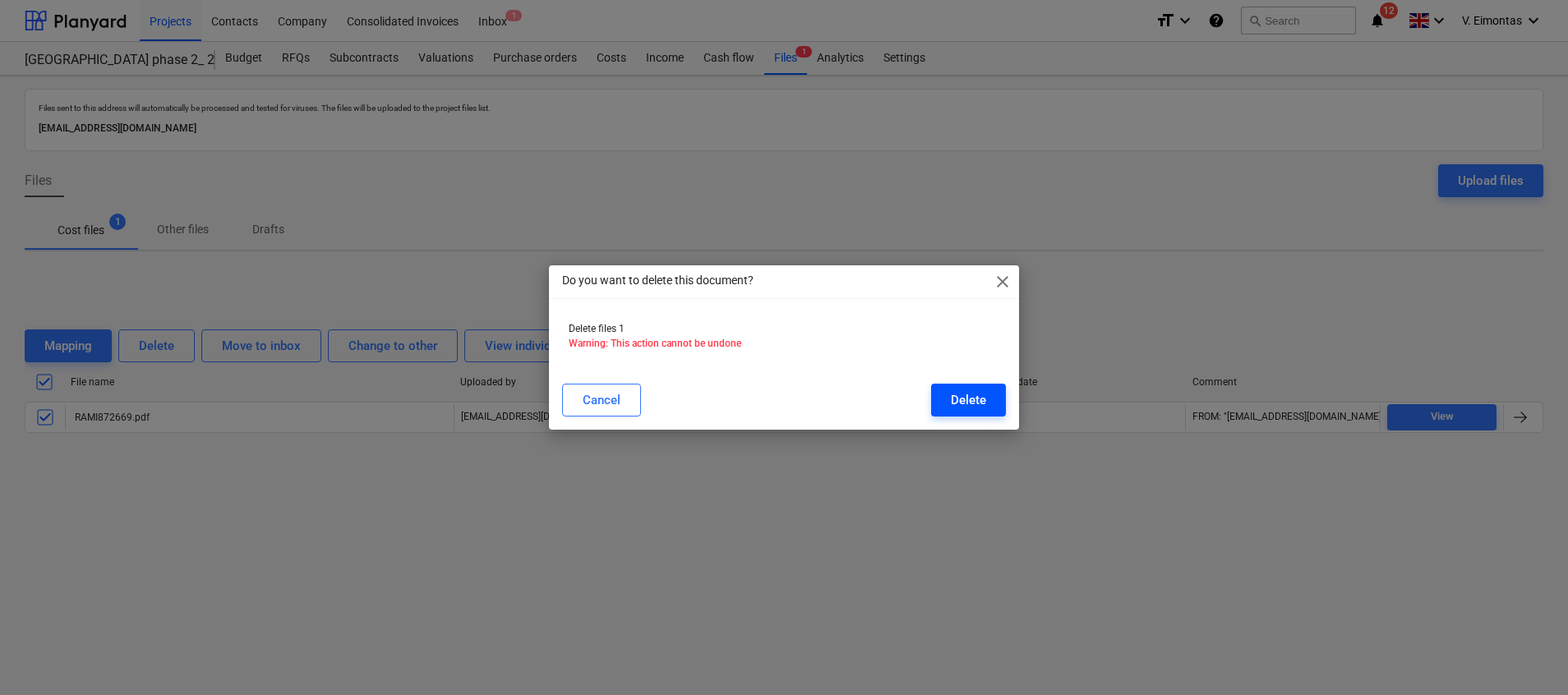
click at [939, 405] on button "Delete" at bounding box center [968, 399] width 75 height 33
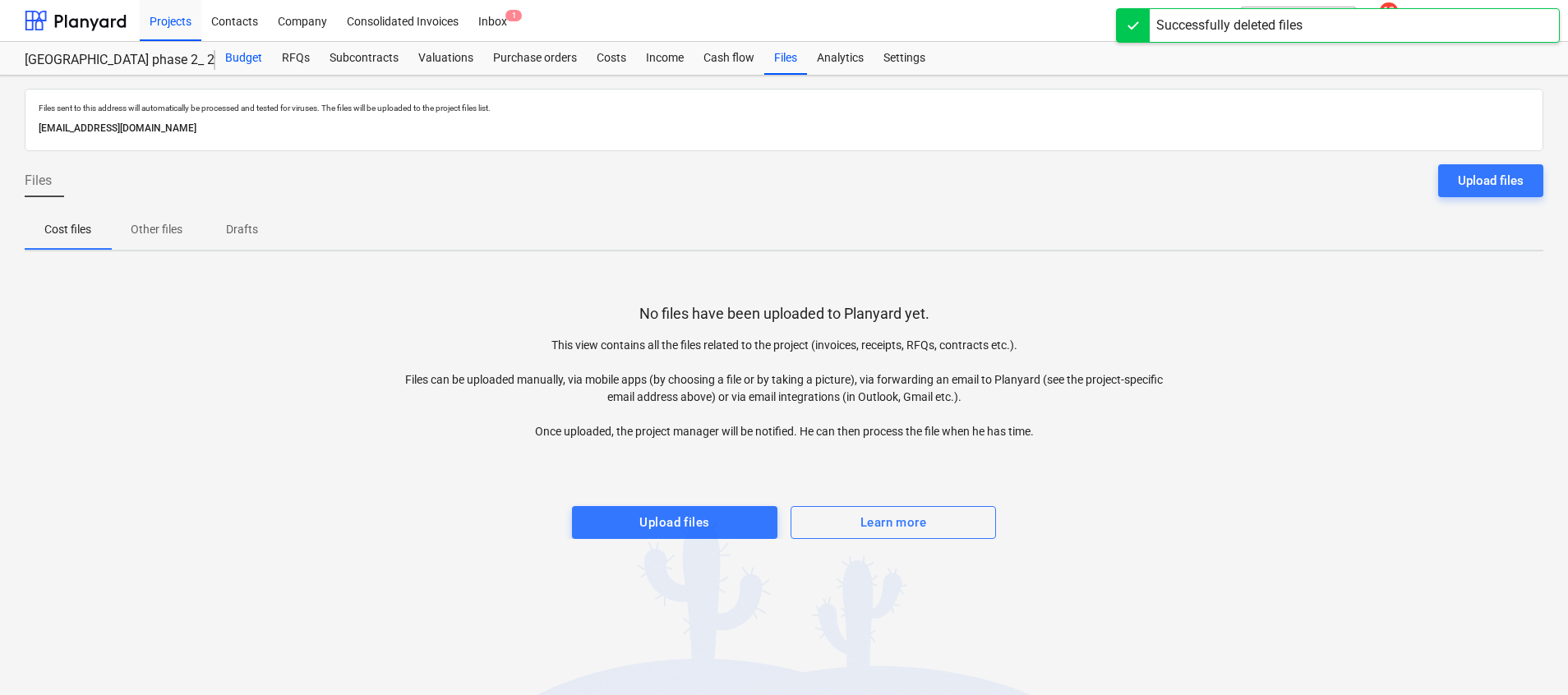
click at [234, 54] on div "Budget" at bounding box center [244, 58] width 57 height 33
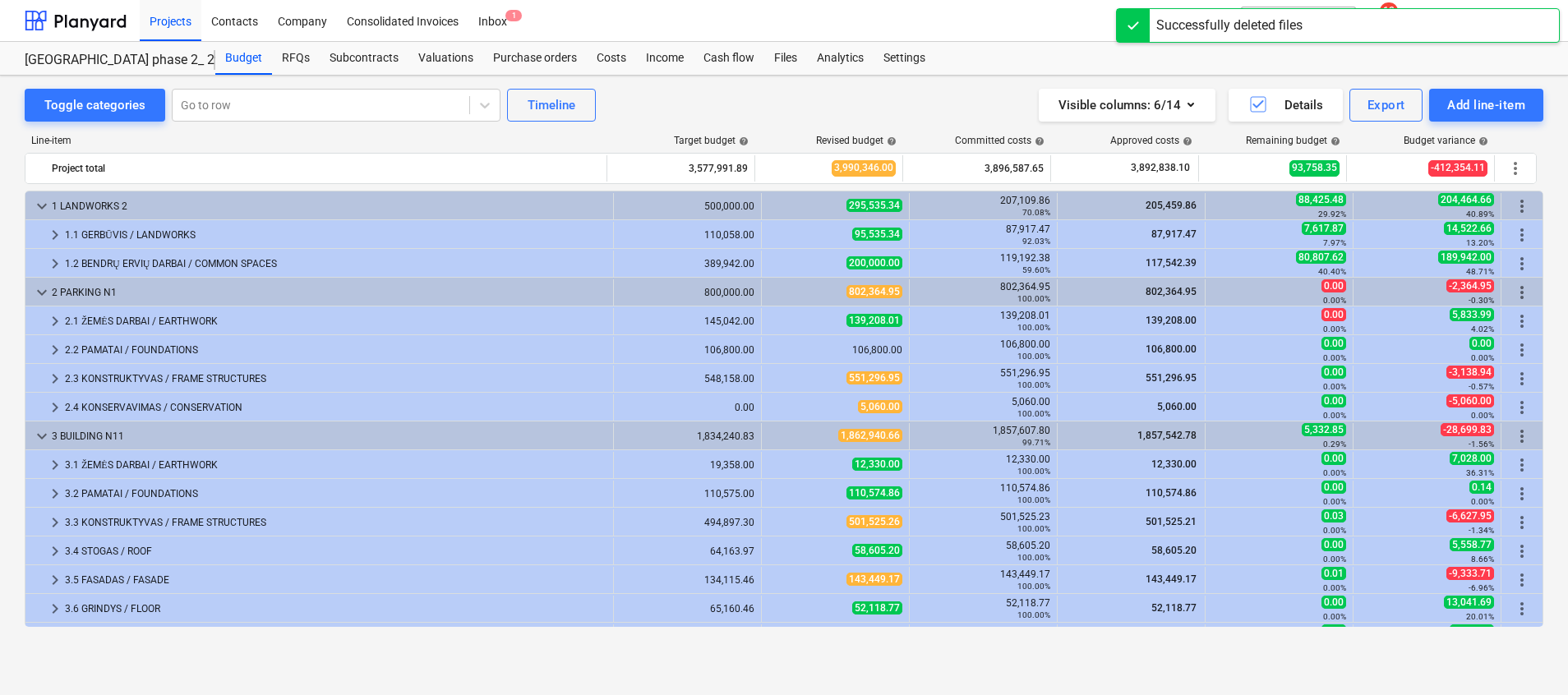
click at [1118, 30] on div at bounding box center [1132, 25] width 33 height 33
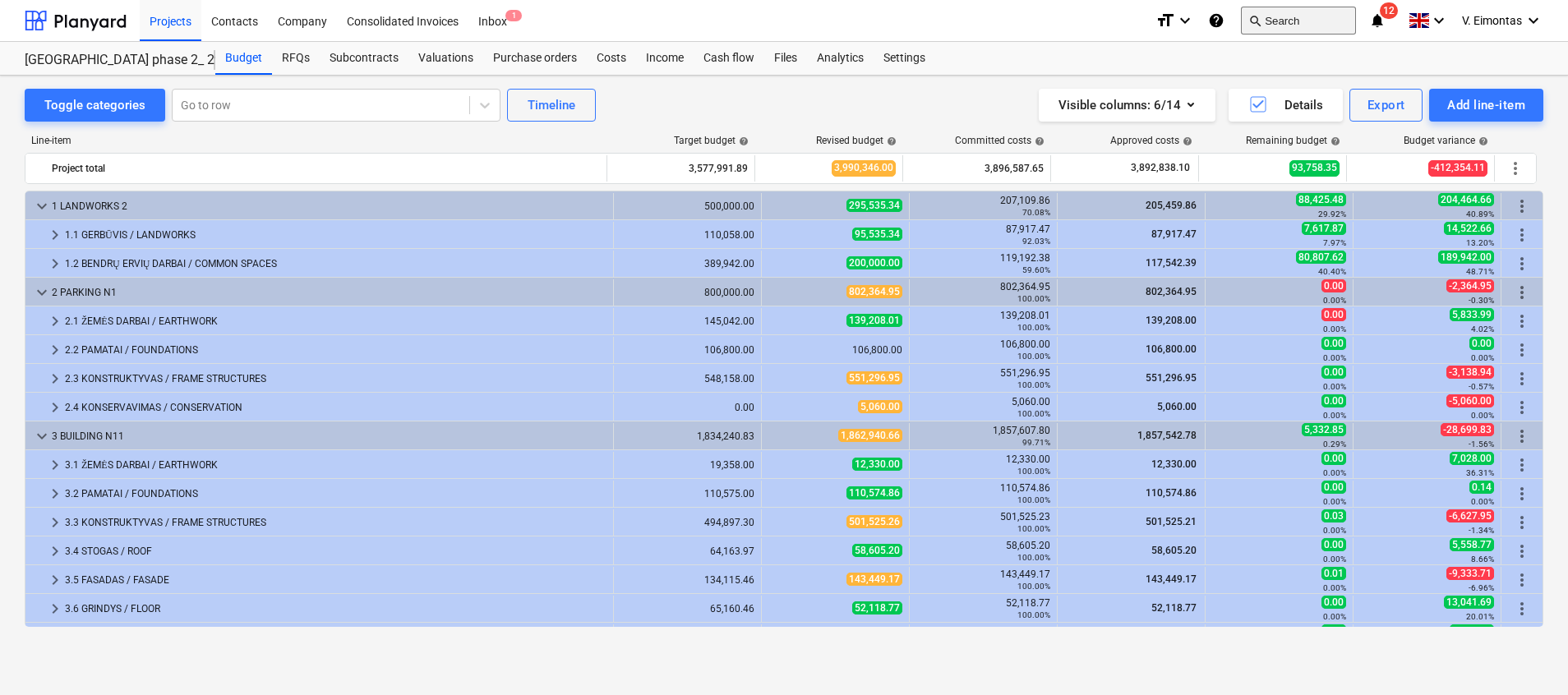
click at [1269, 14] on button "search Search" at bounding box center [1298, 20] width 115 height 28
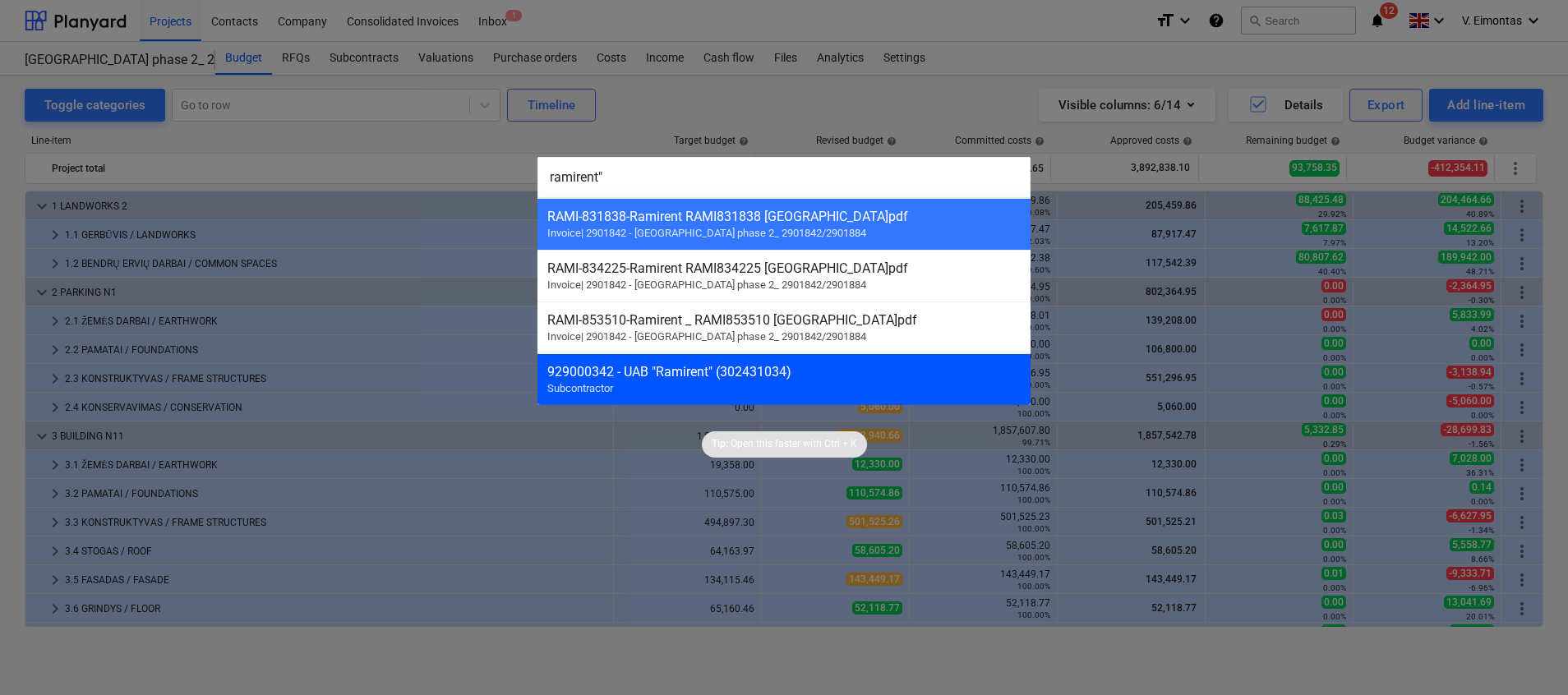
type input "ramirent""
click at [710, 378] on div "929000342 - UAB "Ramirent" (302431034)" at bounding box center [783, 372] width 473 height 16
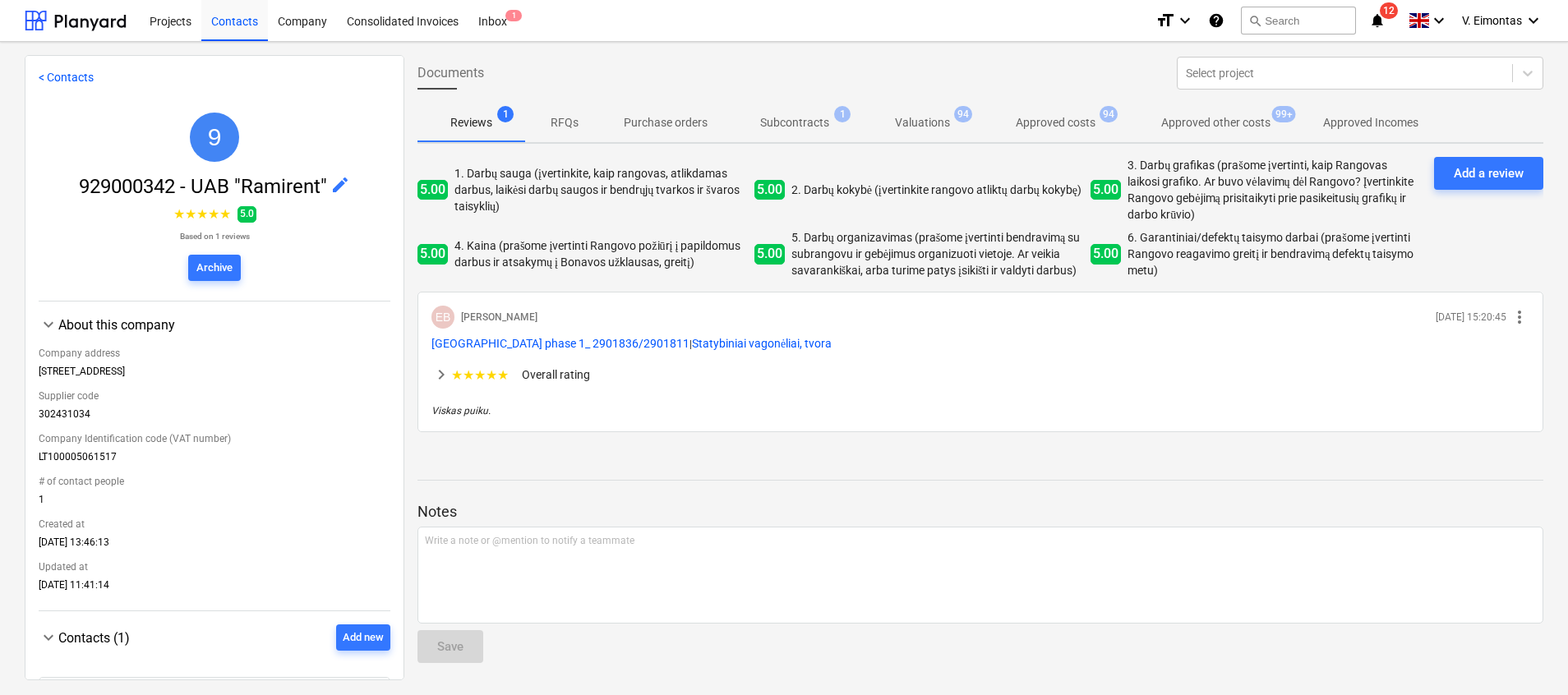
click at [922, 127] on p "Valuations" at bounding box center [922, 122] width 55 height 18
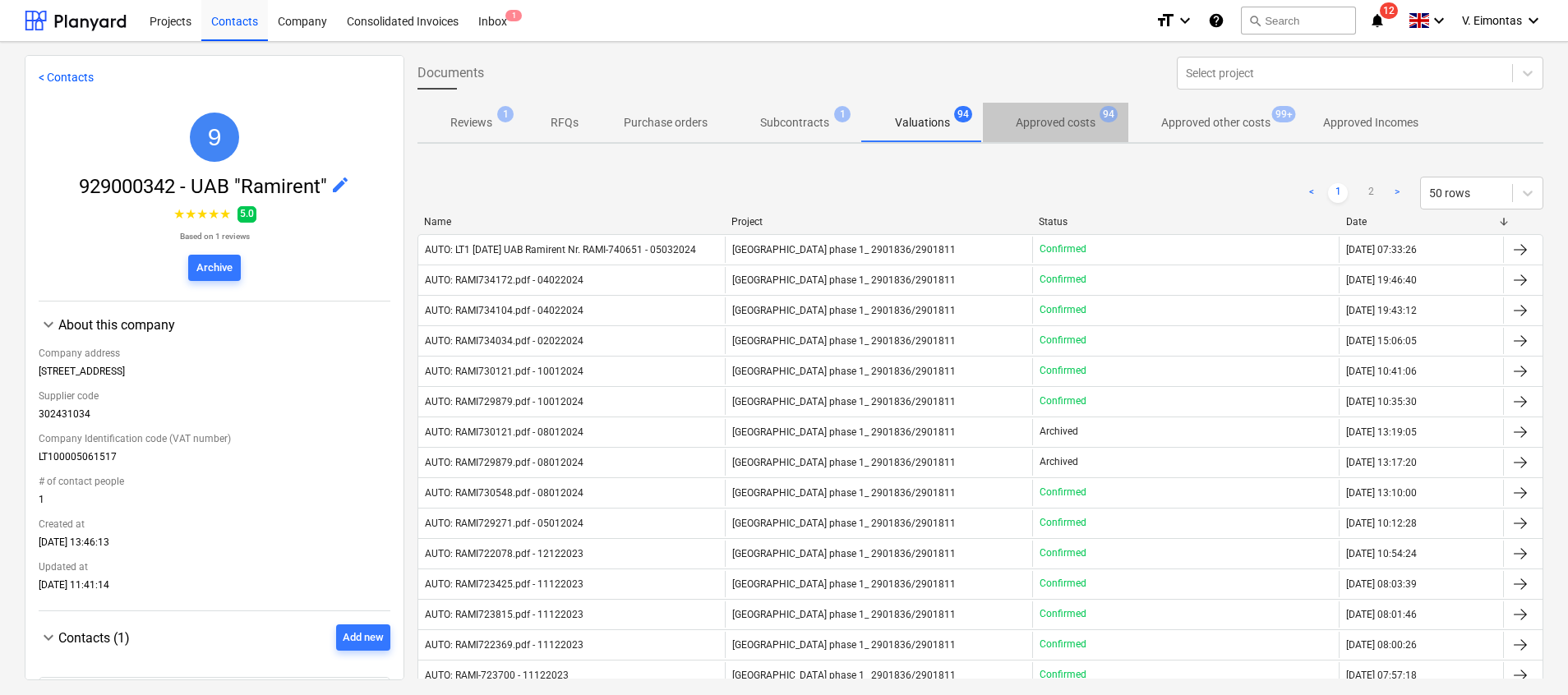
click at [1069, 126] on p "Approved costs" at bounding box center [1055, 122] width 80 height 18
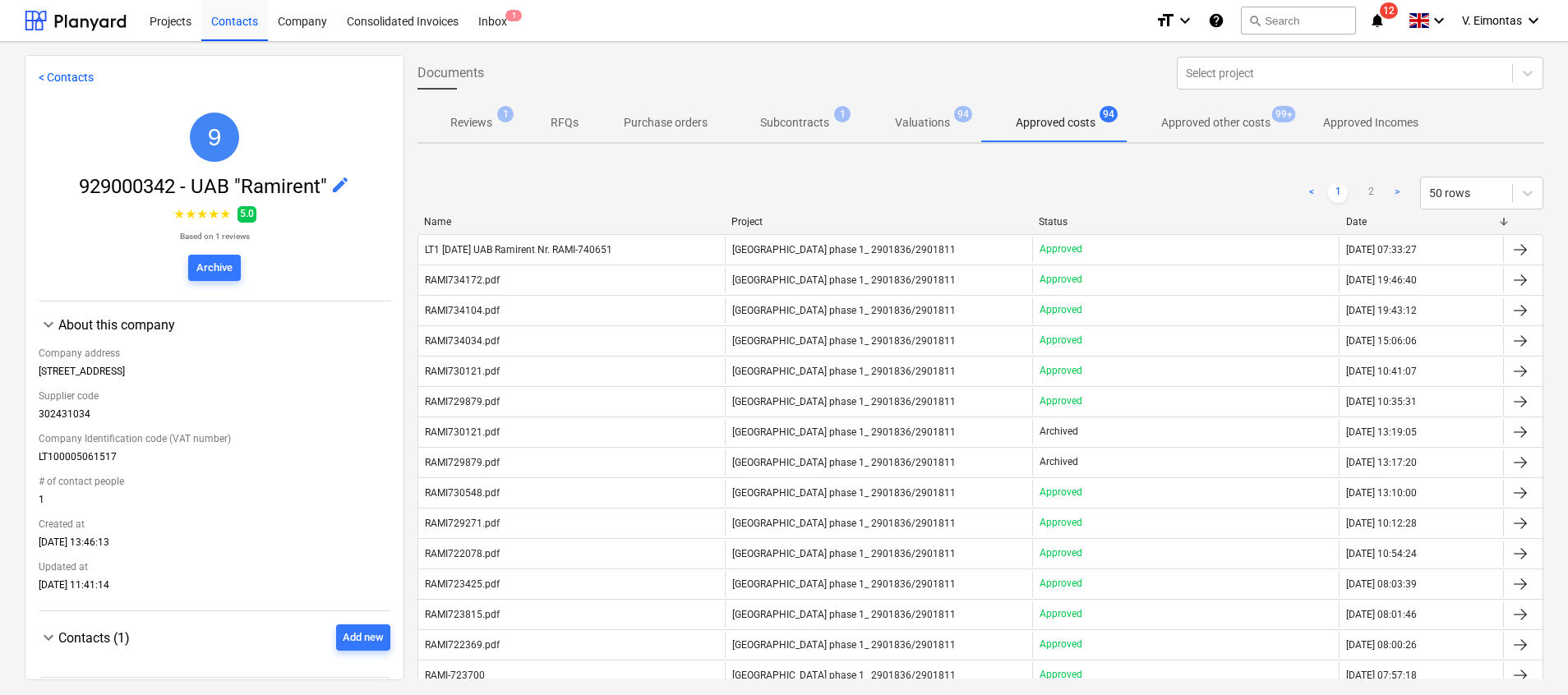
click at [1181, 109] on span "Approved other costs 99+" at bounding box center [1215, 122] width 175 height 29
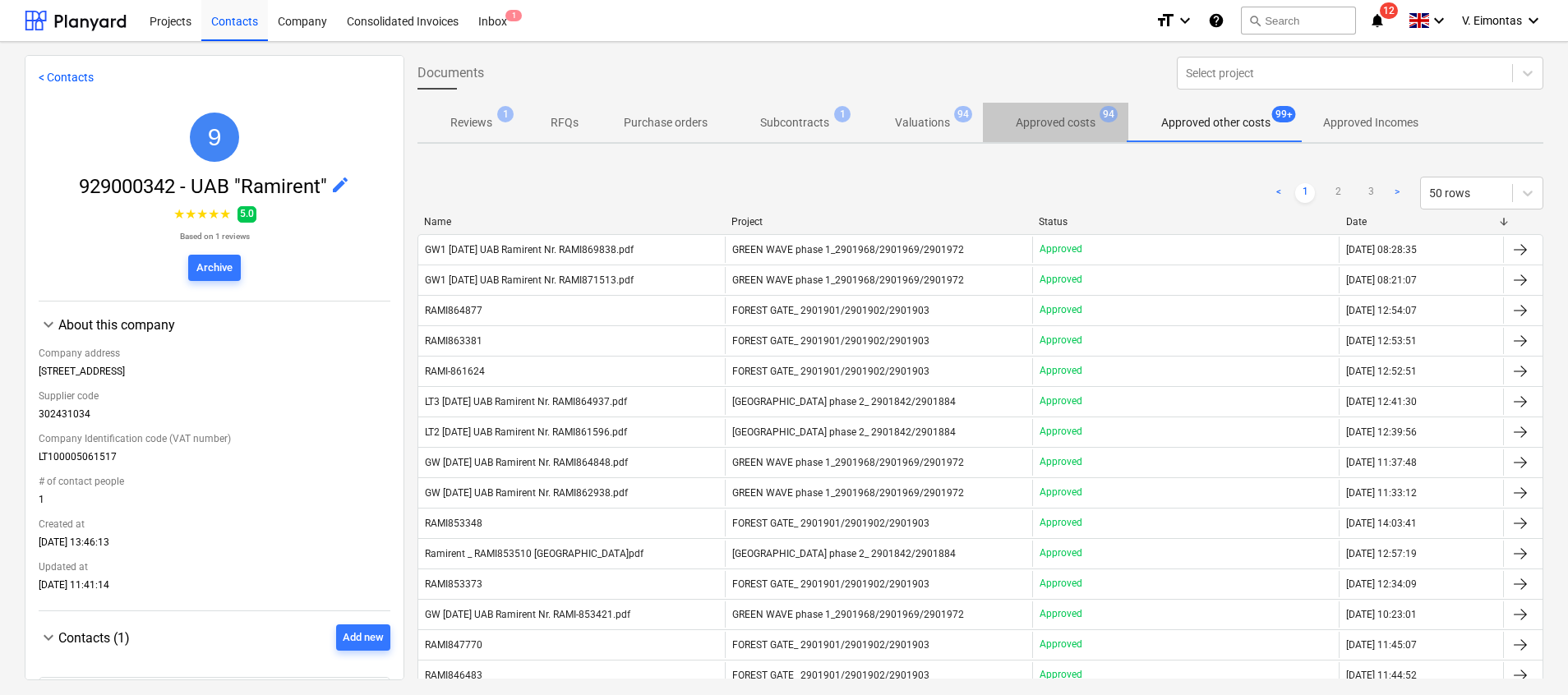
click at [1078, 125] on p "Approved costs" at bounding box center [1055, 122] width 80 height 18
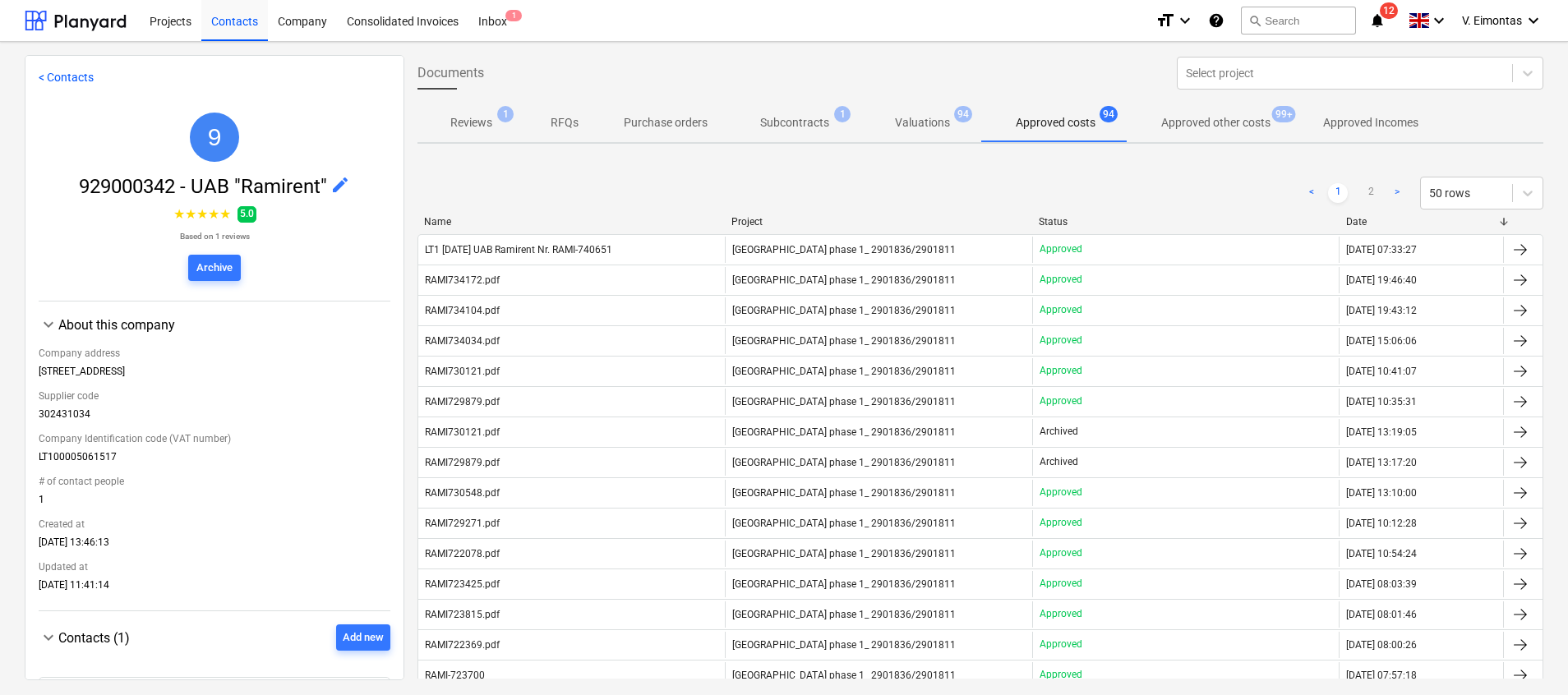
click at [1194, 118] on p "Approved other costs" at bounding box center [1215, 122] width 109 height 18
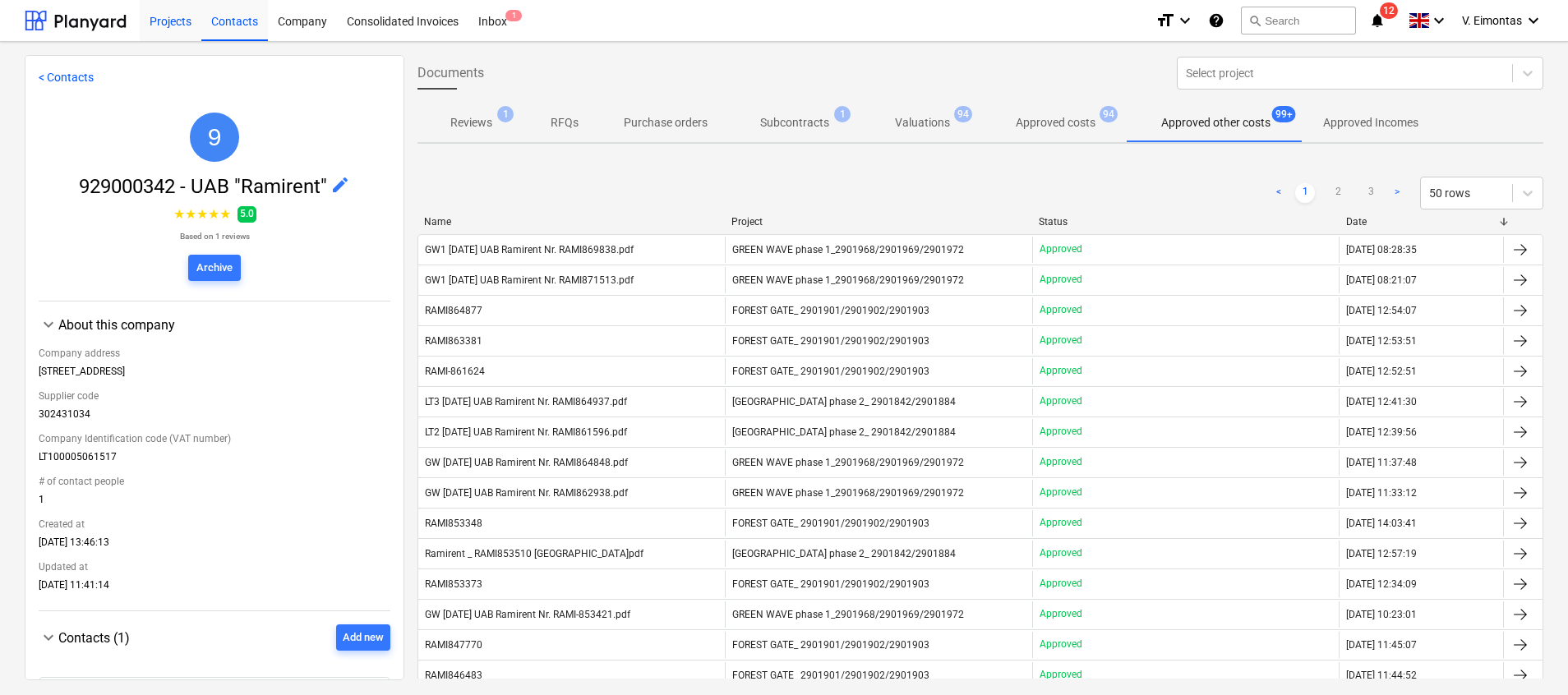
click at [157, 19] on div "Projects" at bounding box center [171, 20] width 62 height 42
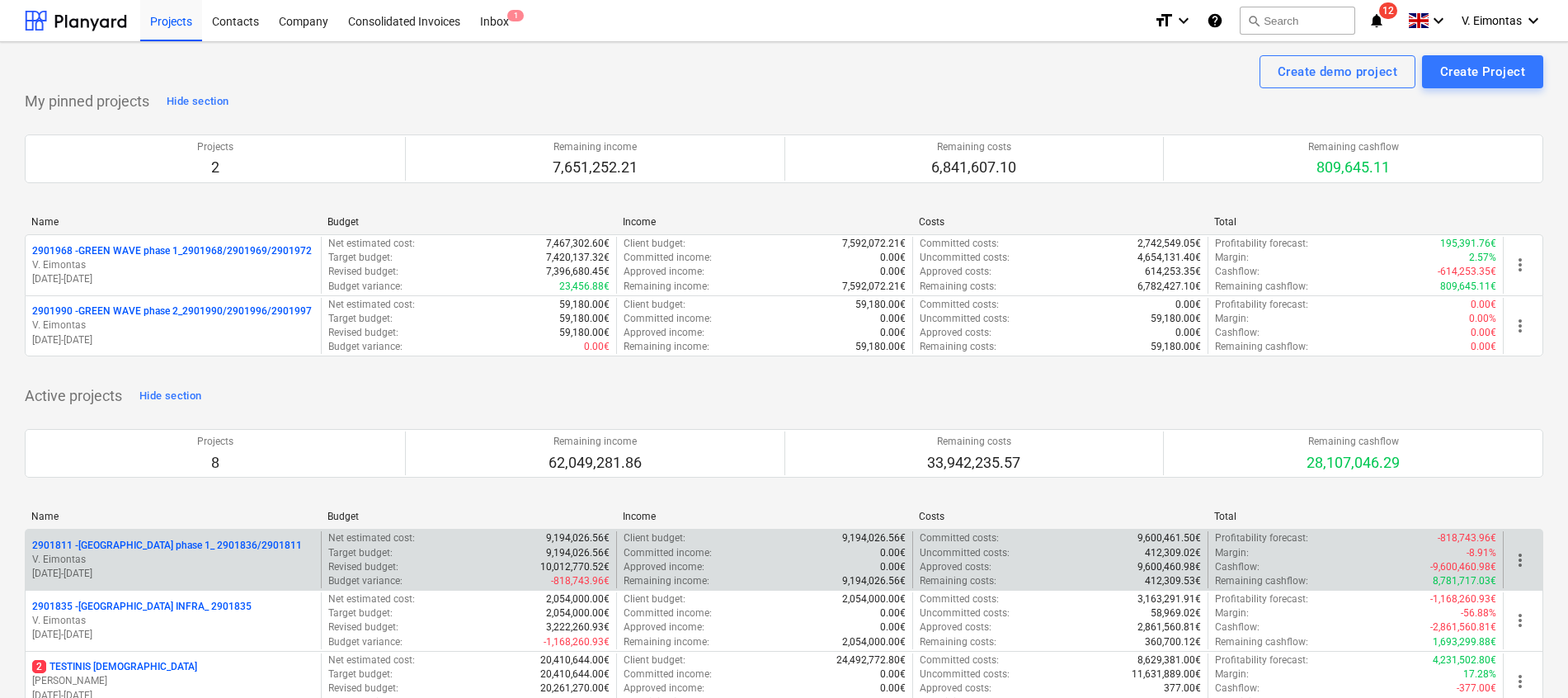
scroll to position [372, 0]
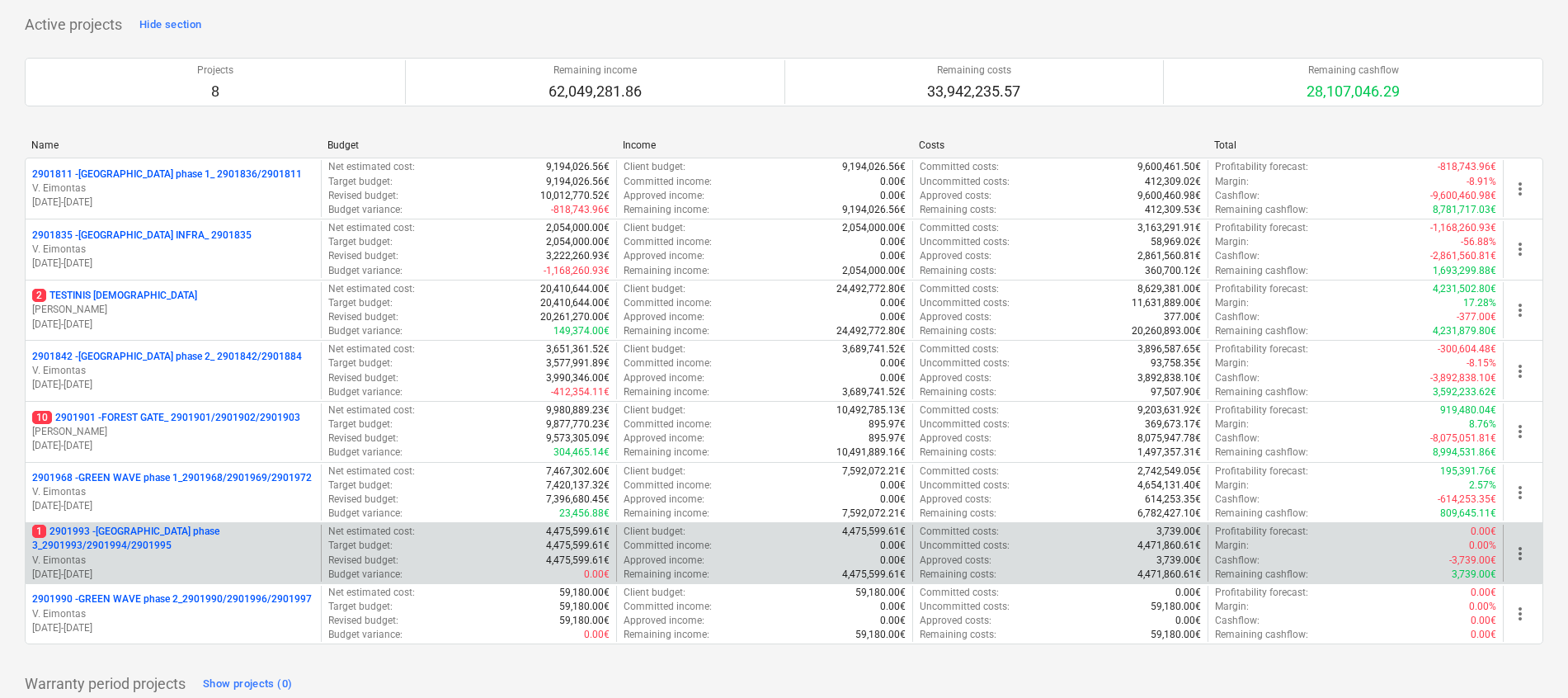
click at [141, 526] on p "1 2901993 - [GEOGRAPHIC_DATA] phase 3_2901993/2901994/2901995" at bounding box center [173, 538] width 282 height 28
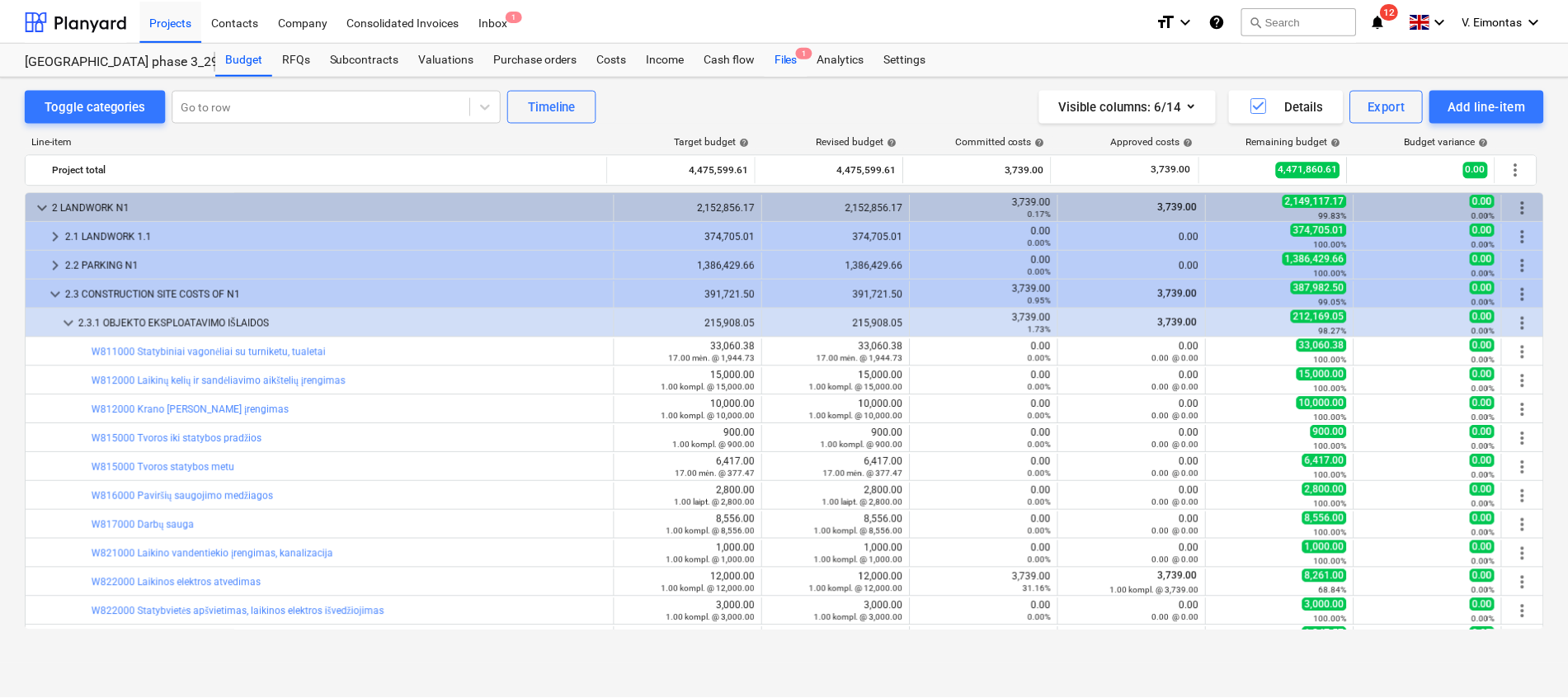
scroll to position [124, 0]
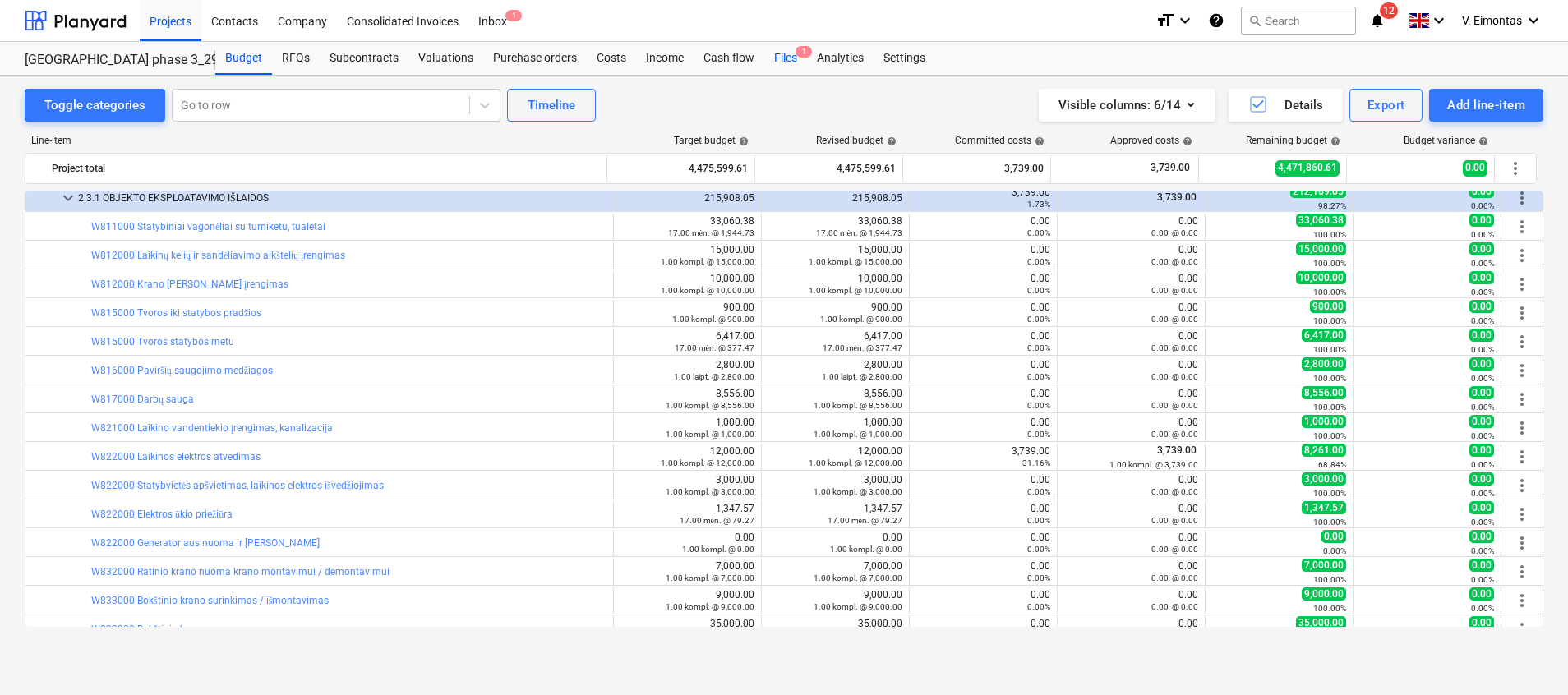
click at [775, 62] on div "Files 1" at bounding box center [785, 58] width 43 height 33
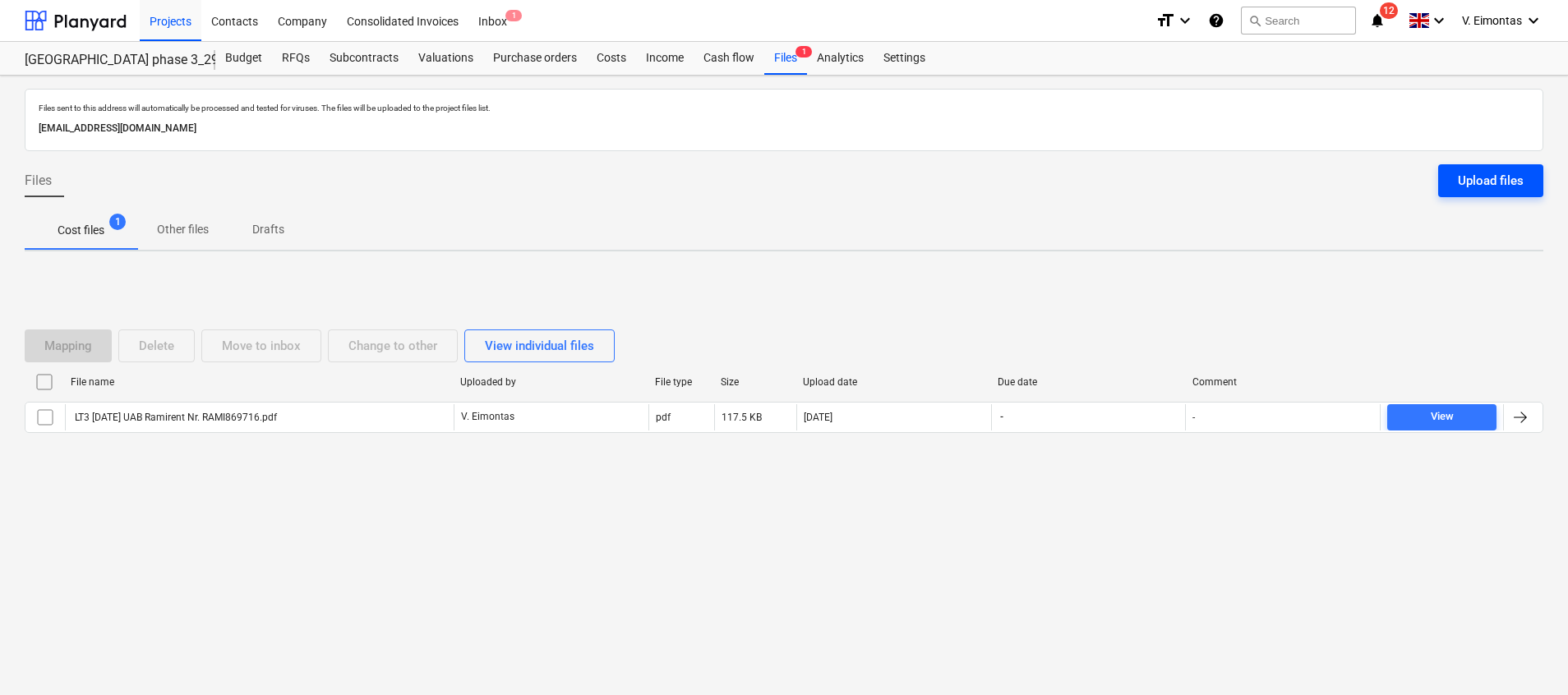
click at [1473, 164] on button "Upload files" at bounding box center [1491, 180] width 106 height 33
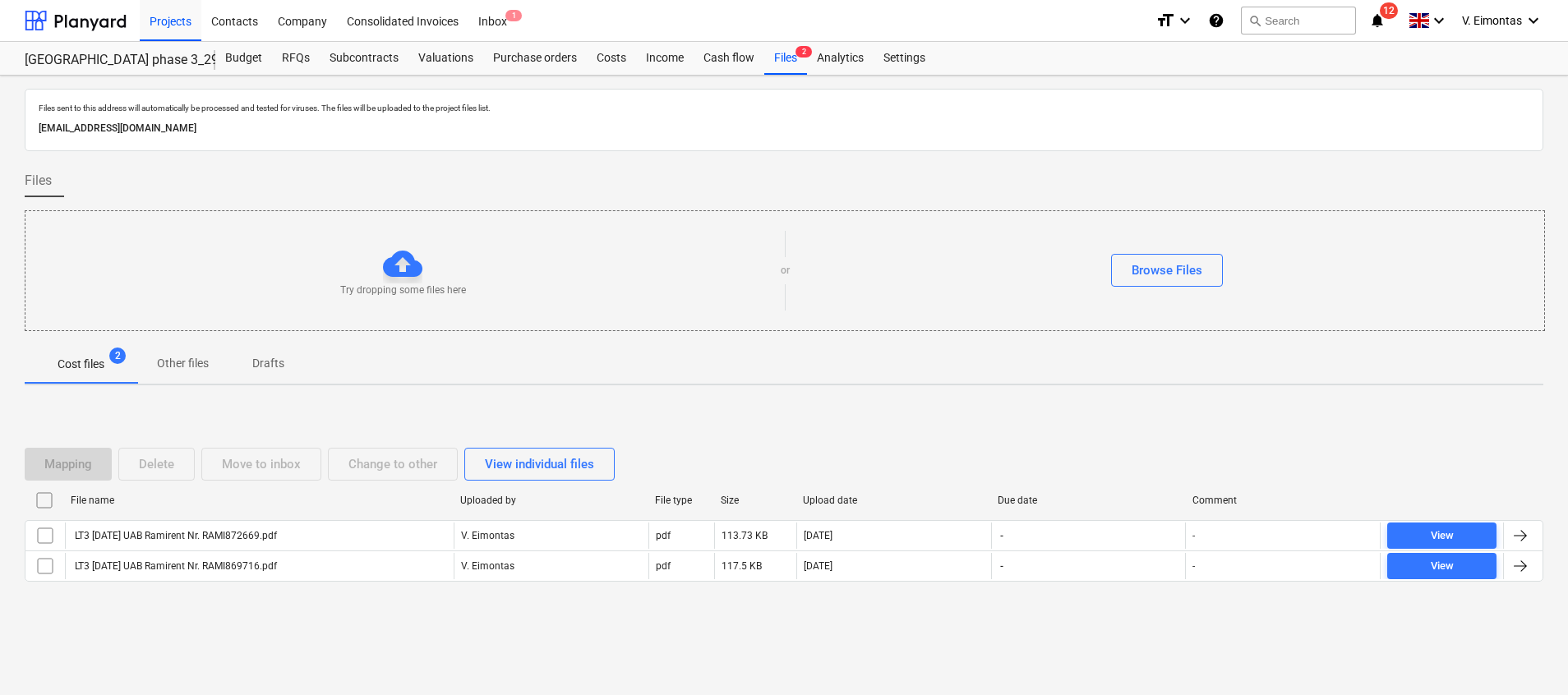
click at [240, 632] on div "Mapping Delete Move to inbox Change to other View individual files File name Up…" at bounding box center [783, 522] width 1519 height 246
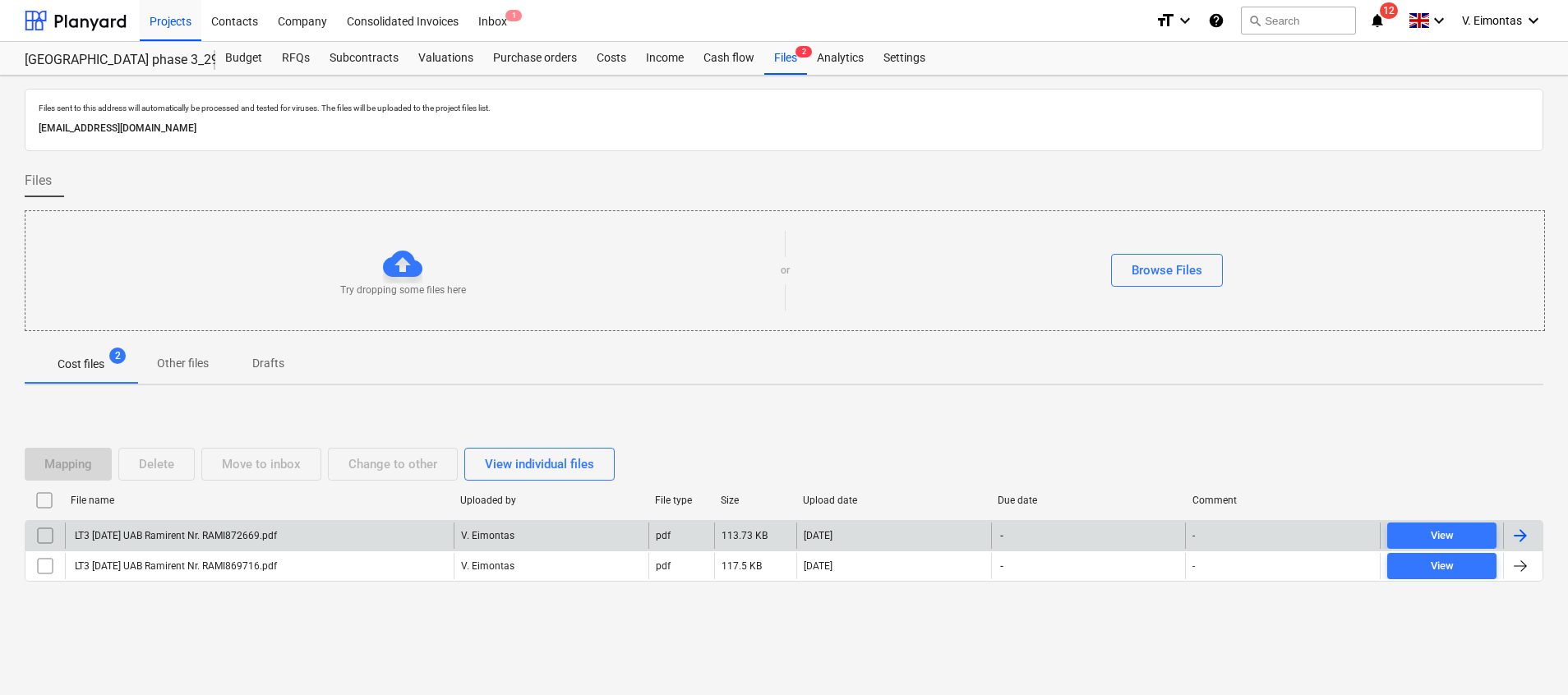
click at [259, 538] on div "LT3 [DATE] UAB Ramirent Nr. RAMI872669.pdf" at bounding box center [174, 536] width 204 height 12
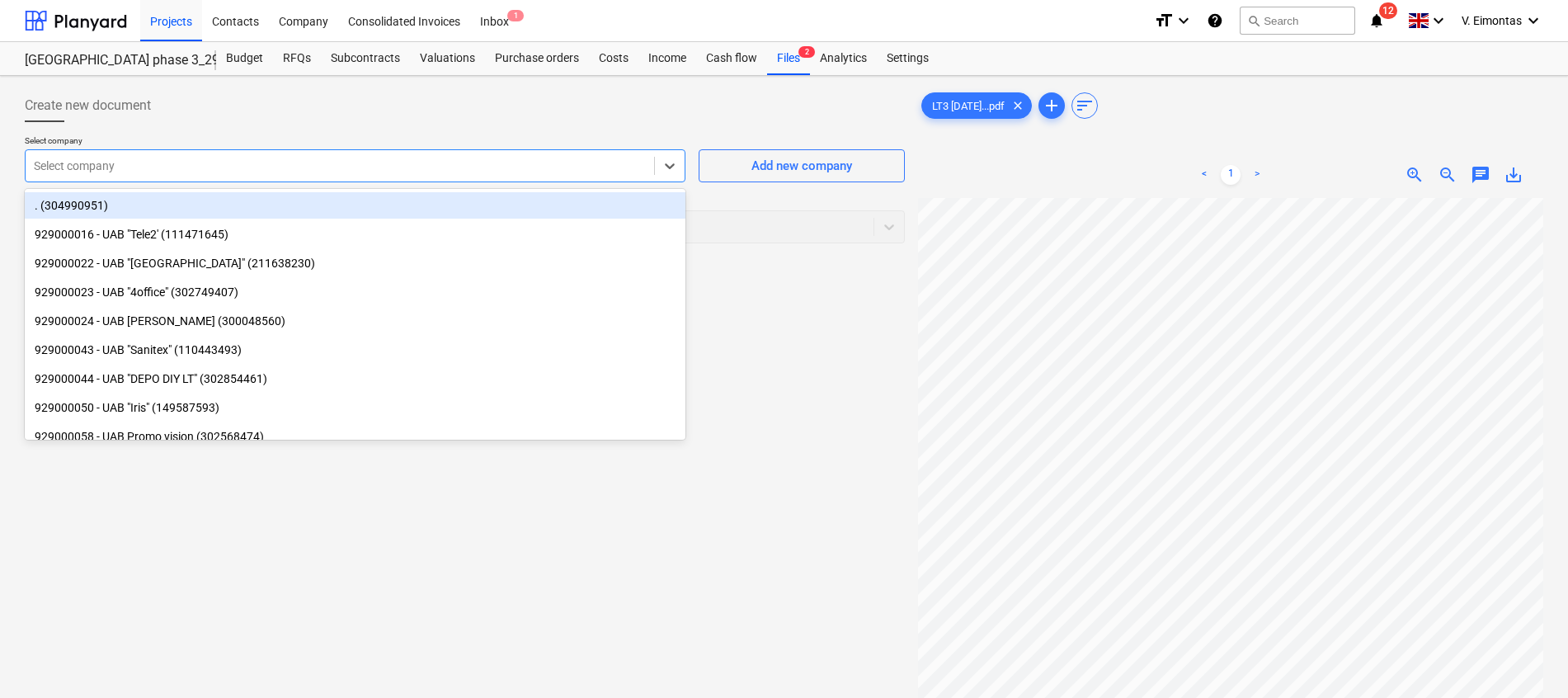
click at [539, 160] on div at bounding box center [340, 166] width 612 height 17
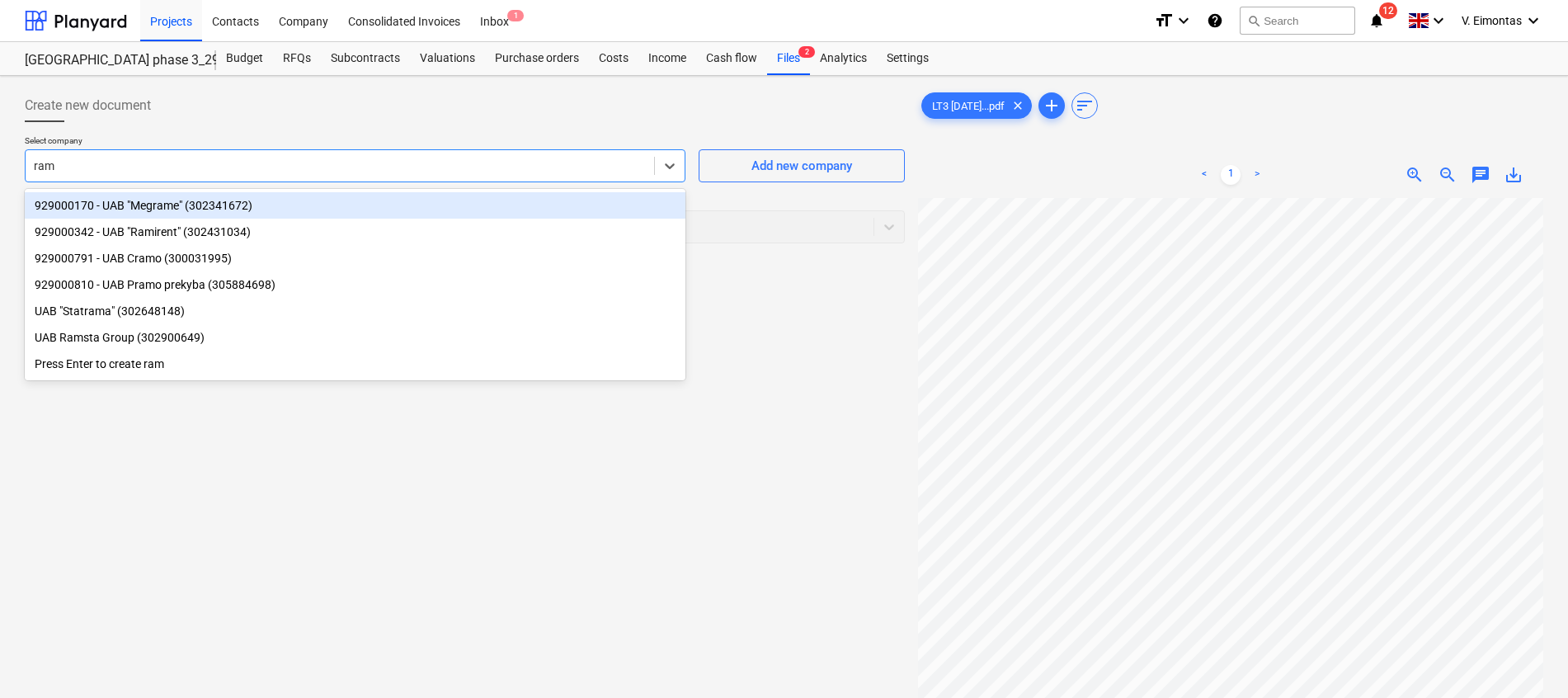
type input "rami"
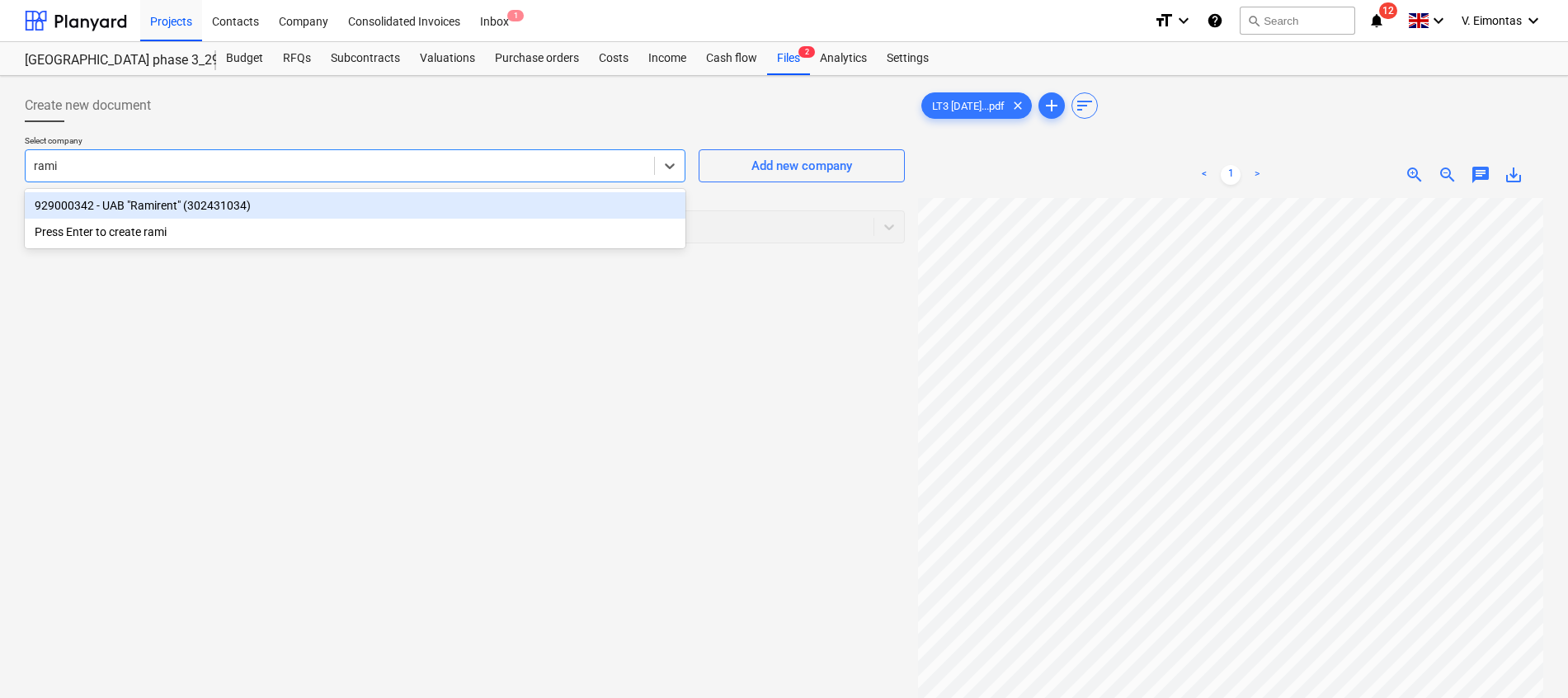
click at [301, 197] on div "929000342 - UAB "Ramirent" (302431034)" at bounding box center [355, 205] width 661 height 26
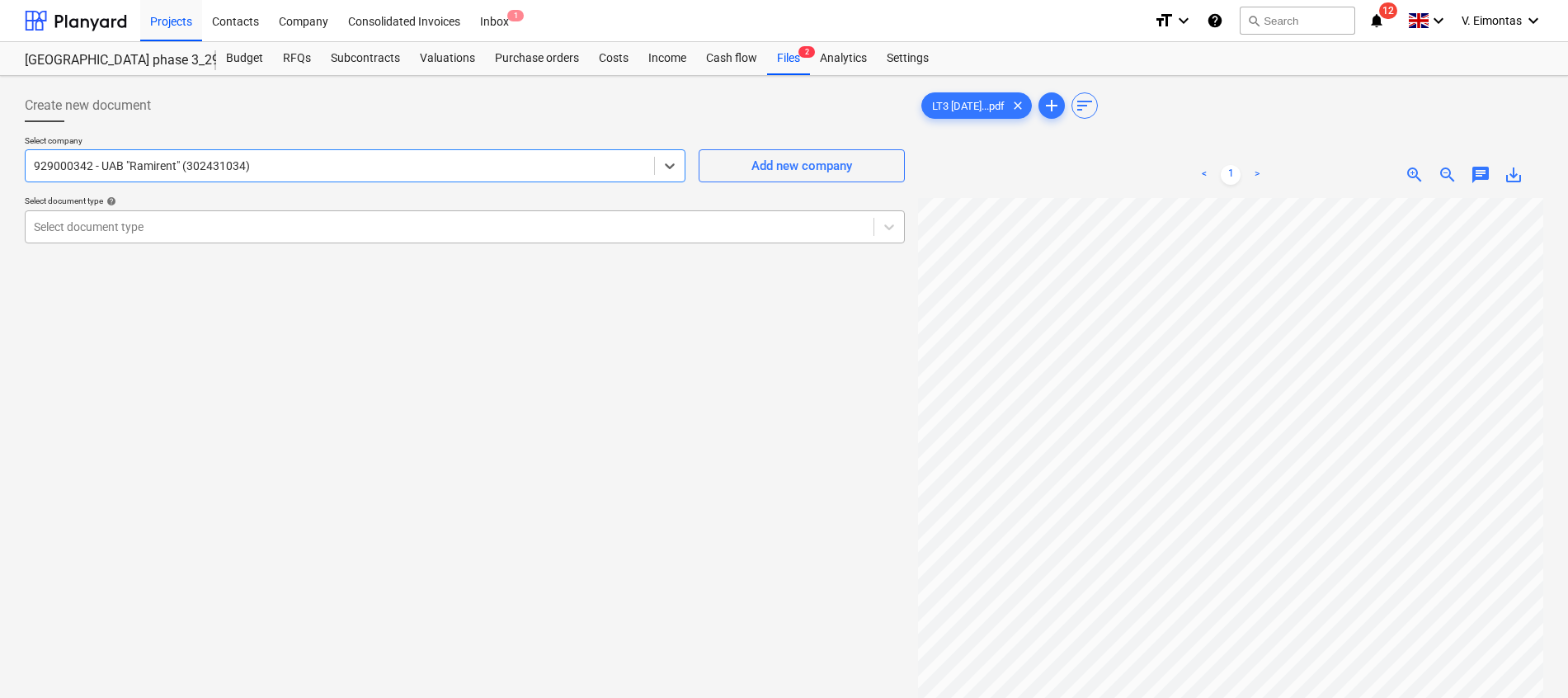
click at [188, 225] on div at bounding box center [449, 227] width 832 height 17
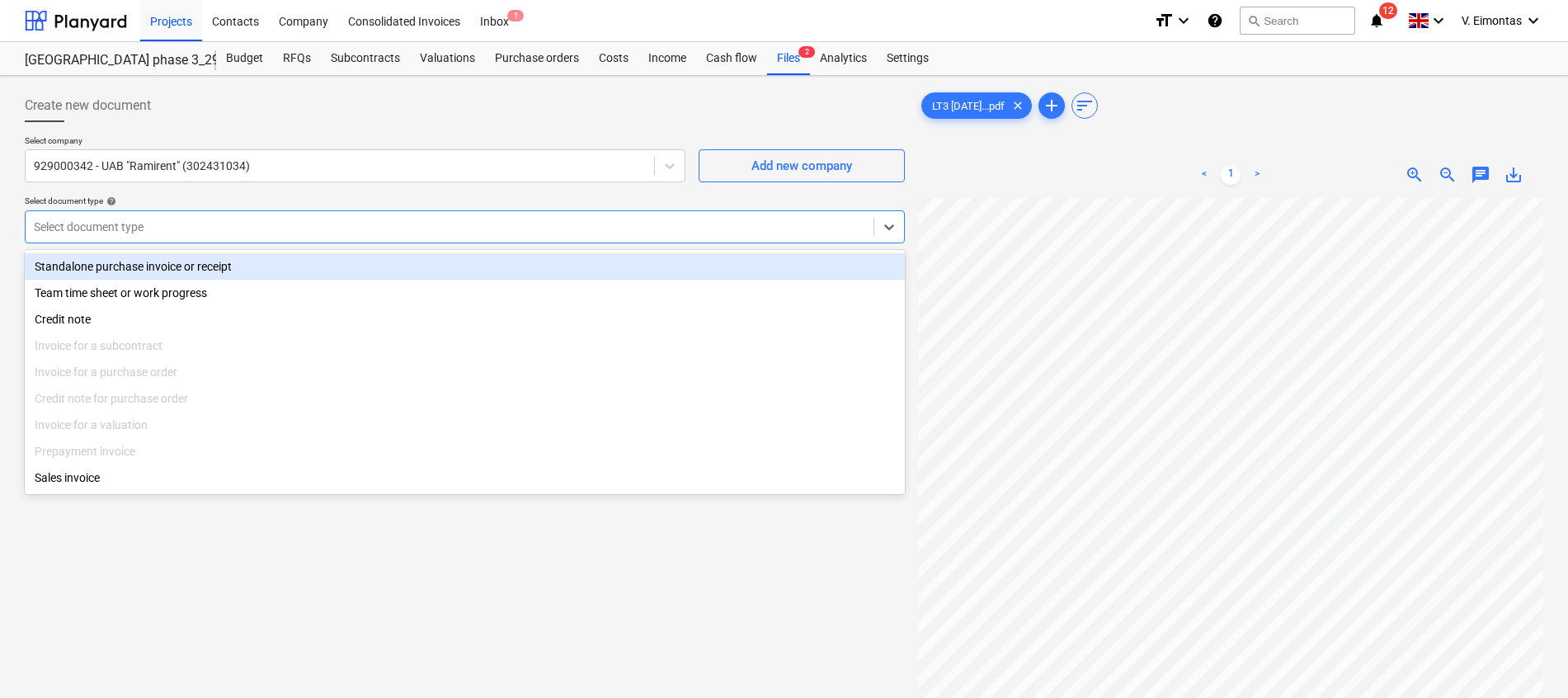
click at [171, 272] on div "Standalone purchase invoice or receipt" at bounding box center [464, 266] width 880 height 26
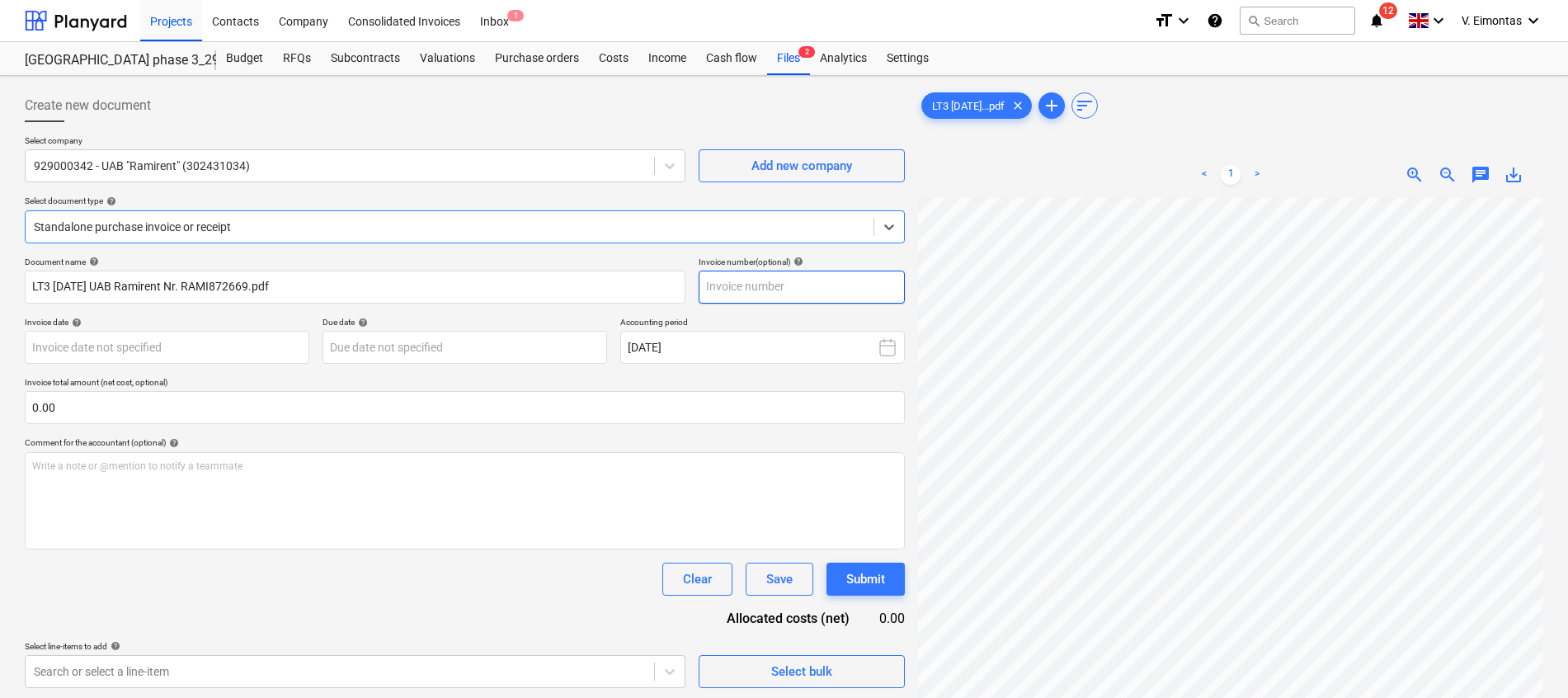
click at [766, 286] on input "text" at bounding box center [801, 287] width 206 height 33
click at [795, 283] on input "text" at bounding box center [801, 287] width 206 height 33
type input "RAMI-872669"
click at [177, 368] on div "Document name help LT3 [DATE] UAB Ramirent Nr. RAMI872669.pdf Invoice number (o…" at bounding box center [464, 472] width 880 height 431
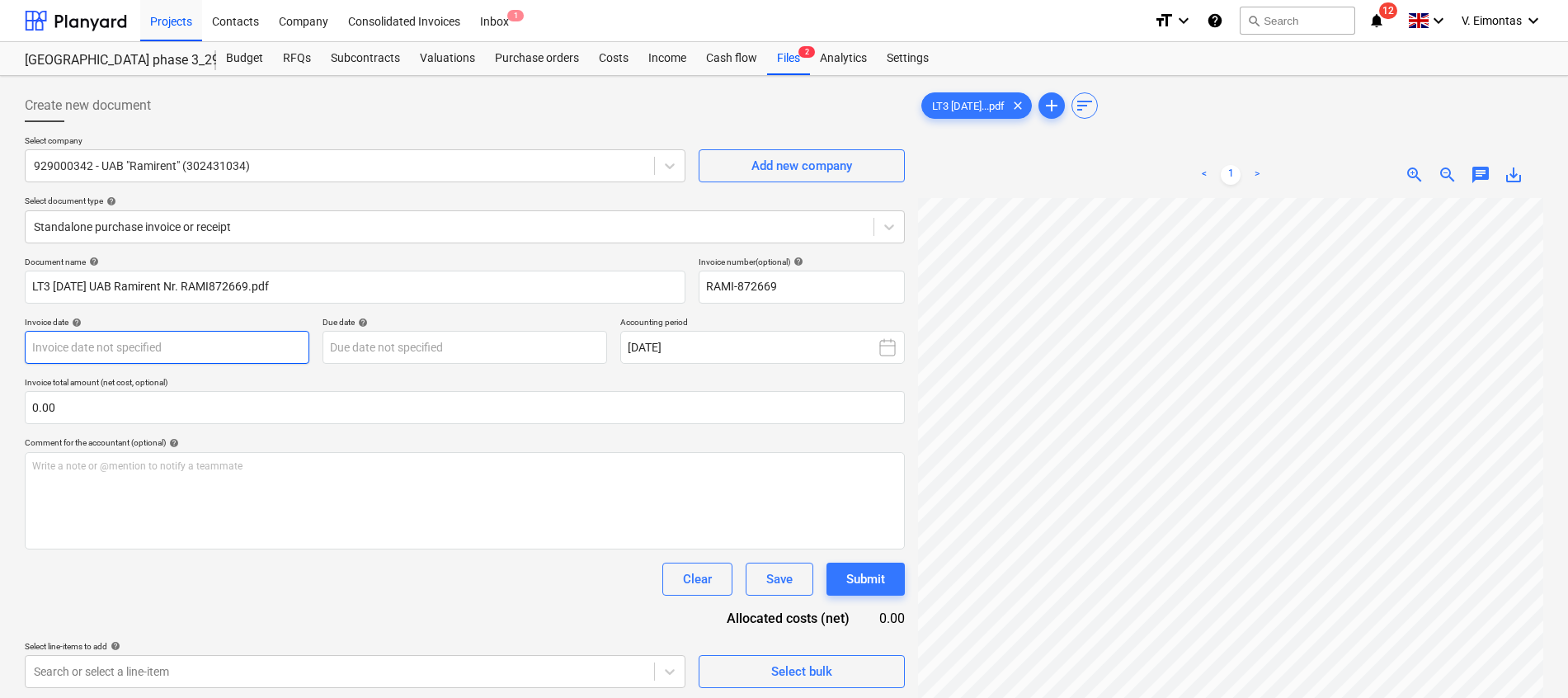
click at [184, 357] on body "Projects Contacts Company Consolidated Invoices Inbox 1 format_size keyboard_ar…" at bounding box center [784, 349] width 1568 height 698
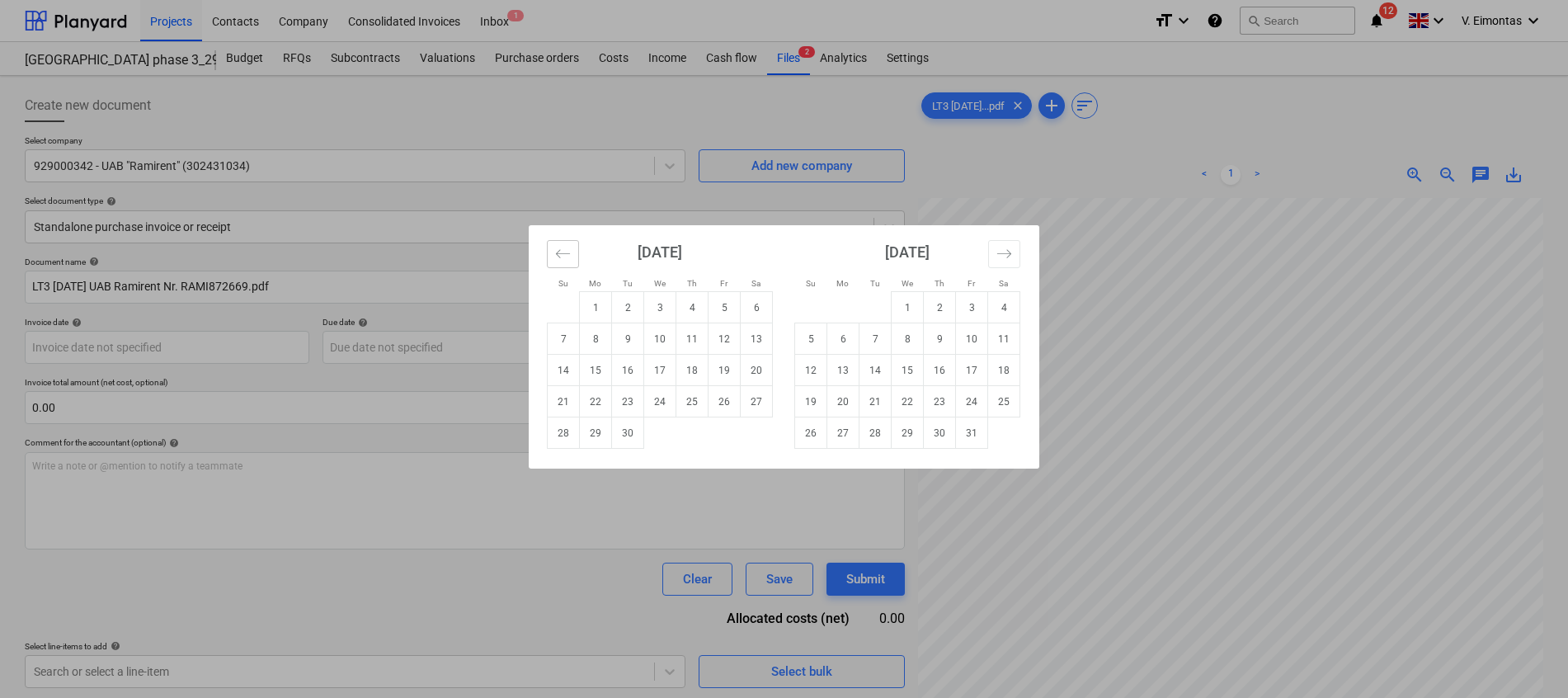
click at [552, 259] on button "Move backward to switch to the previous month." at bounding box center [562, 254] width 32 height 28
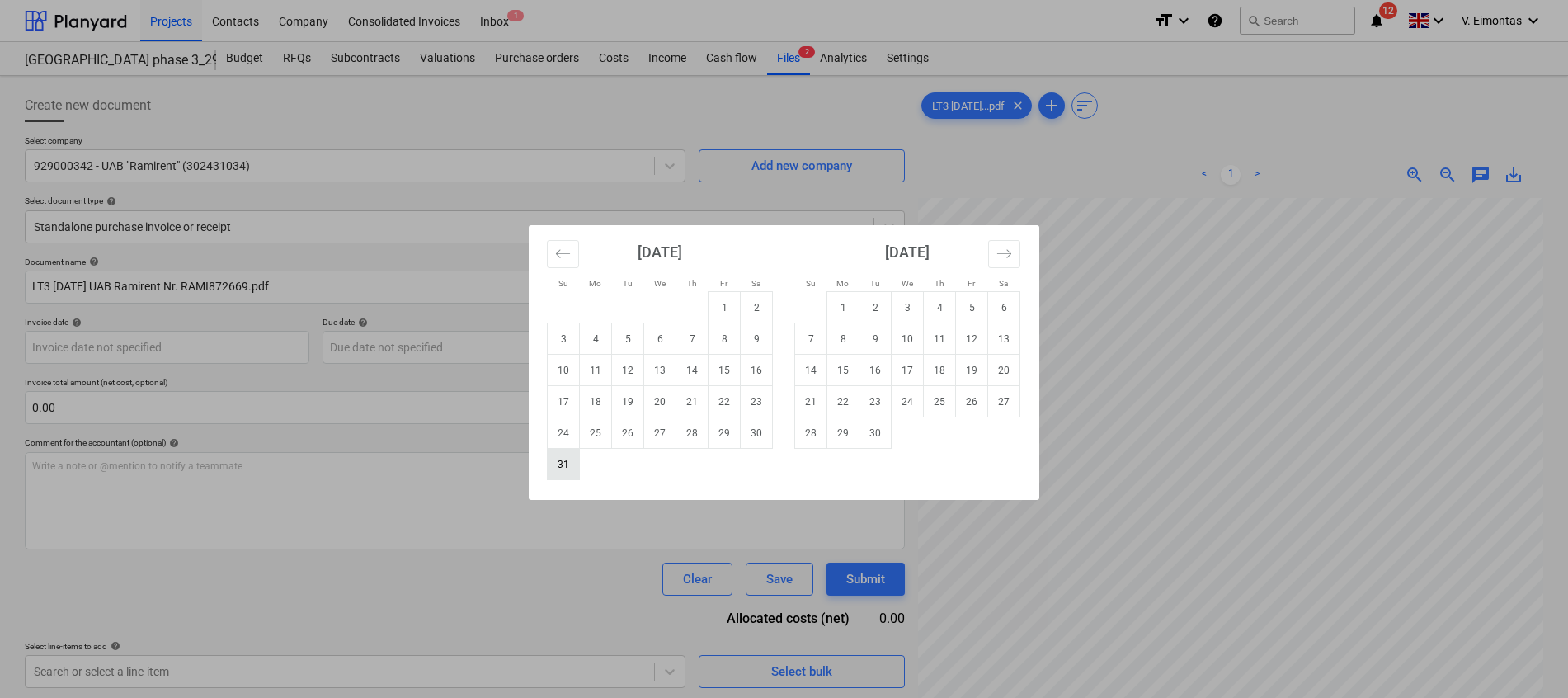
click at [557, 469] on td "31" at bounding box center [563, 464] width 32 height 31
type input "[DATE]"
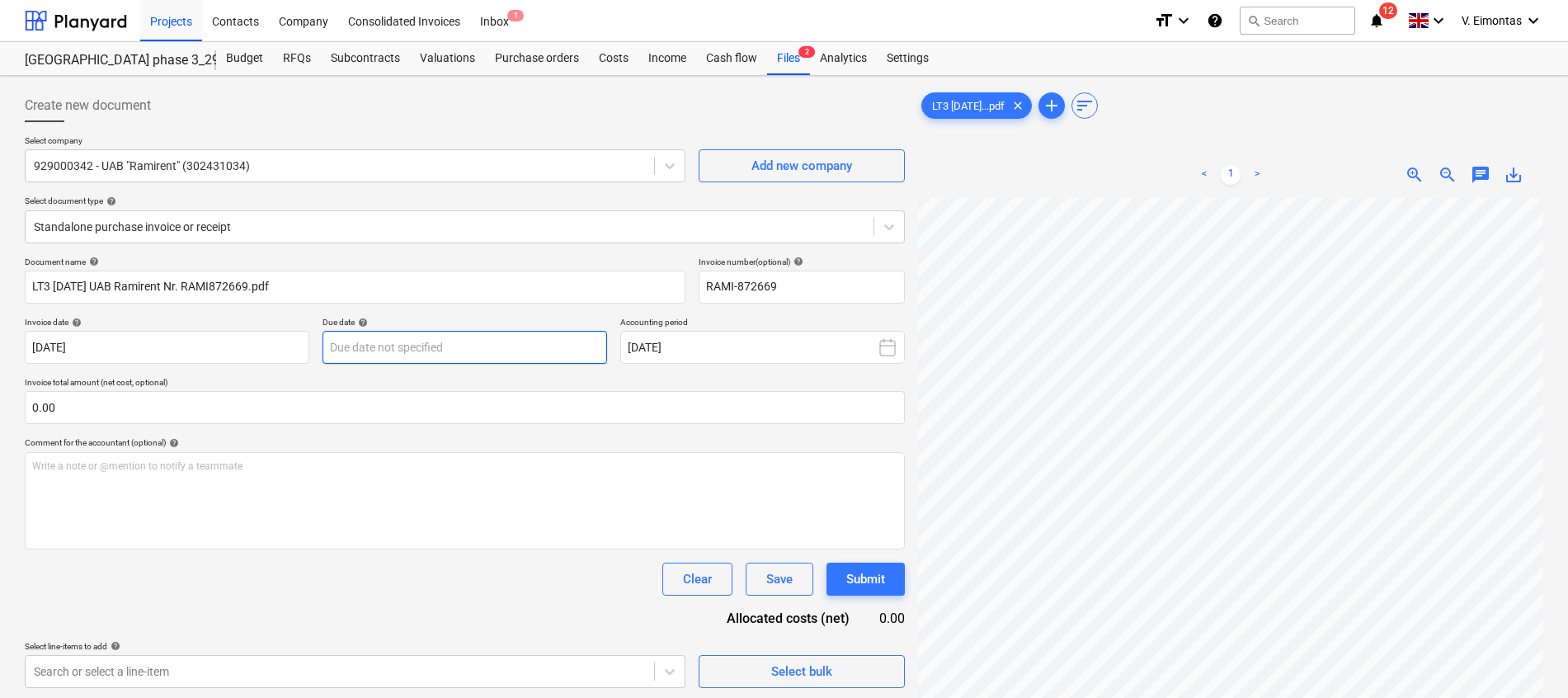
click at [534, 336] on body "Projects Contacts Company Consolidated Invoices Inbox 1 format_size keyboard_ar…" at bounding box center [784, 349] width 1568 height 698
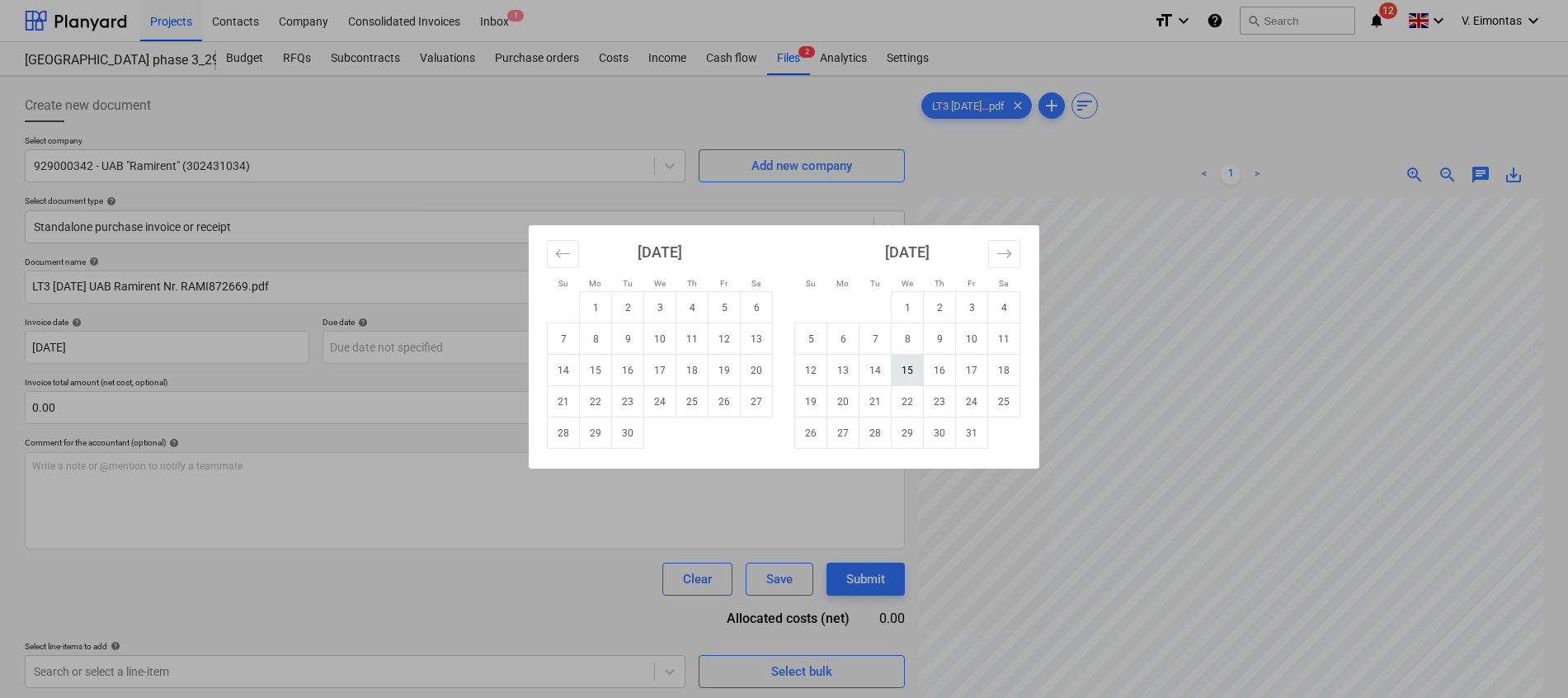
click at [904, 375] on td "15" at bounding box center [908, 370] width 32 height 31
type input "[DATE]"
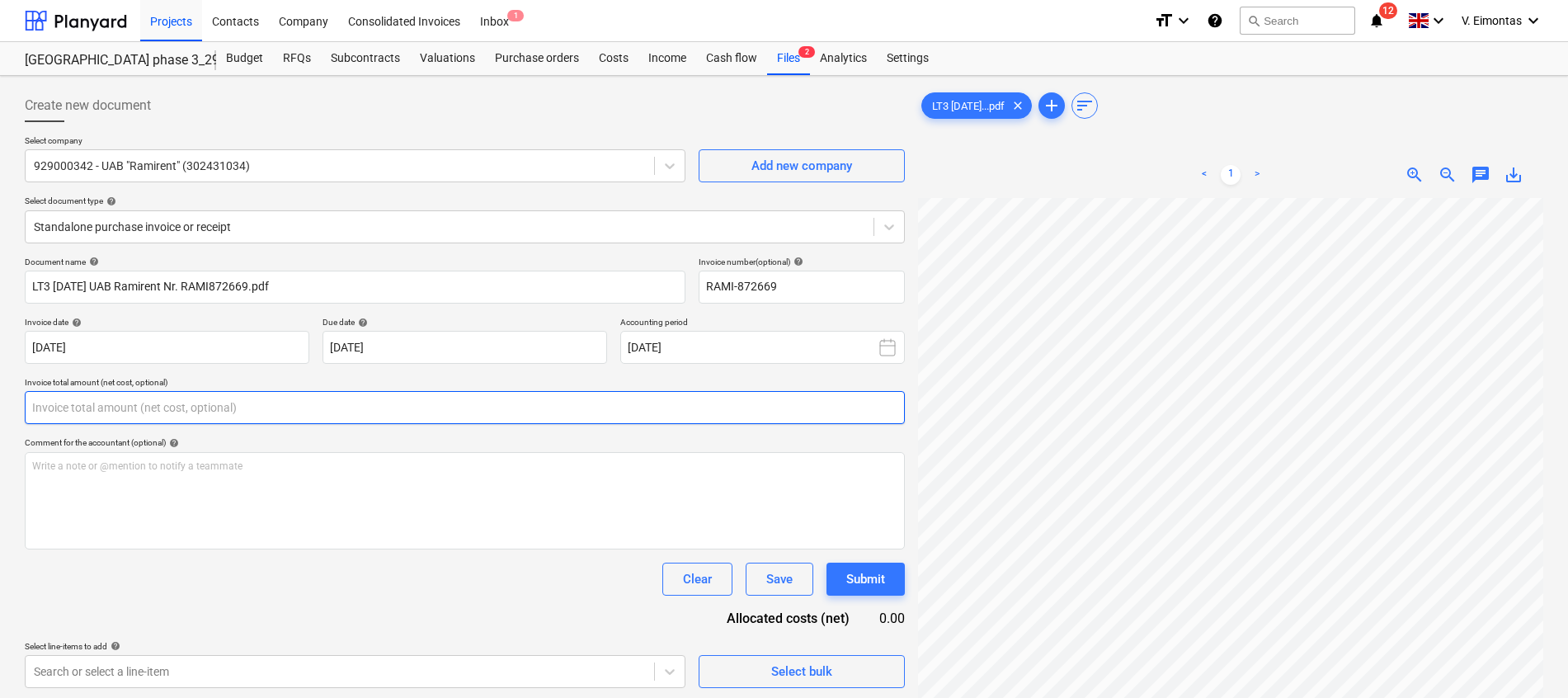
click at [282, 402] on input "text" at bounding box center [464, 407] width 880 height 33
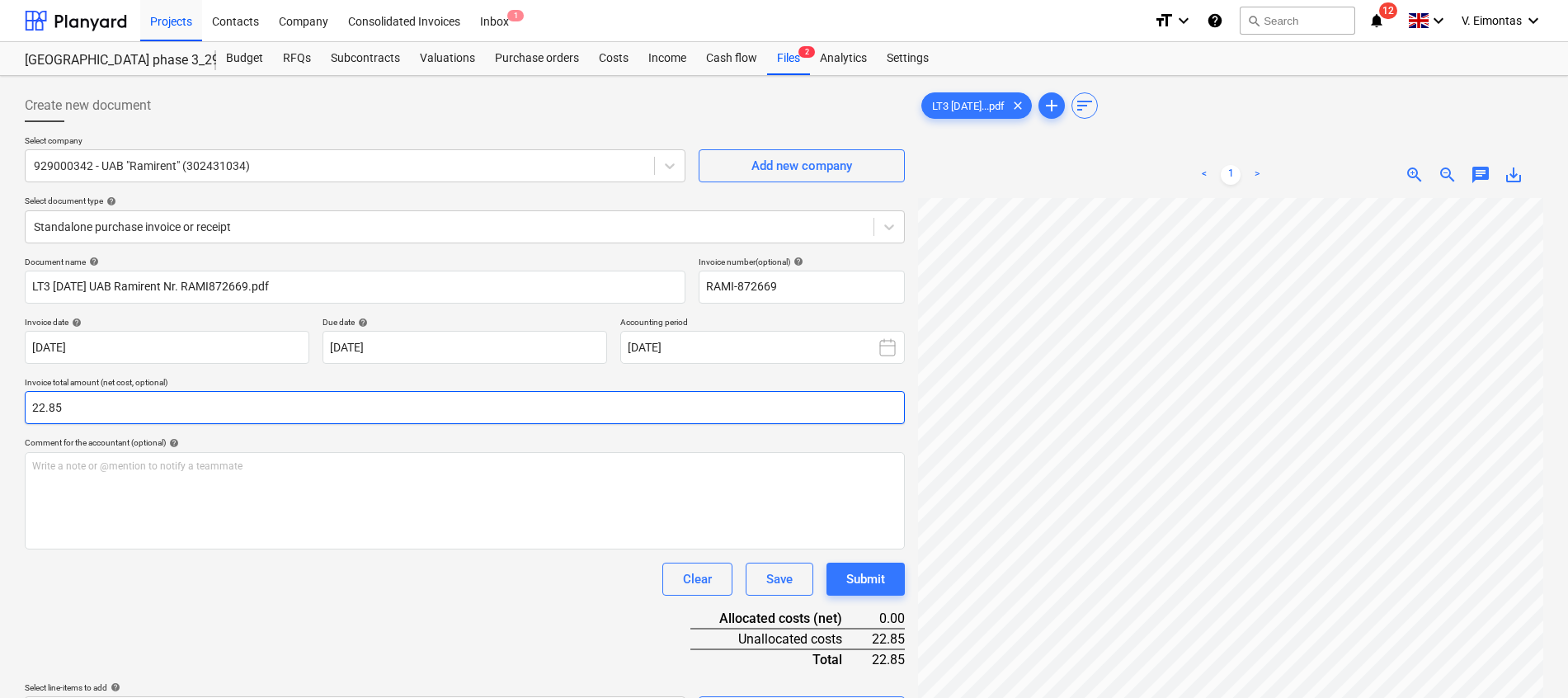
type input "22.85"
click at [279, 590] on div "Clear Save Submit" at bounding box center [464, 579] width 880 height 33
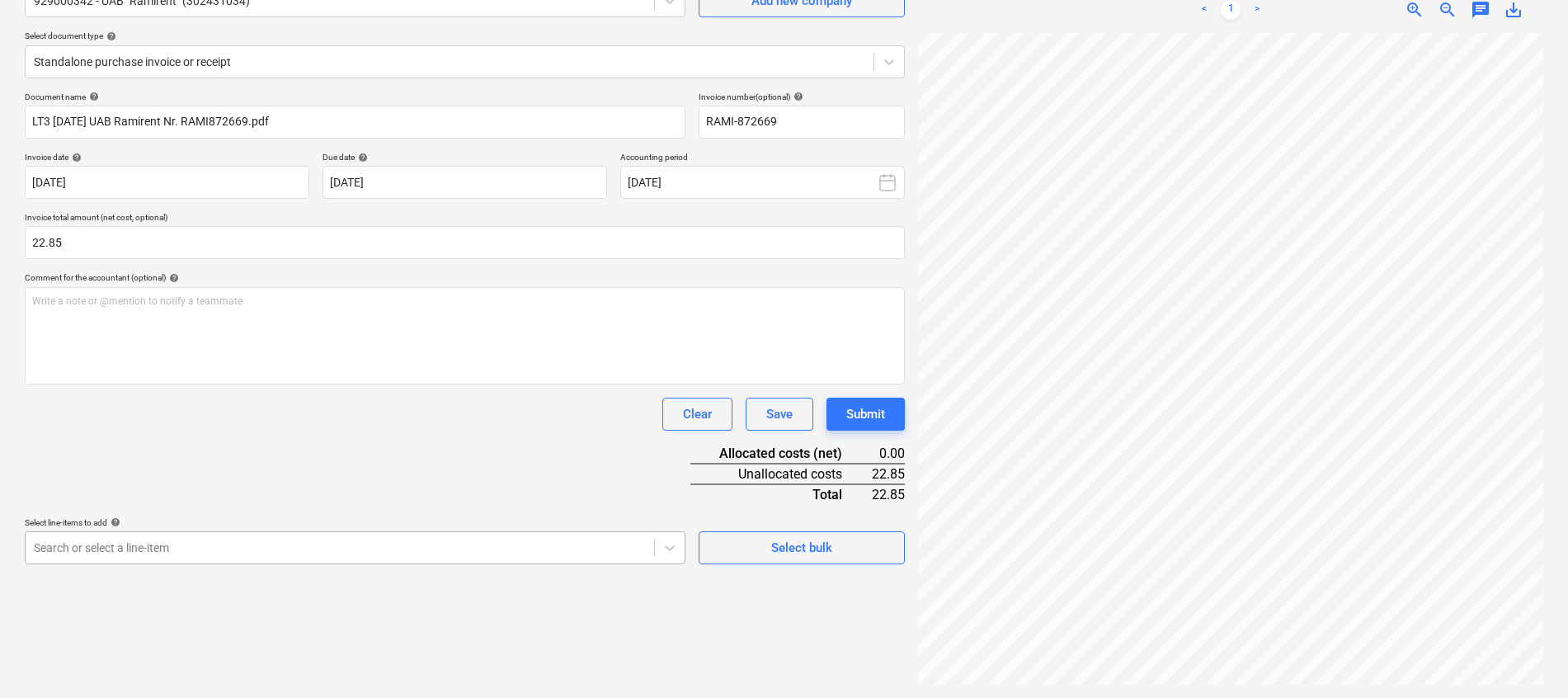
click at [282, 533] on body "Projects Contacts Company Consolidated Invoices Inbox 1 format_size keyboard_ar…" at bounding box center [784, 184] width 1568 height 698
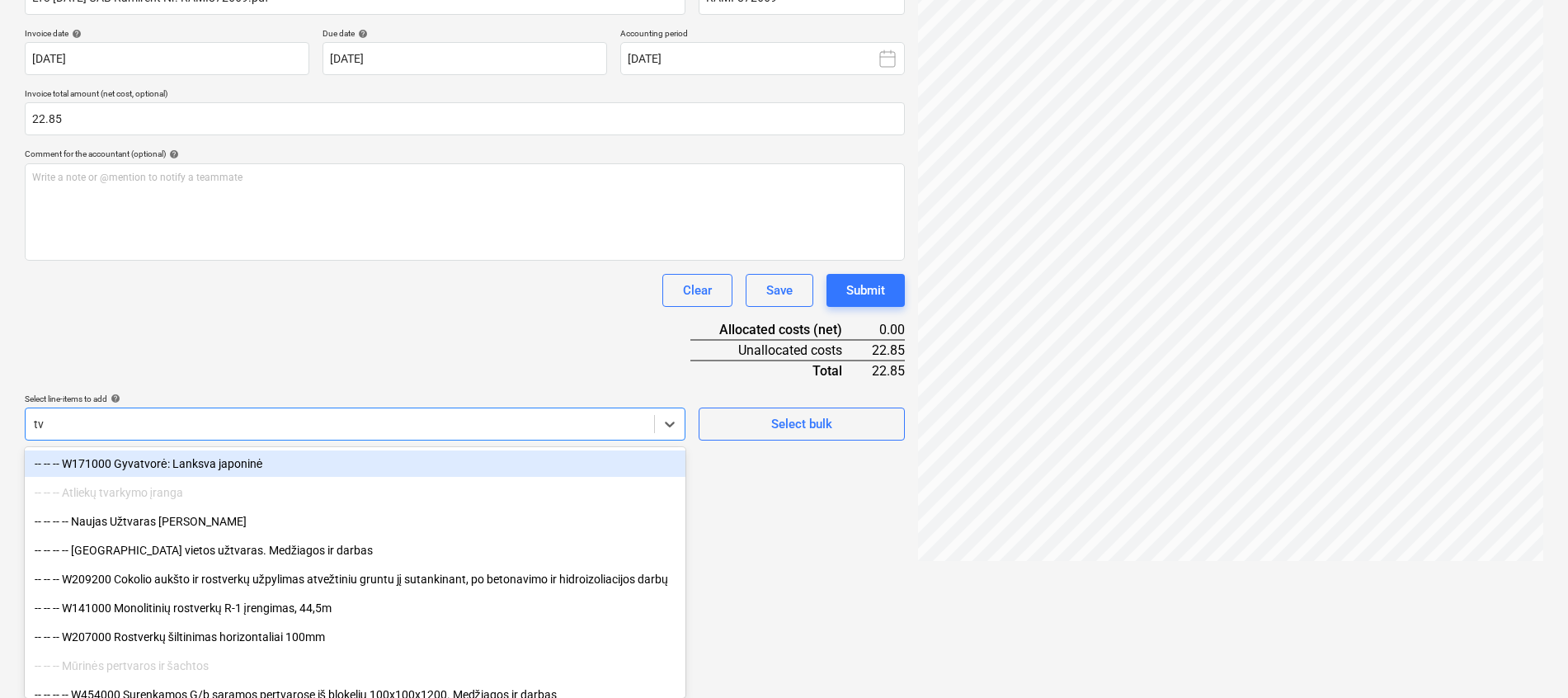
type input "tvo"
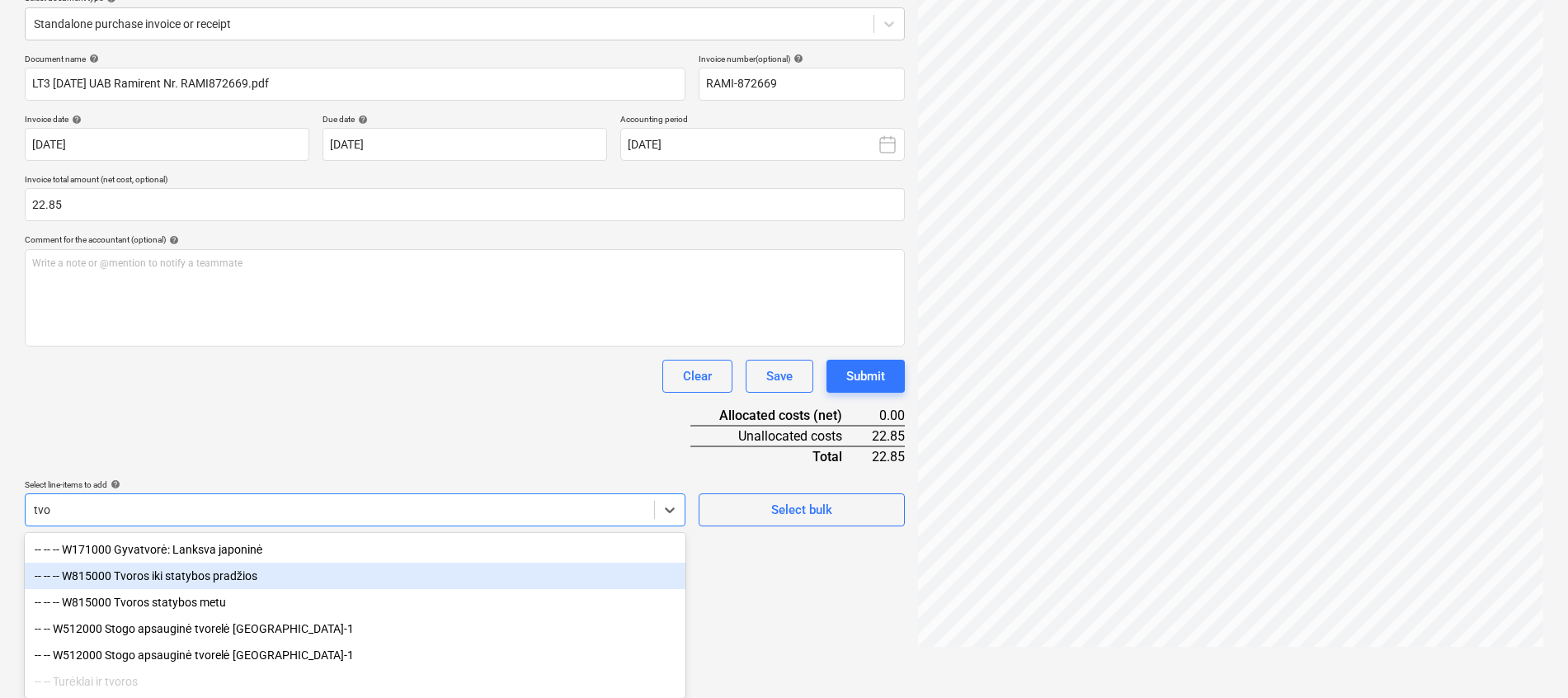
click at [203, 572] on div "-- -- -- W815000 Tvoros iki statybos pradžios" at bounding box center [355, 575] width 661 height 26
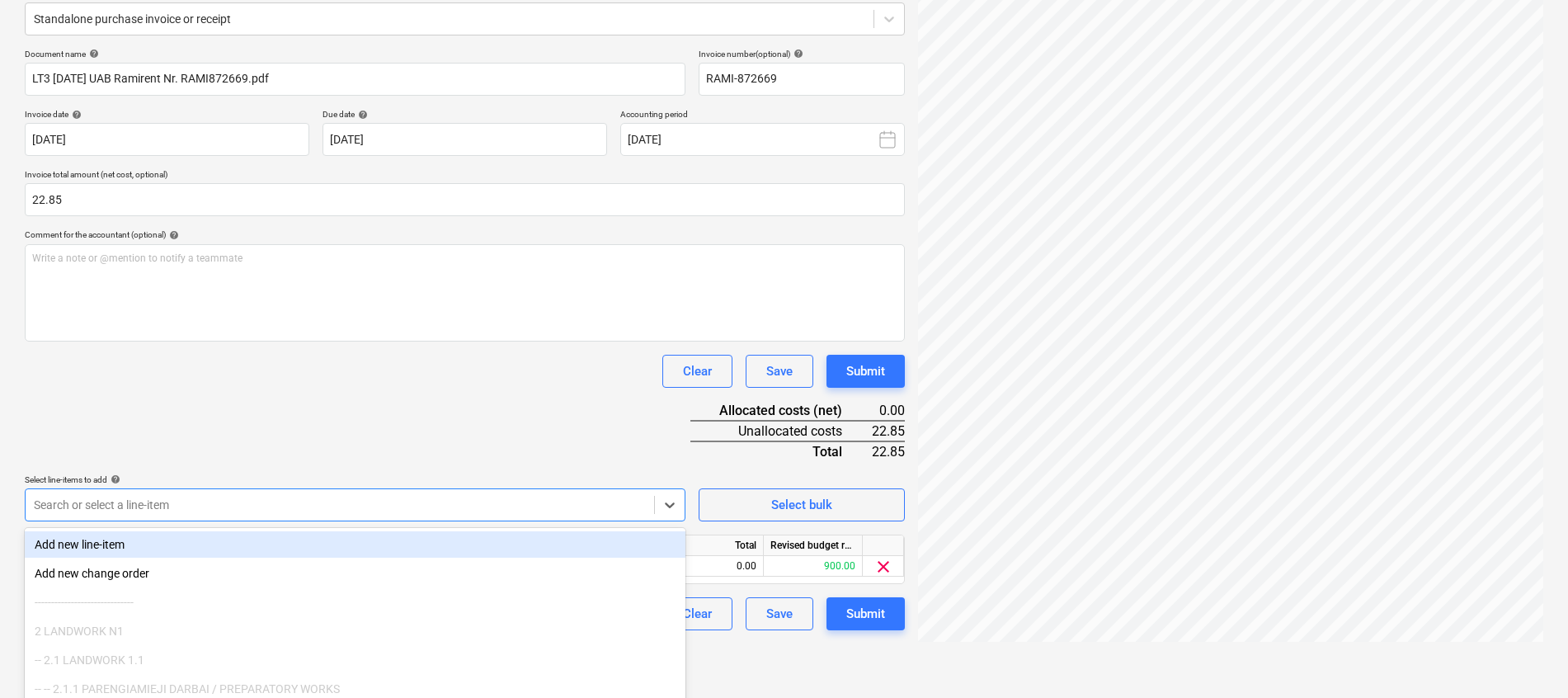
click at [286, 410] on div "Document name help LT3 [DATE] UAB Ramirent Nr. RAMI872669.pdf Invoice number (o…" at bounding box center [464, 340] width 880 height 582
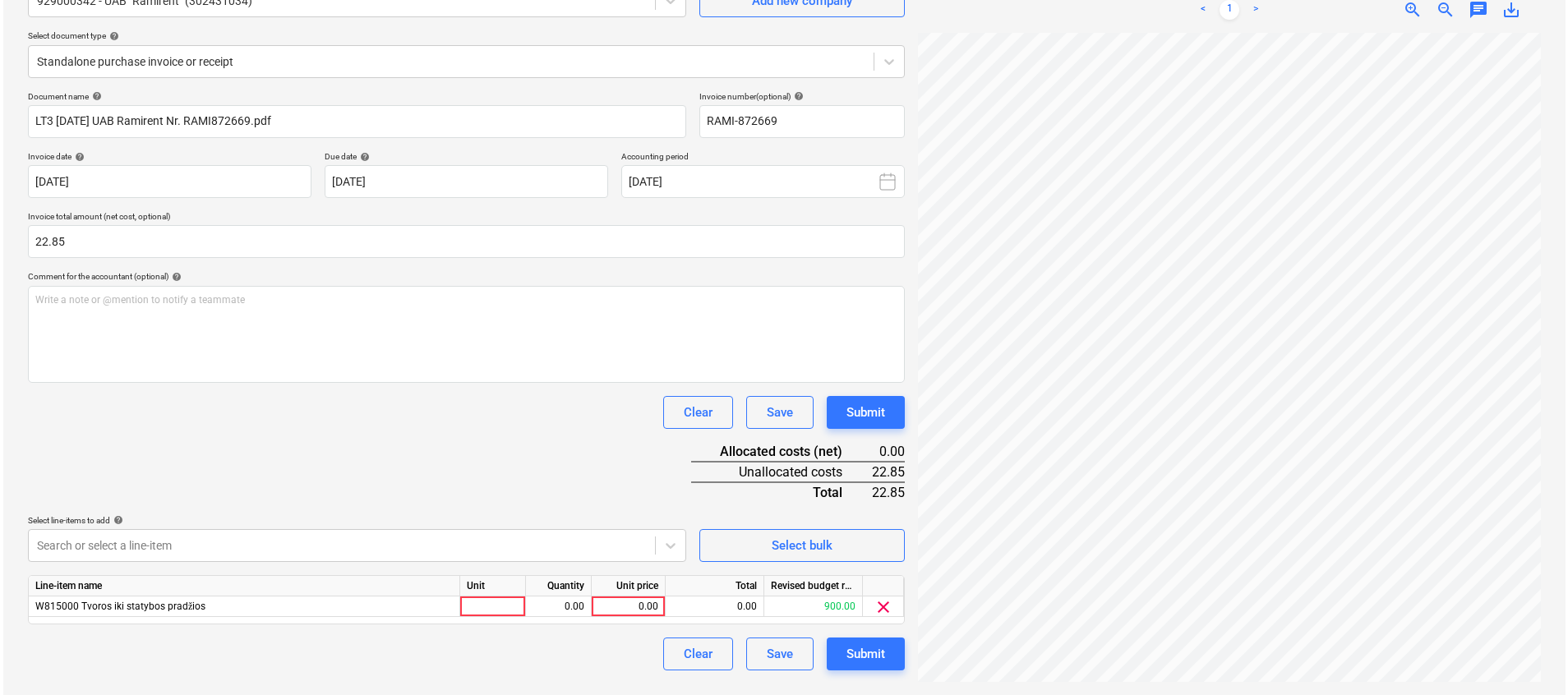
scroll to position [164, 0]
click at [469, 602] on div at bounding box center [490, 606] width 65 height 21
type input "mėn."
type input "1"
type input "22.85"
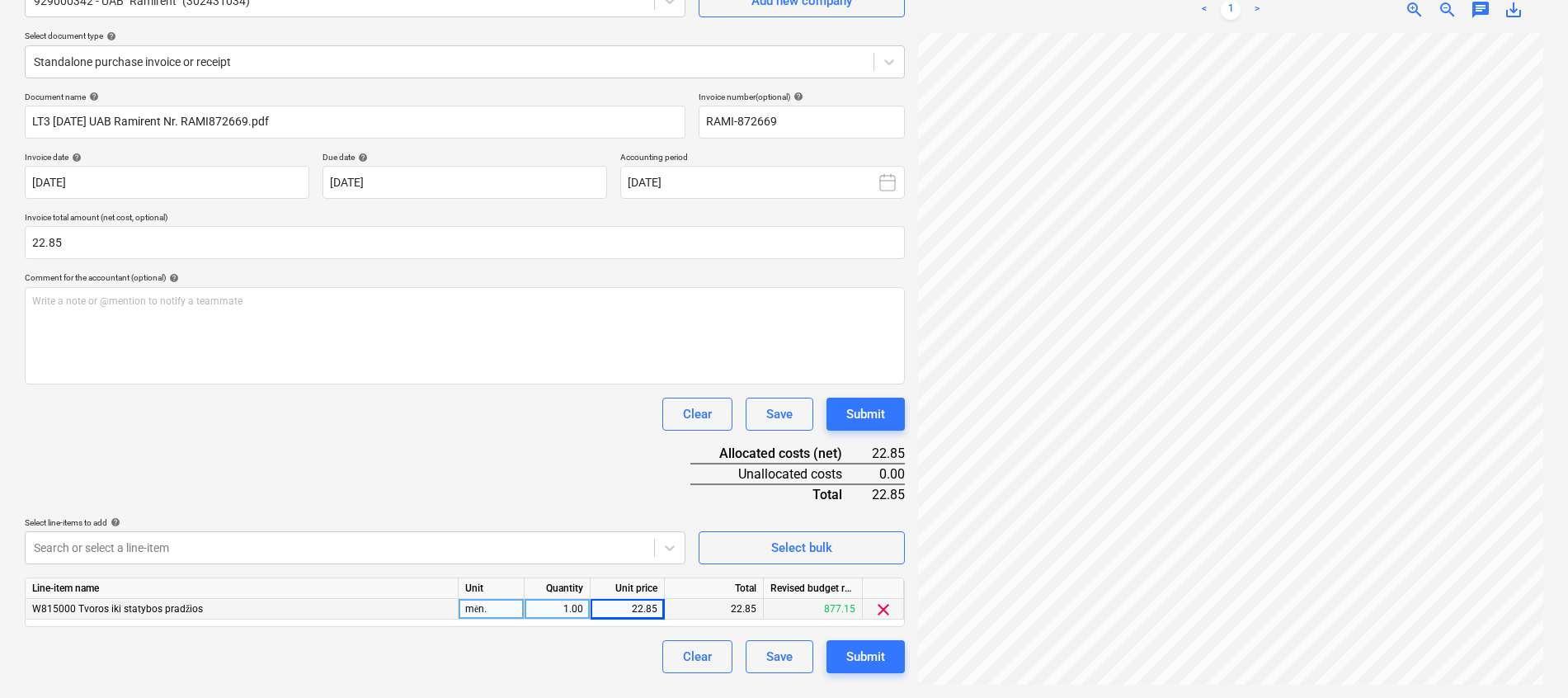
click at [470, 482] on div "Document name help LT3 [DATE] UAB Ramirent Nr. RAMI872669.pdf Invoice number (o…" at bounding box center [464, 383] width 880 height 582
click at [882, 658] on div "Submit" at bounding box center [866, 657] width 39 height 22
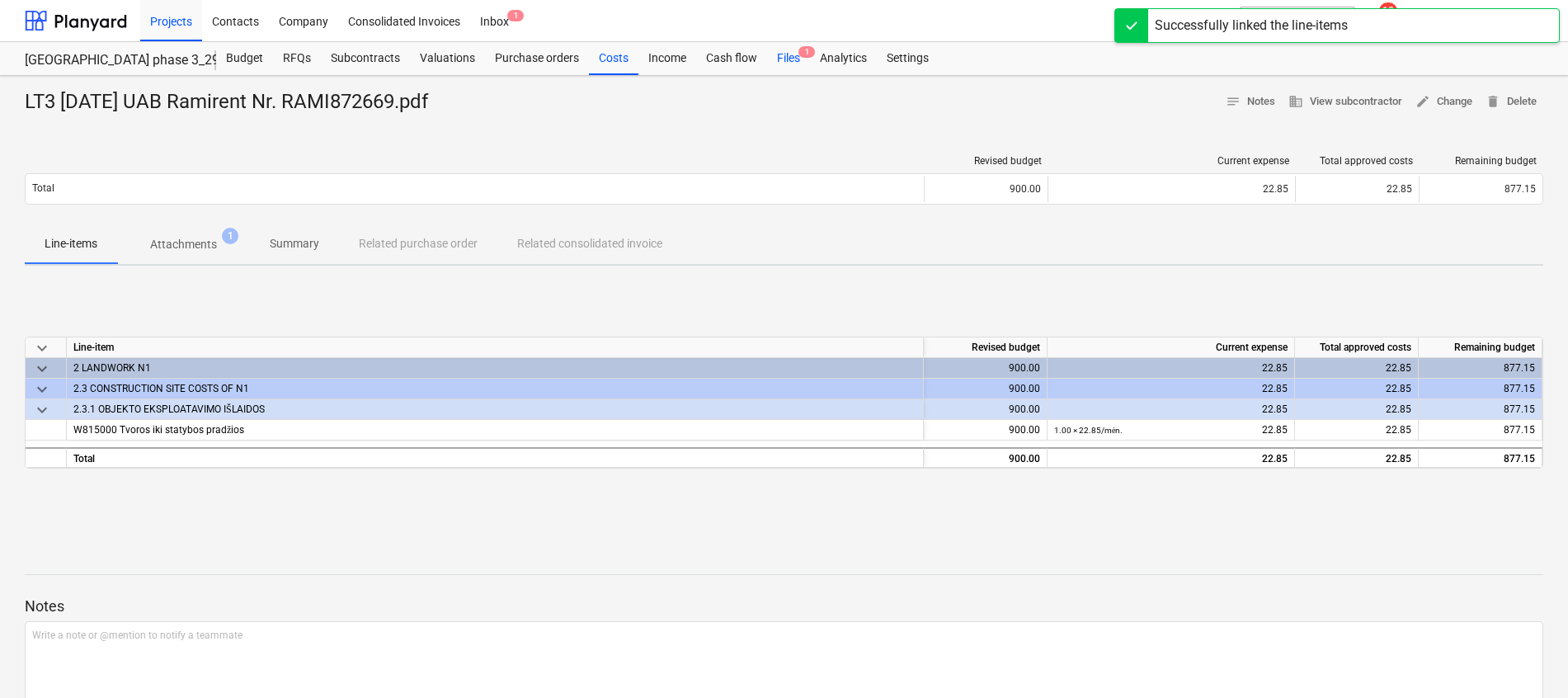
click at [796, 56] on div "Files 1" at bounding box center [788, 58] width 43 height 33
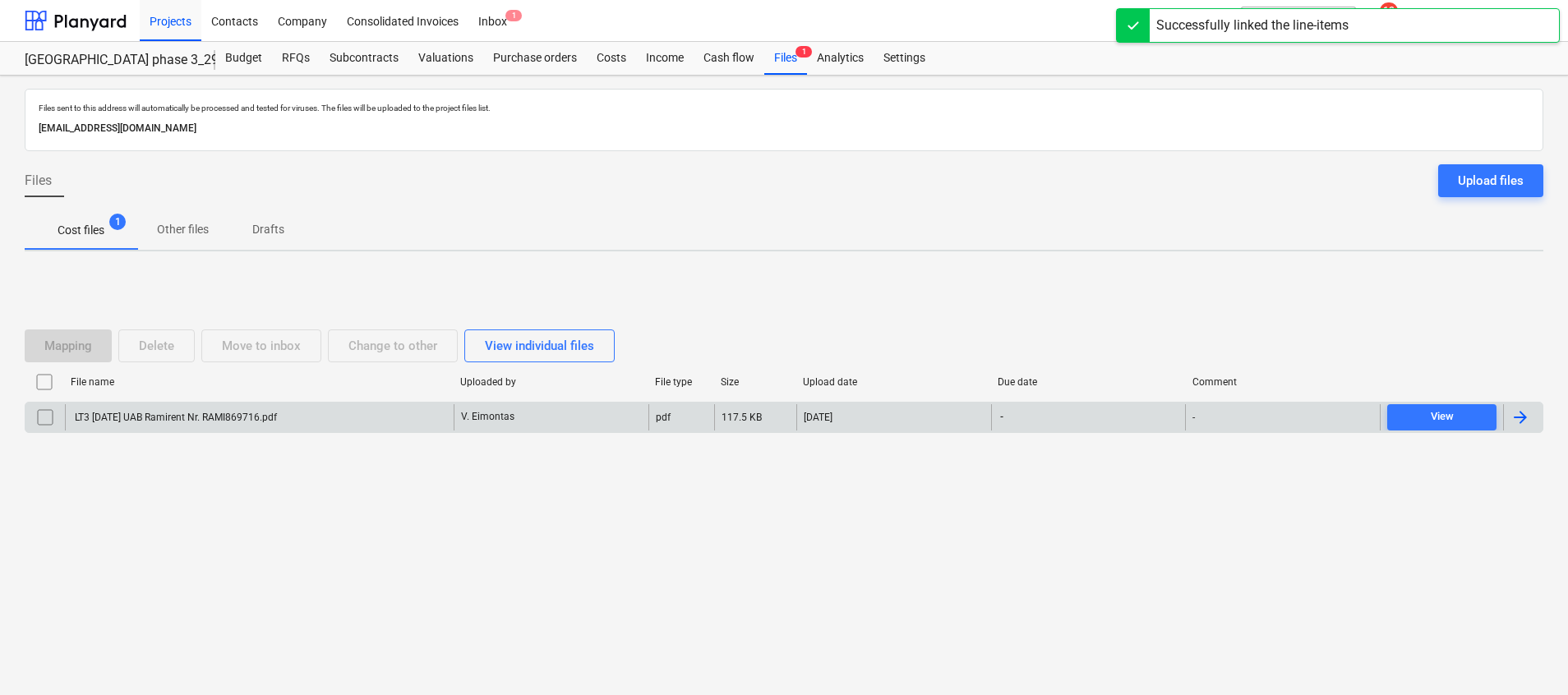
click at [528, 421] on div "V. Eimontas" at bounding box center [551, 417] width 195 height 26
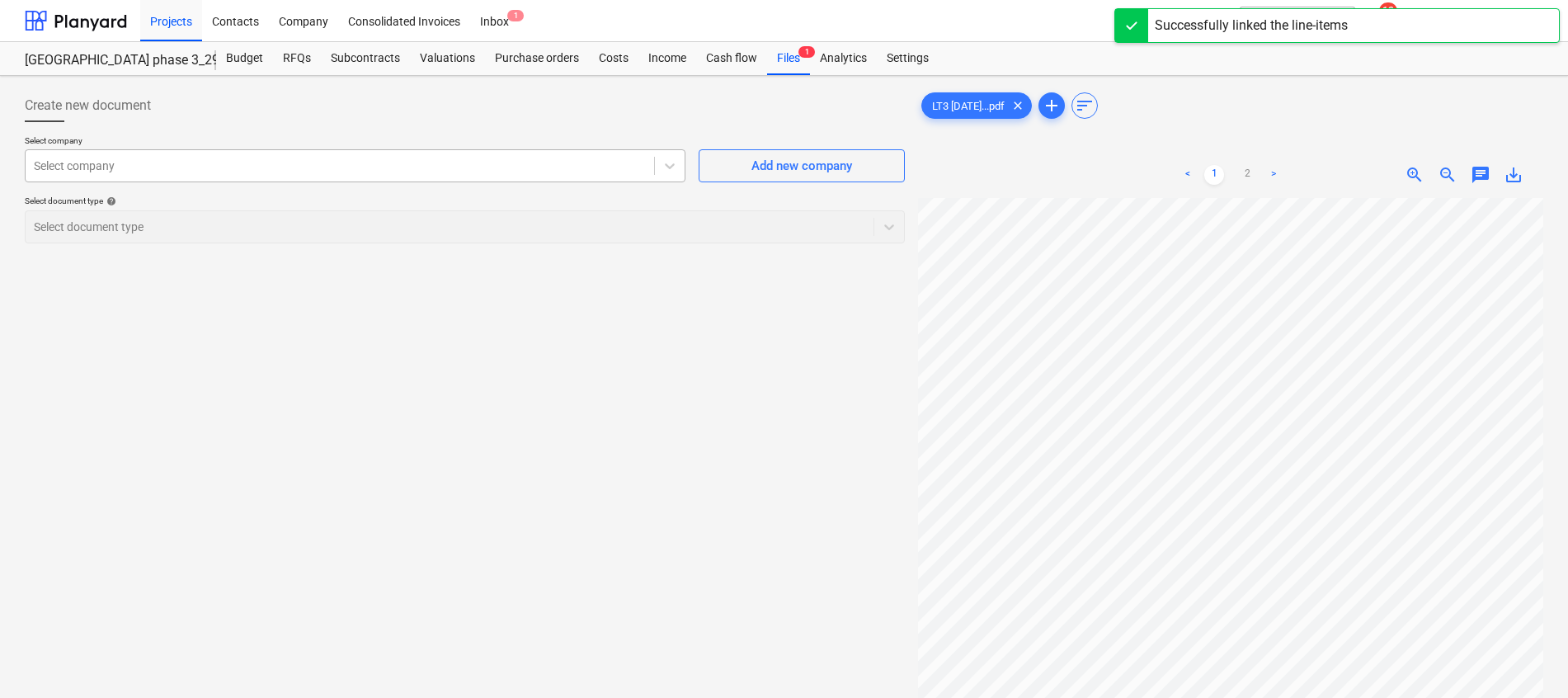
click at [317, 169] on div at bounding box center [340, 166] width 612 height 17
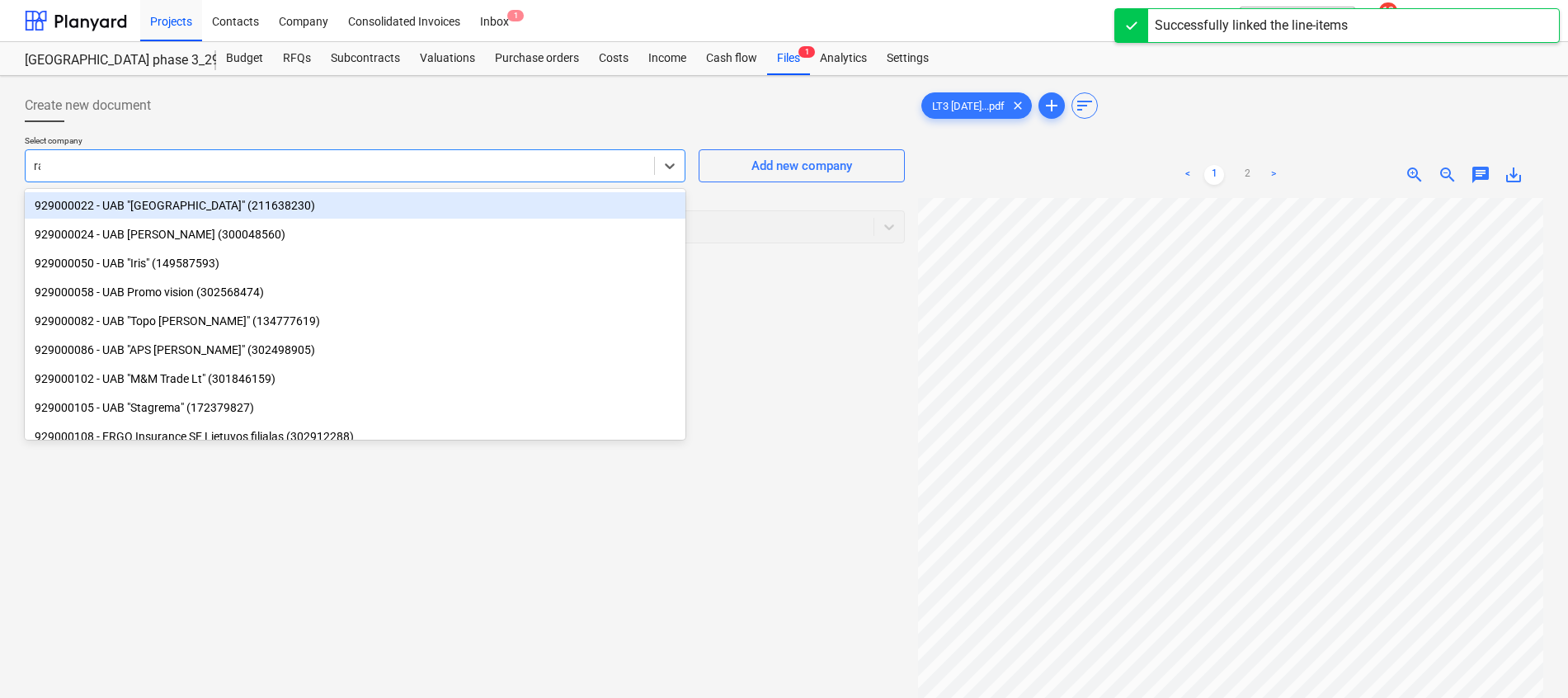
type input "rami"
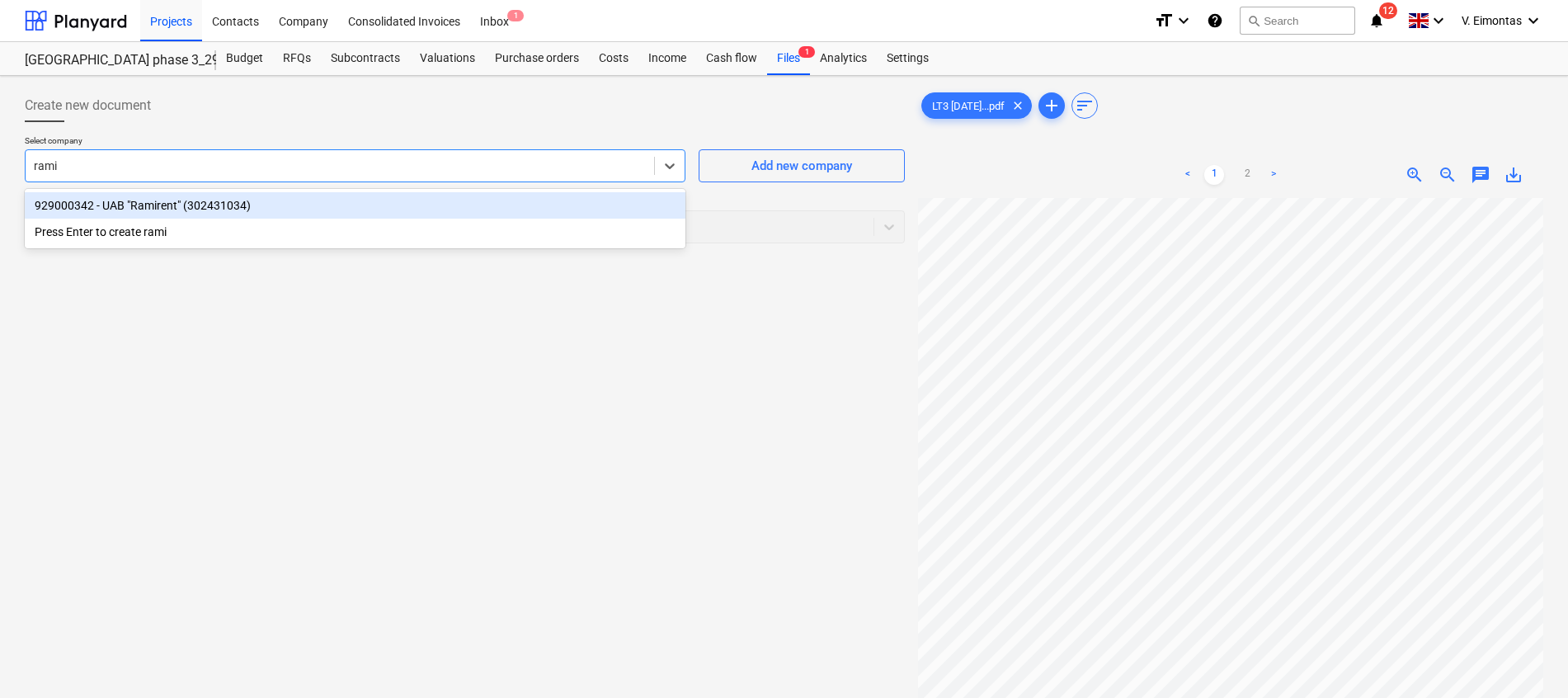
click at [258, 213] on div "929000342 - UAB "Ramirent" (302431034)" at bounding box center [355, 205] width 661 height 26
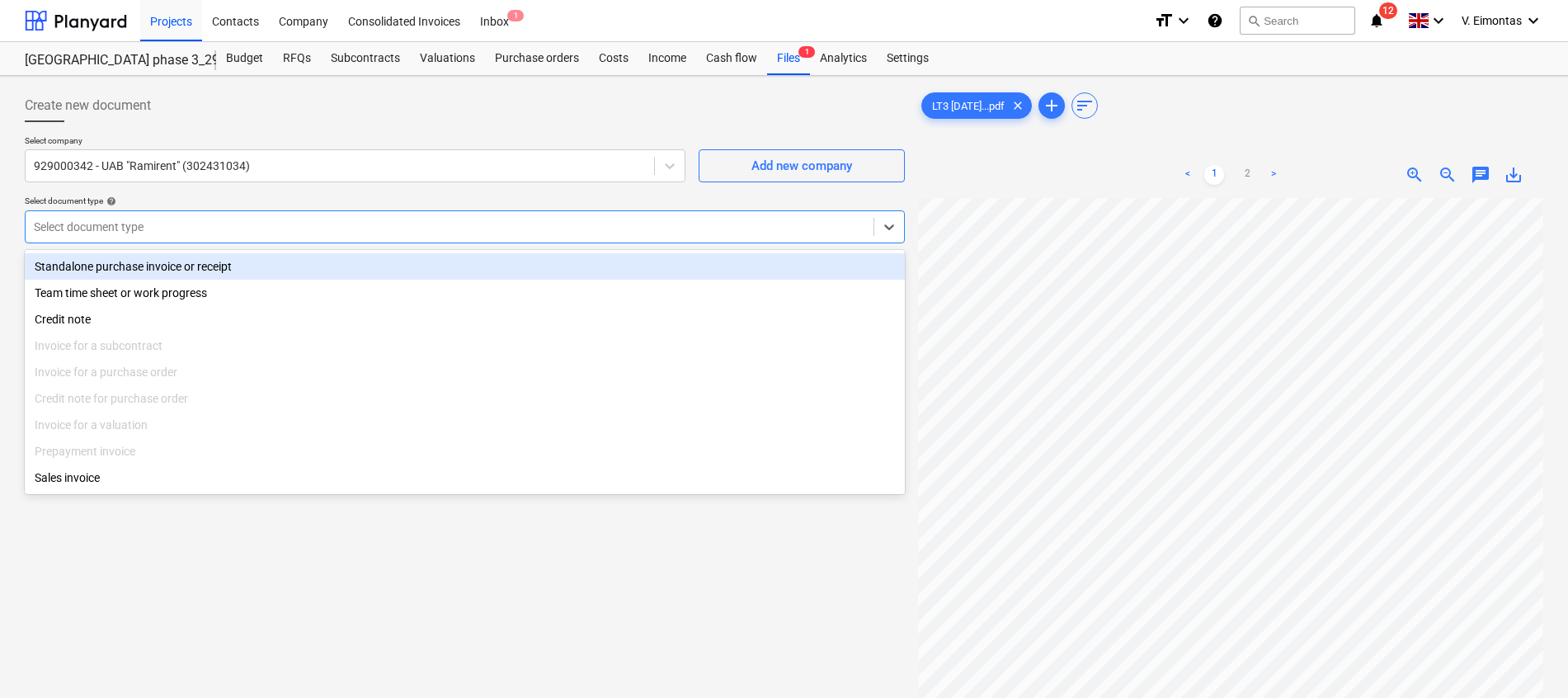
click at [252, 223] on div at bounding box center [449, 227] width 832 height 17
click at [233, 273] on div "Standalone purchase invoice or receipt" at bounding box center [464, 266] width 880 height 26
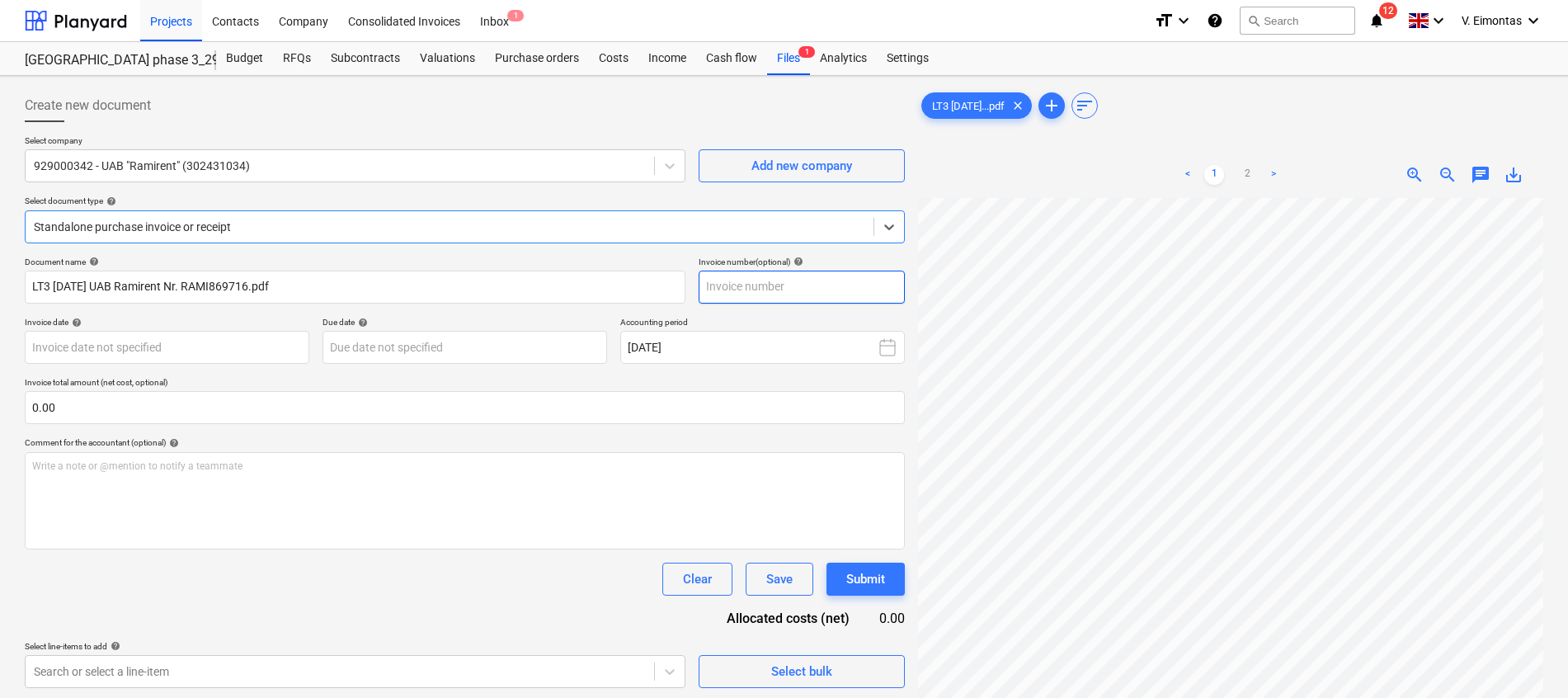
click at [771, 287] on input "text" at bounding box center [801, 287] width 206 height 33
click at [849, 293] on input "text" at bounding box center [801, 287] width 206 height 33
type input "RAMI-869716"
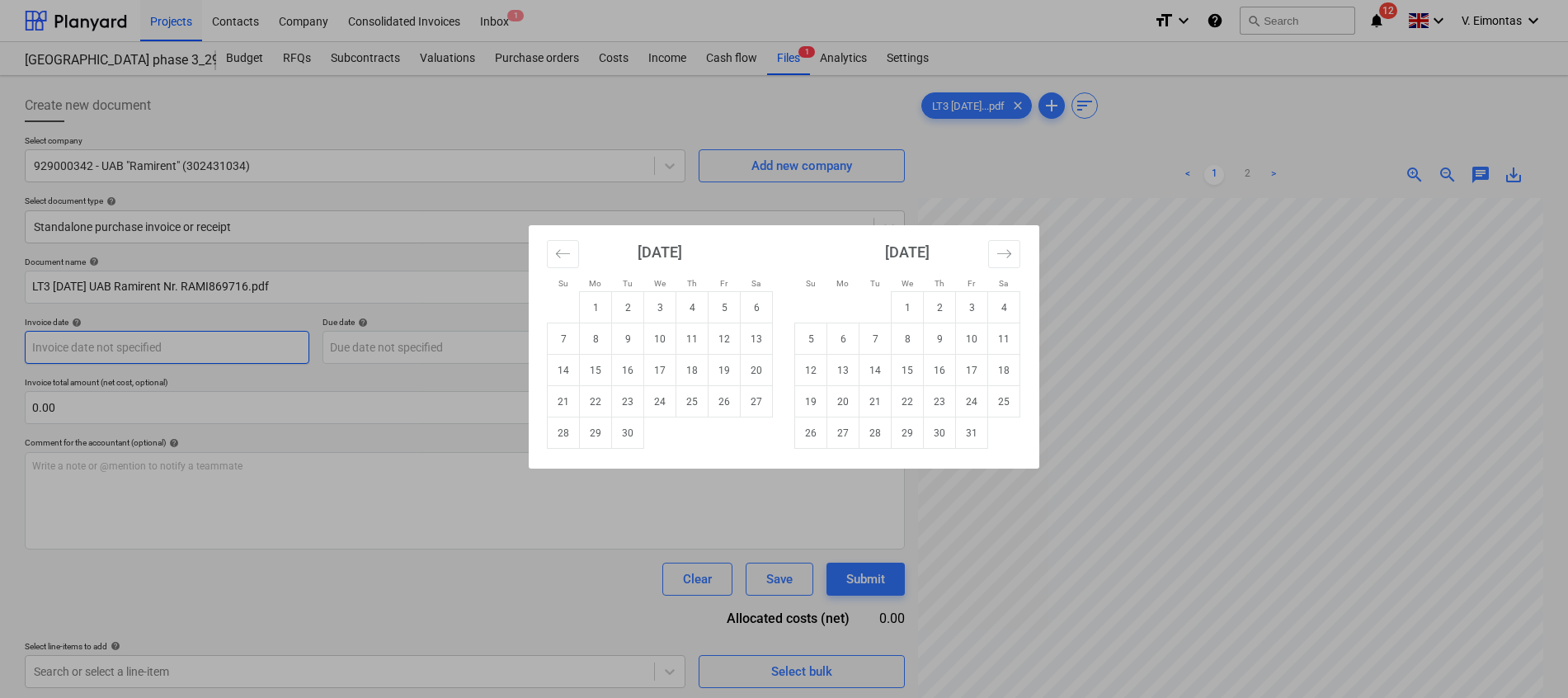
click at [241, 359] on body "Projects Contacts Company Consolidated Invoices Inbox 1 format_size keyboard_ar…" at bounding box center [784, 349] width 1568 height 698
click at [545, 256] on div "[DATE] 1 2 3 4 5 6 7 8 9 10 11 12 13 14 15 16 17 18 19 20 21 22 23 24 25 26 27 …" at bounding box center [660, 337] width 247 height 224
click at [546, 256] on div "[DATE] 1 2 3 4 5 6 7 8 9 10 11 12 13 14 15 16 17 18 19 20 21 22 23 24 25 26 27 …" at bounding box center [660, 337] width 247 height 224
click at [549, 259] on button "Move backward to switch to the previous month." at bounding box center [562, 254] width 32 height 28
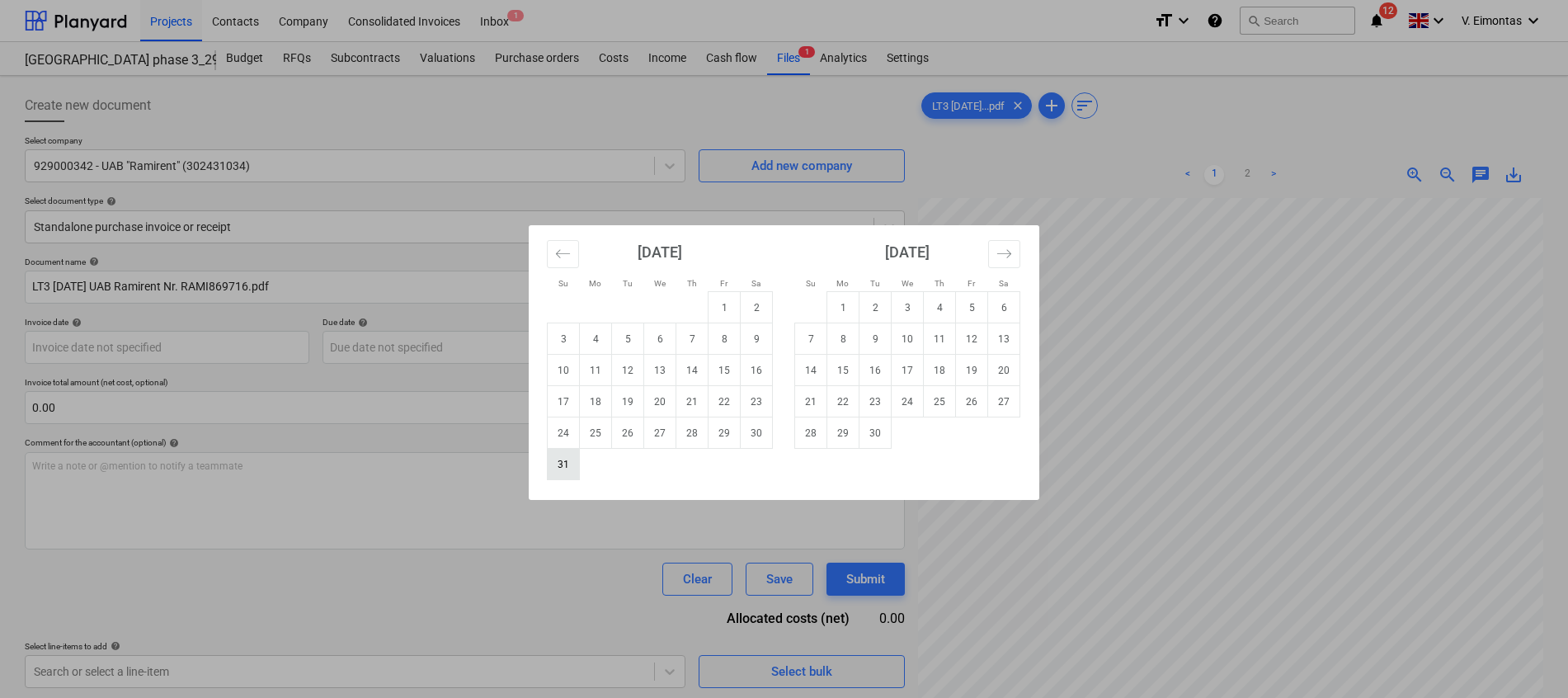
click at [562, 462] on td "31" at bounding box center [563, 464] width 32 height 31
type input "[DATE]"
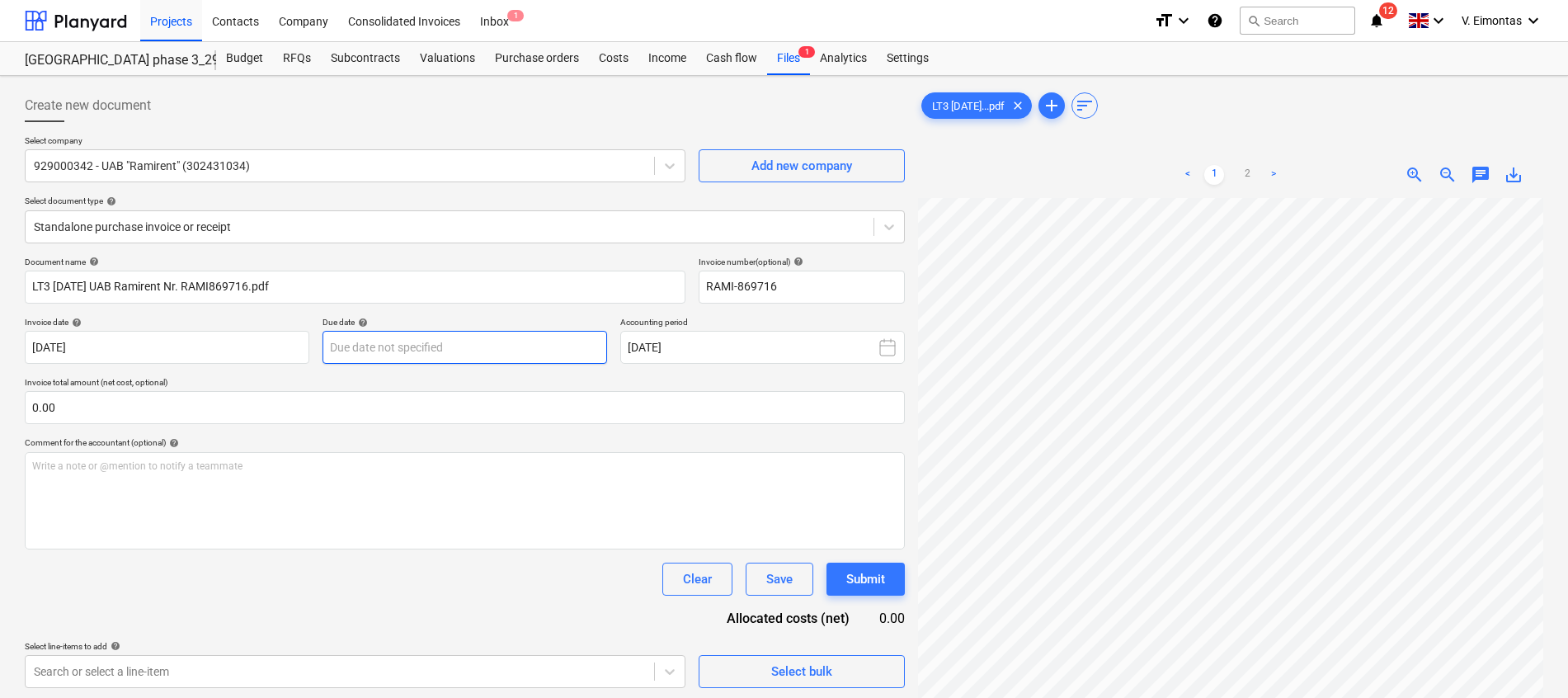
click at [403, 344] on body "Projects Contacts Company Consolidated Invoices Inbox 1 format_size keyboard_ar…" at bounding box center [784, 349] width 1568 height 698
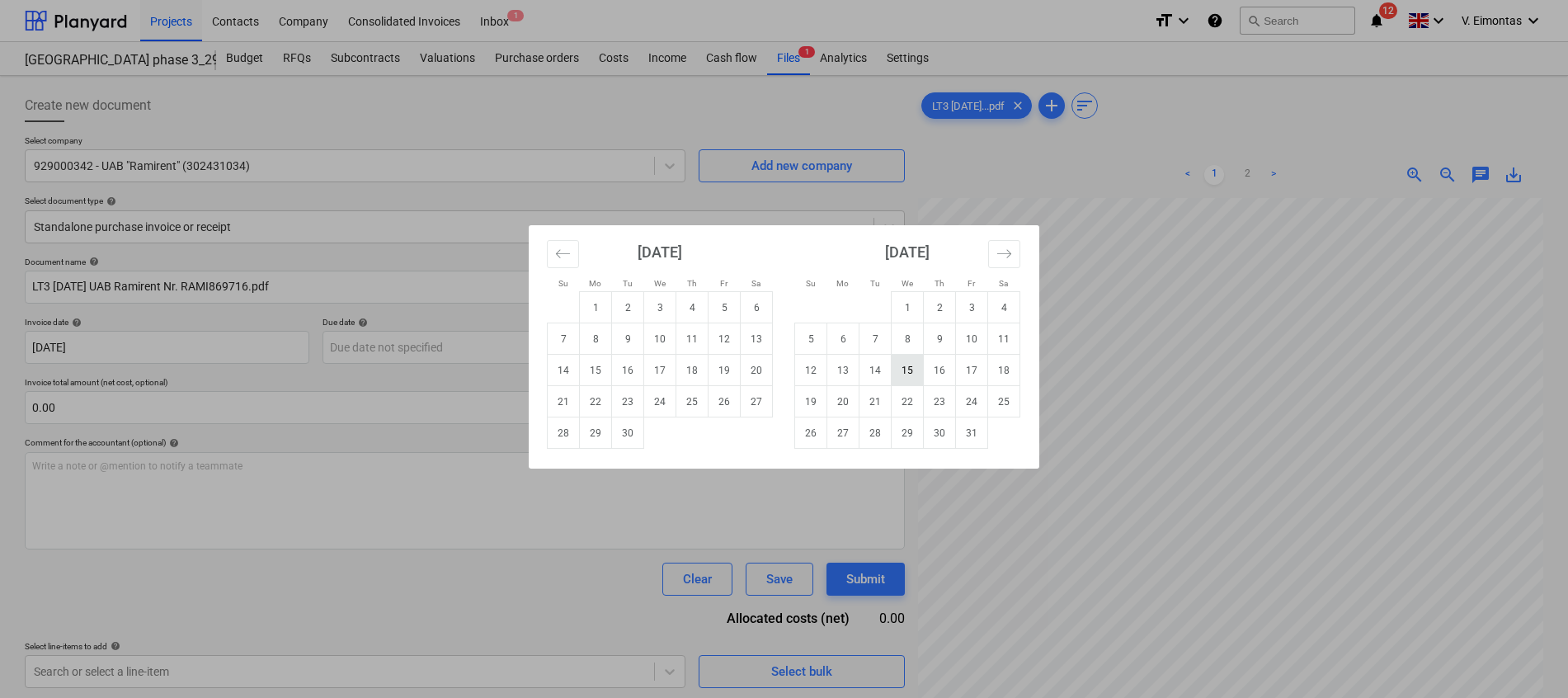
click at [904, 365] on td "15" at bounding box center [908, 370] width 32 height 31
type input "[DATE]"
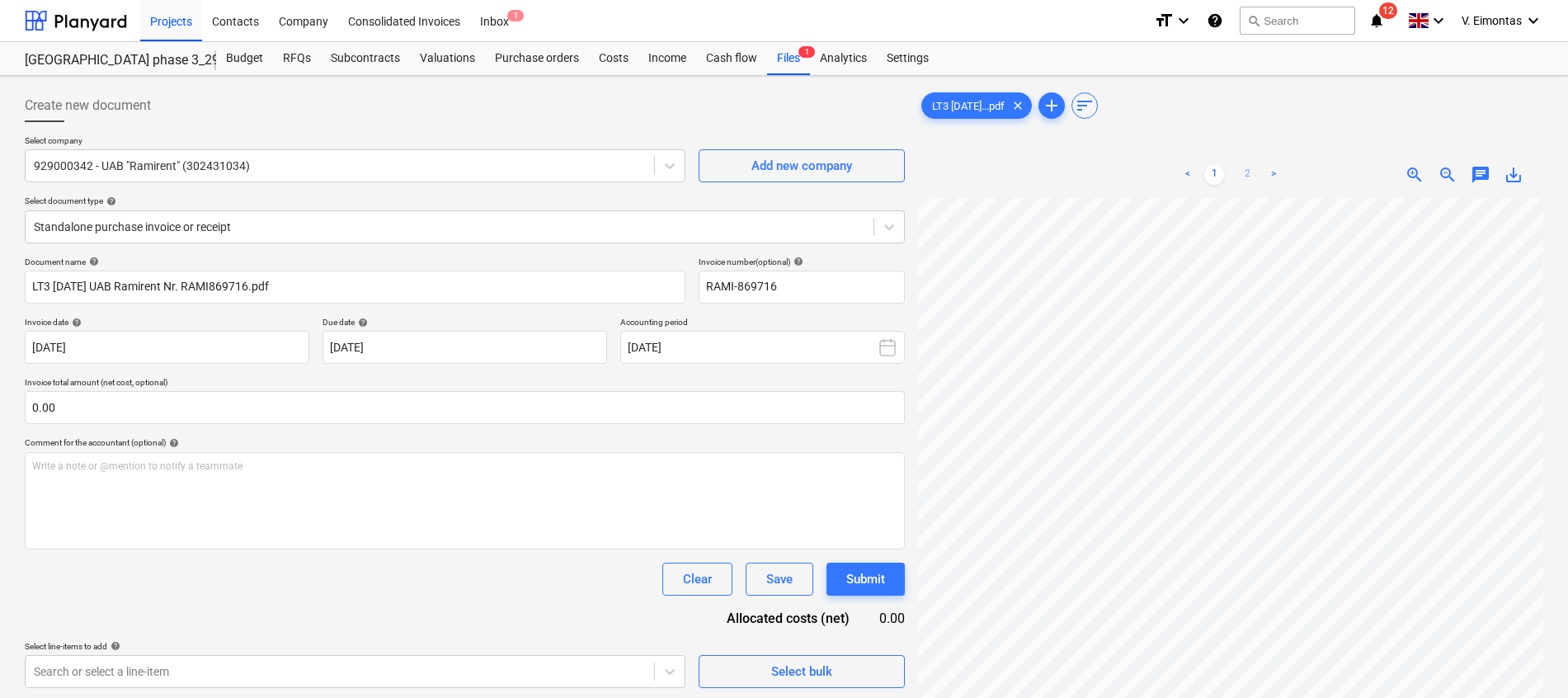
click at [1250, 170] on link "2" at bounding box center [1248, 175] width 20 height 20
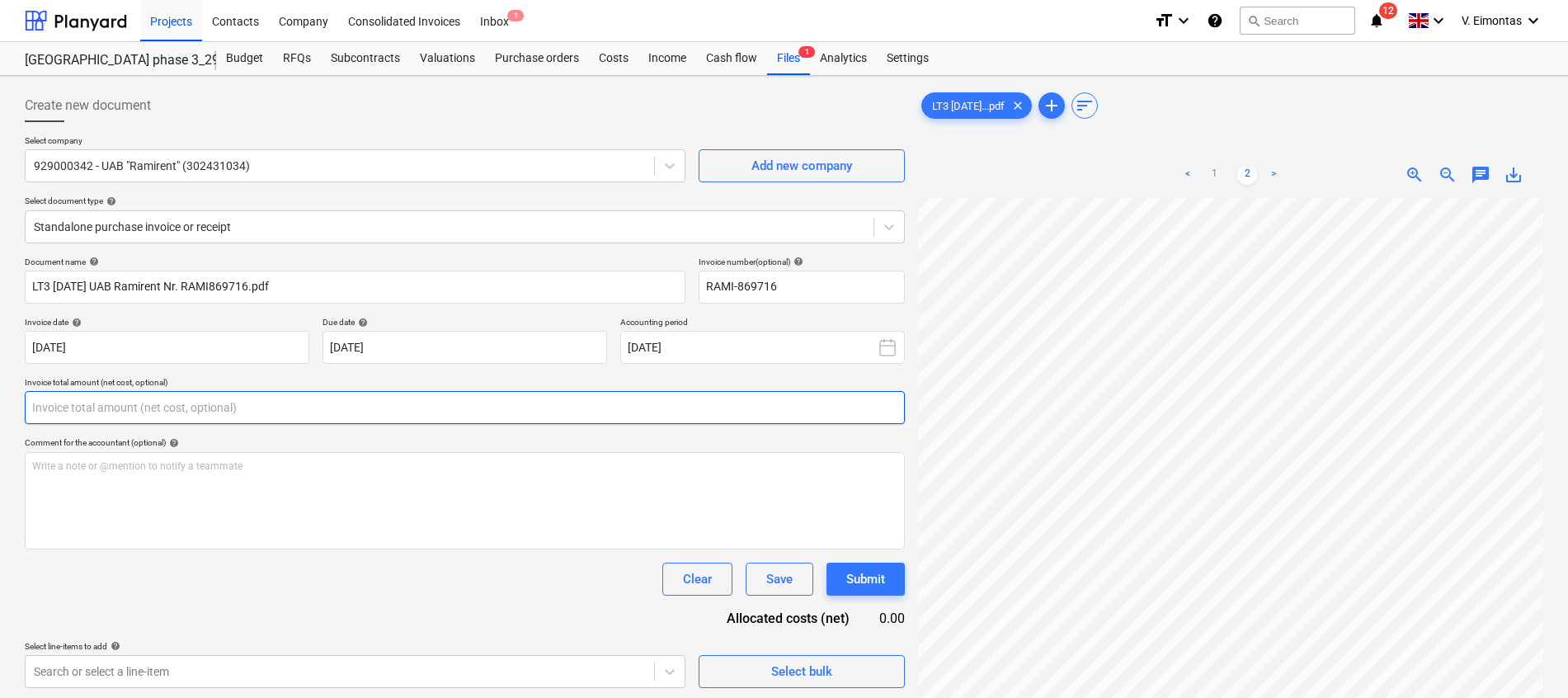
click at [406, 412] on input "text" at bounding box center [464, 407] width 880 height 33
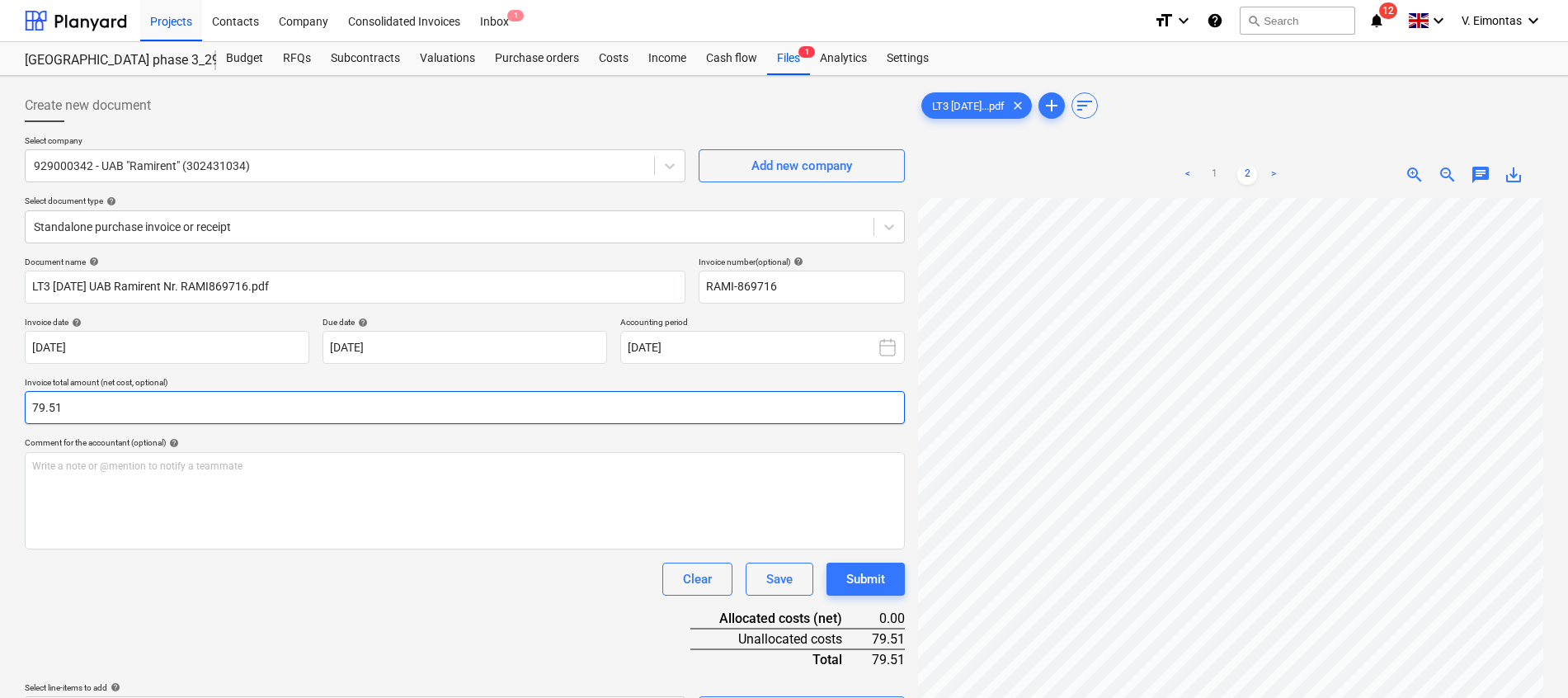
type input "79.51"
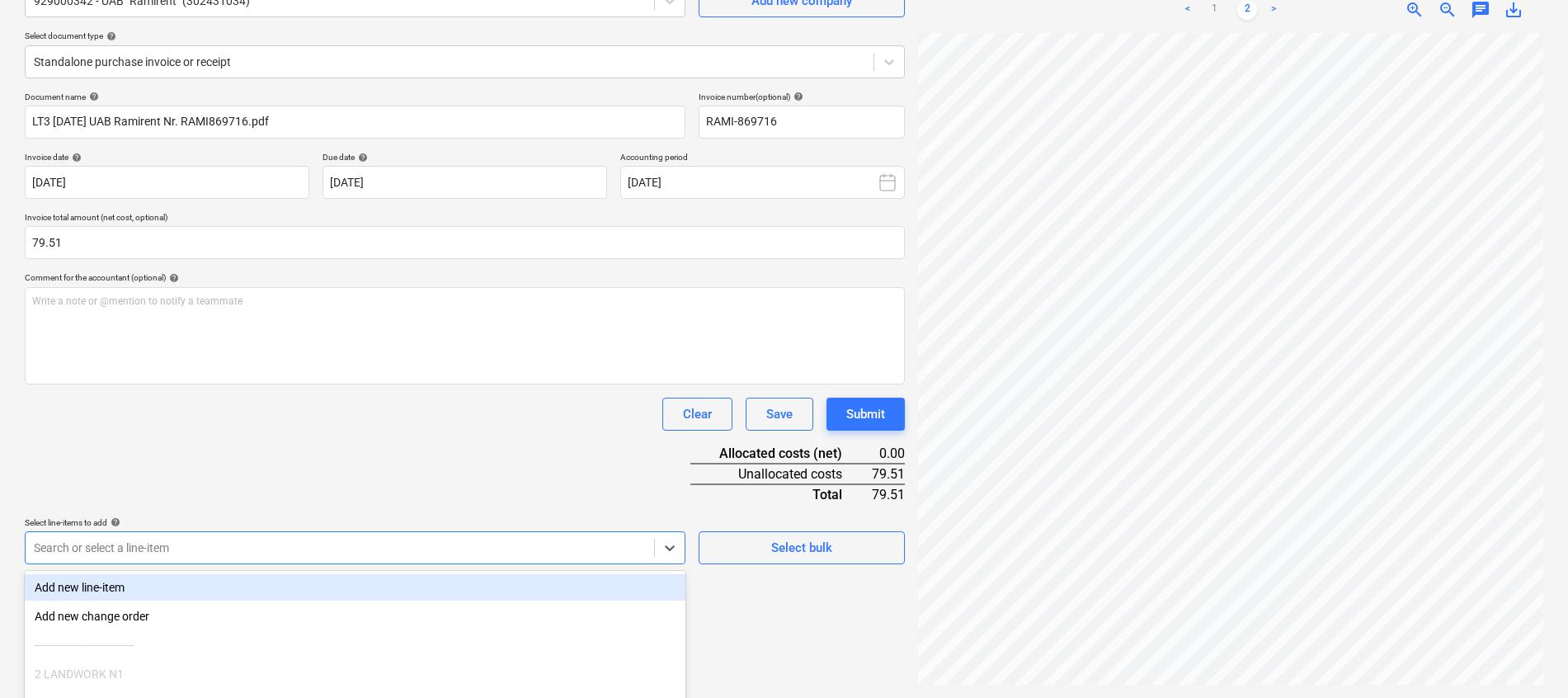
click at [428, 533] on body "Projects Contacts Company Consolidated Invoices Inbox 1 format_size keyboard_ar…" at bounding box center [784, 184] width 1568 height 698
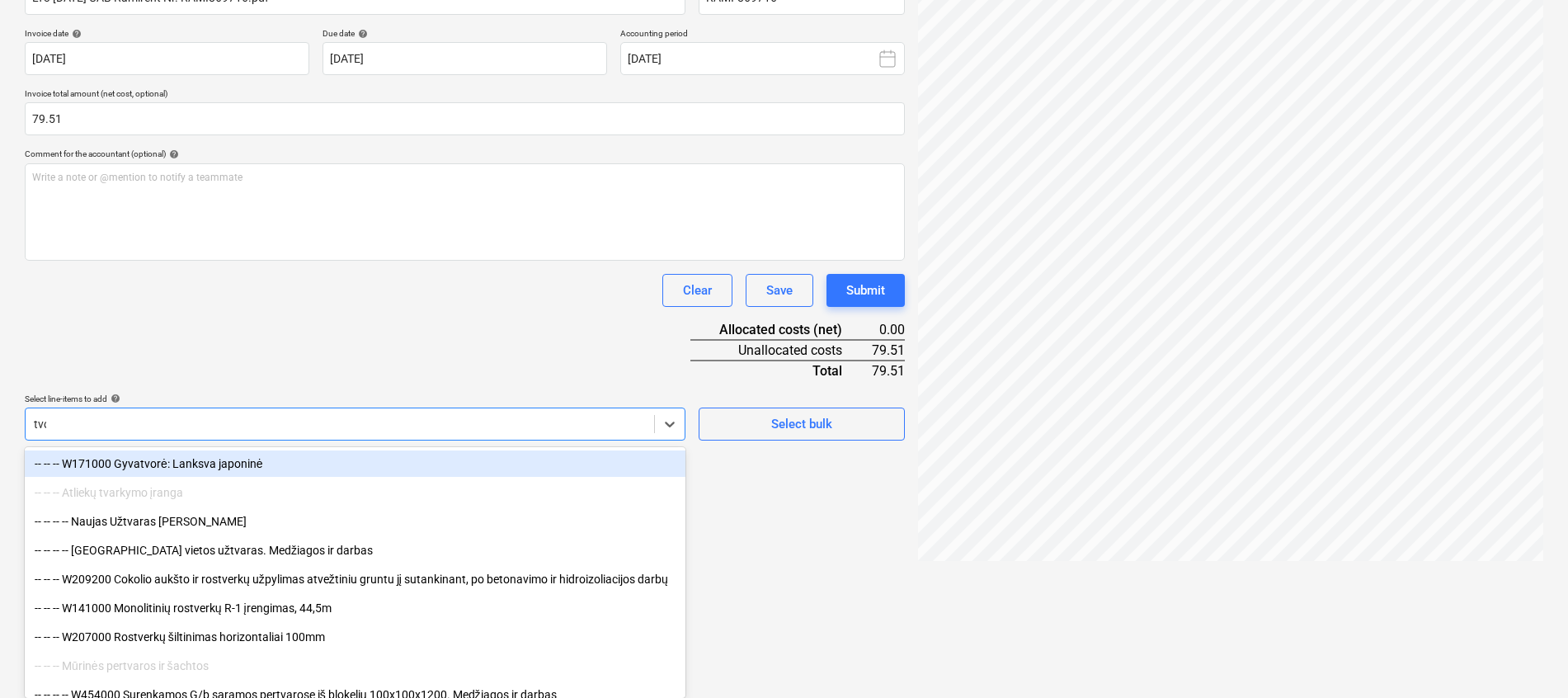
type input "tvor"
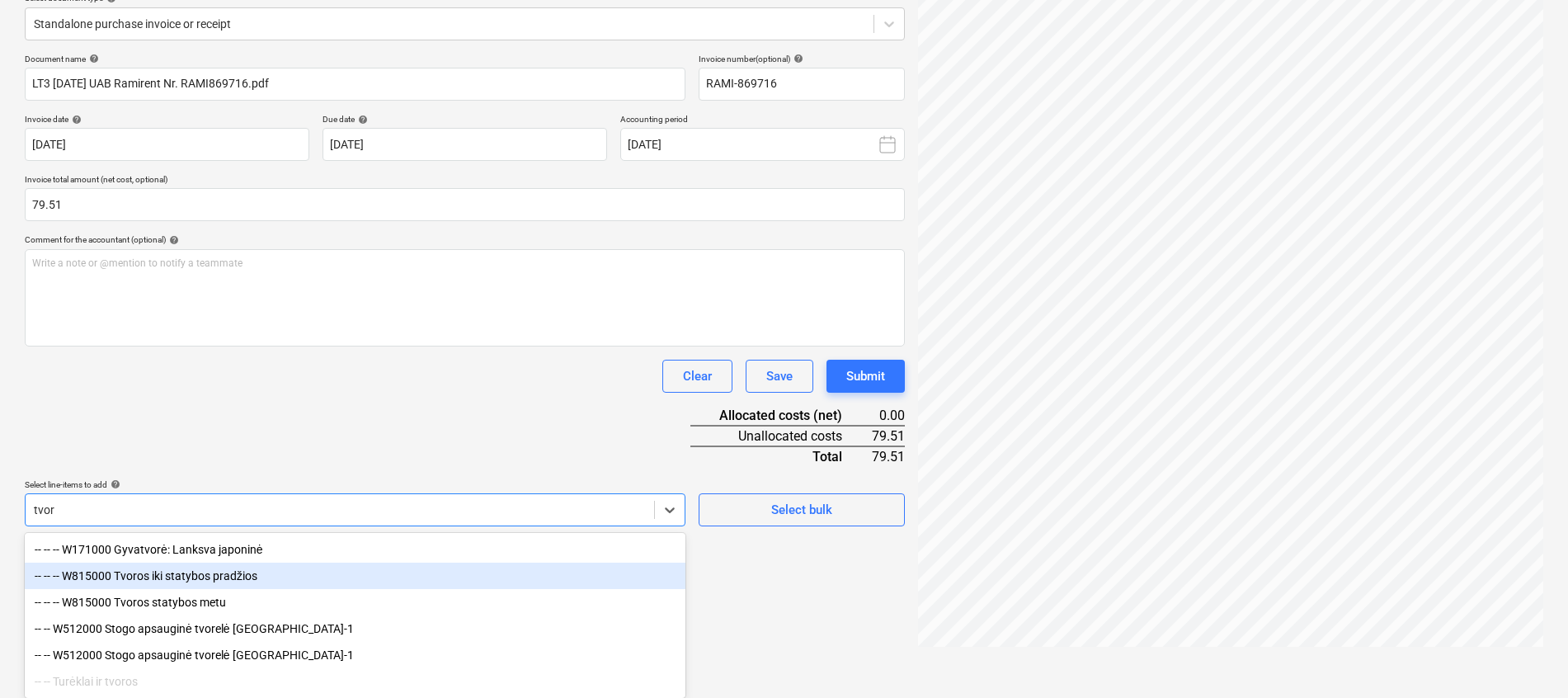
click at [139, 566] on div "-- -- -- W815000 Tvoros iki statybos pradžios" at bounding box center [355, 575] width 661 height 26
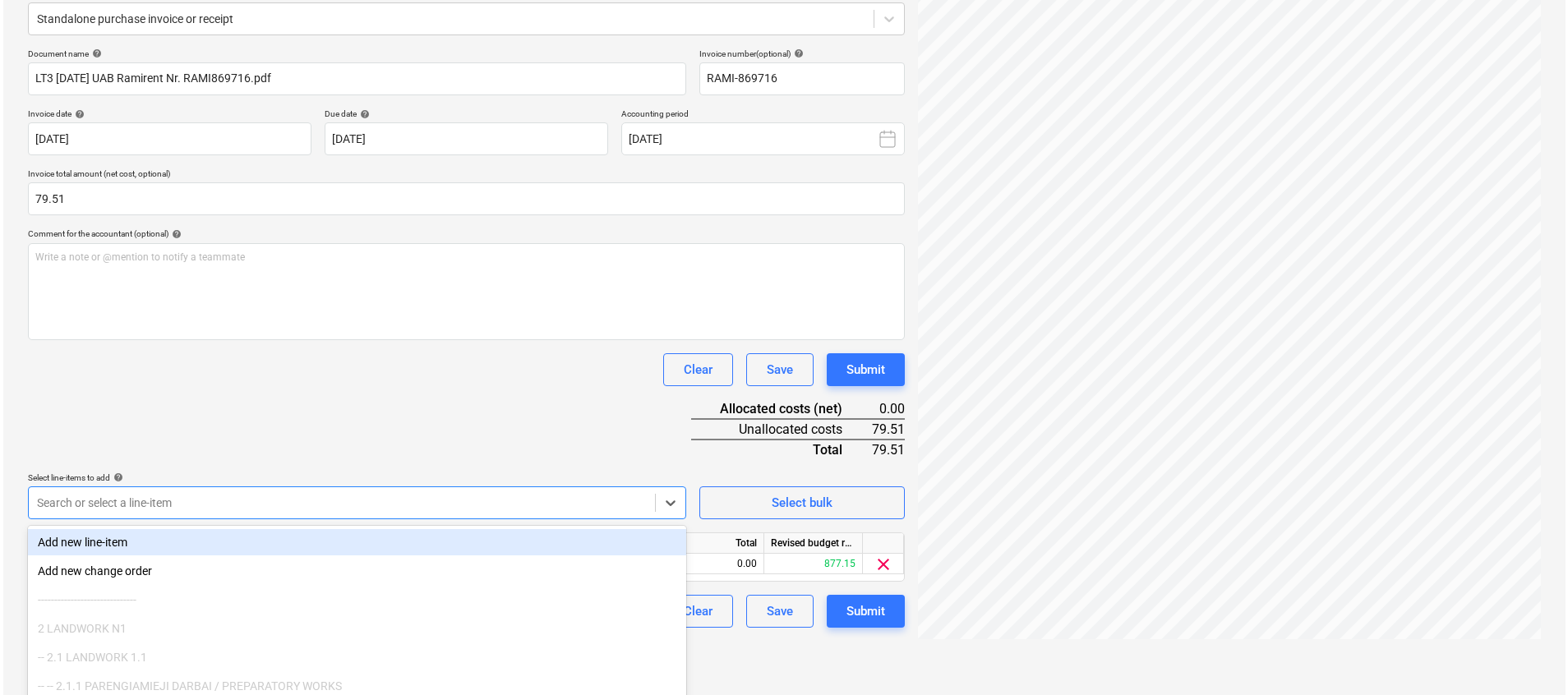
scroll to position [164, 0]
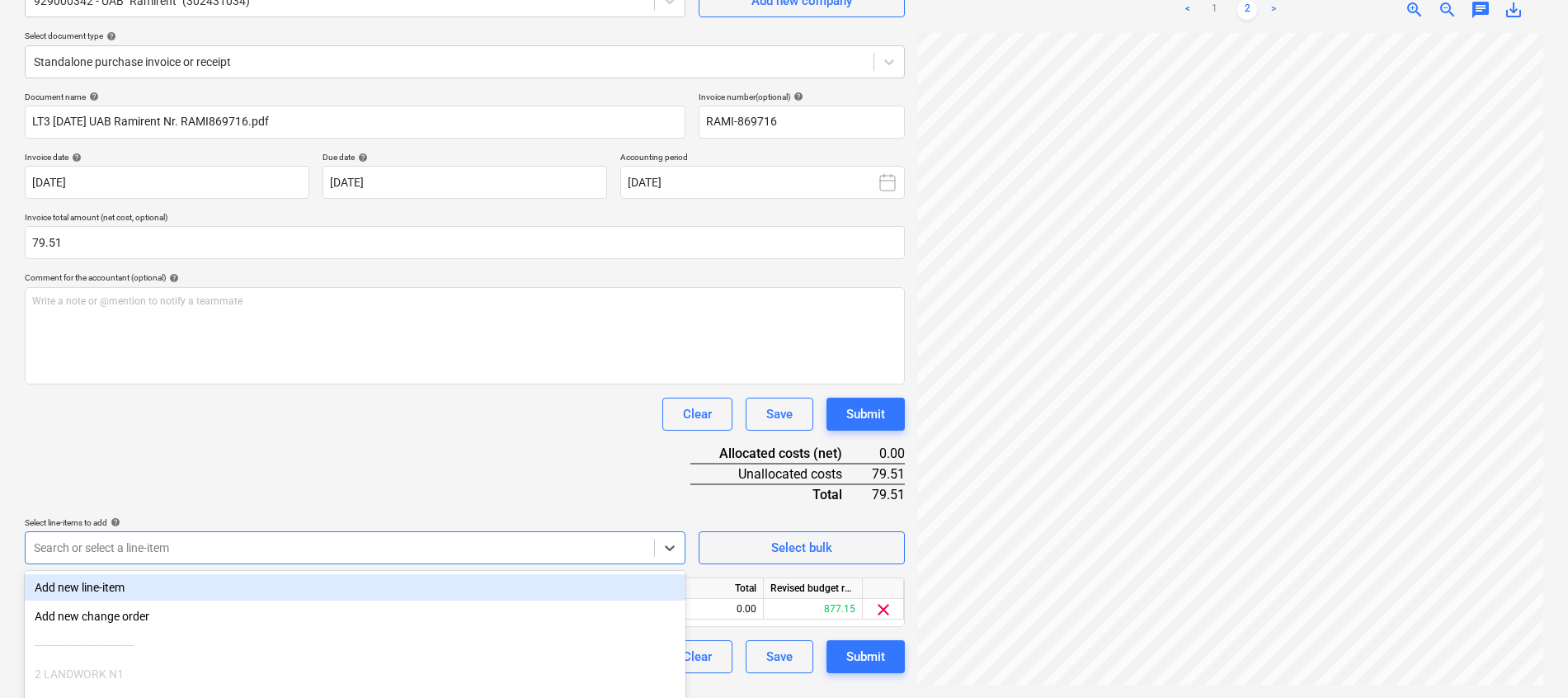
click at [194, 437] on div "Document name help LT3 [DATE] UAB Ramirent Nr. RAMI869716.pdf Invoice number (o…" at bounding box center [464, 383] width 880 height 582
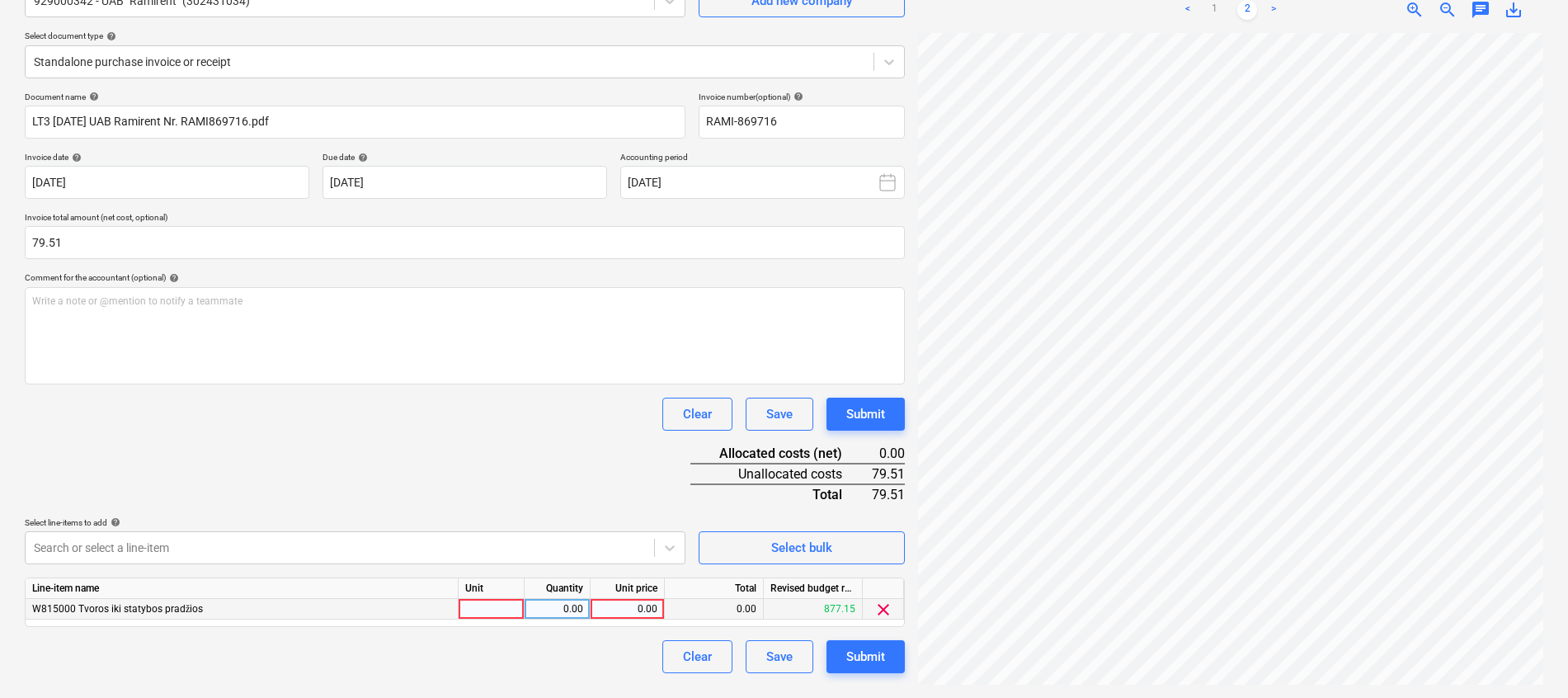
click at [487, 605] on div at bounding box center [492, 609] width 66 height 21
type input "mėn."
type input "1"
type input "79.51"
click at [496, 479] on div "Document name help LT3 [DATE] UAB Ramirent Nr. RAMI869716.pdf Invoice number (o…" at bounding box center [464, 383] width 880 height 582
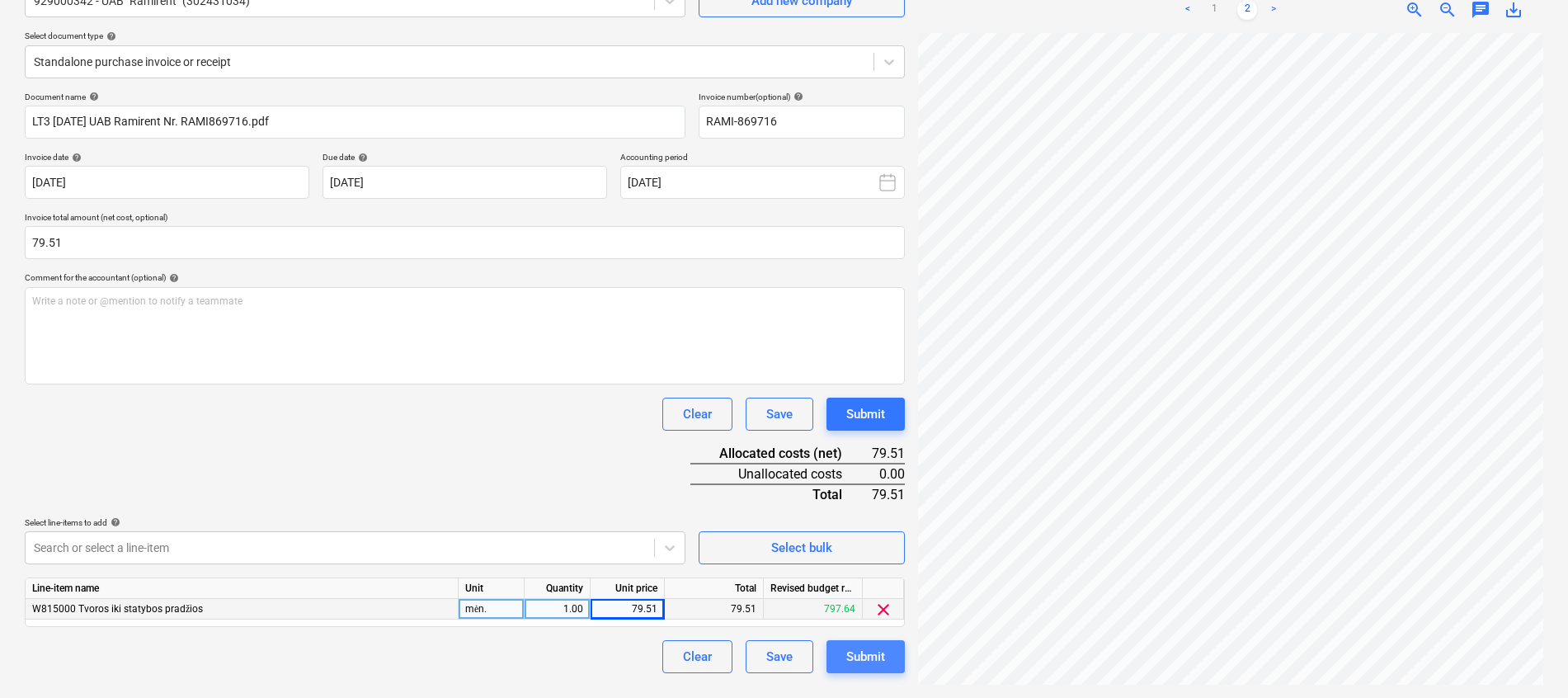
click at [897, 660] on button "Submit" at bounding box center [865, 656] width 78 height 33
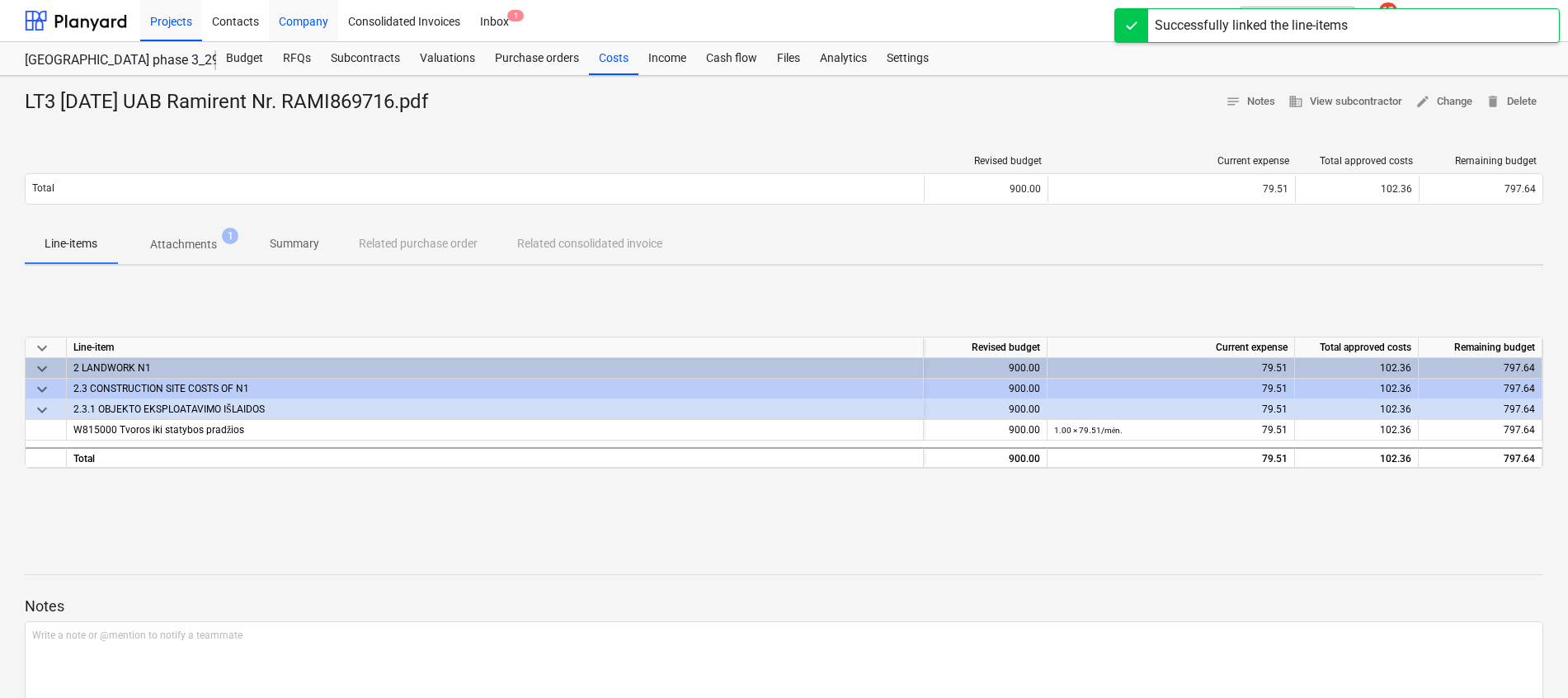
drag, startPoint x: 175, startPoint y: 25, endPoint x: 280, endPoint y: 24, distance: 105.0
click at [175, 24] on div "Projects" at bounding box center [172, 20] width 62 height 42
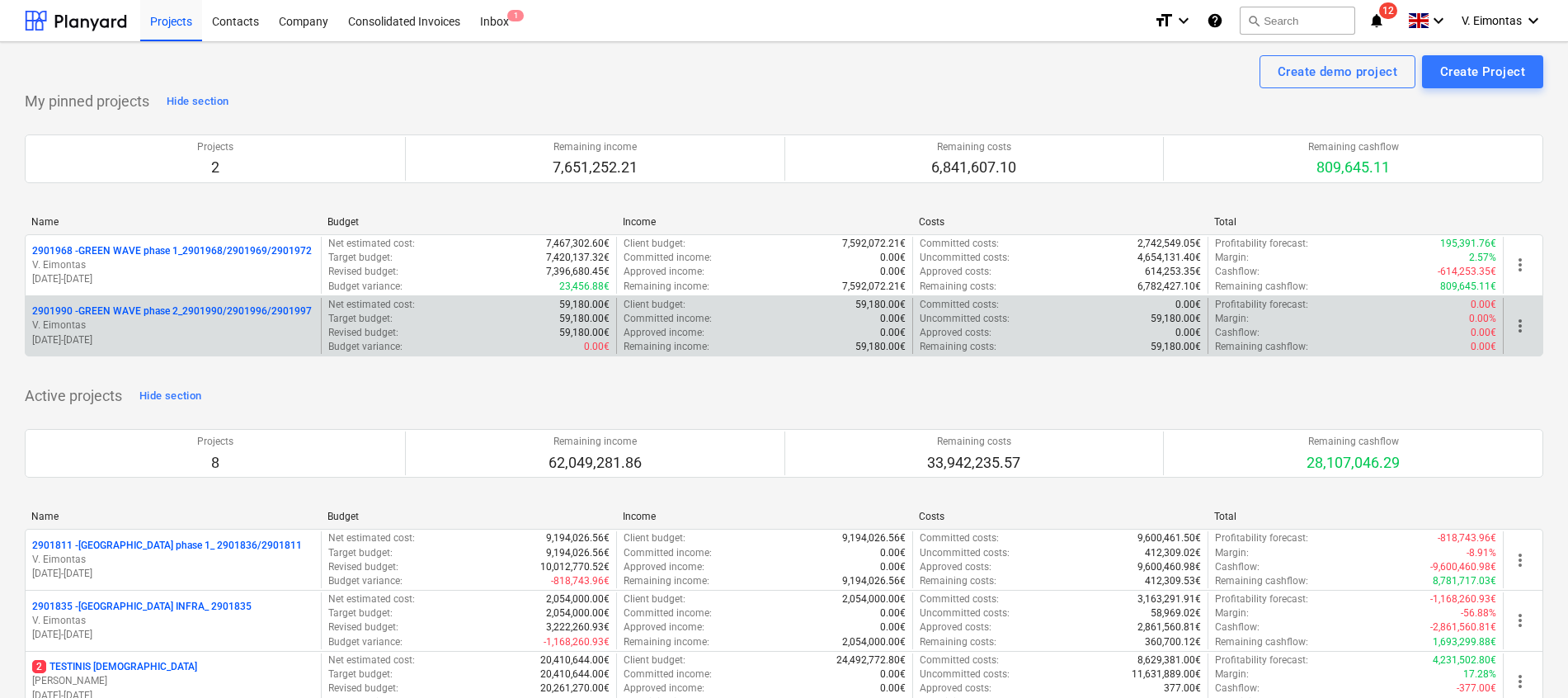
click at [207, 309] on p "2901990 - GREEN WAVE phase 2_2901990/2901996/2901997" at bounding box center [172, 311] width 280 height 14
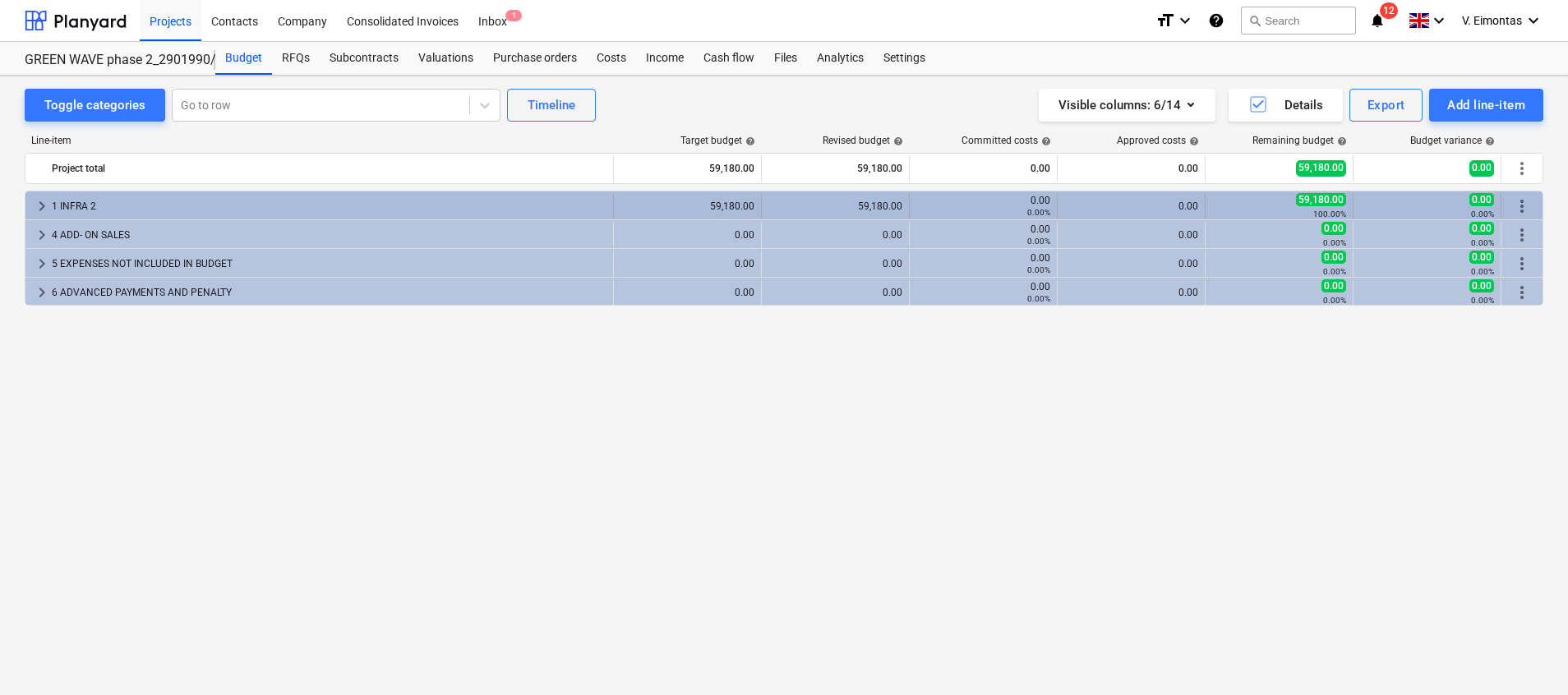
click at [96, 204] on div "1 INFRA 2" at bounding box center [329, 206] width 554 height 26
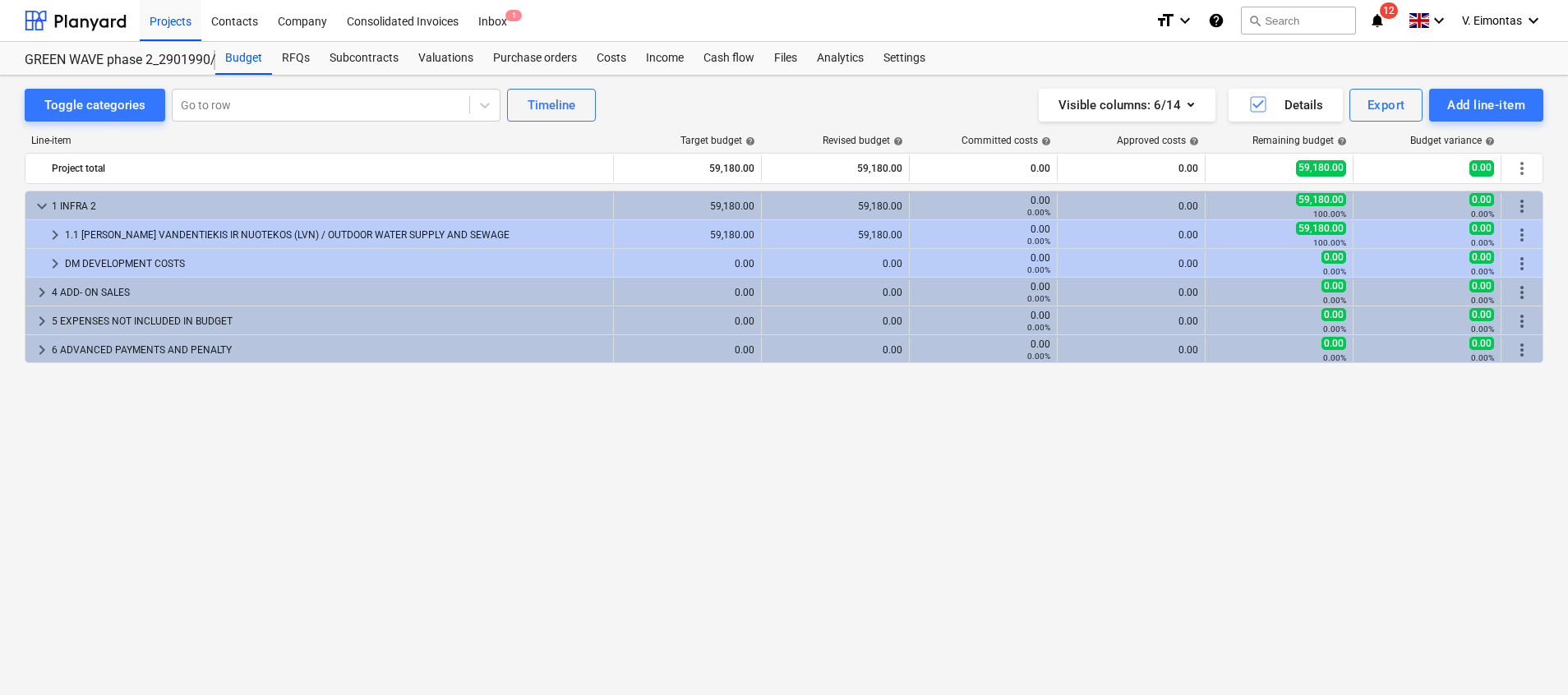
click at [96, 204] on div "1 INFRA 2" at bounding box center [329, 206] width 554 height 26
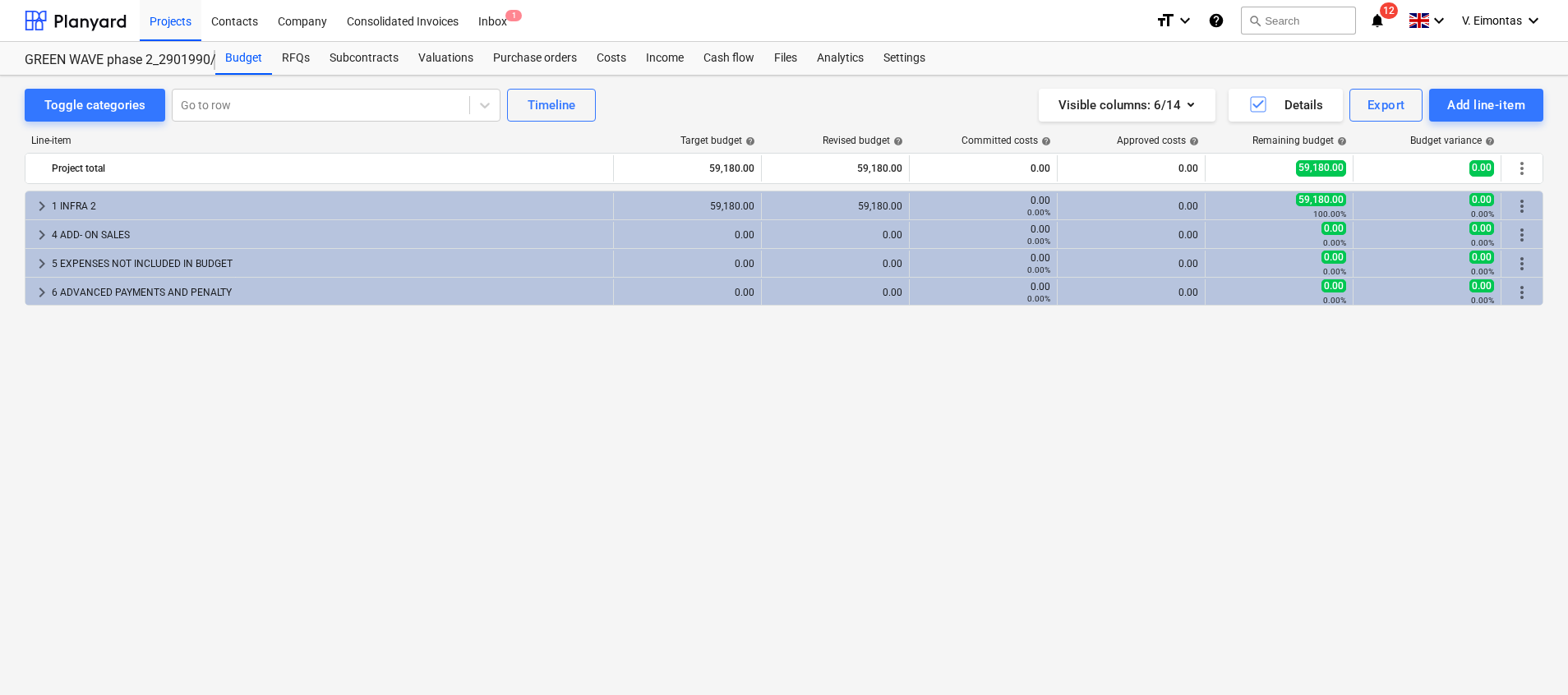
drag, startPoint x: 150, startPoint y: 444, endPoint x: 174, endPoint y: 365, distance: 82.6
click at [150, 444] on div "keyboard_arrow_right 1 INFRA 2 59,180.00 59,180.00 0.00 0.00% 0.00 59,180.00 10…" at bounding box center [783, 409] width 1519 height 436
click at [173, 19] on div "Projects" at bounding box center [171, 20] width 62 height 42
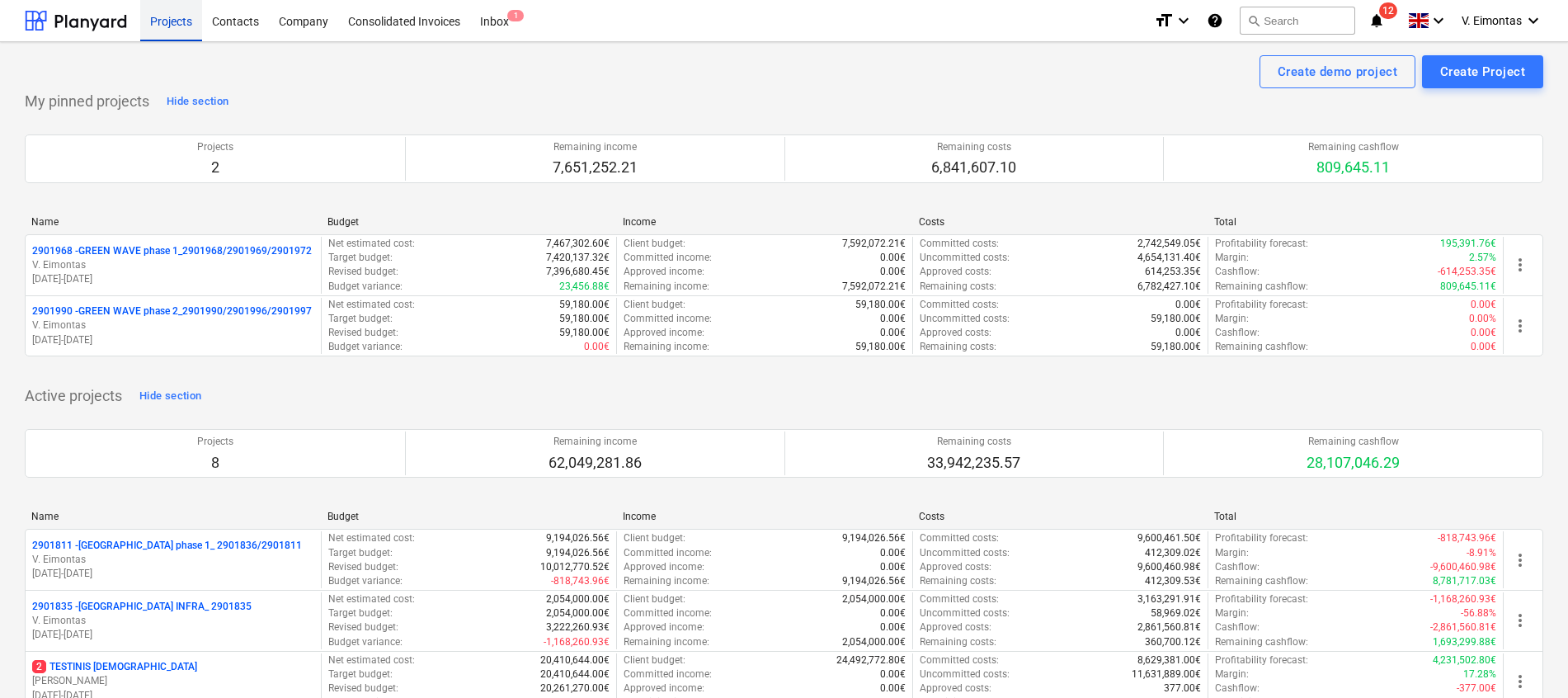
click at [178, 19] on div "Projects" at bounding box center [172, 20] width 62 height 42
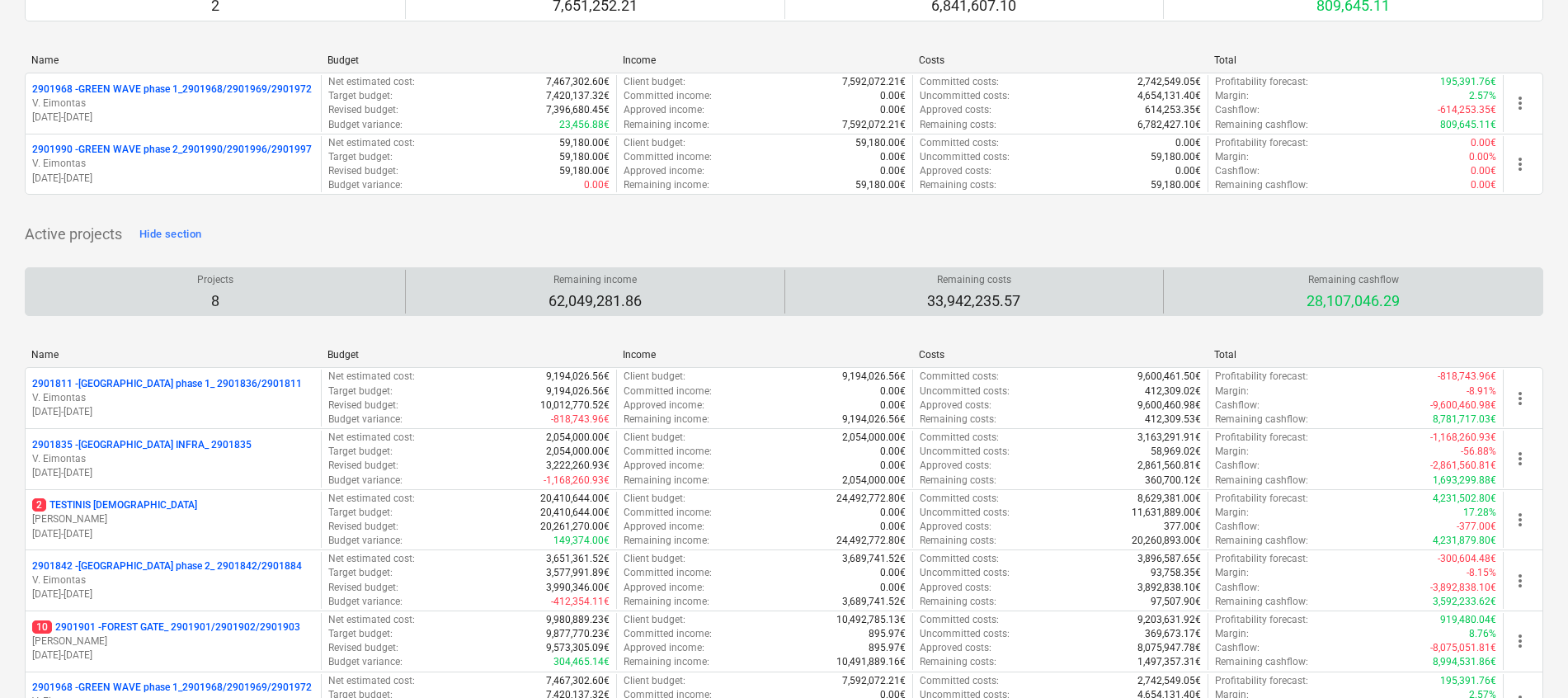
scroll to position [372, 0]
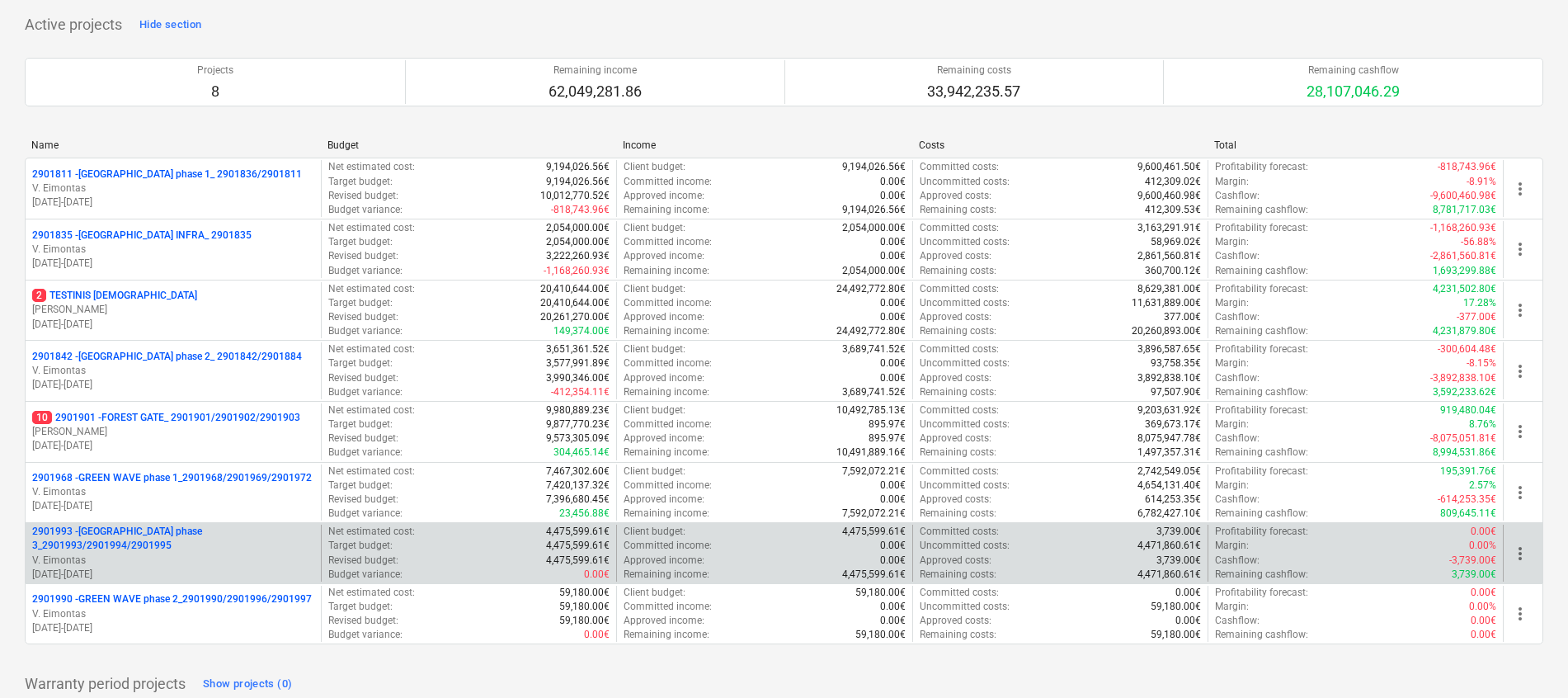
click at [209, 539] on p "2901993 - [GEOGRAPHIC_DATA] phase 3_2901993/2901994/2901995" at bounding box center [173, 538] width 282 height 28
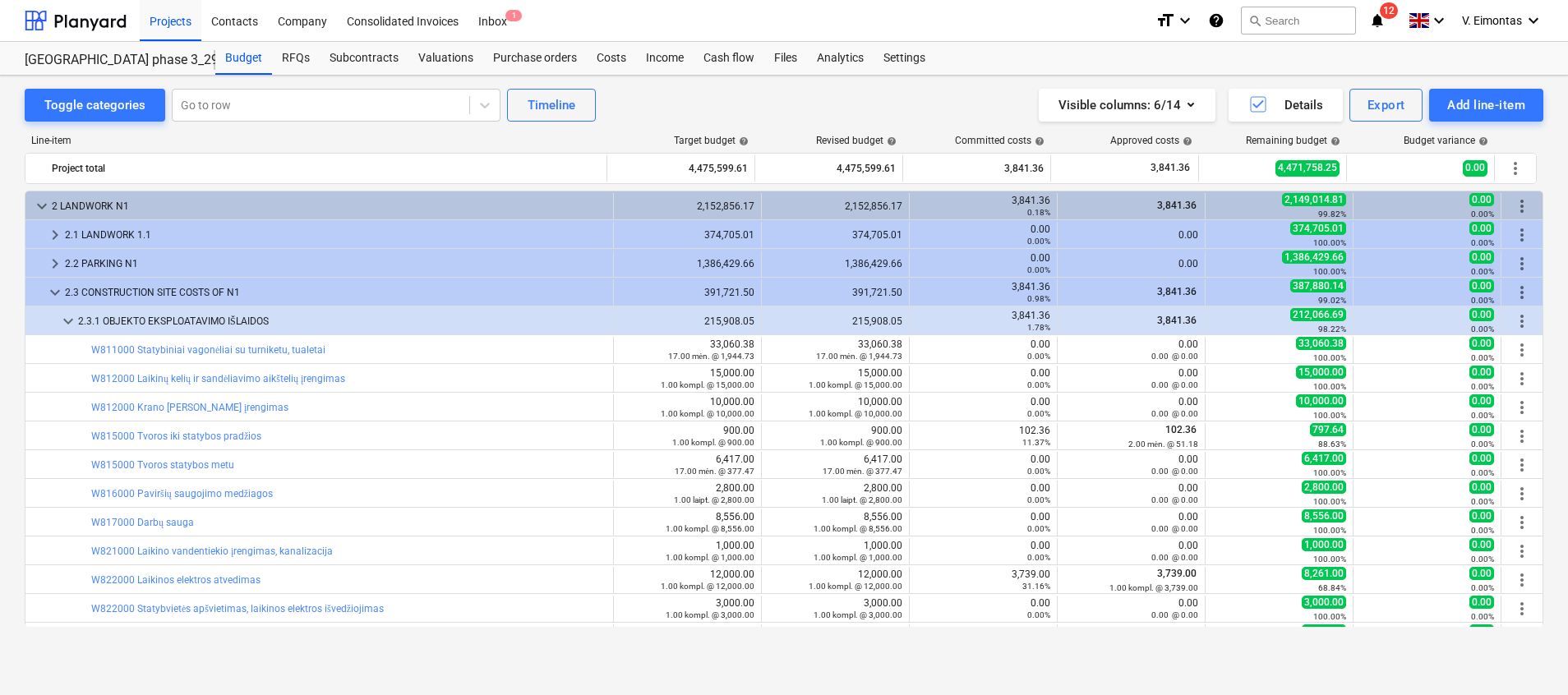
scroll to position [123, 0]
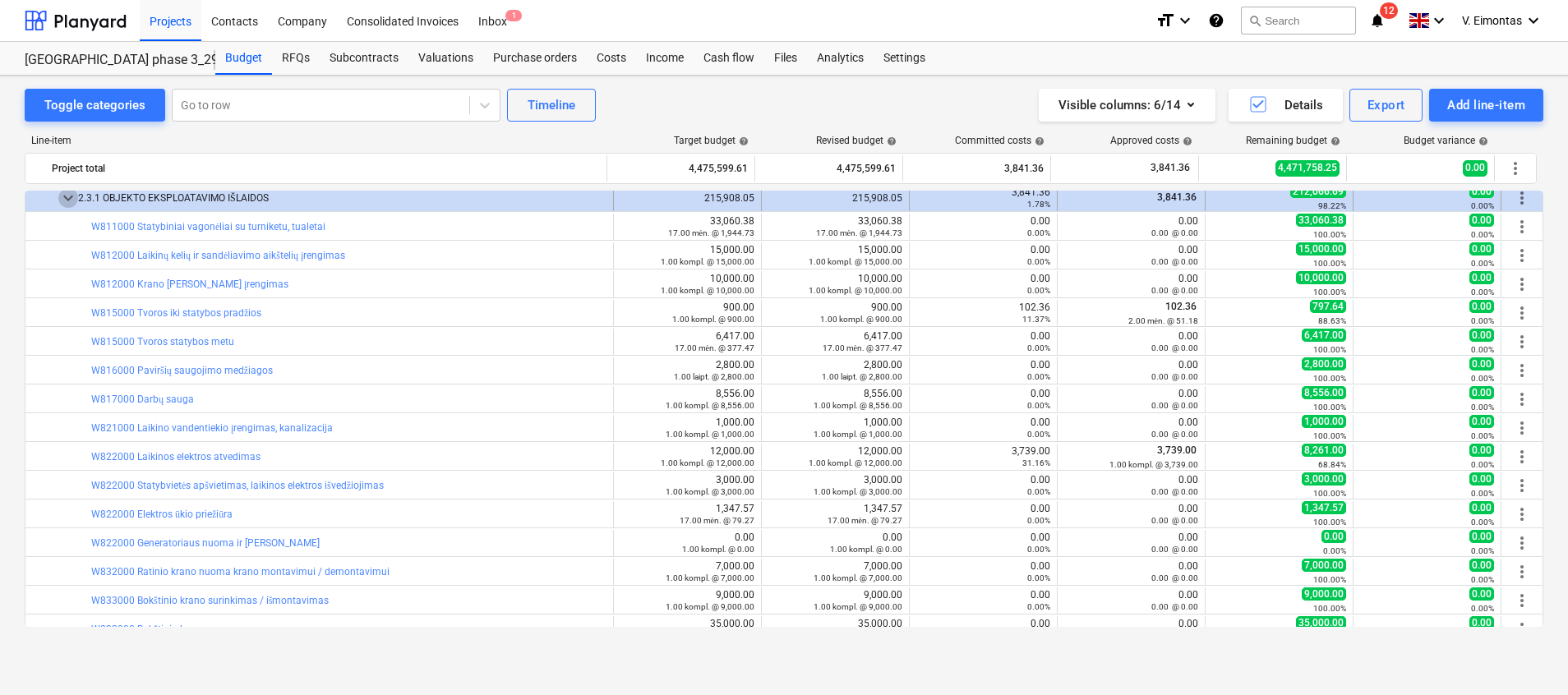
click at [61, 199] on span "keyboard_arrow_down" at bounding box center [69, 198] width 20 height 20
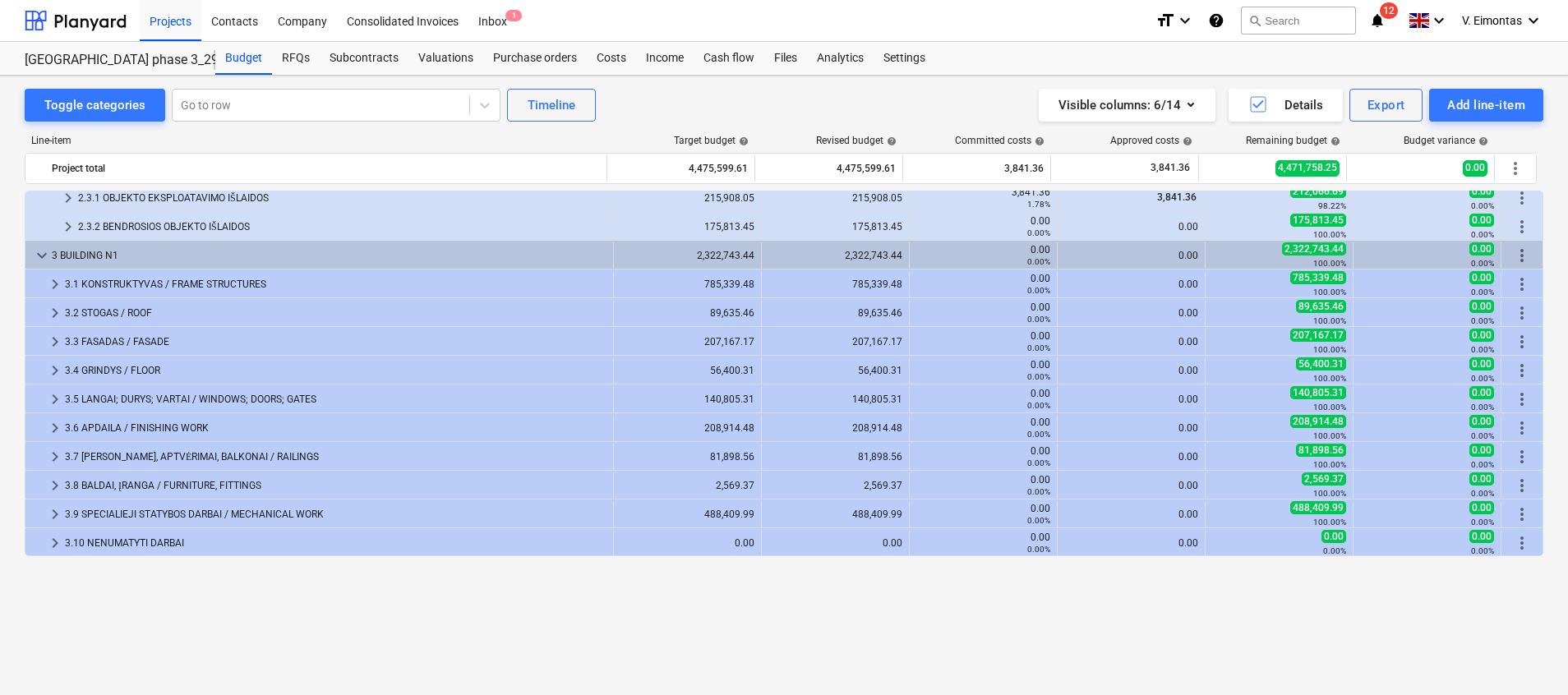
scroll to position [0, 0]
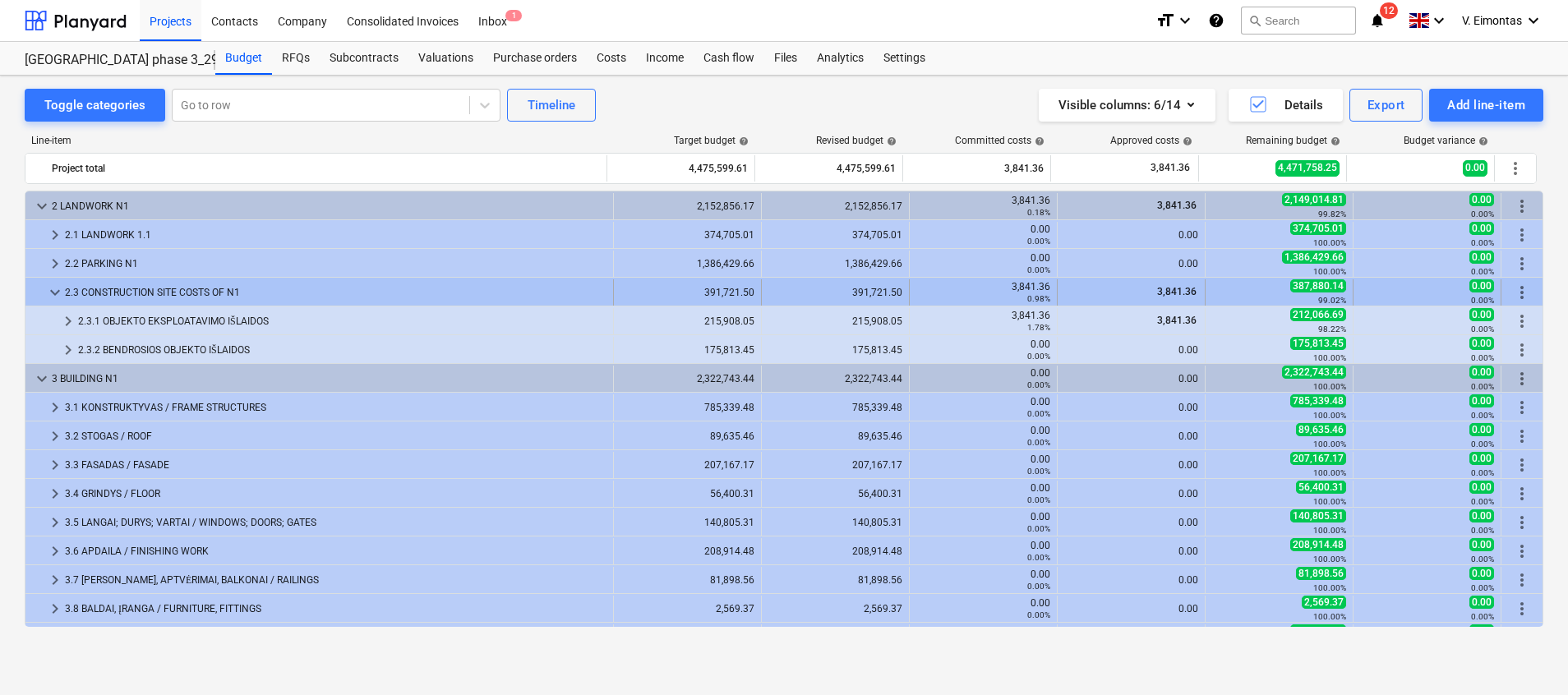
click at [52, 293] on span "keyboard_arrow_down" at bounding box center [55, 293] width 20 height 20
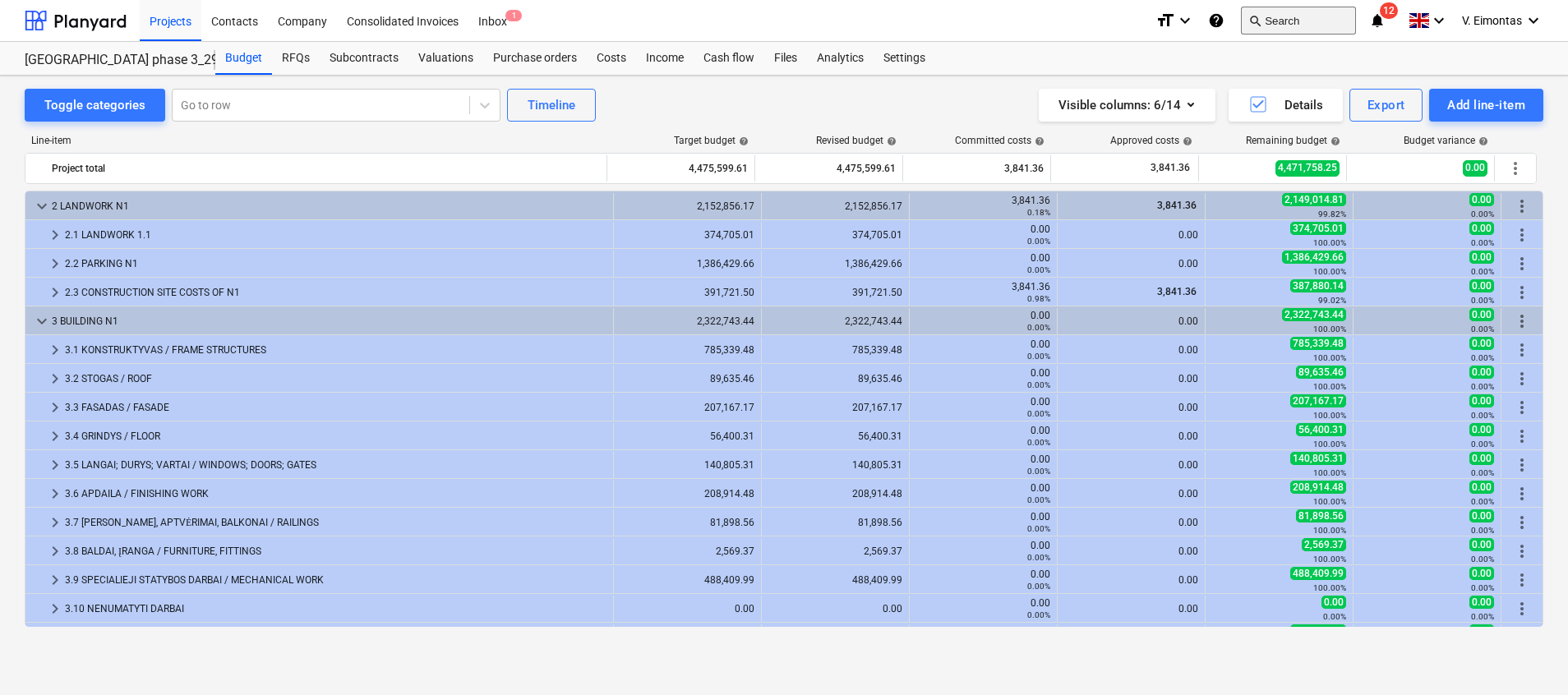
click at [1266, 21] on button "search Search" at bounding box center [1298, 20] width 115 height 28
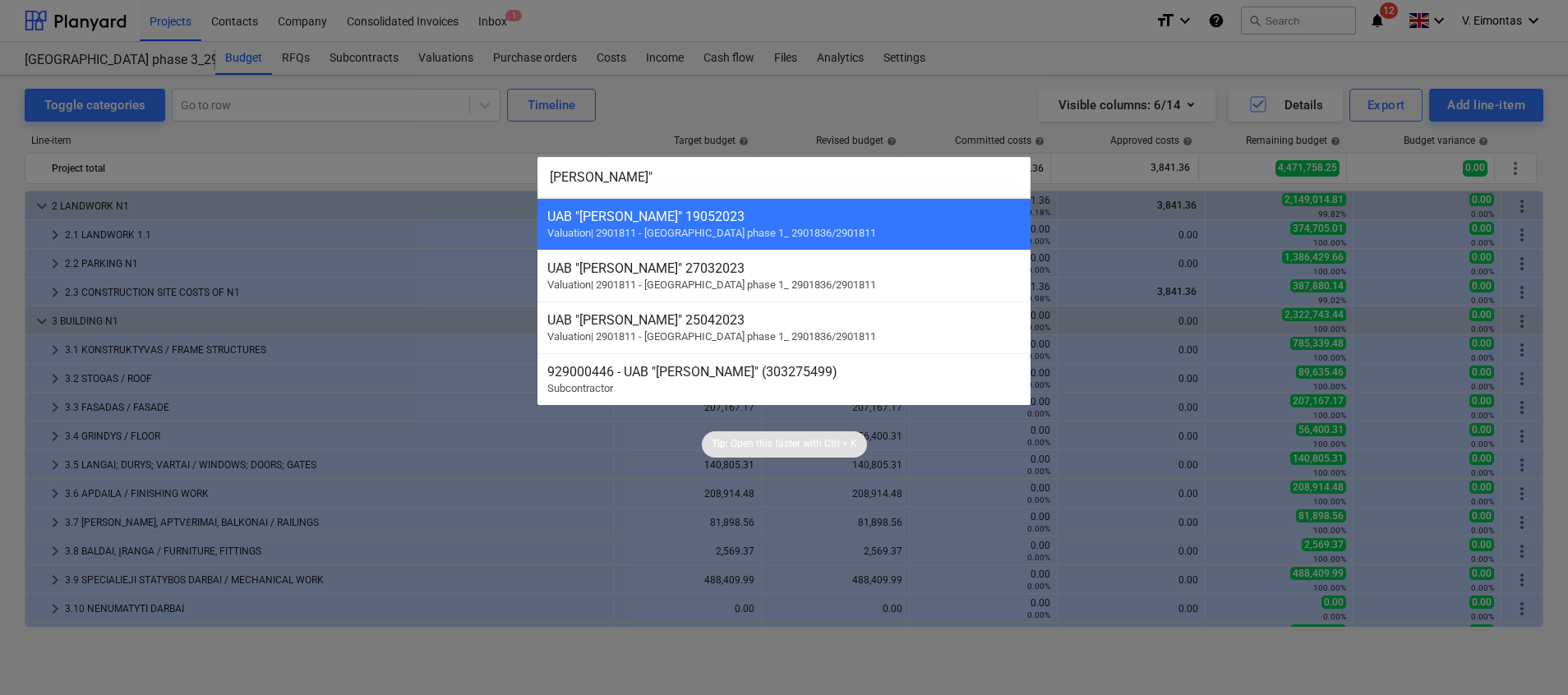
click at [547, 176] on input "[PERSON_NAME]"" at bounding box center [784, 177] width 493 height 41
click at [622, 176] on input ""[PERSON_NAME]"" at bounding box center [784, 177] width 493 height 41
click at [549, 176] on input ""[PERSON_NAME]"" at bounding box center [784, 177] width 493 height 41
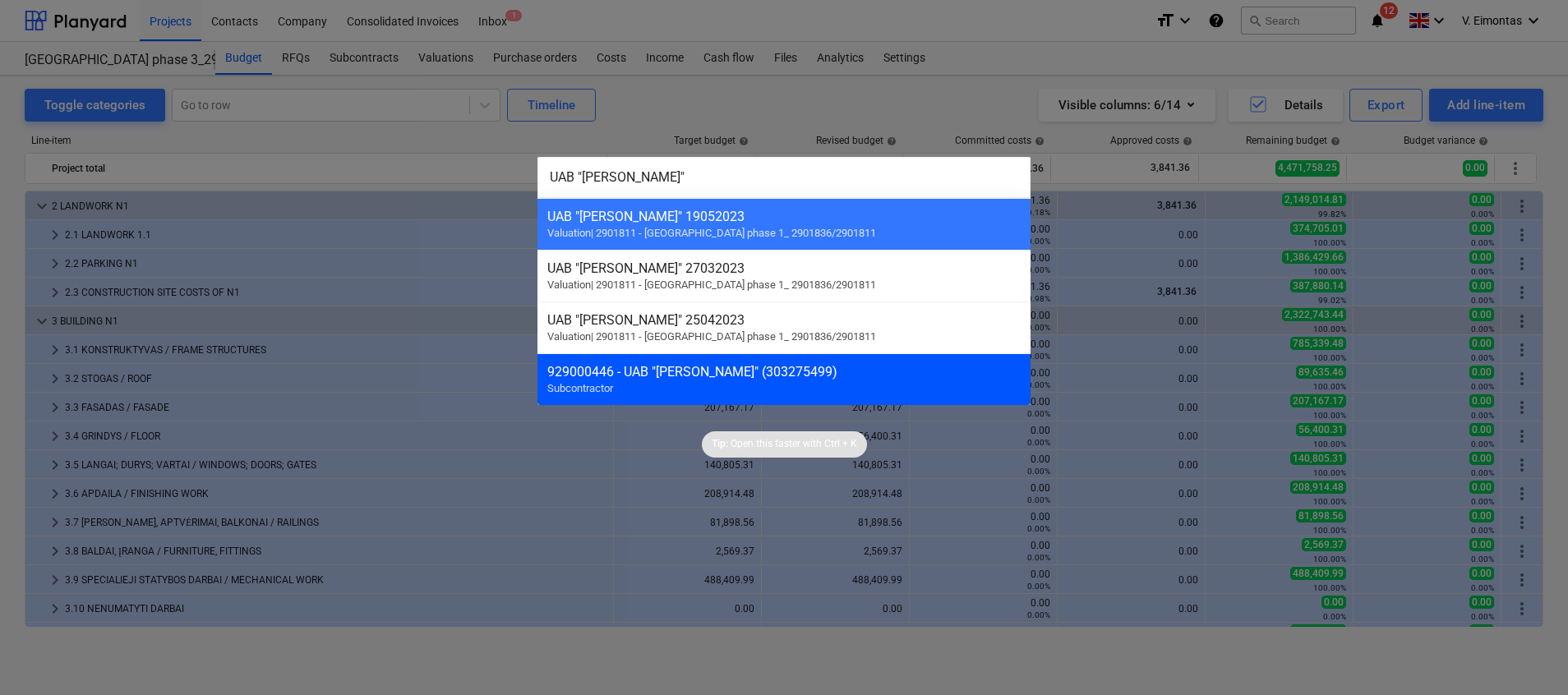
type input "UAB "[PERSON_NAME]""
click at [683, 388] on div "929000446 - UAB "[PERSON_NAME]" (303275499) Subcontractor" at bounding box center [784, 379] width 493 height 52
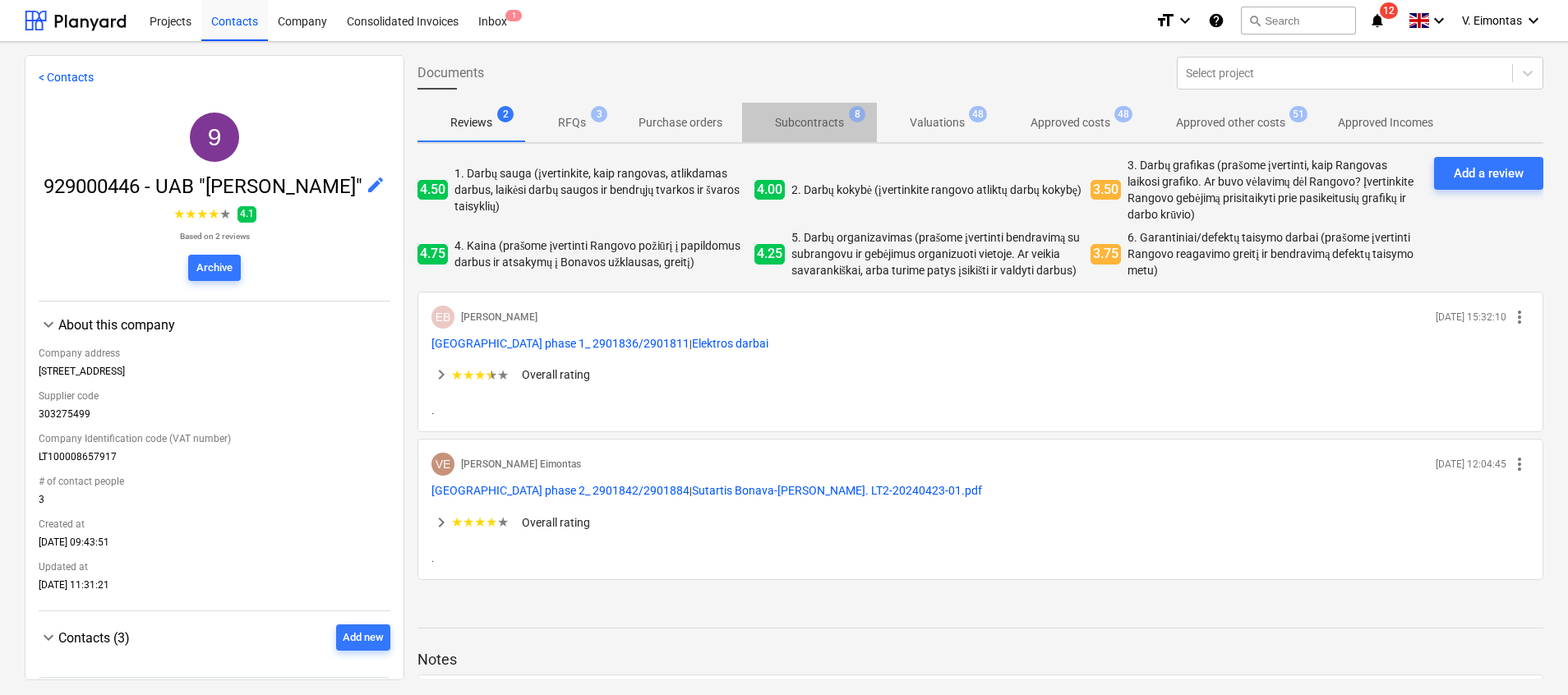
click at [835, 131] on p "Subcontracts" at bounding box center [809, 122] width 69 height 18
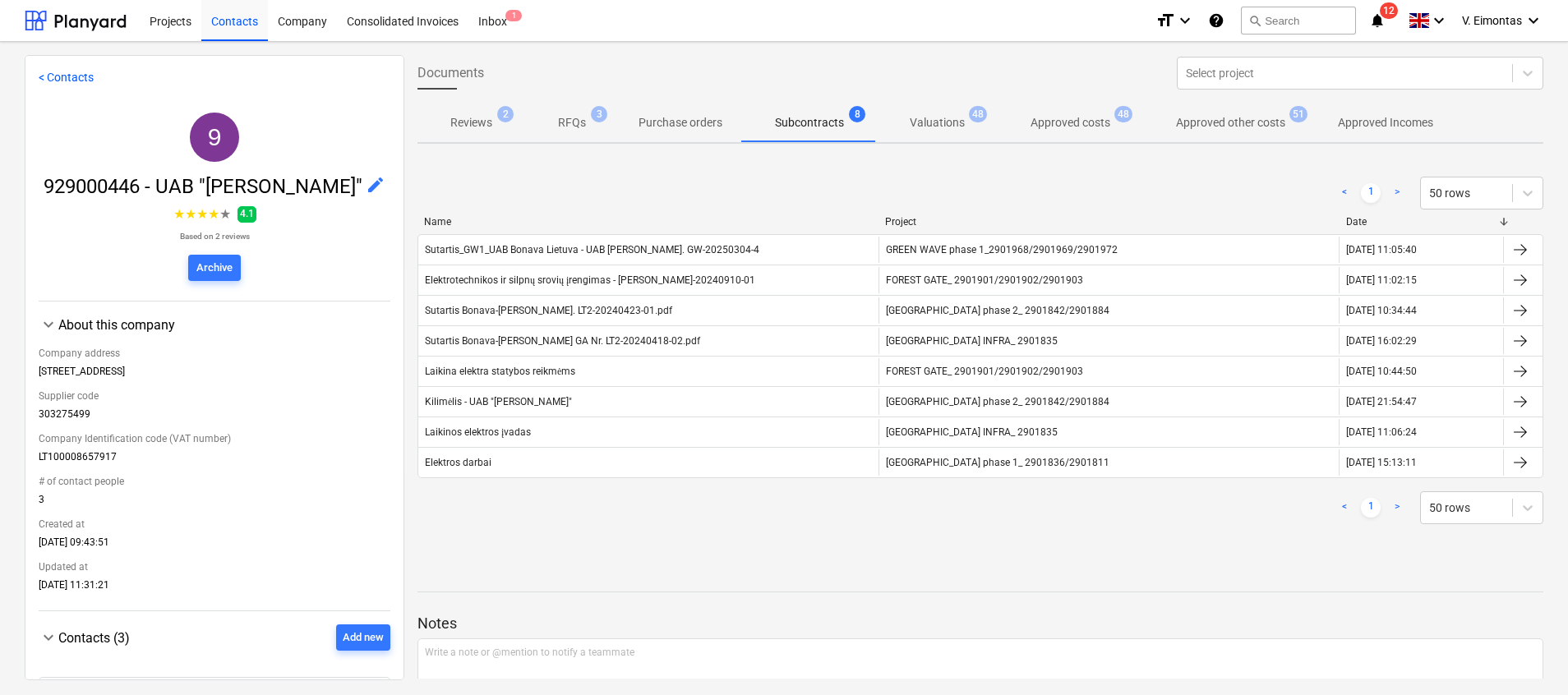
click at [1067, 126] on p "Approved costs" at bounding box center [1070, 122] width 80 height 18
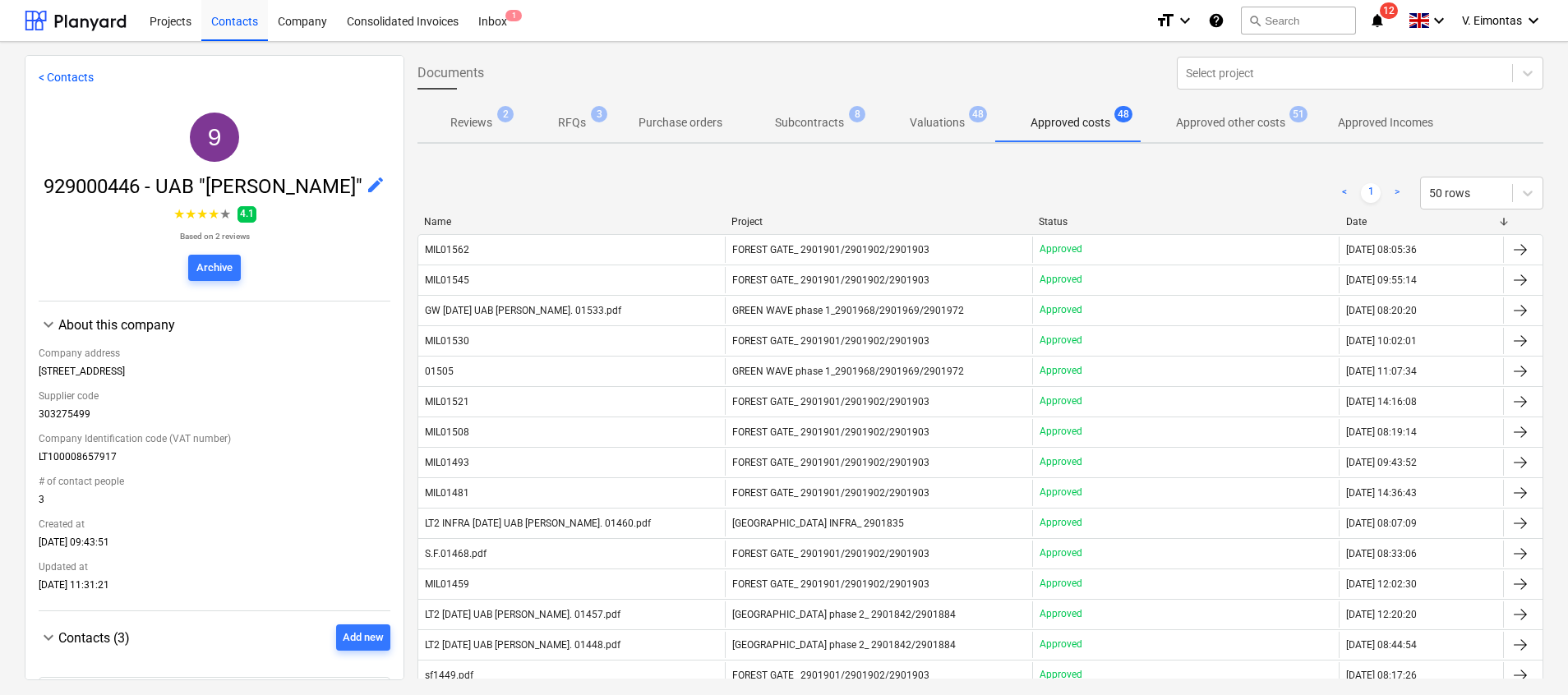
click at [1184, 121] on p "Approved other costs" at bounding box center [1230, 122] width 109 height 18
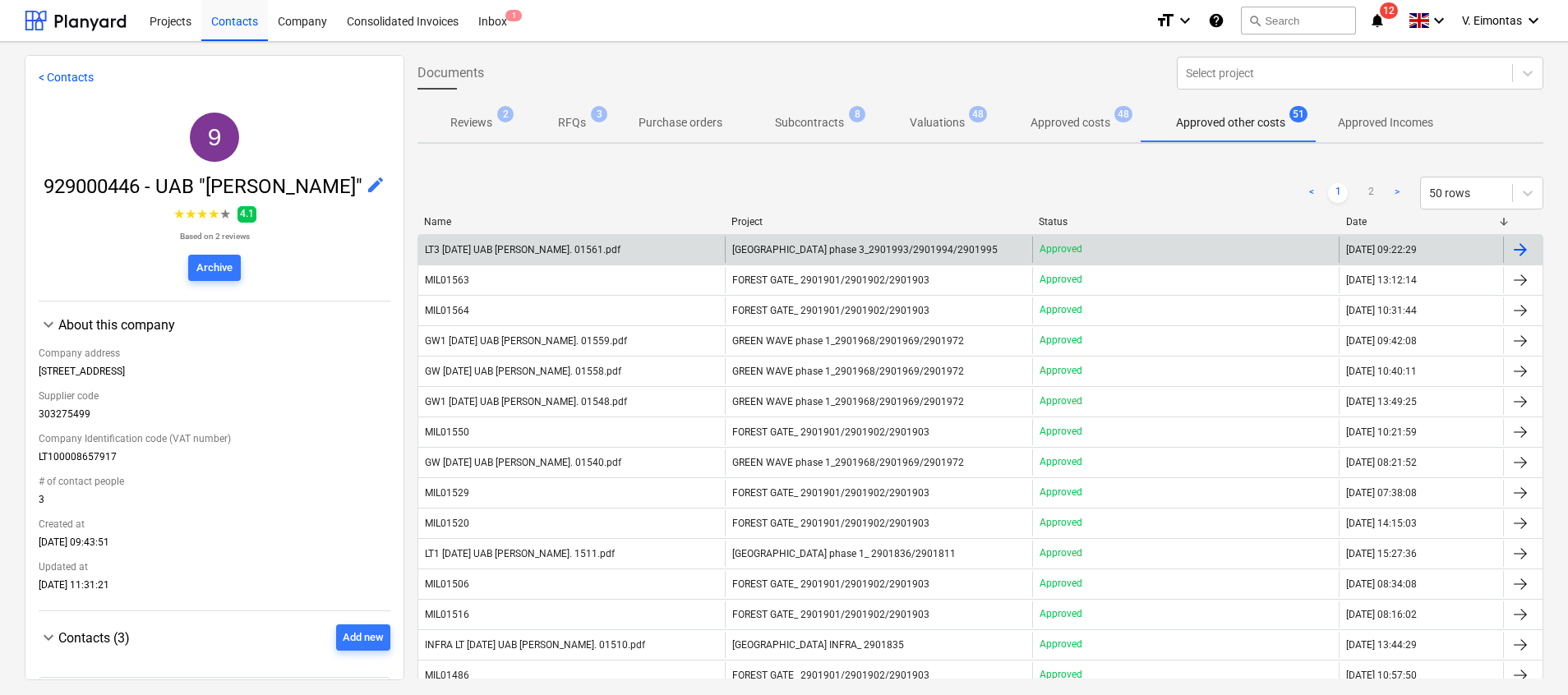
click at [780, 253] on span "[GEOGRAPHIC_DATA] phase 3_2901993/2901994/2901995" at bounding box center [864, 250] width 266 height 12
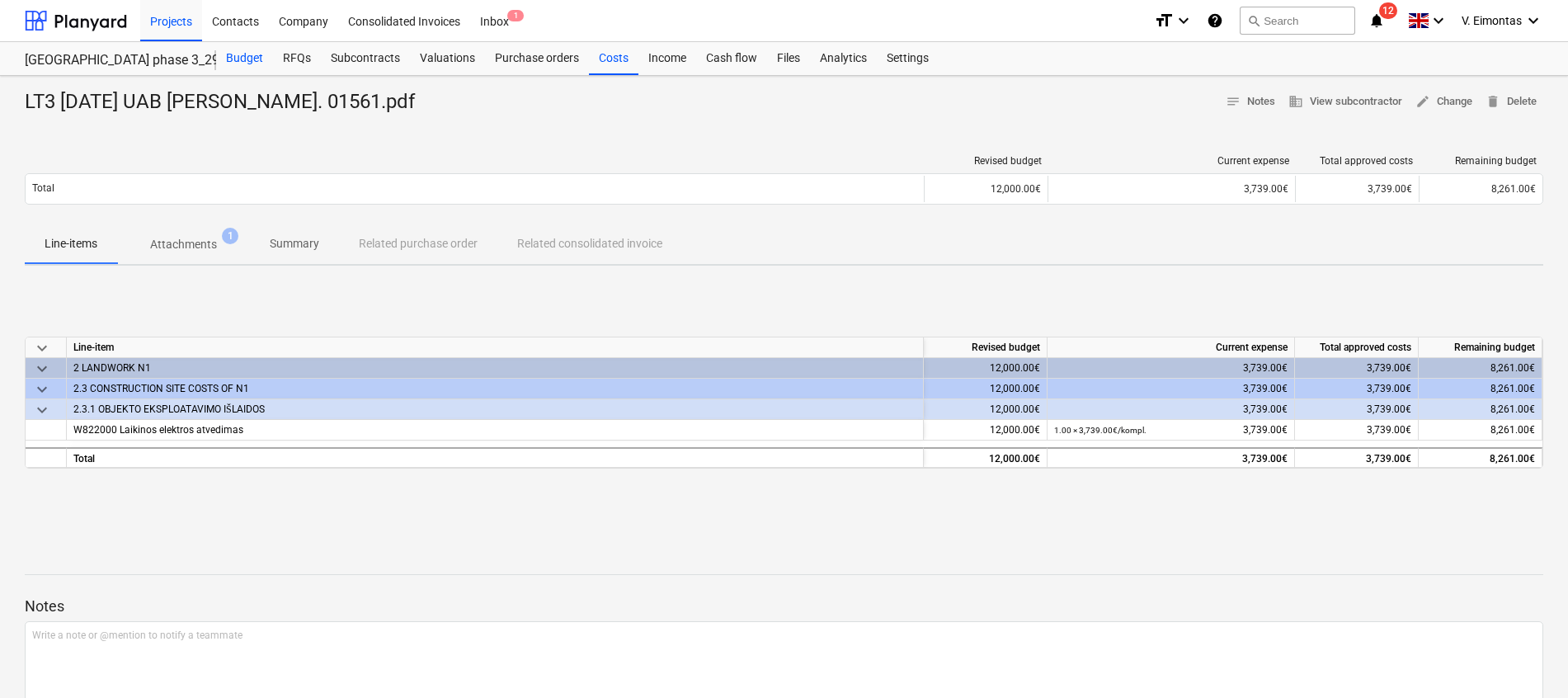
click at [237, 57] on div "Budget" at bounding box center [245, 58] width 57 height 33
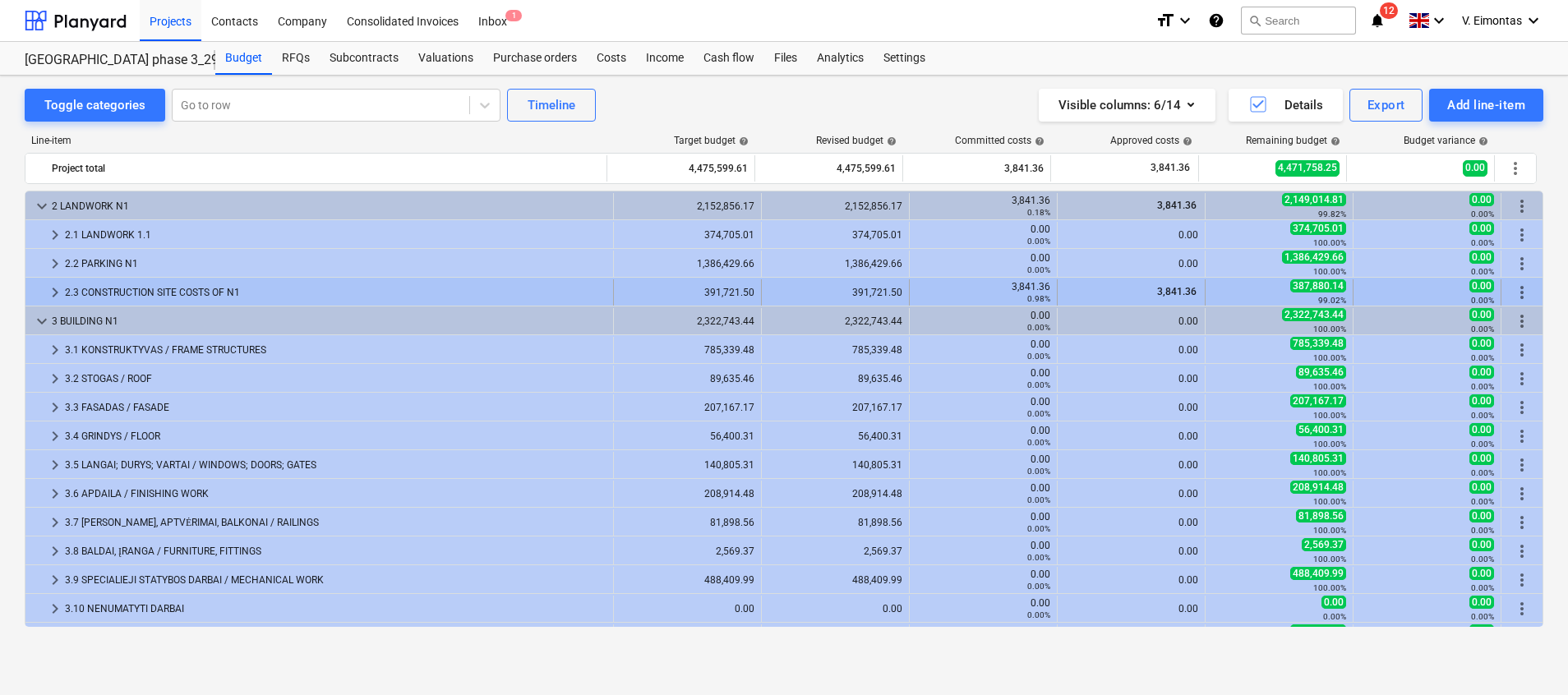
click at [55, 293] on span "keyboard_arrow_right" at bounding box center [55, 293] width 20 height 20
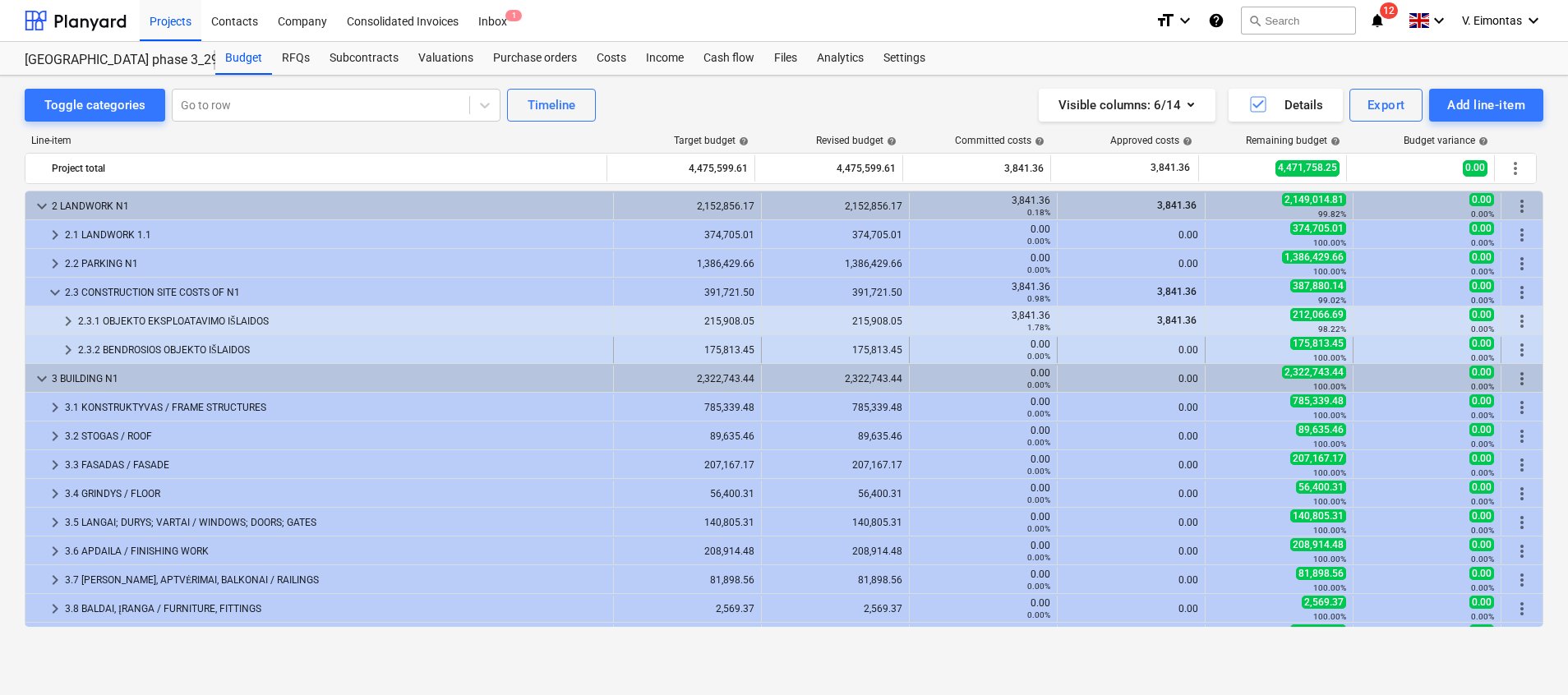
click at [64, 347] on span "keyboard_arrow_right" at bounding box center [69, 350] width 20 height 20
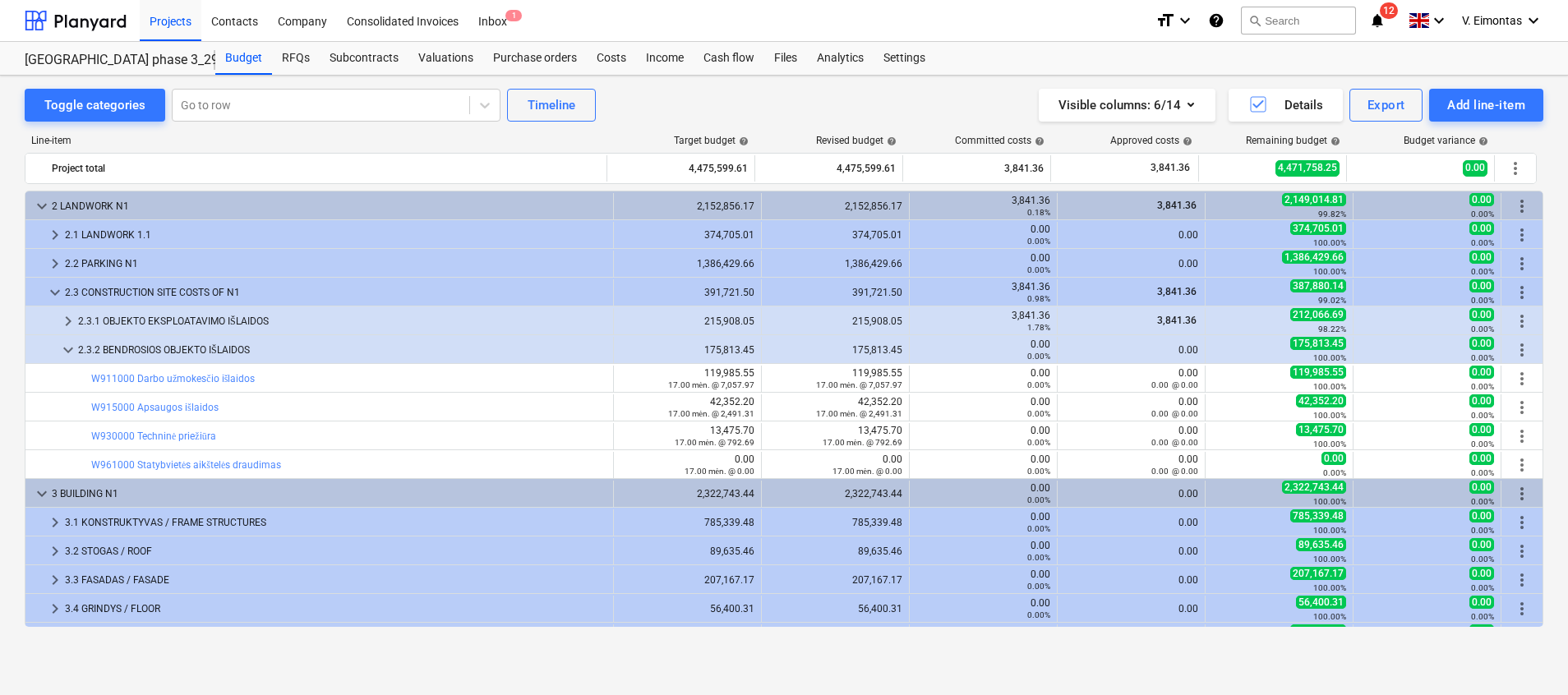
click at [64, 347] on span "keyboard_arrow_down" at bounding box center [69, 350] width 20 height 20
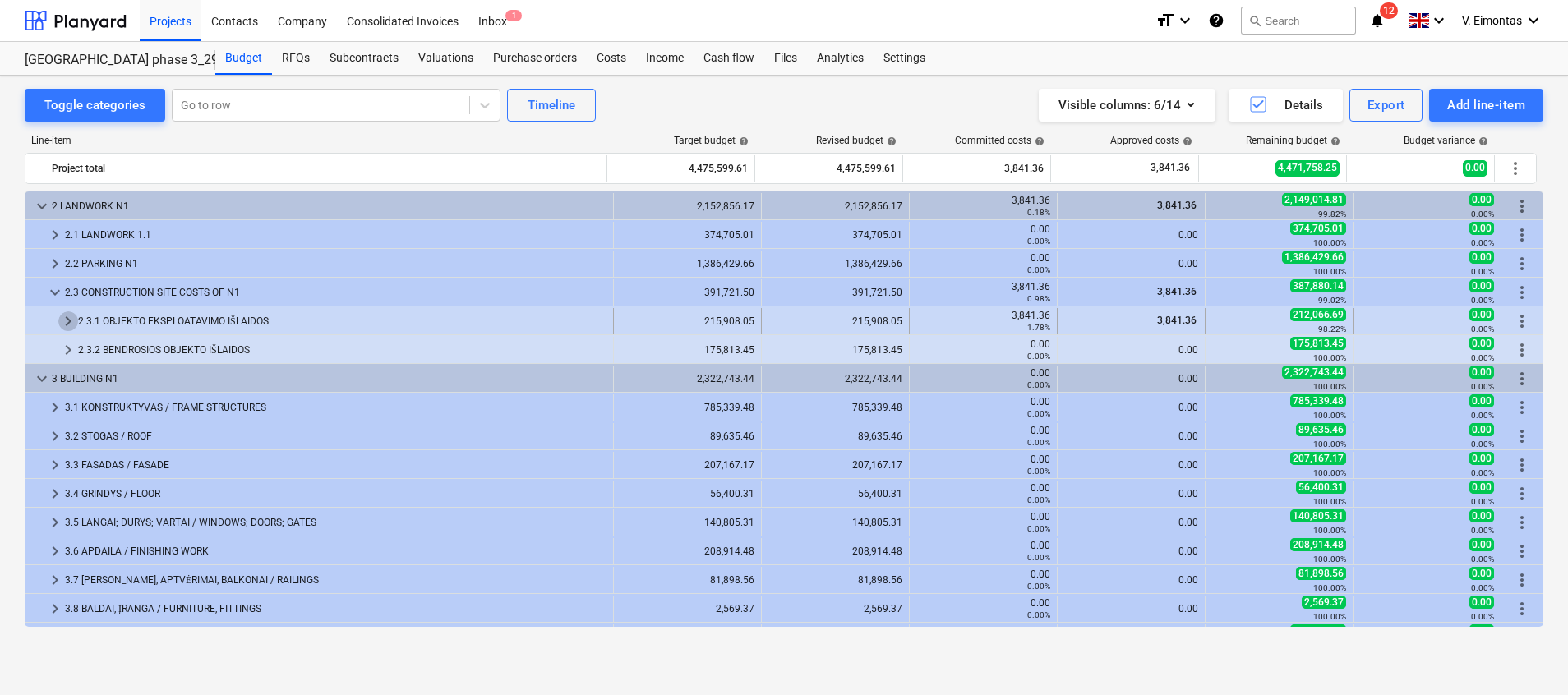
click at [64, 311] on span "keyboard_arrow_right" at bounding box center [69, 322] width 20 height 20
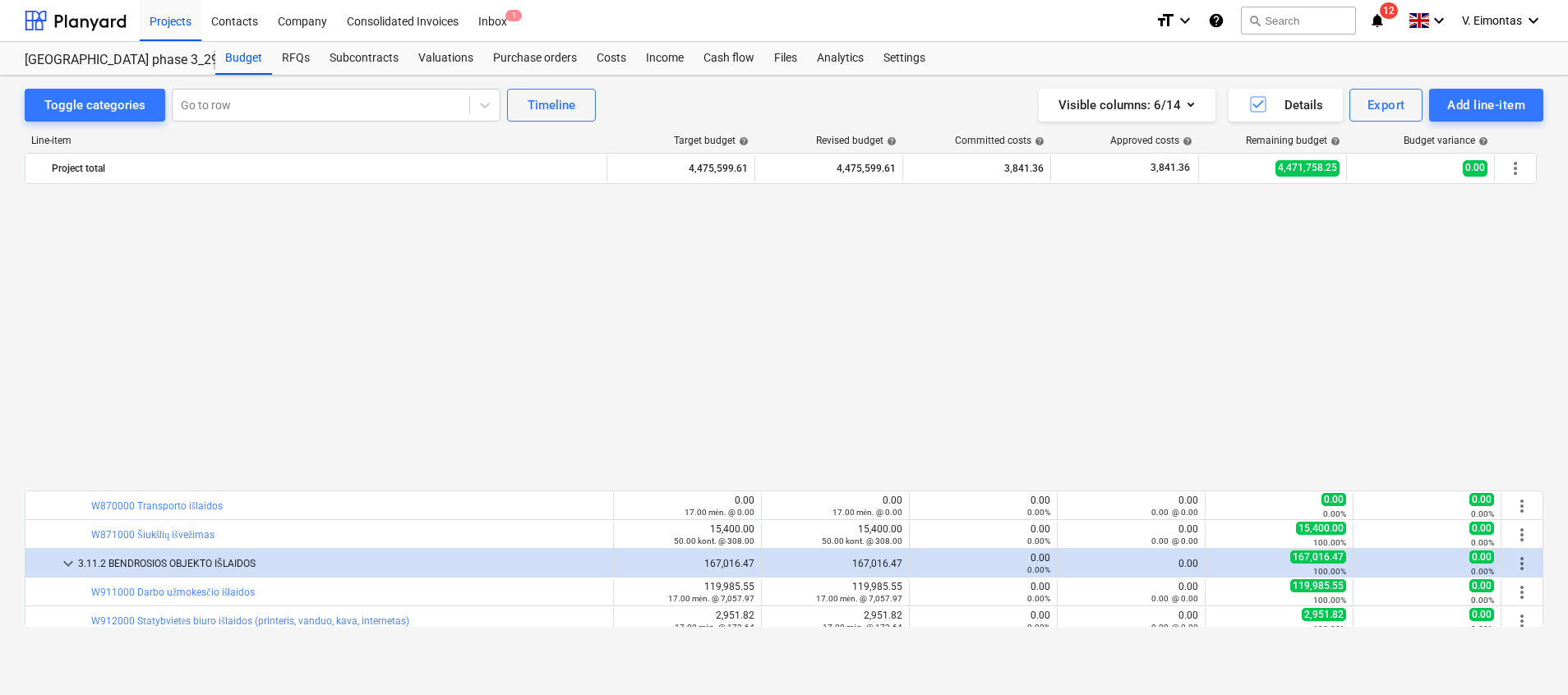
scroll to position [1461, 0]
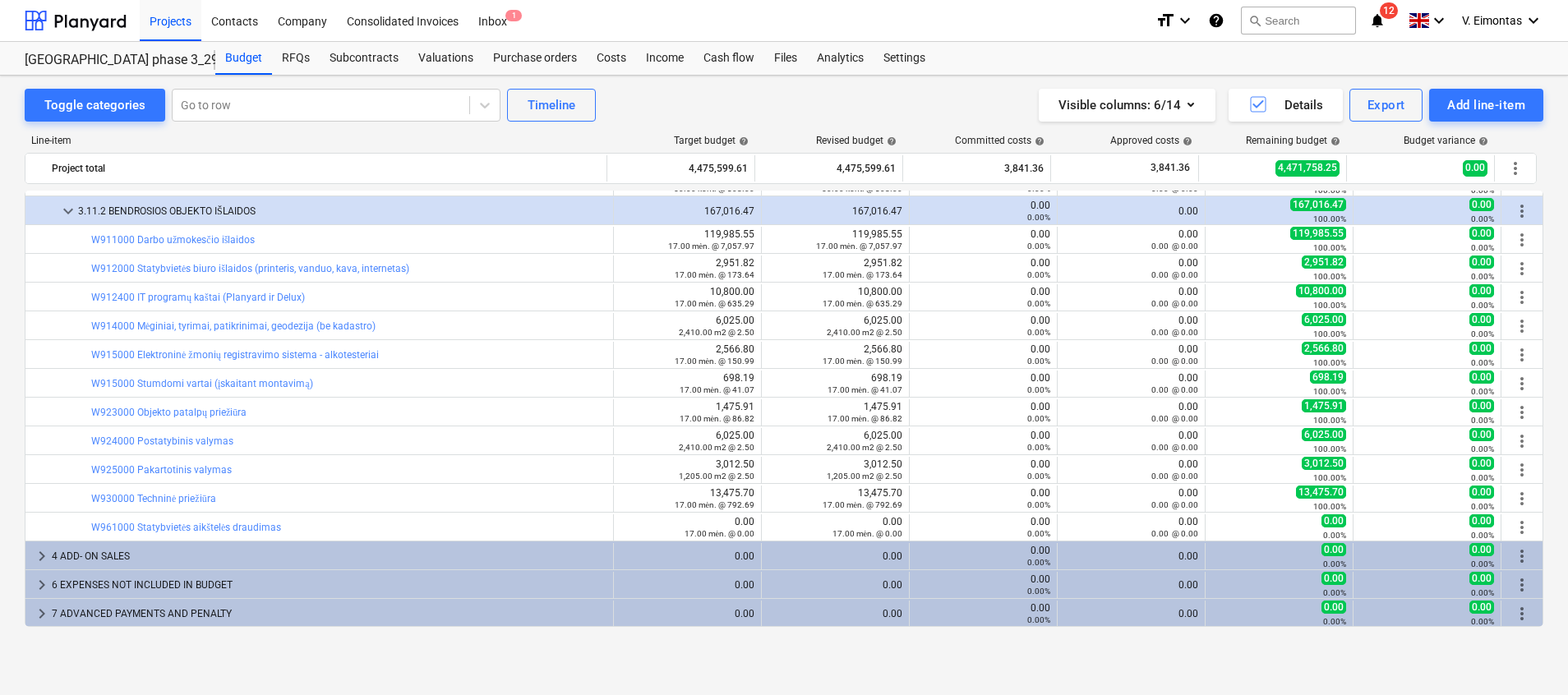
click at [70, 214] on span "keyboard_arrow_down" at bounding box center [69, 211] width 20 height 20
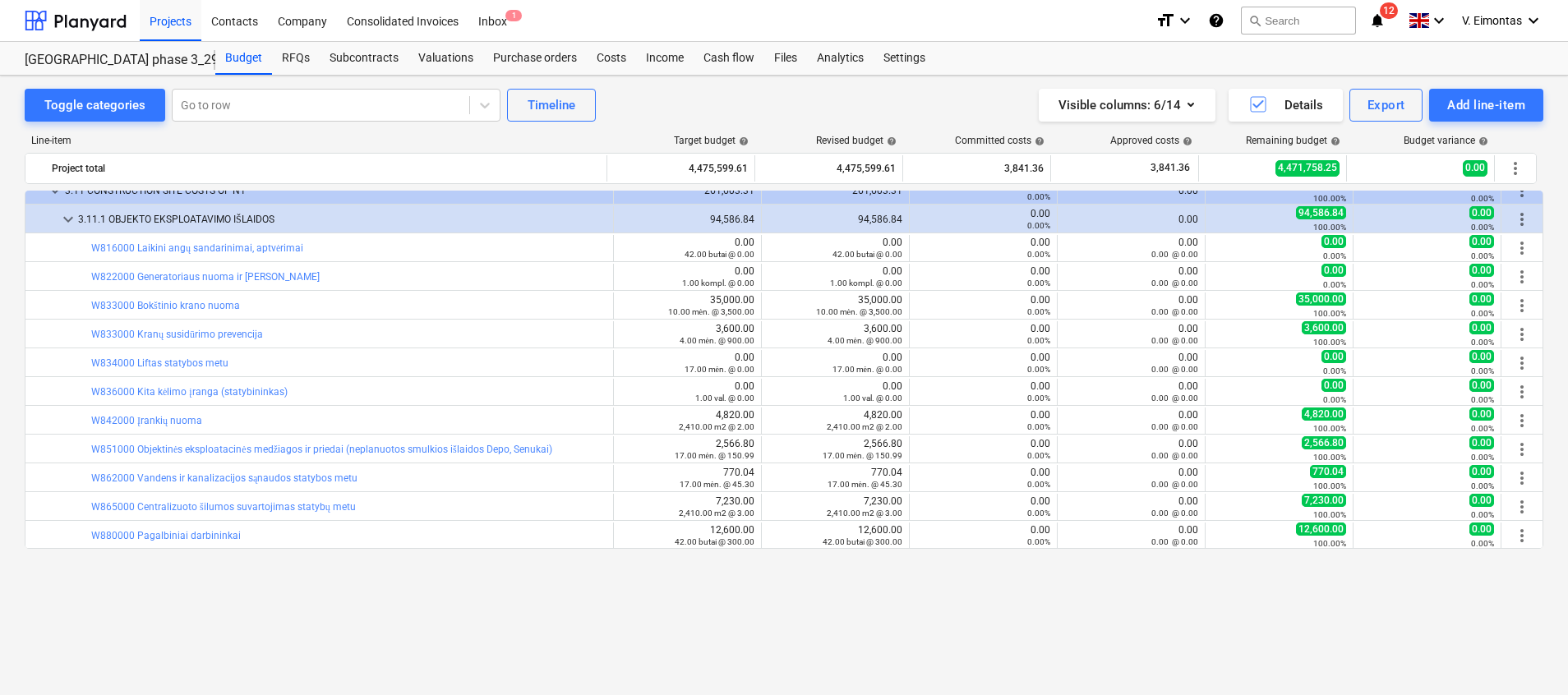
scroll to position [898, 0]
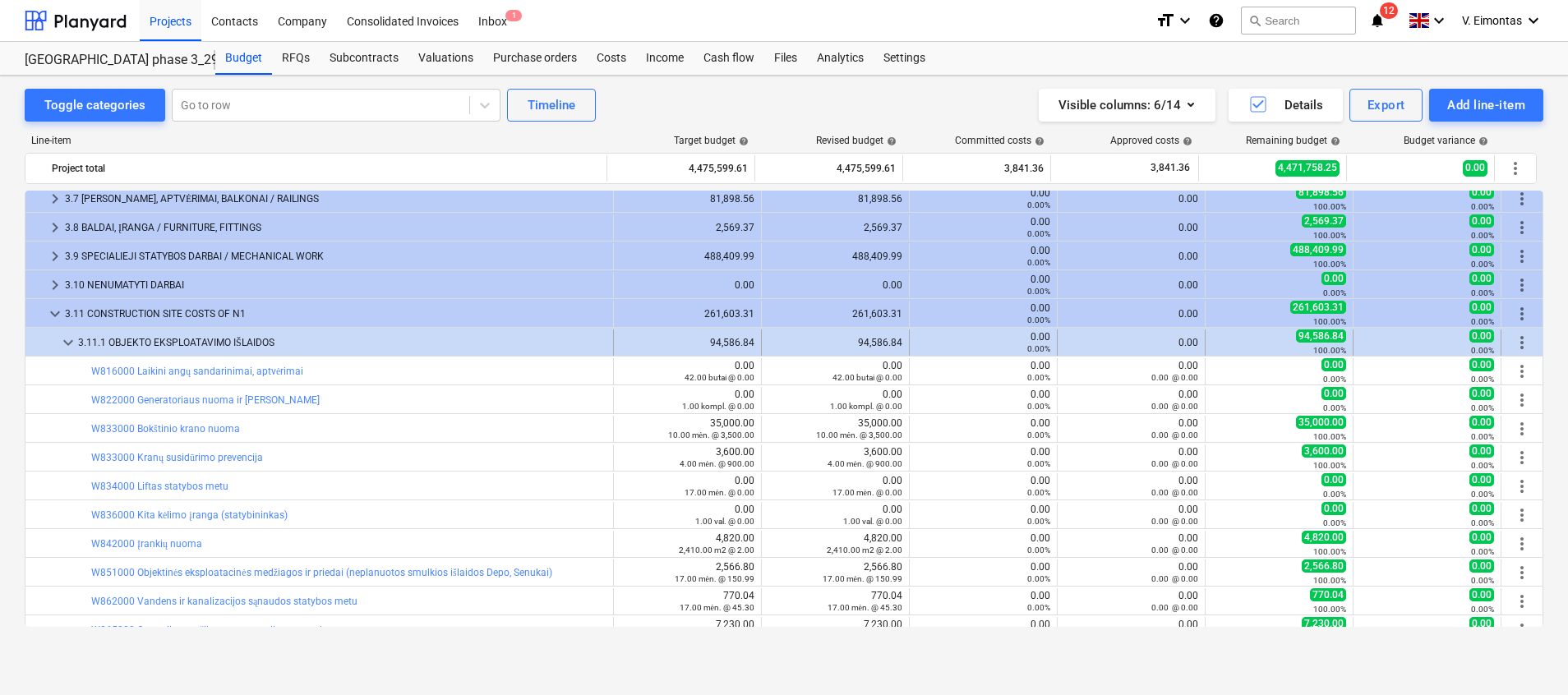
click at [67, 337] on span "keyboard_arrow_down" at bounding box center [69, 342] width 20 height 20
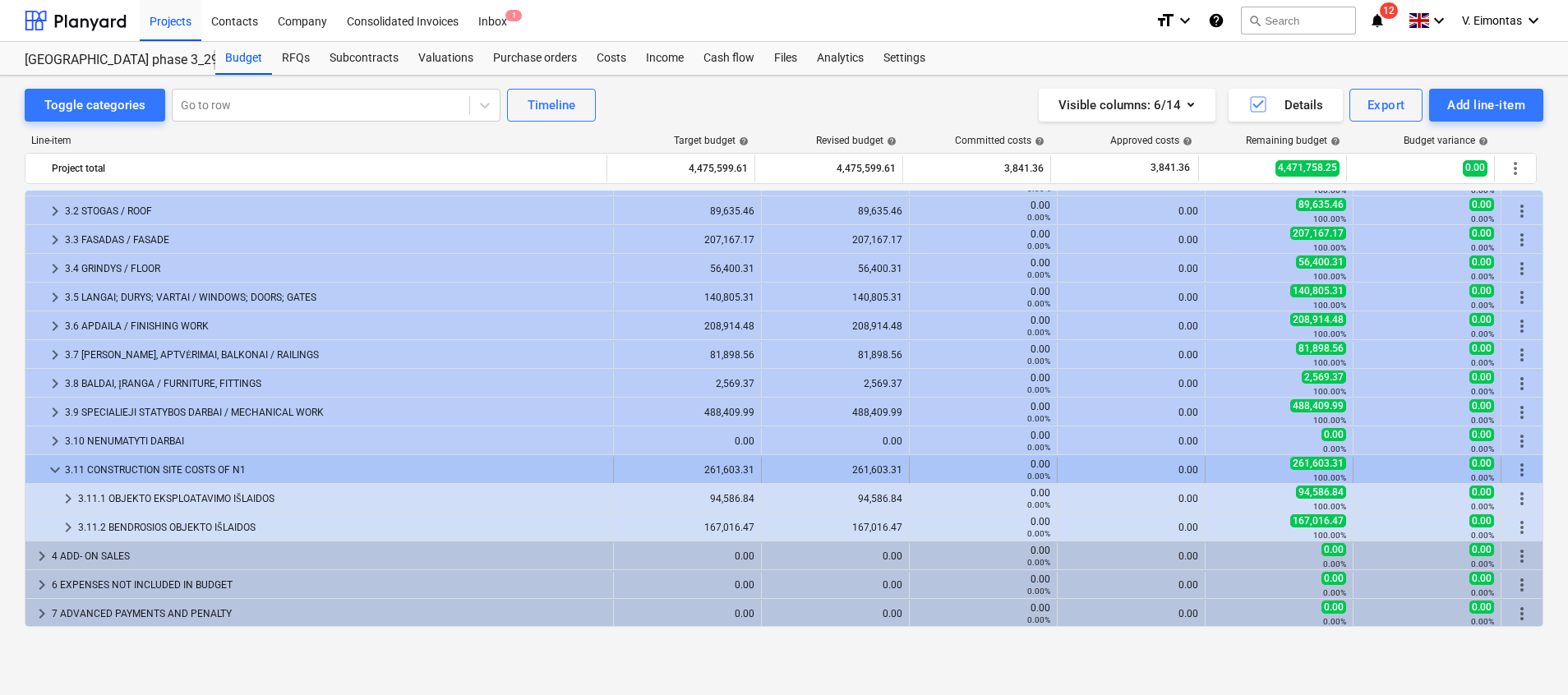
click at [53, 468] on span "keyboard_arrow_down" at bounding box center [55, 470] width 20 height 20
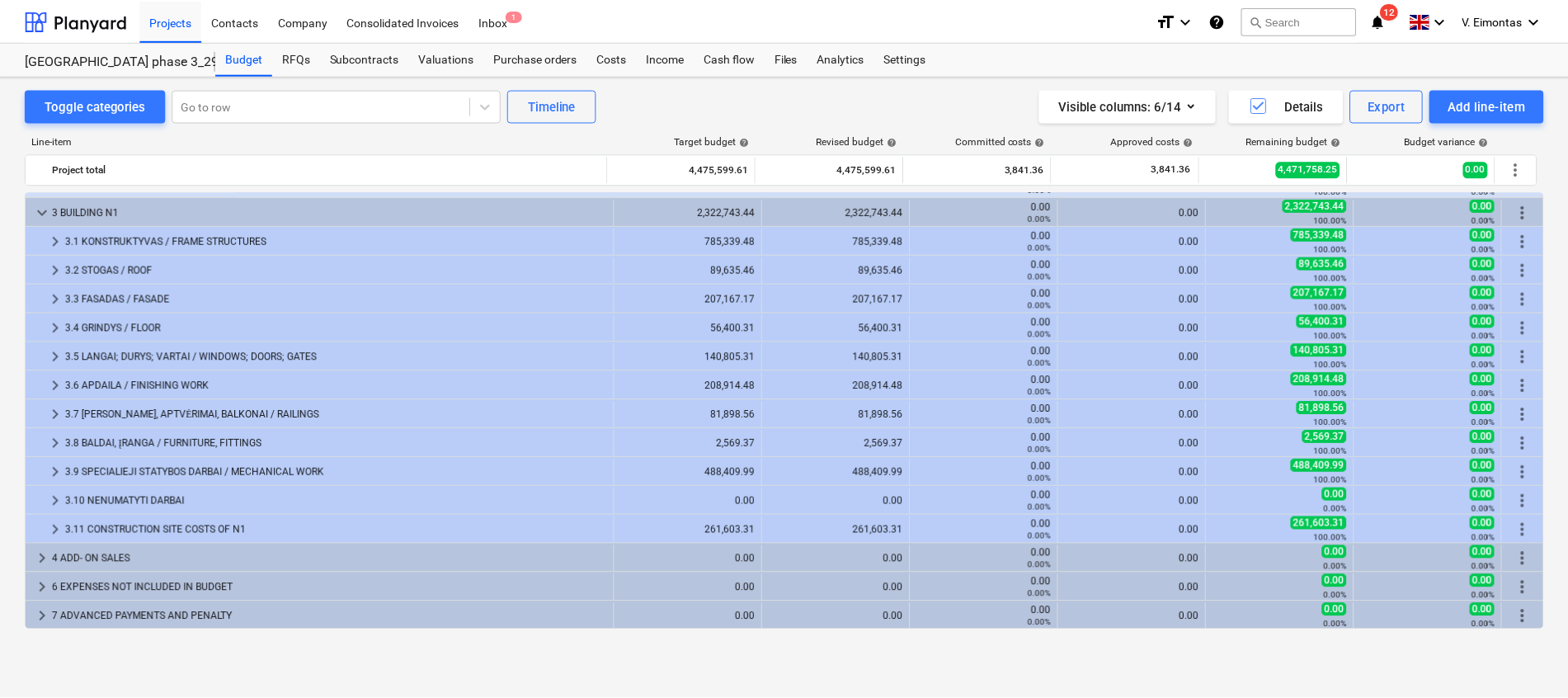
scroll to position [688, 0]
click at [919, 56] on div "Settings" at bounding box center [908, 58] width 62 height 33
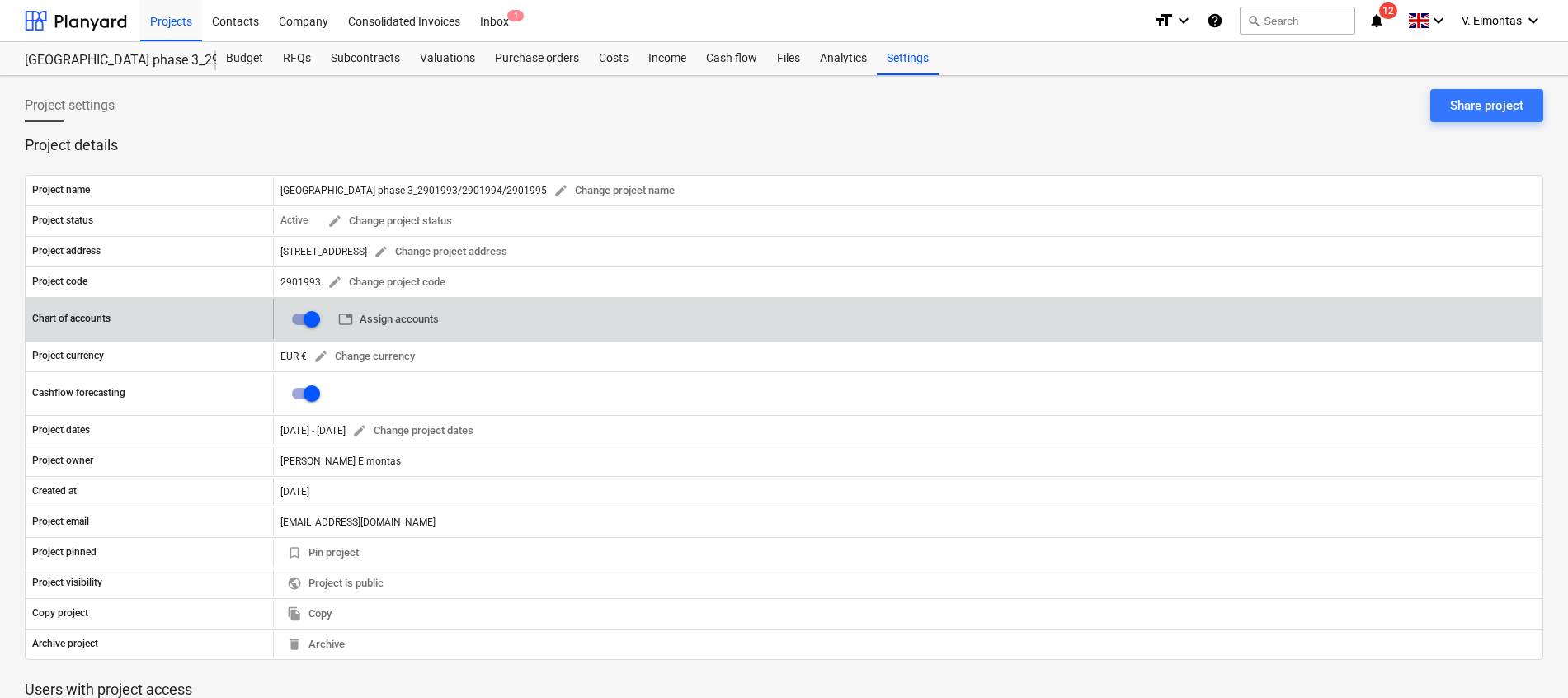
click at [418, 320] on span "table Assign accounts" at bounding box center [388, 320] width 101 height 19
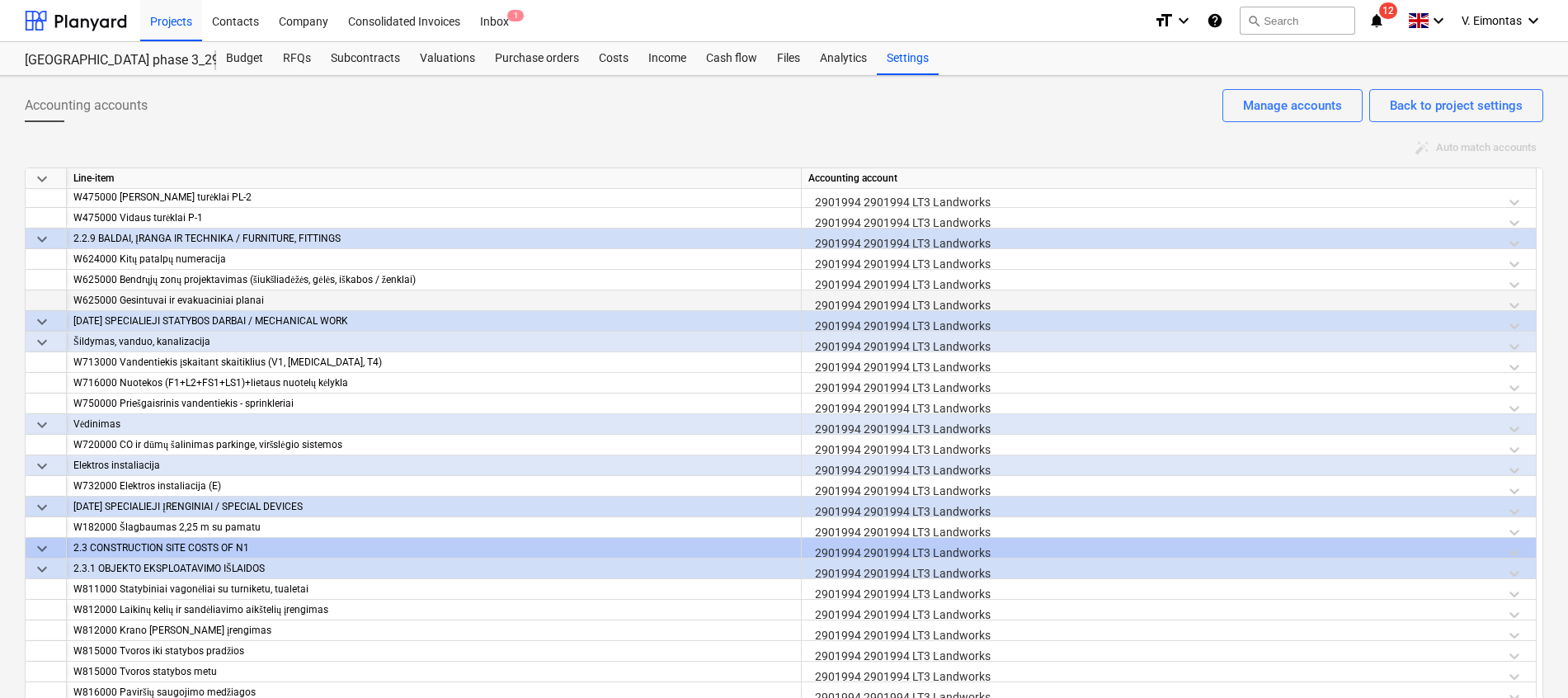
scroll to position [3218, 0]
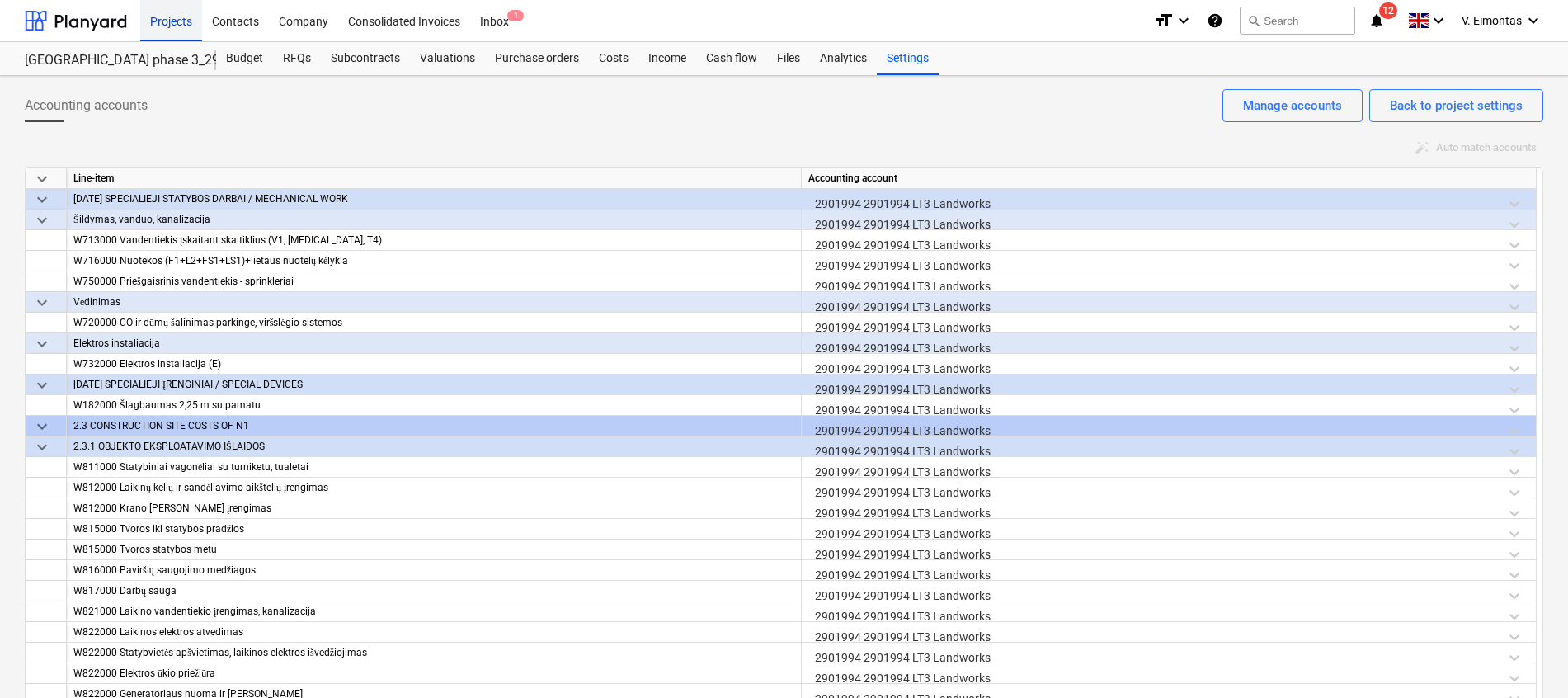
click at [162, 26] on div "Projects" at bounding box center [172, 20] width 62 height 42
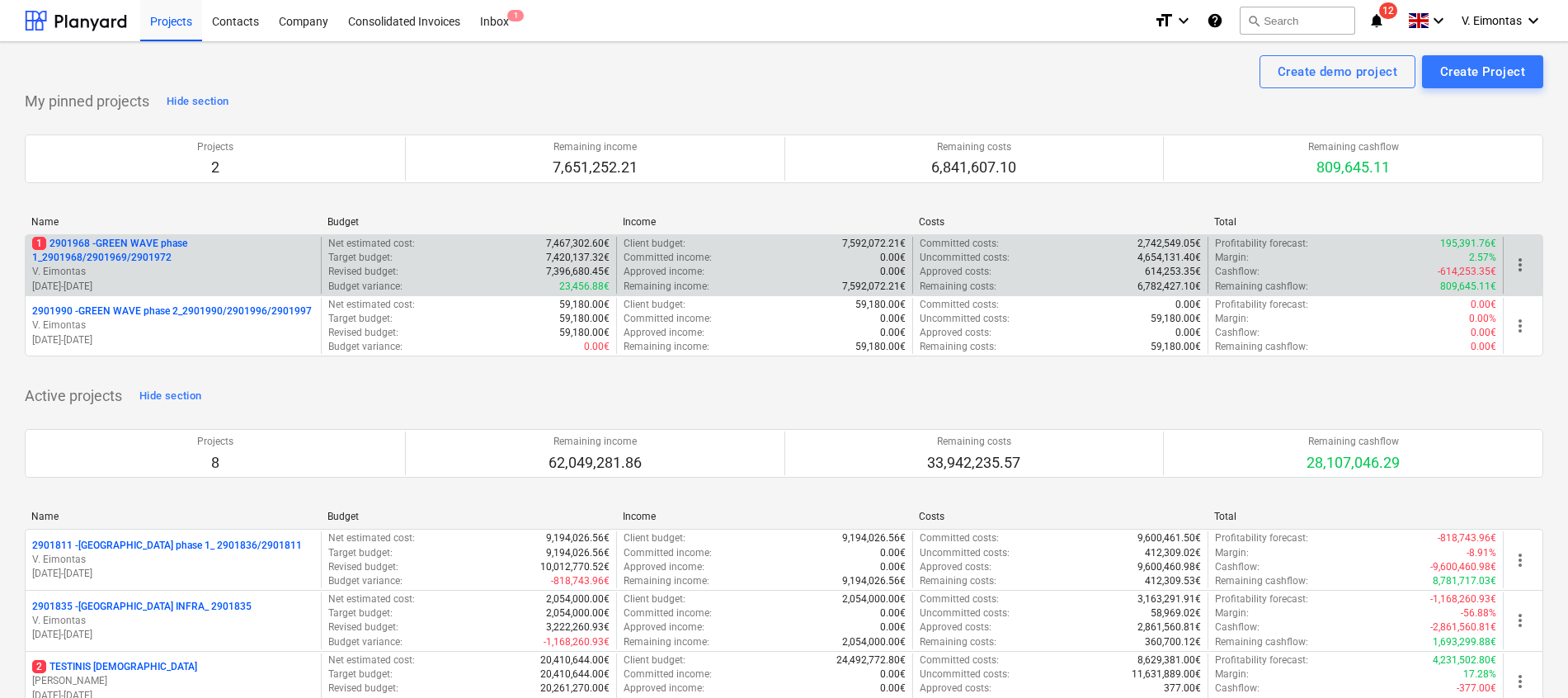
click at [140, 246] on p "1 2901968 - GREEN WAVE phase 1_2901968/2901969/2901972" at bounding box center [173, 251] width 282 height 28
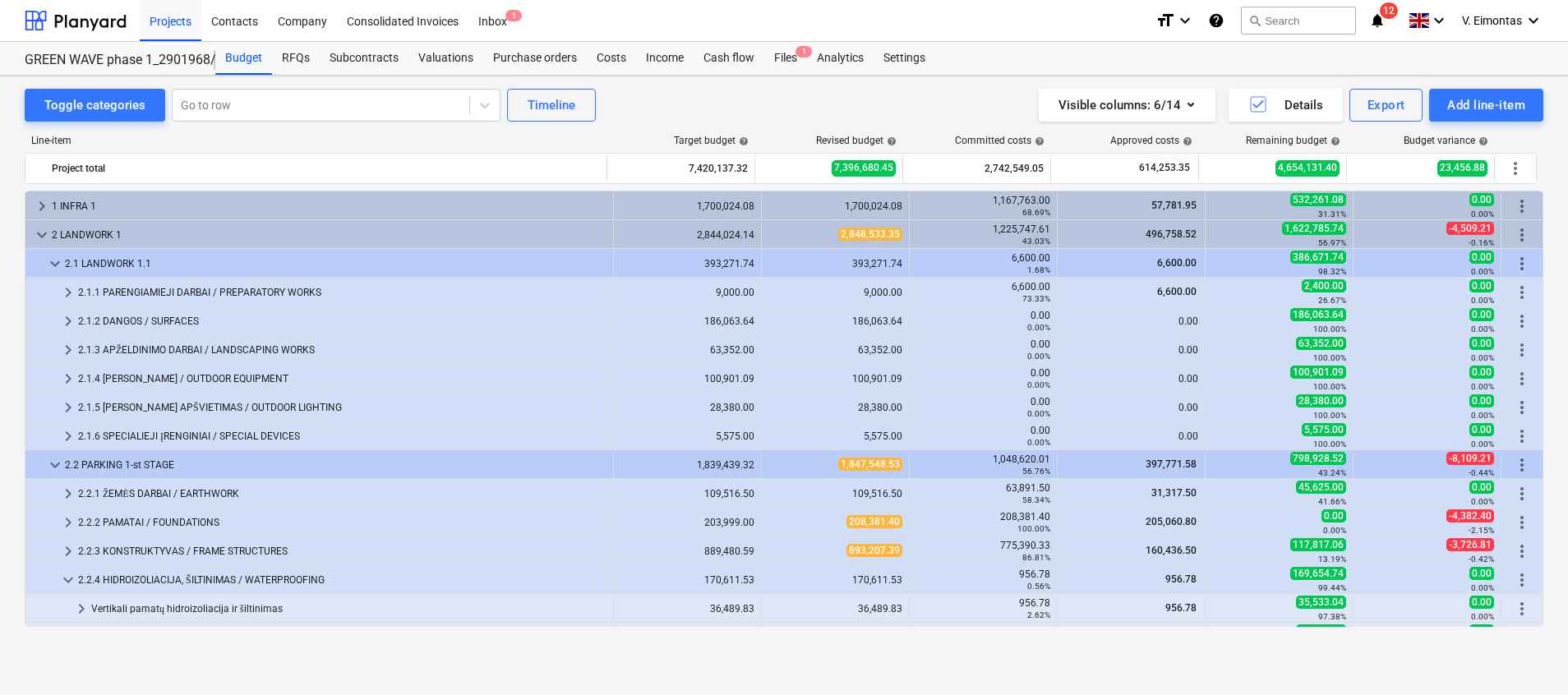
click at [789, 40] on div "Projects Contacts Company Consolidated Invoices Inbox 1" at bounding box center [641, 20] width 1003 height 41
click at [786, 59] on div "Files 1" at bounding box center [785, 58] width 43 height 33
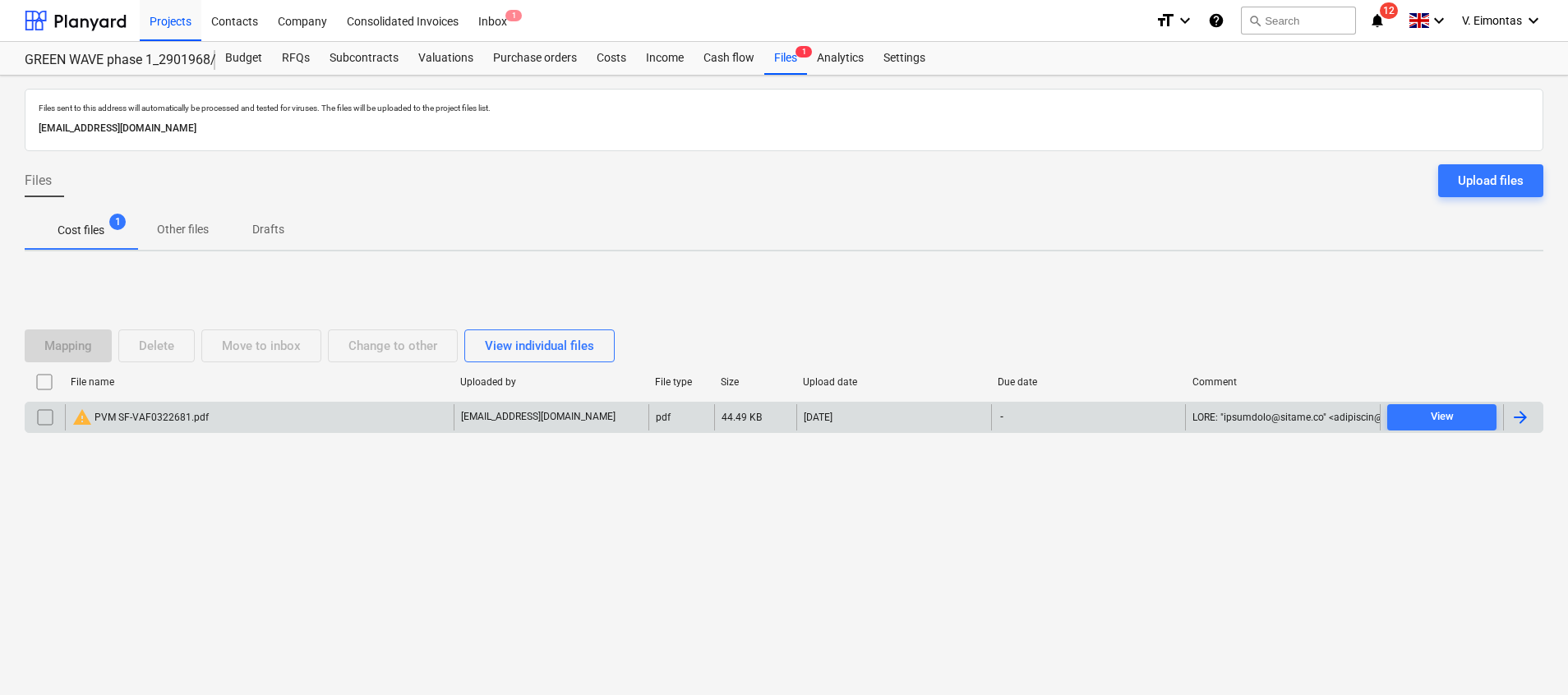
click at [131, 422] on div "warning PVM SF-VAF0322681.pdf" at bounding box center [140, 418] width 137 height 20
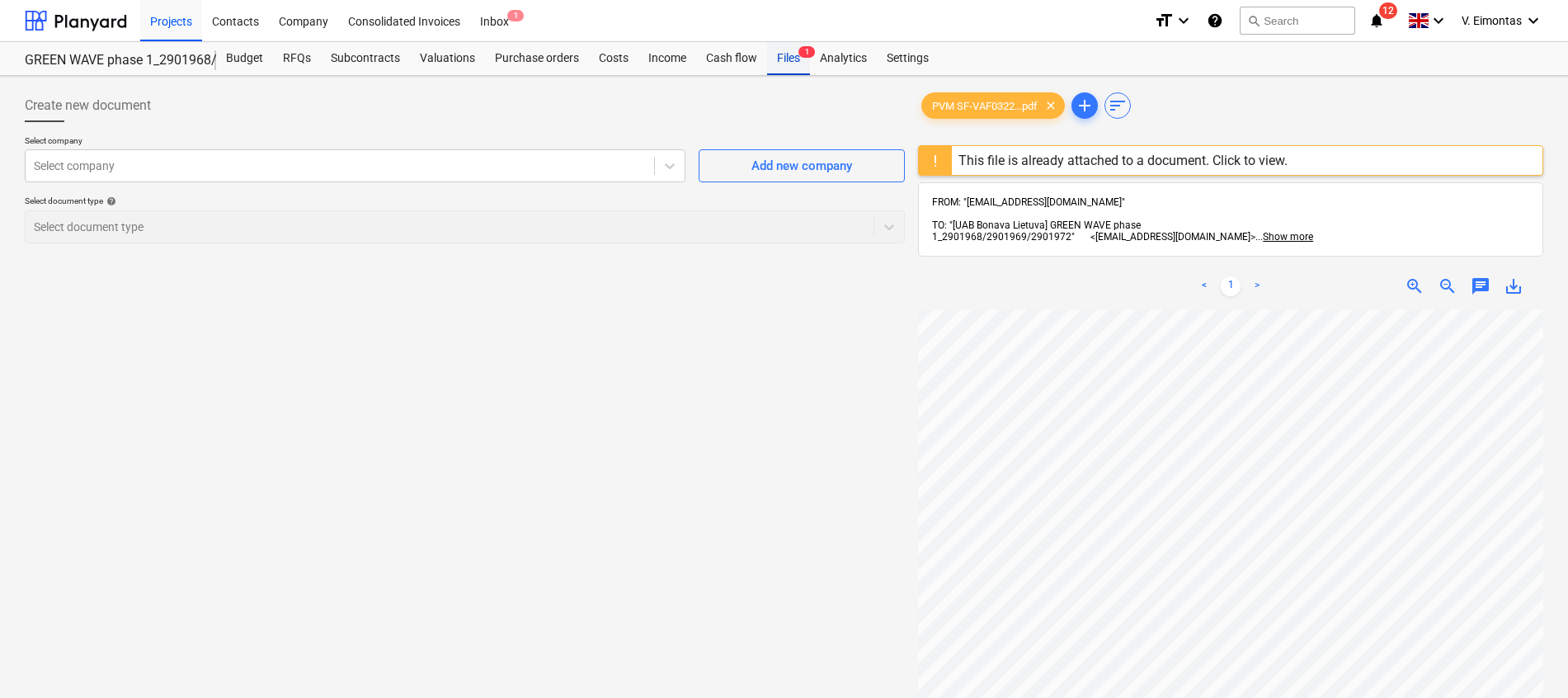
click at [787, 49] on div "Files 1" at bounding box center [788, 58] width 43 height 33
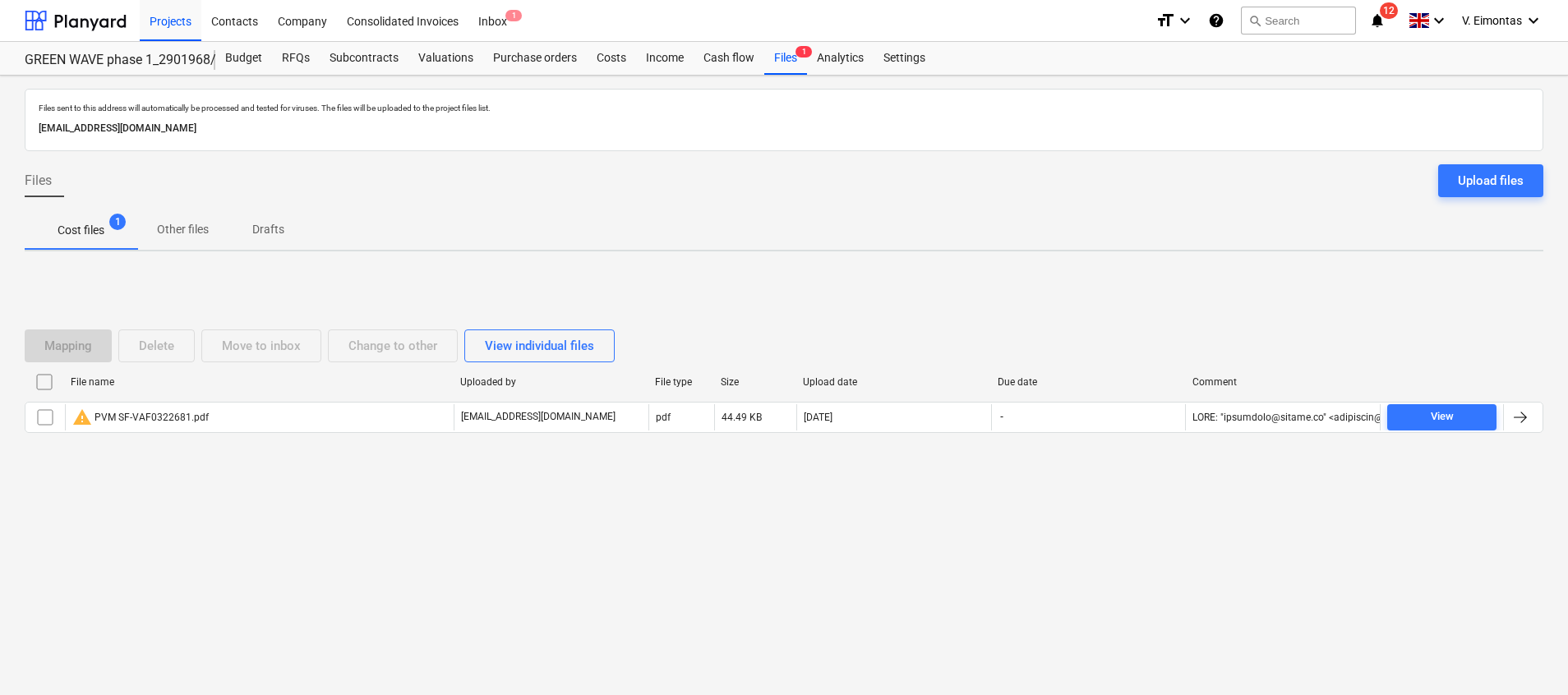
click at [44, 380] on input "checkbox" at bounding box center [44, 382] width 26 height 26
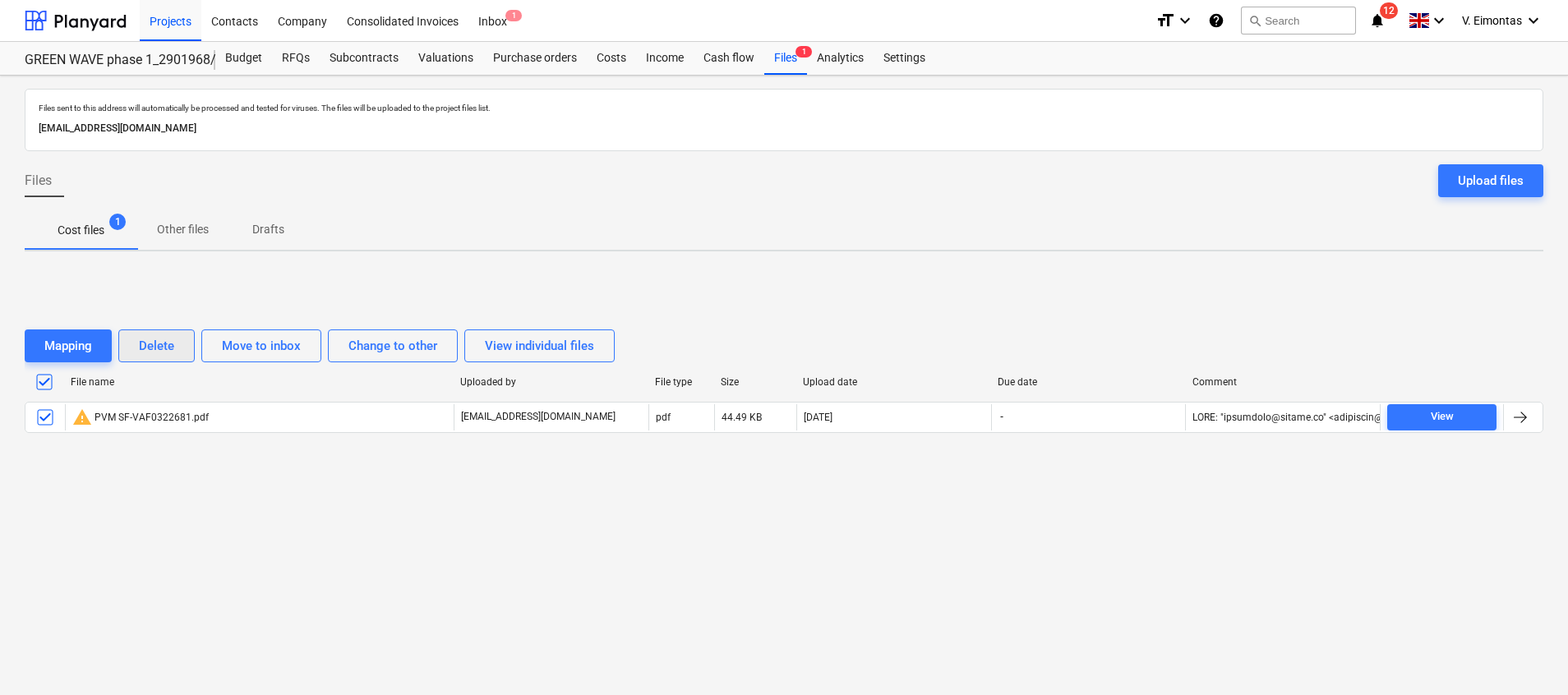
click at [161, 353] on div "Delete" at bounding box center [157, 346] width 35 height 22
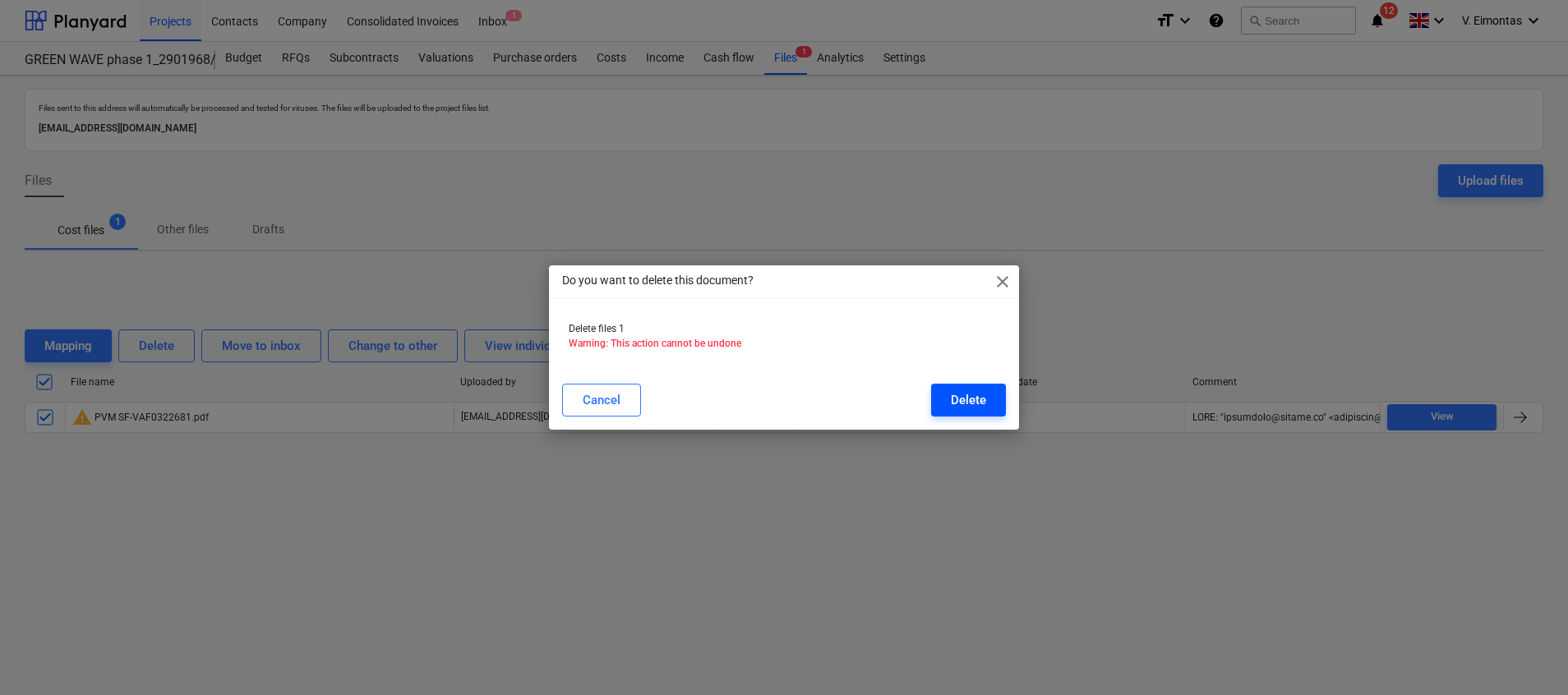
click at [961, 392] on div "Delete" at bounding box center [968, 400] width 35 height 22
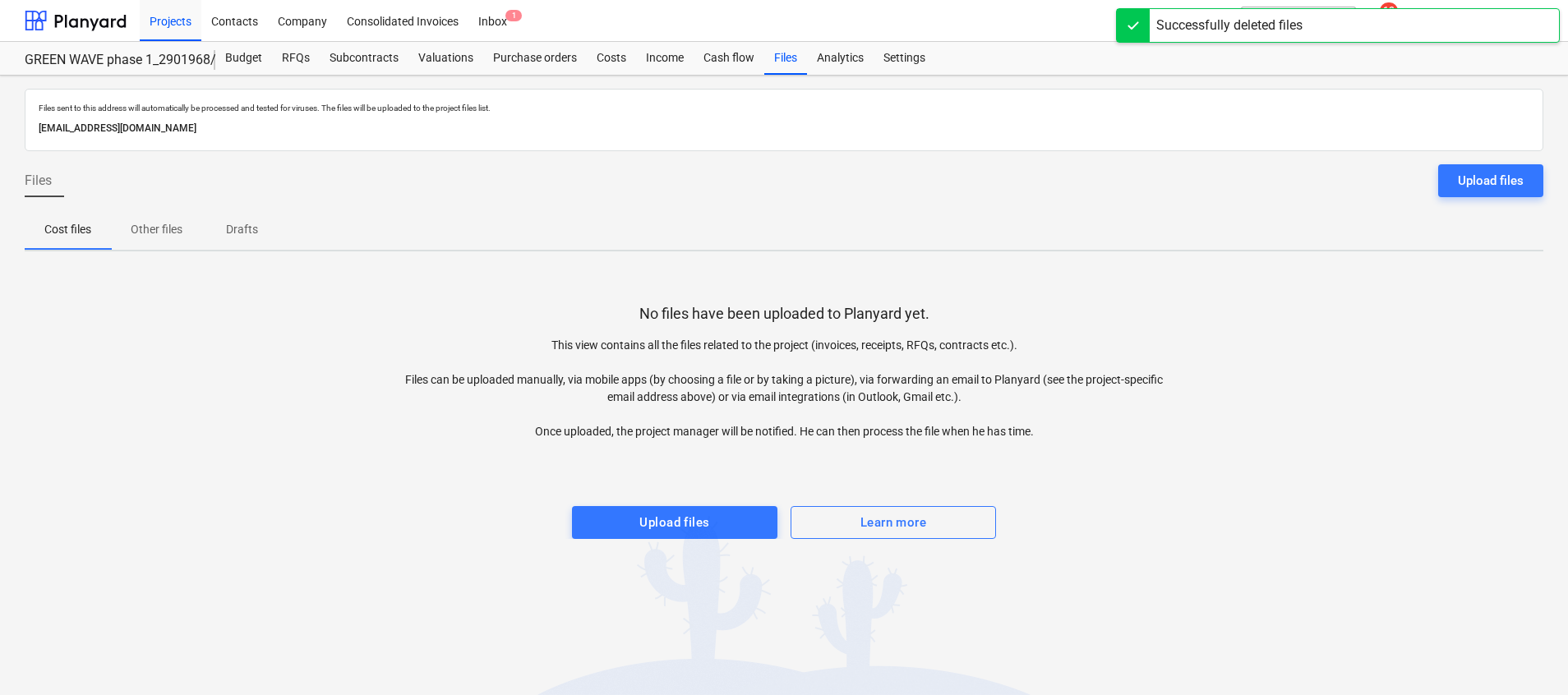
click at [412, 591] on div "Files sent to this address will automatically be processed and tested for virus…" at bounding box center [784, 385] width 1568 height 620
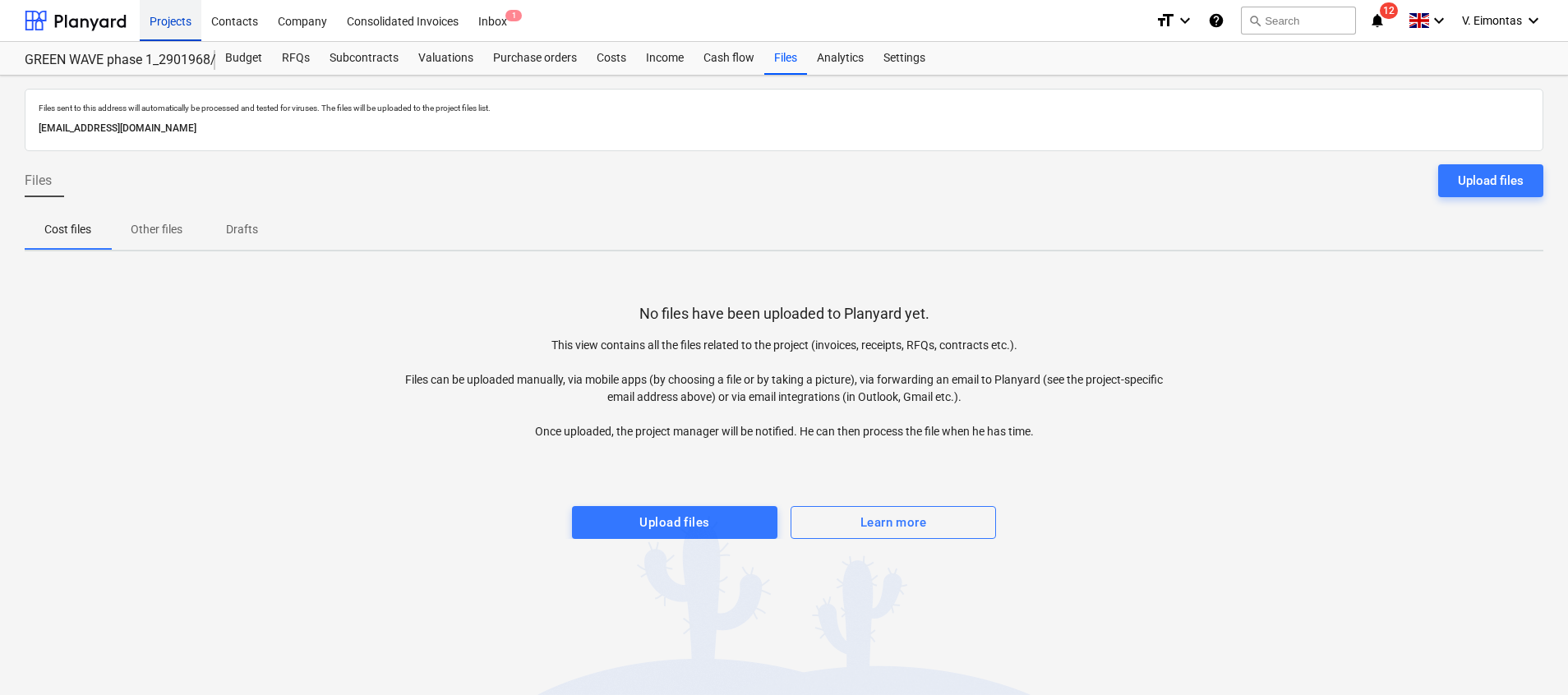
click at [170, 23] on div "Projects" at bounding box center [171, 20] width 62 height 42
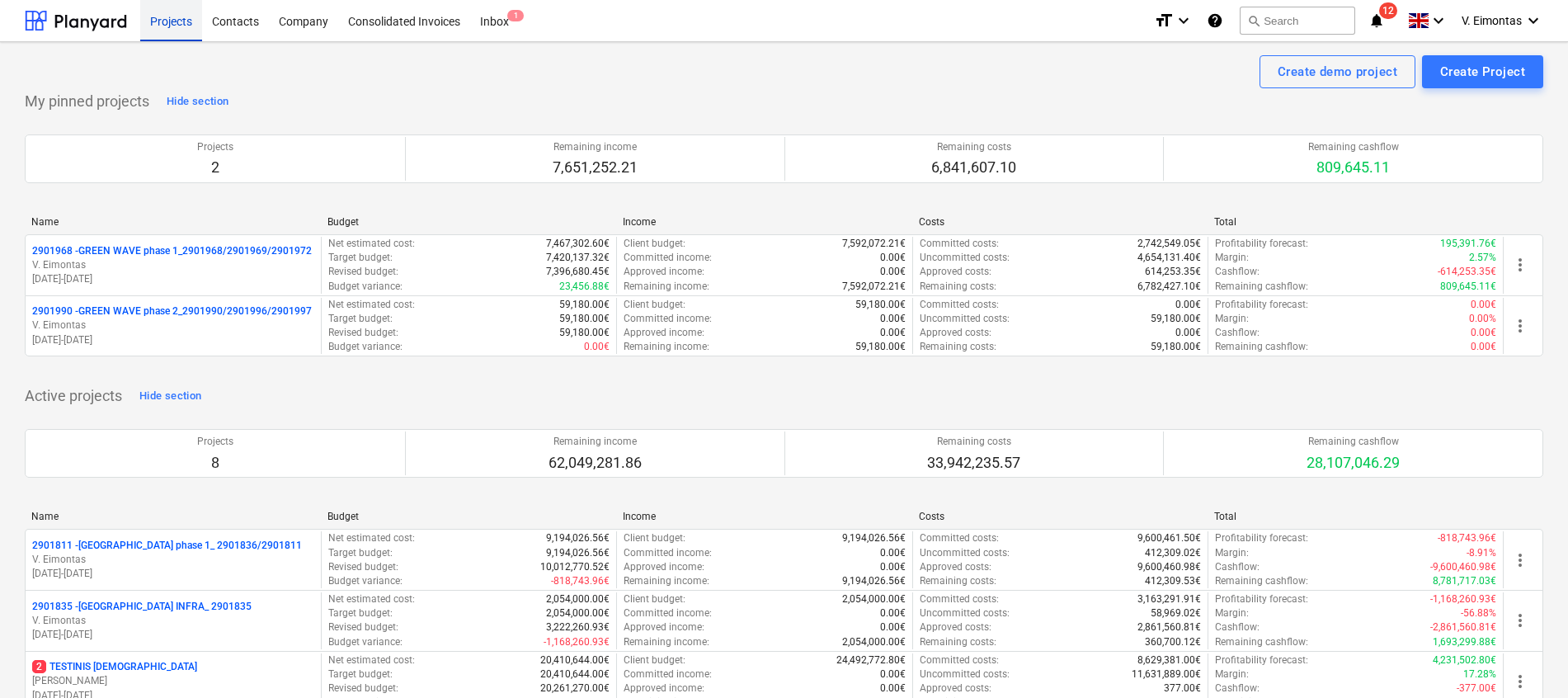
click at [192, 29] on div "Projects" at bounding box center [172, 20] width 62 height 42
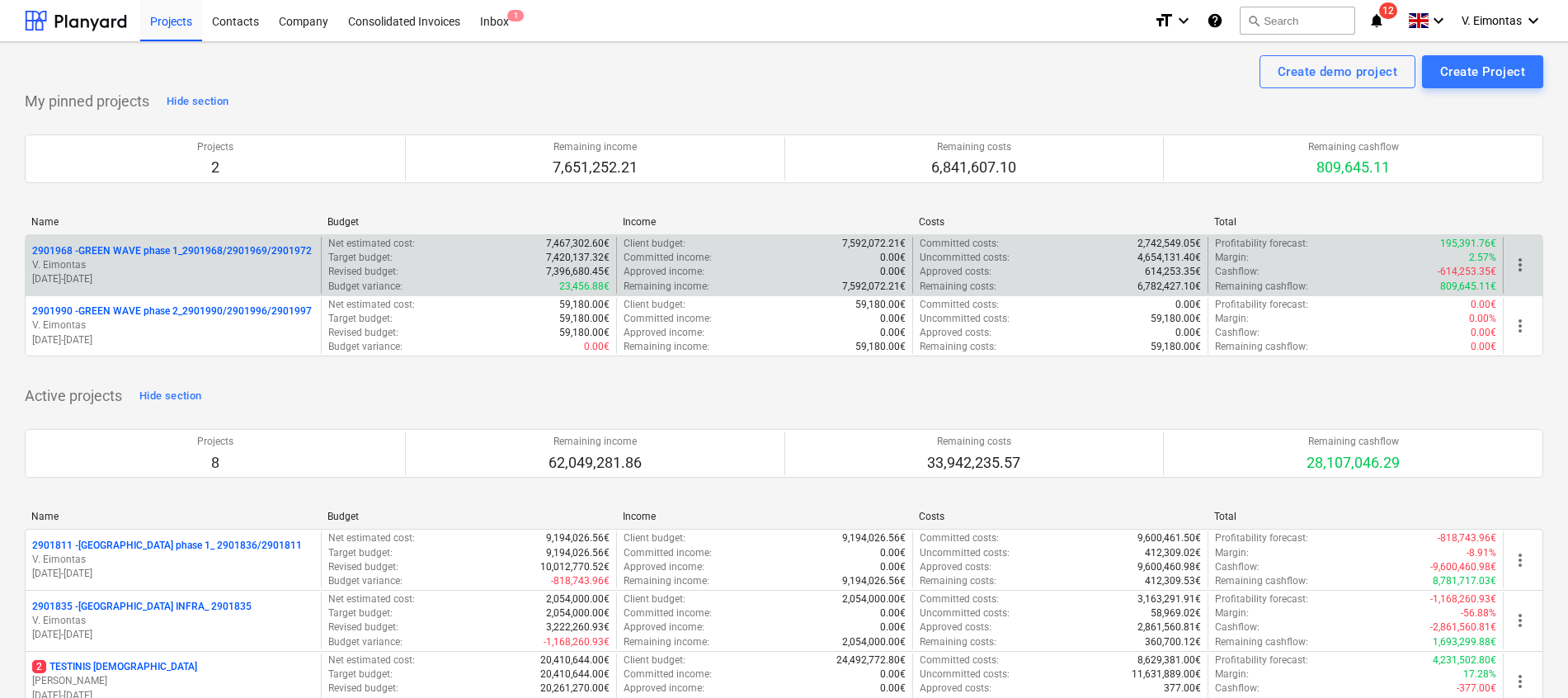
click at [213, 251] on p "2901968 - GREEN WAVE phase 1_2901968/2901969/2901972" at bounding box center [172, 251] width 280 height 14
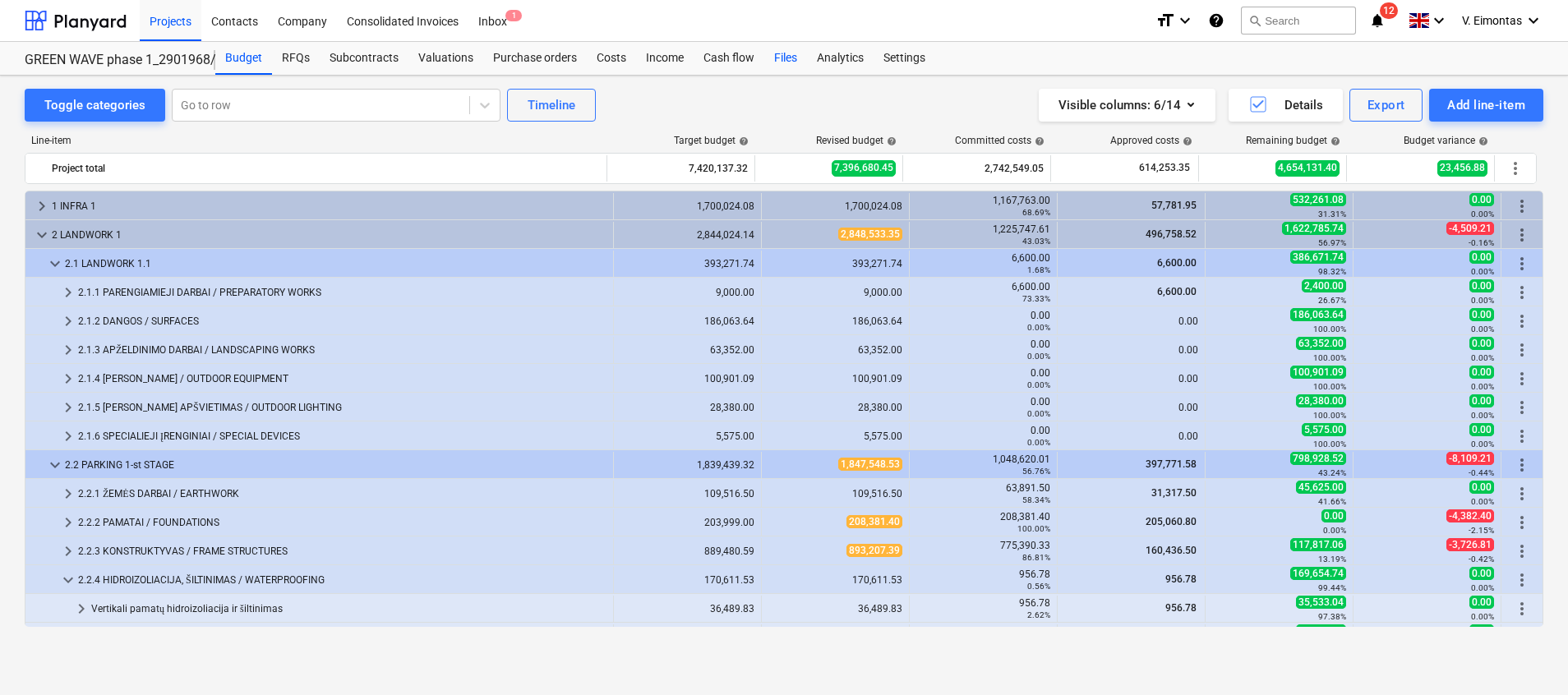
click at [783, 66] on div "Files" at bounding box center [785, 58] width 43 height 33
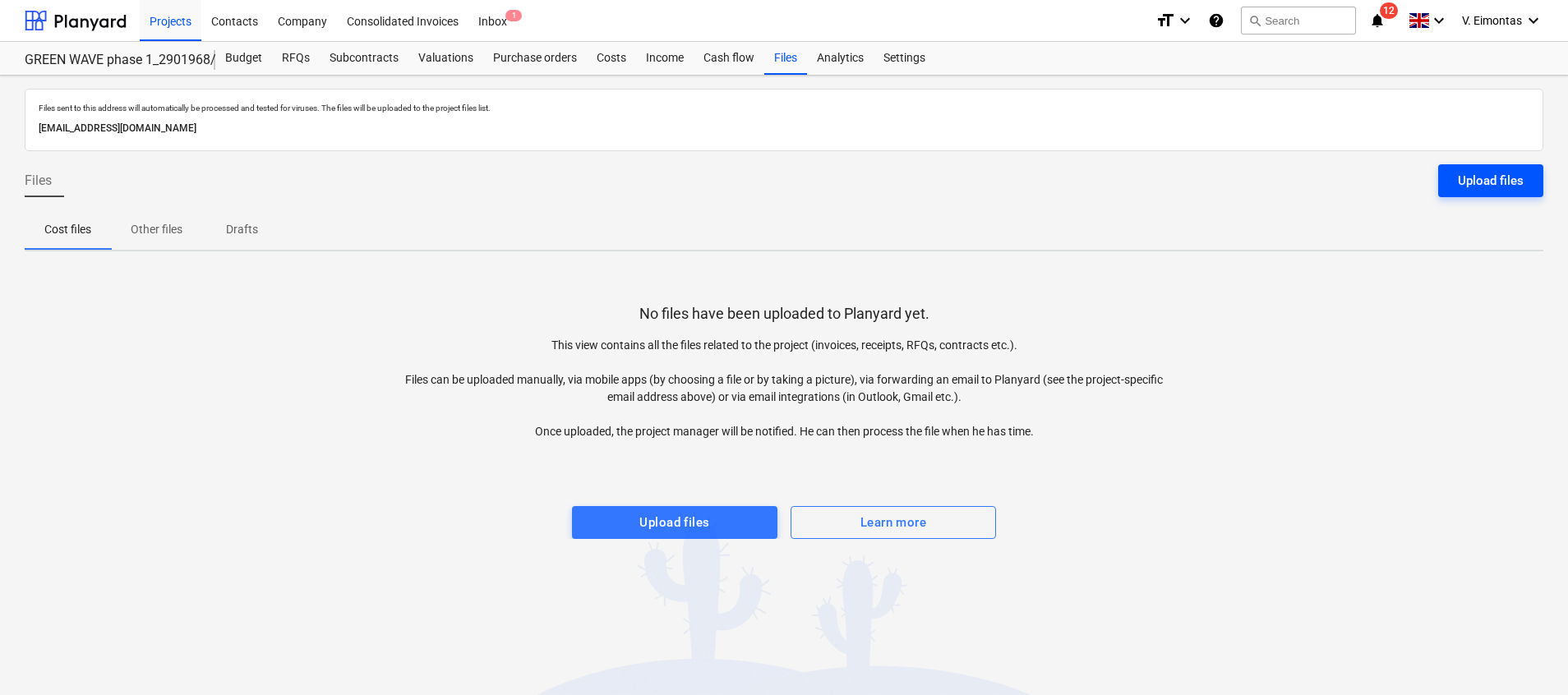
click at [1488, 183] on div "Upload files" at bounding box center [1491, 181] width 65 height 22
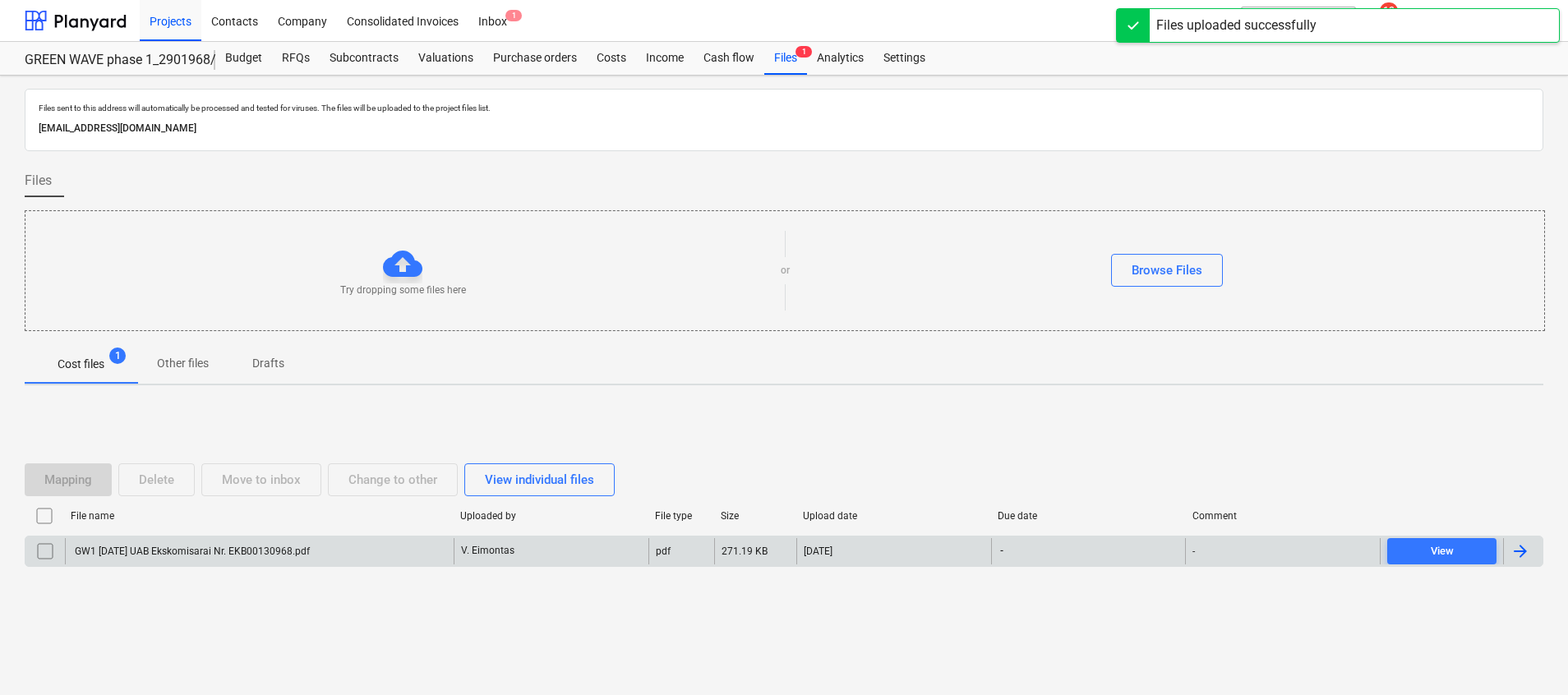
click at [359, 550] on div "GW1 [DATE] UAB Ekskomisarai Nr. EKB00130968.pdf" at bounding box center [260, 551] width 389 height 26
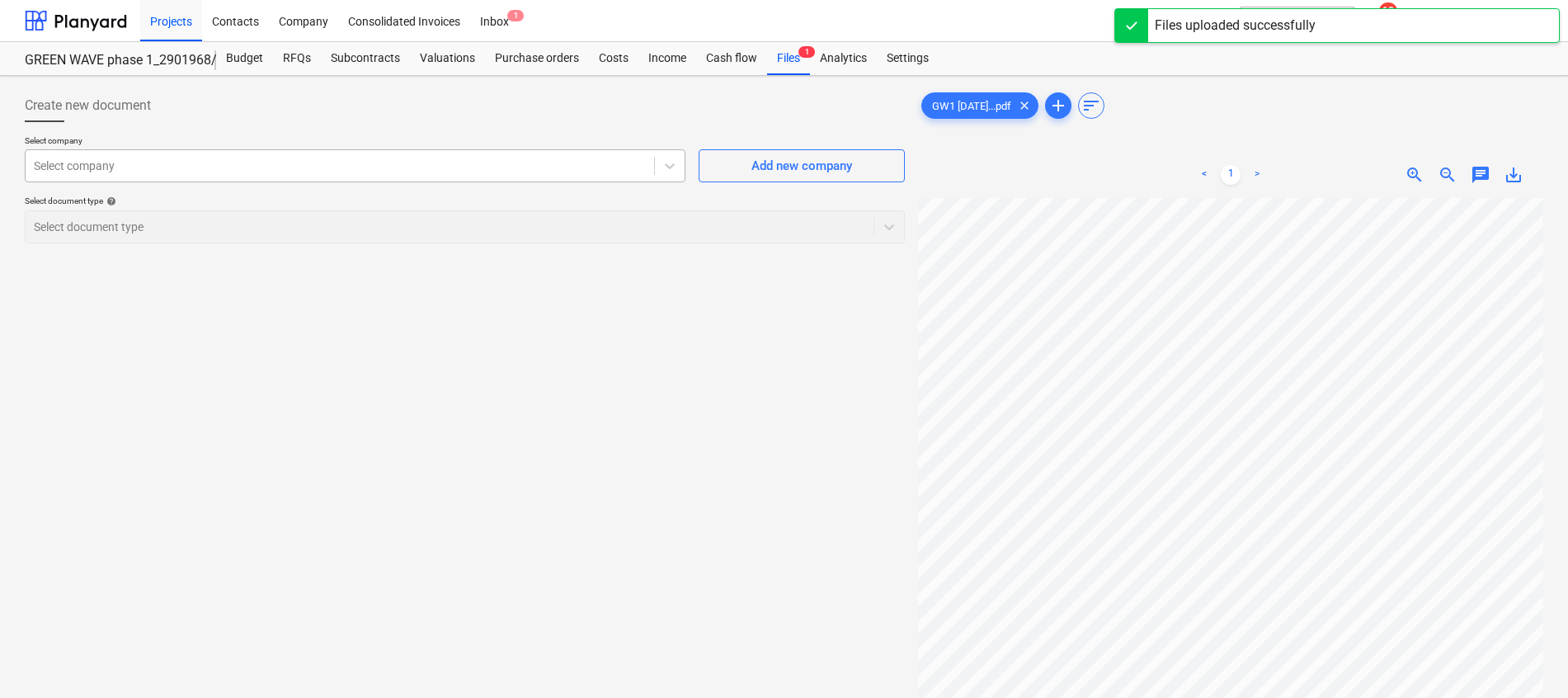
click at [261, 159] on div at bounding box center [340, 166] width 612 height 17
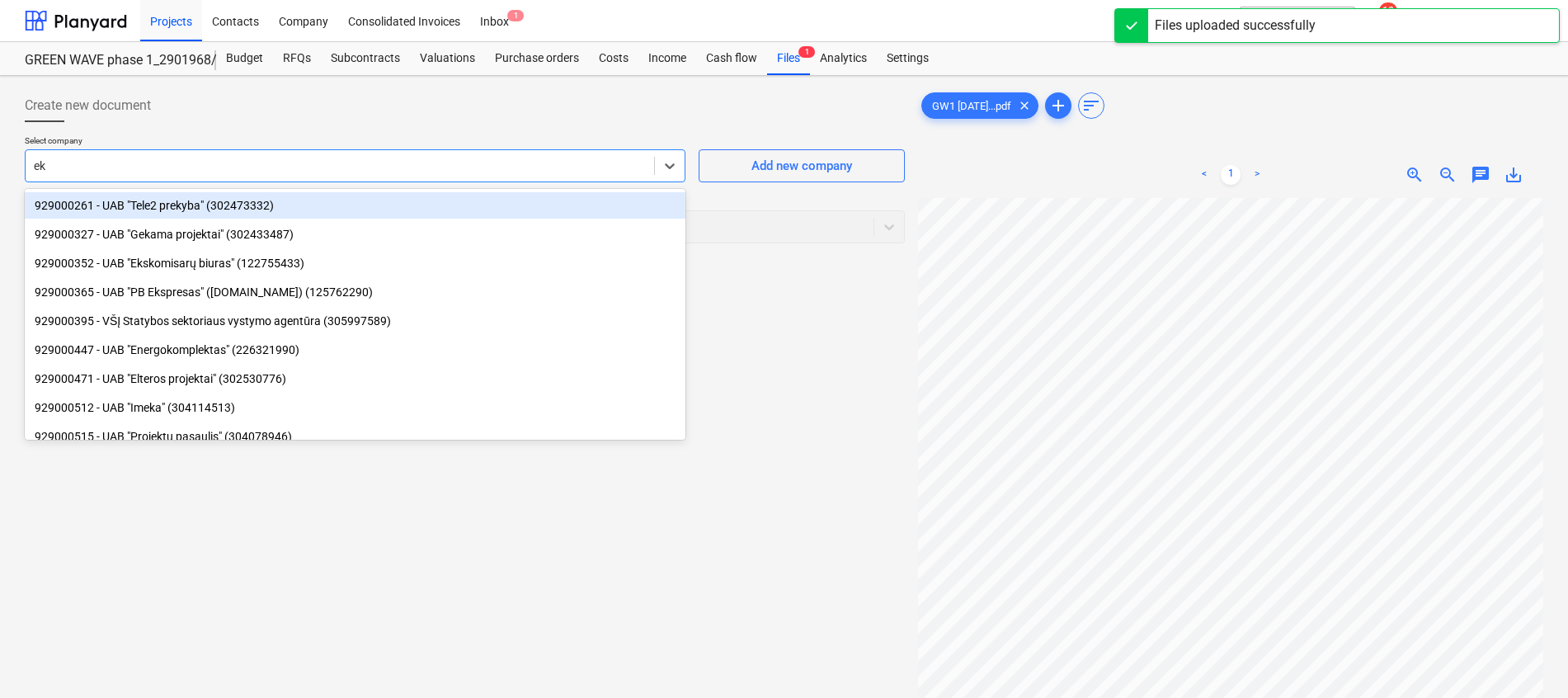
type input "eks"
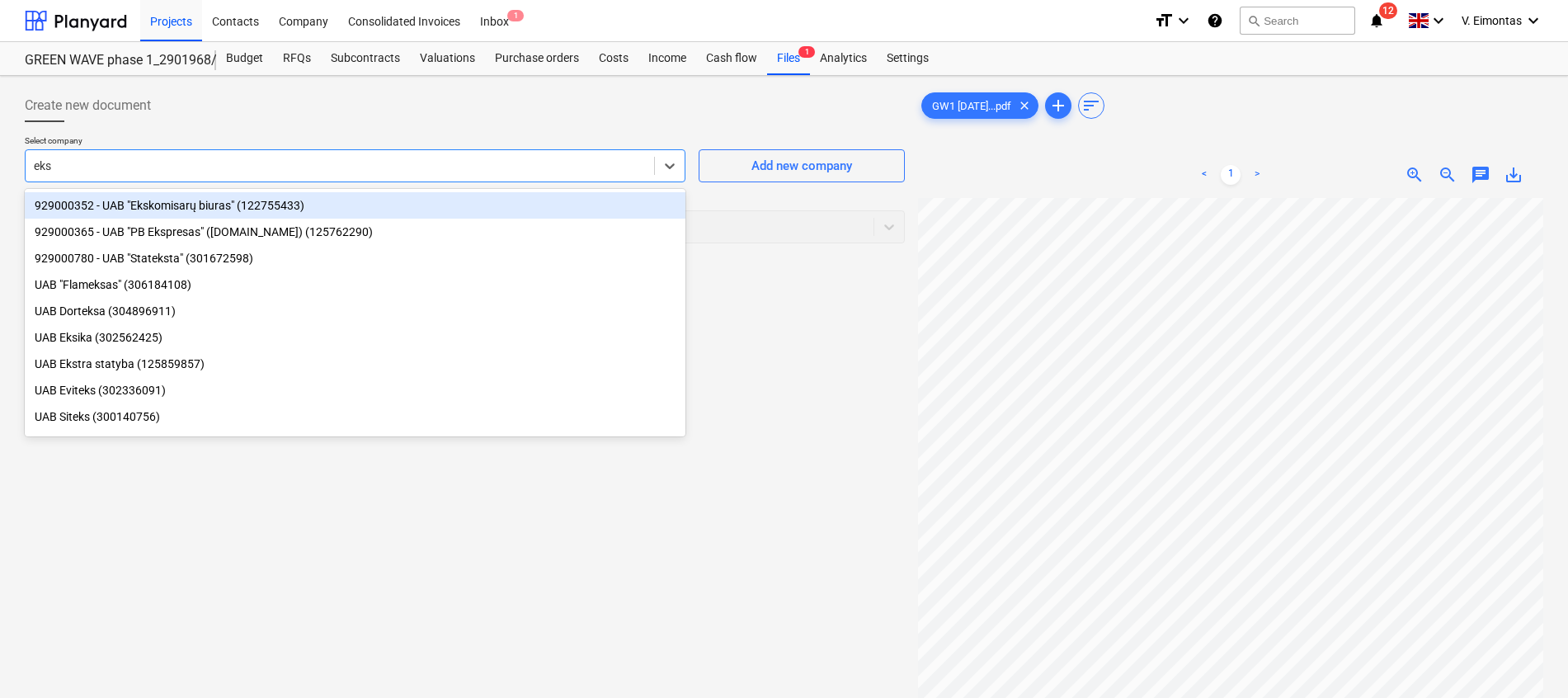
click at [285, 208] on div "929000352 - UAB "Ekskomisarų biuras" (122755433)" at bounding box center [355, 205] width 661 height 26
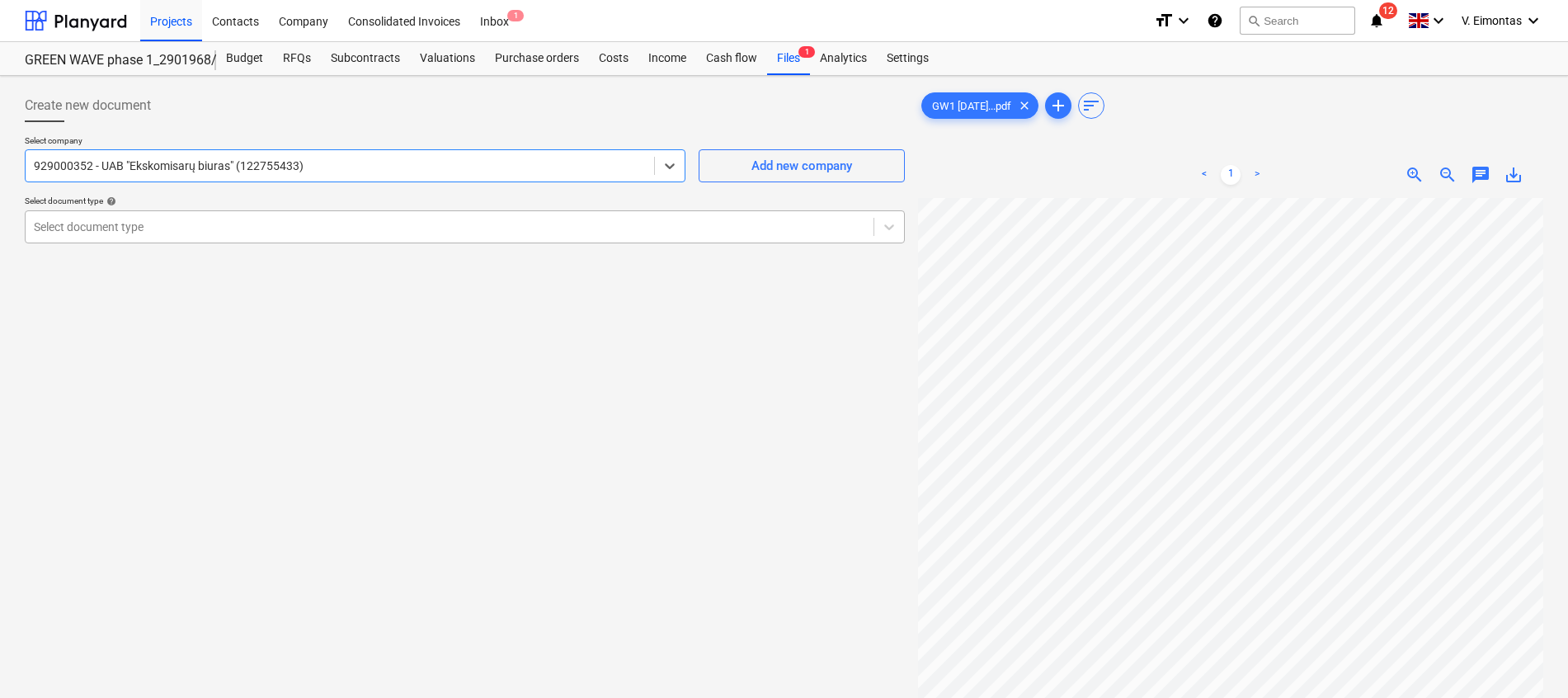
click at [282, 241] on div "Select document type" at bounding box center [464, 226] width 880 height 33
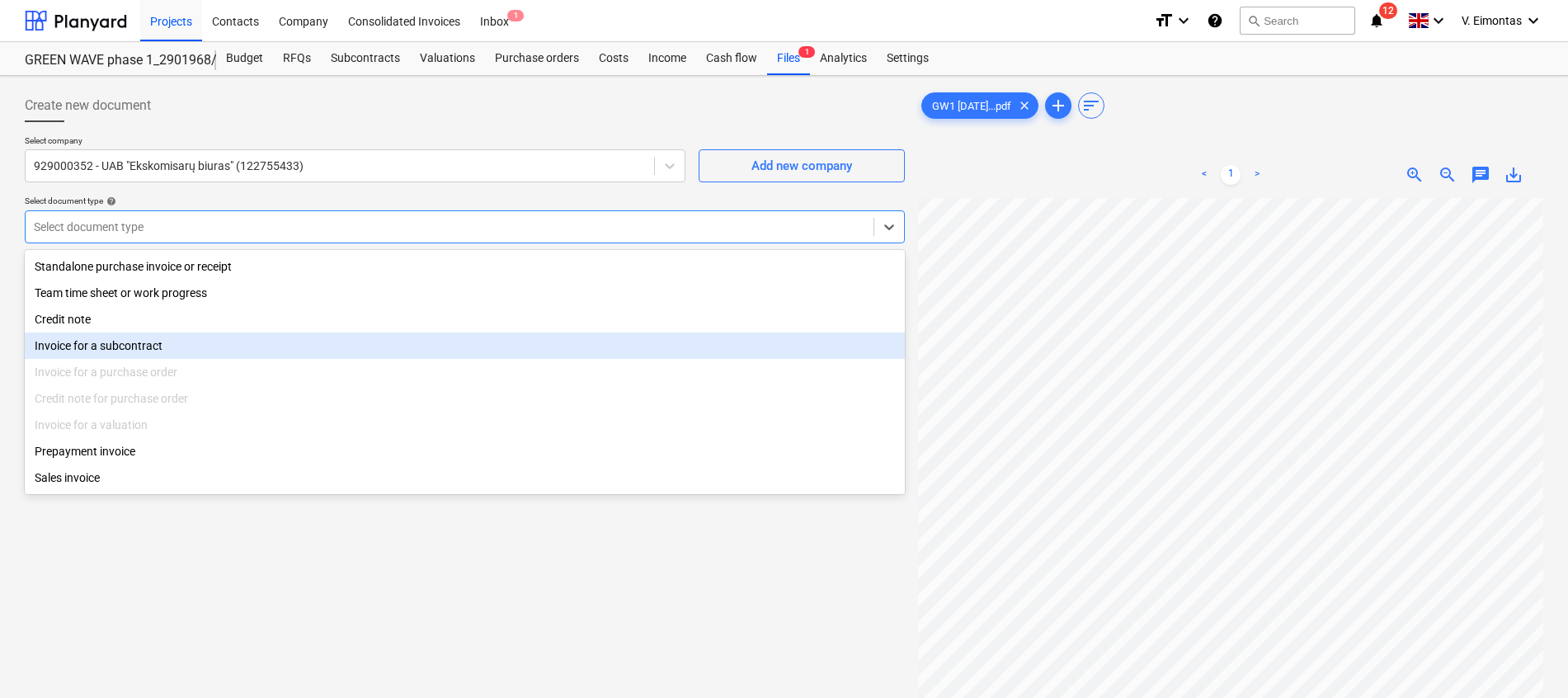
click at [148, 358] on div "Invoice for a subcontract" at bounding box center [464, 345] width 880 height 26
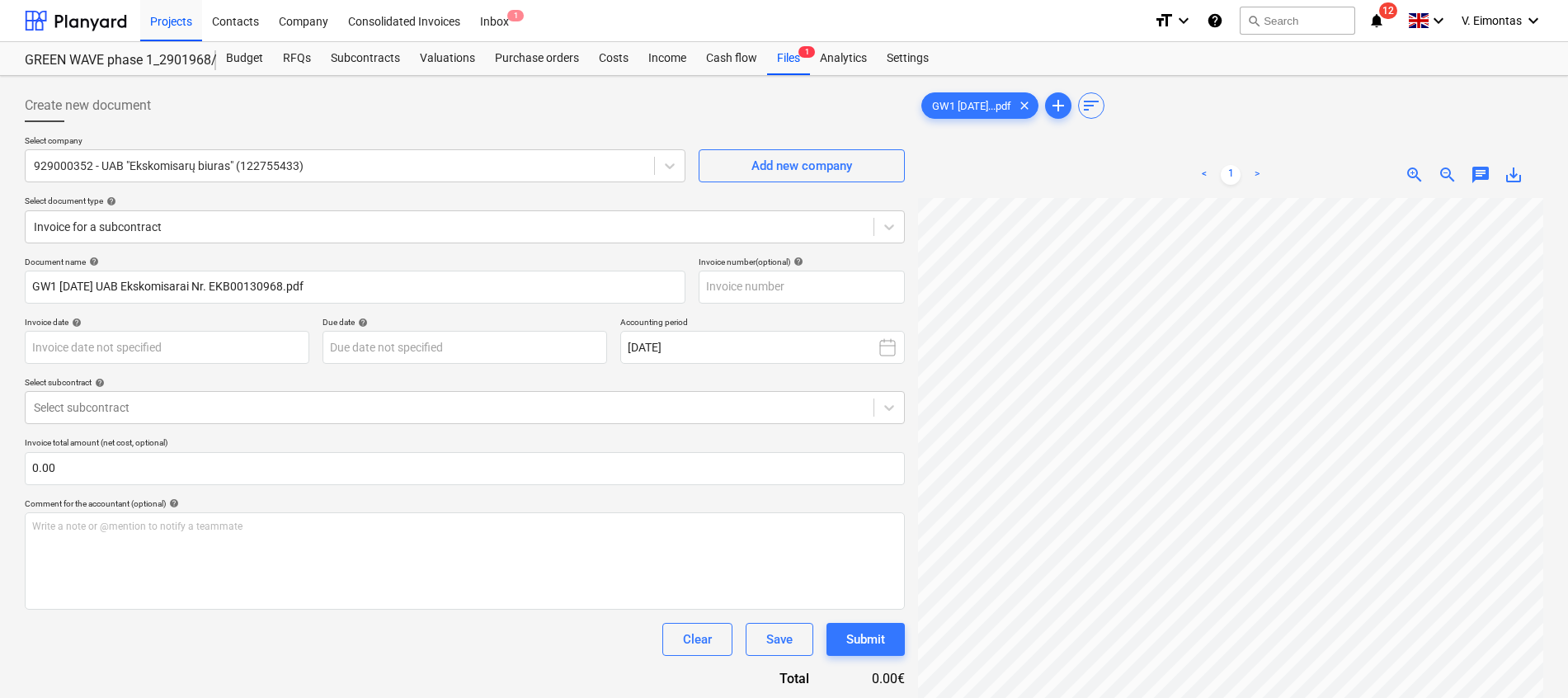
scroll to position [0, 120]
click at [743, 287] on input "text" at bounding box center [801, 287] width 206 height 33
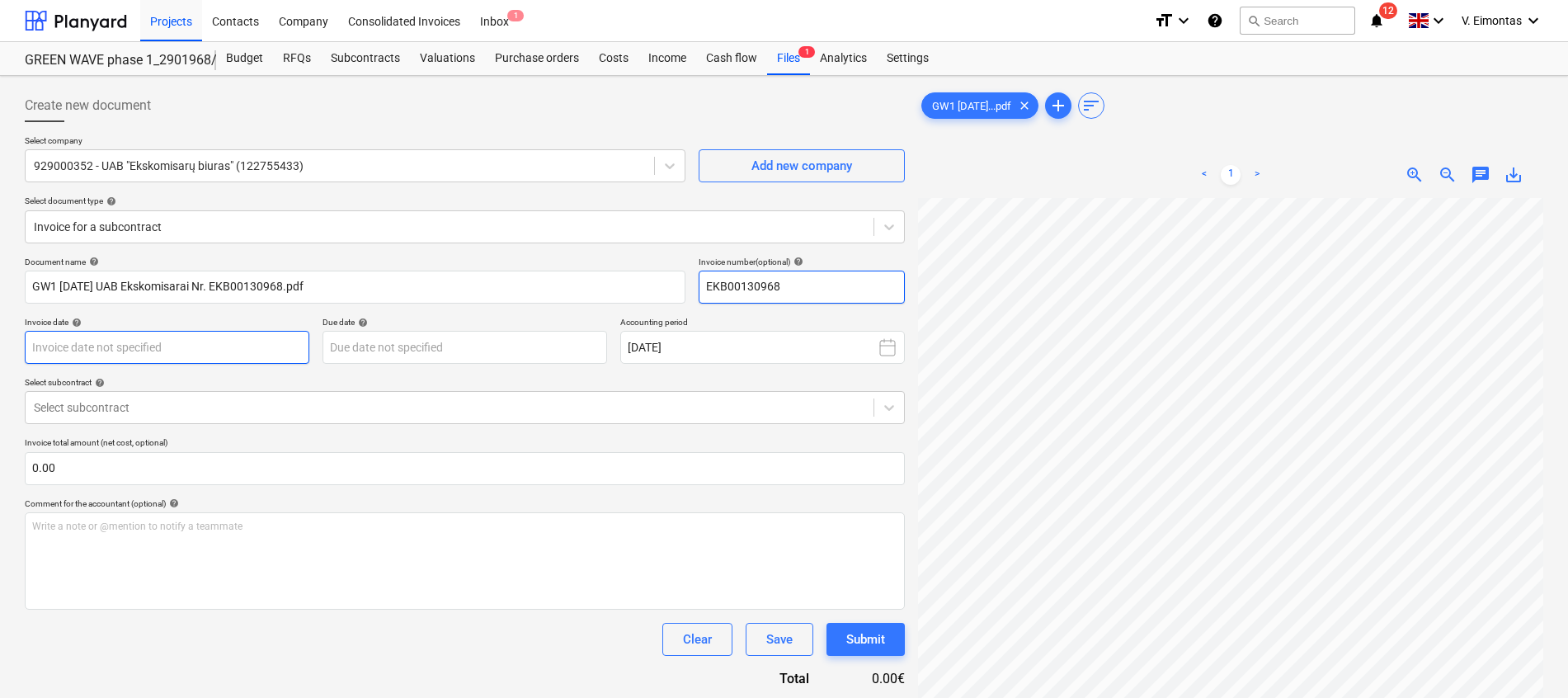
type input "EKB00130968"
click at [247, 336] on body "Projects Contacts Company Consolidated Invoices Inbox 1 format_size keyboard_ar…" at bounding box center [784, 349] width 1568 height 698
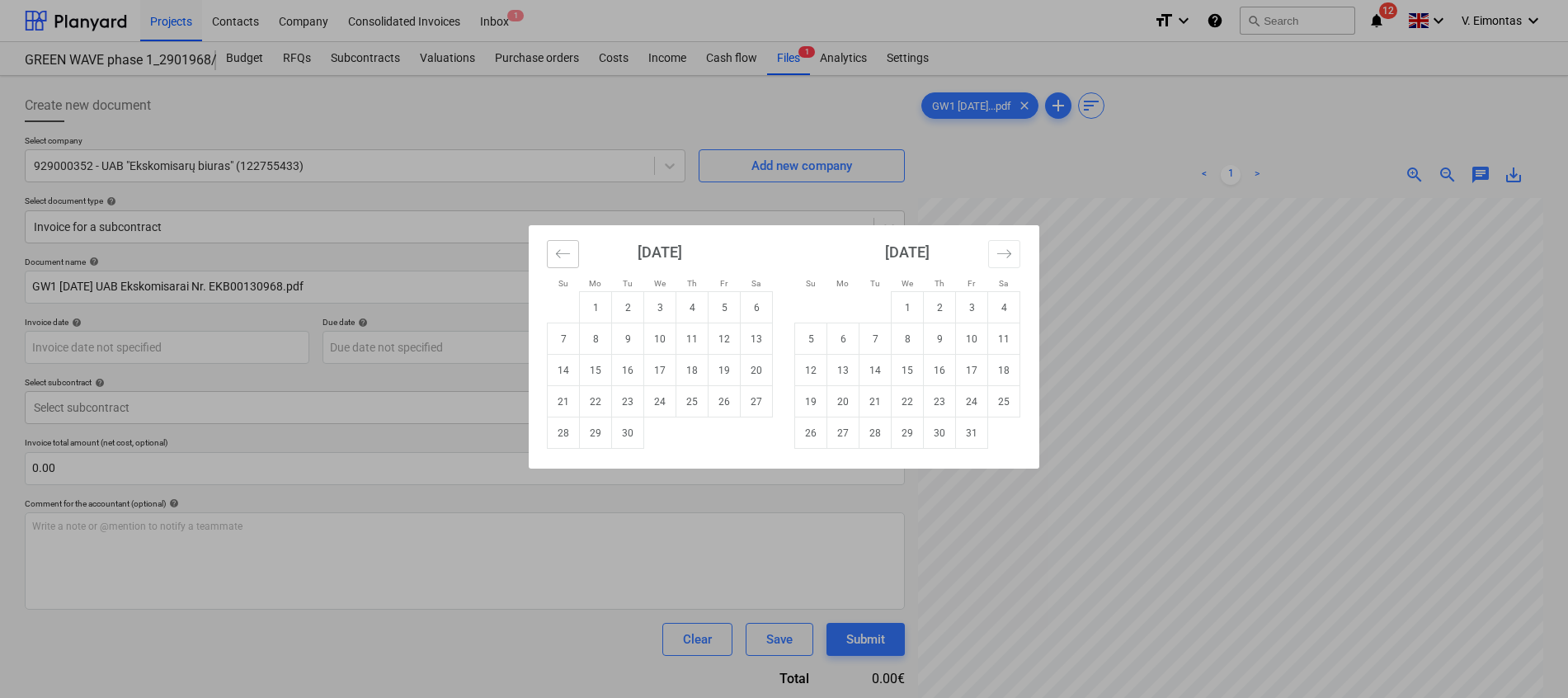
click at [552, 256] on button "Move backward to switch to the previous month." at bounding box center [562, 254] width 32 height 28
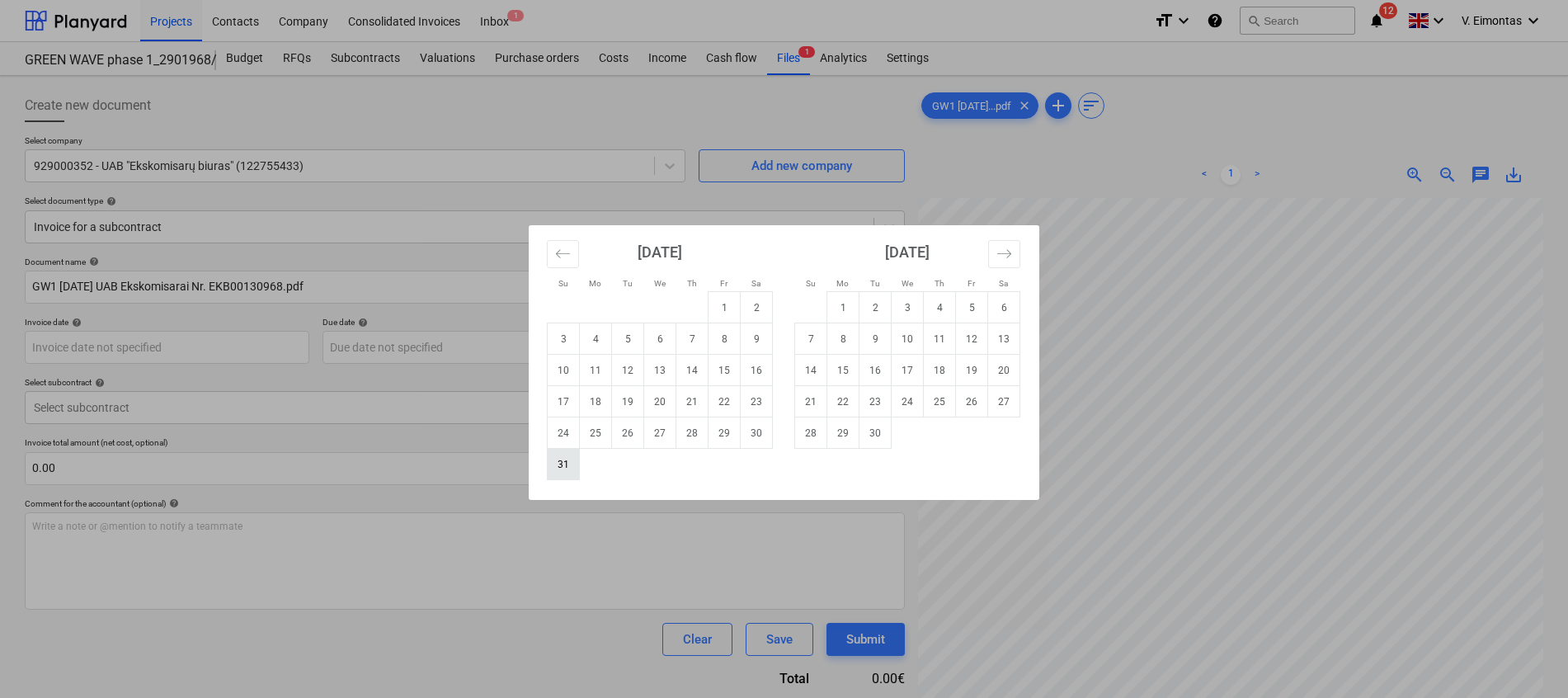
click at [562, 472] on td "31" at bounding box center [563, 464] width 32 height 31
type input "[DATE]"
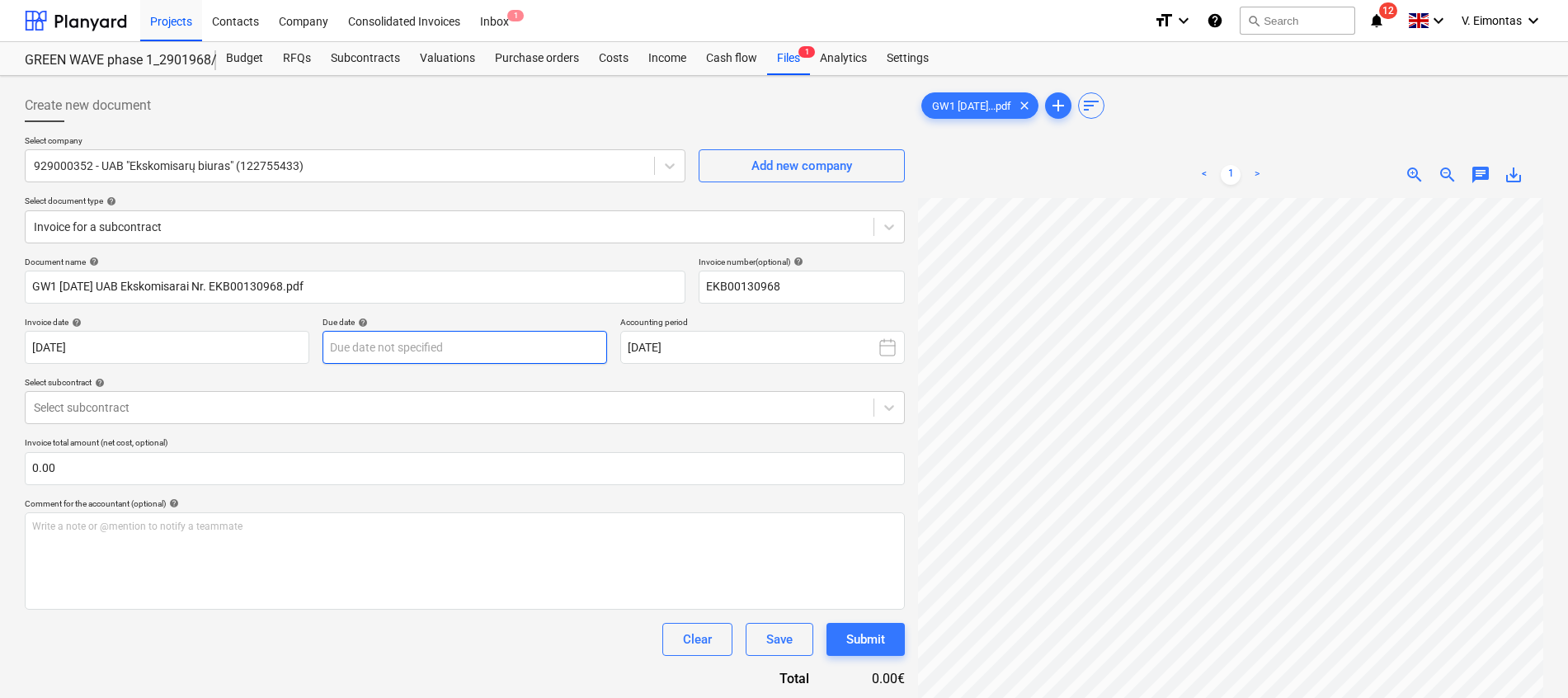
click at [573, 341] on body "Projects Contacts Company Consolidated Invoices Inbox 1 format_size keyboard_ar…" at bounding box center [784, 349] width 1568 height 698
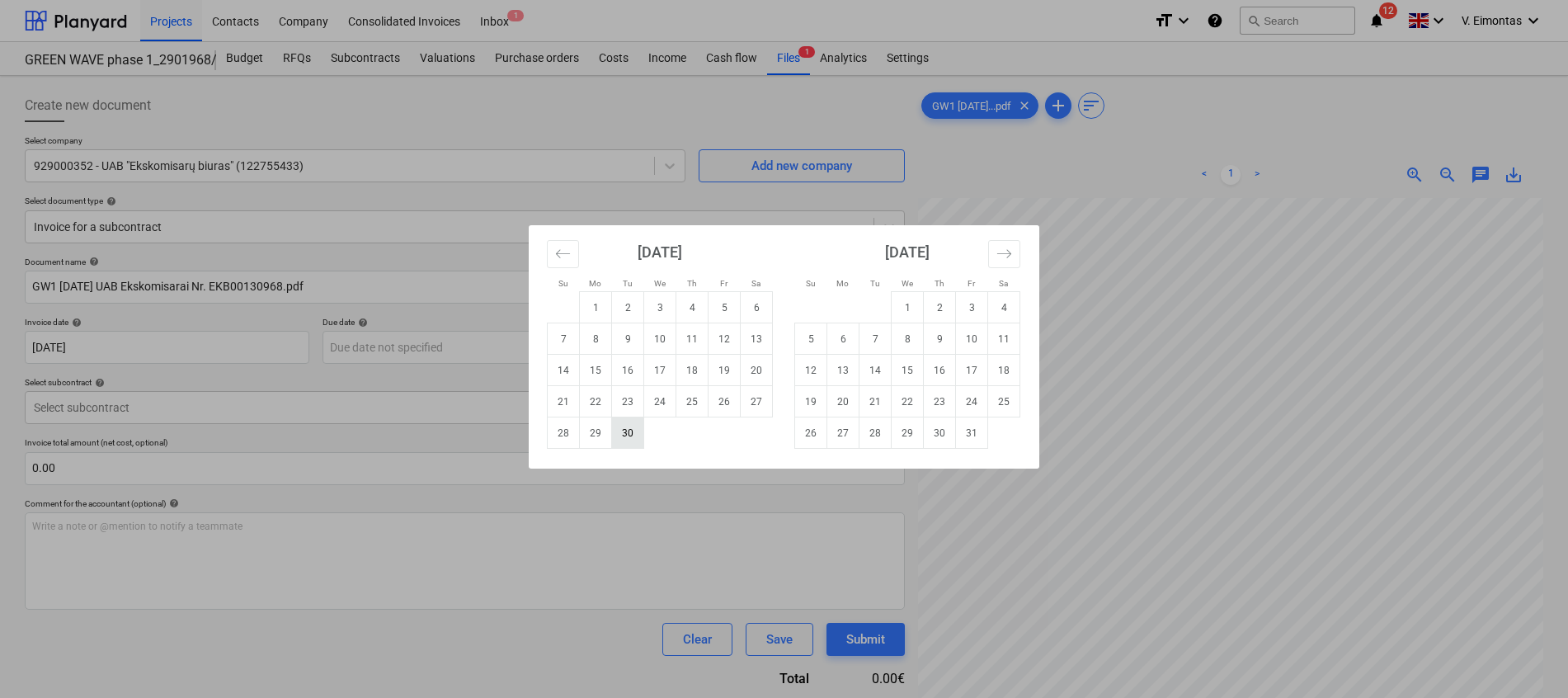
click at [641, 435] on td "30" at bounding box center [628, 432] width 32 height 31
type input "[DATE]"
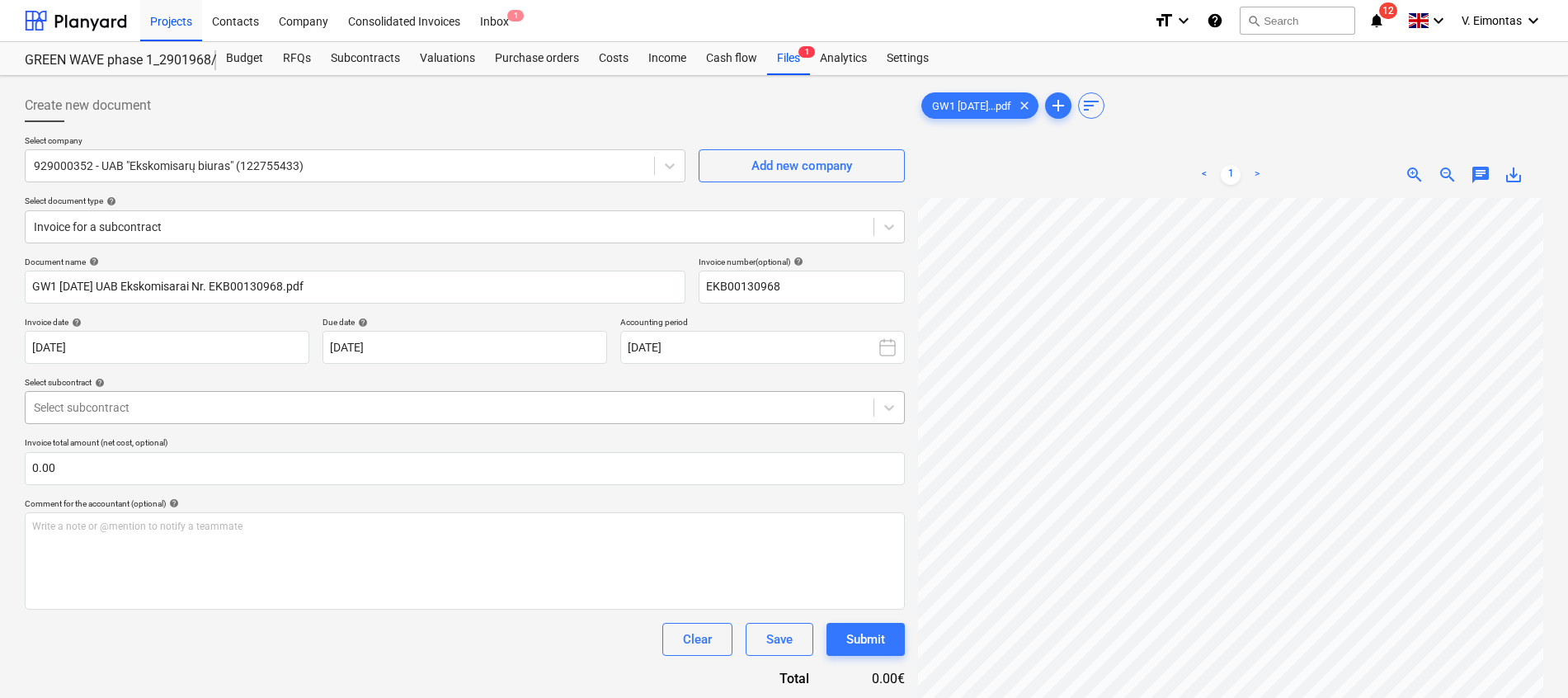
click at [319, 417] on div "Select subcontract" at bounding box center [449, 407] width 848 height 23
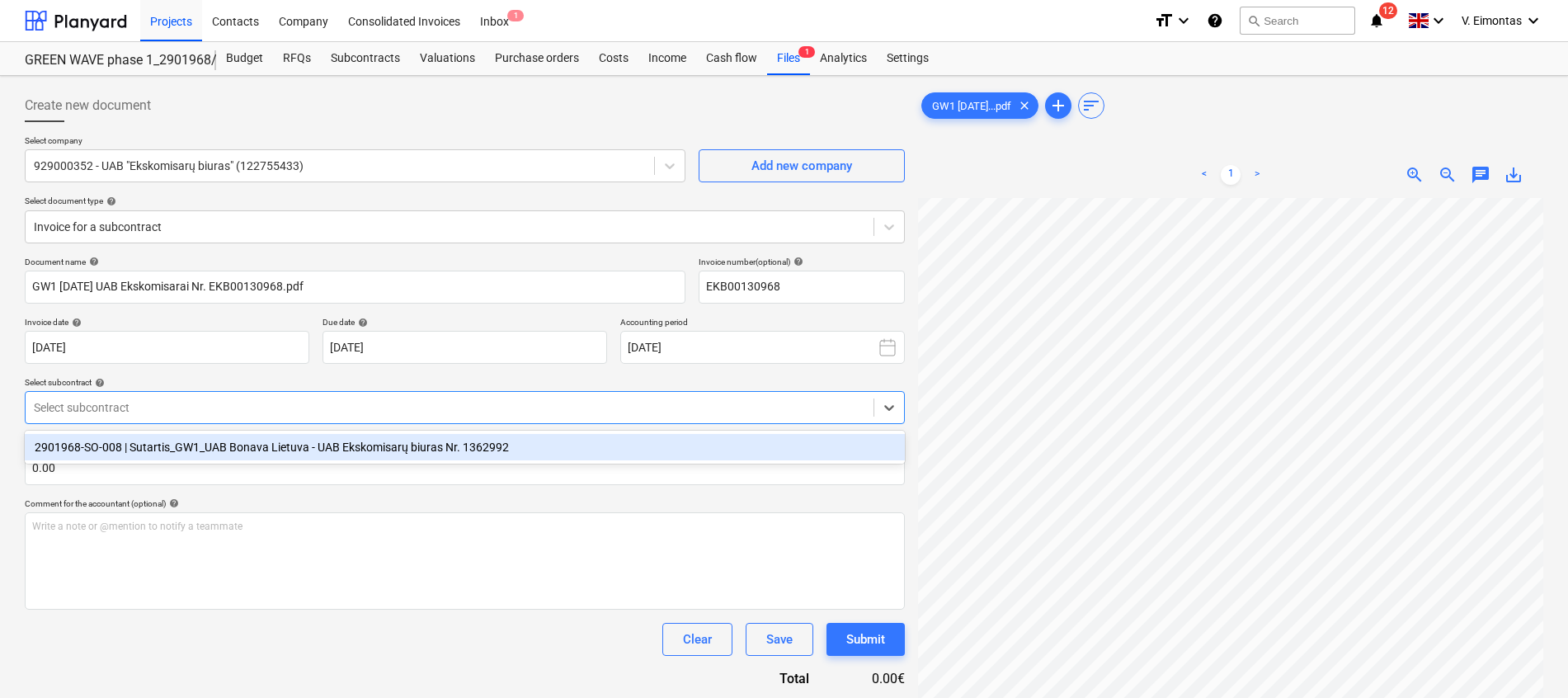
click at [307, 447] on div "2901968-SO-008 | Sutartis_GW1_UAB Bonava Lietuva - UAB Ekskomisarų biuras Nr. 1…" at bounding box center [464, 447] width 880 height 26
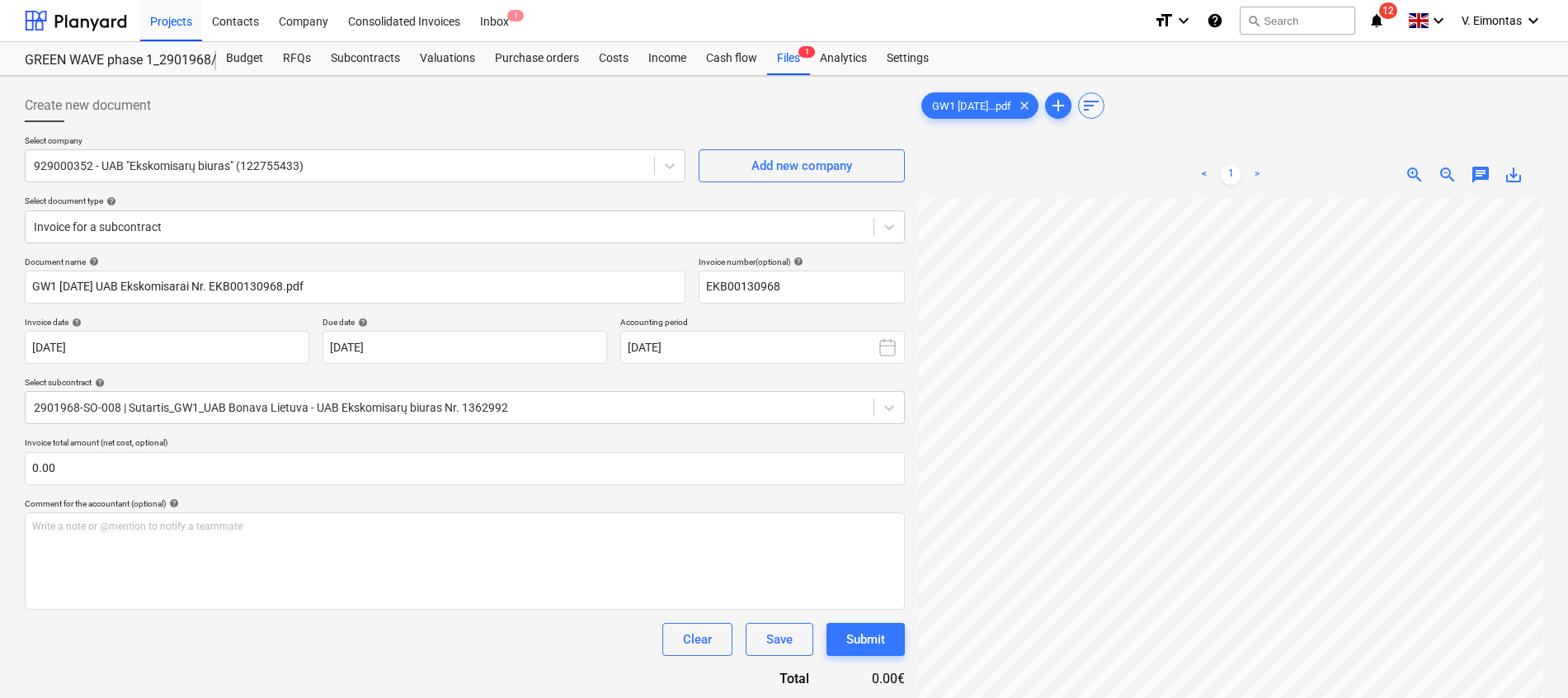
scroll to position [262, 120]
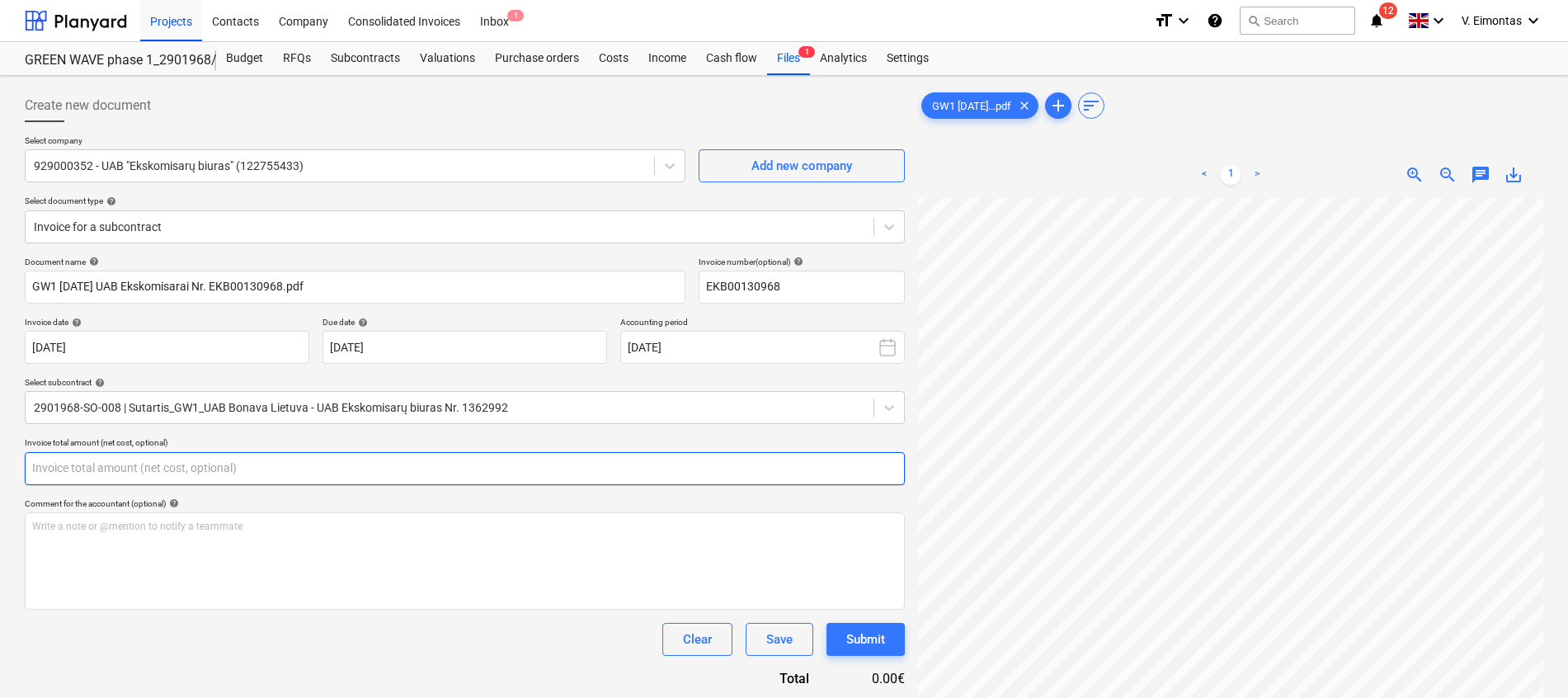
click at [406, 477] on input "text" at bounding box center [464, 468] width 880 height 33
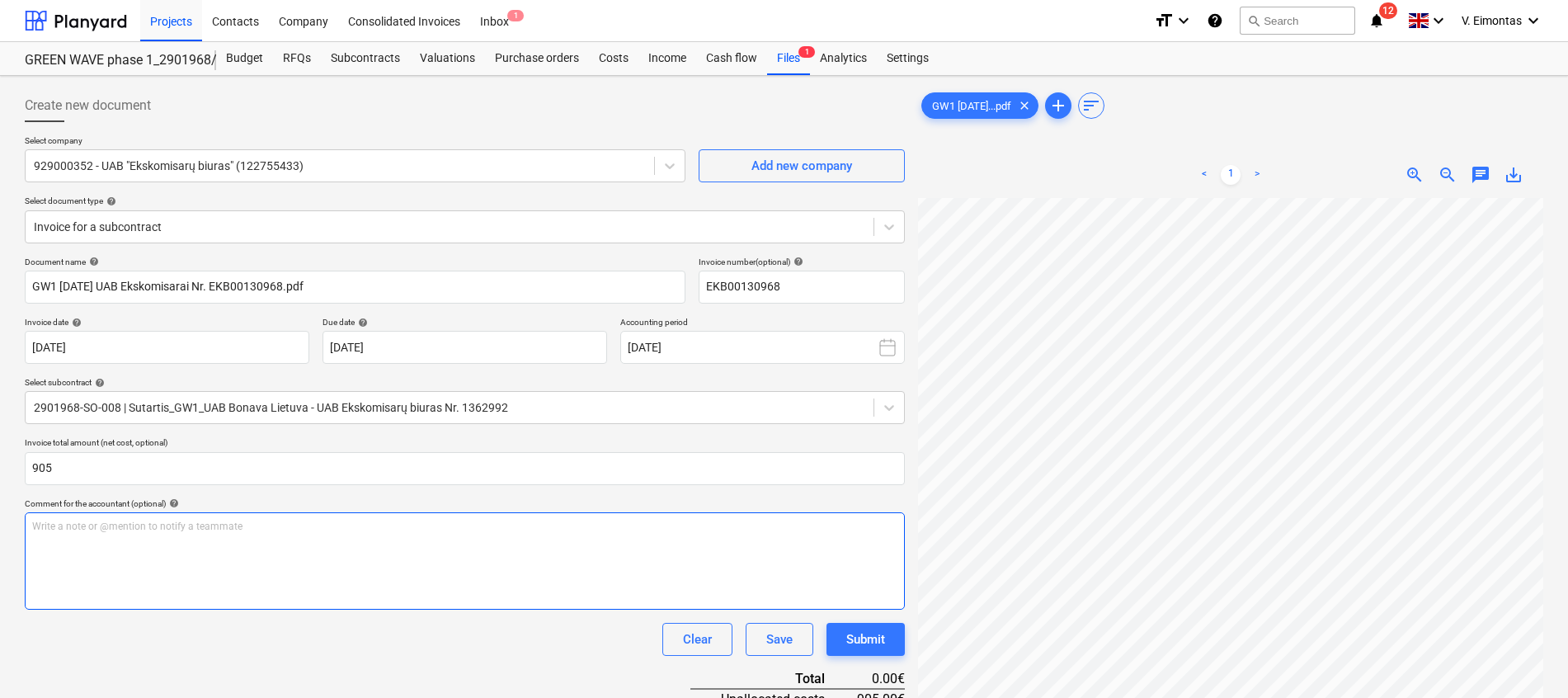
type input "905.00"
click at [395, 562] on div "Write a note or @mention to notify a teammate [PERSON_NAME]" at bounding box center [464, 561] width 880 height 98
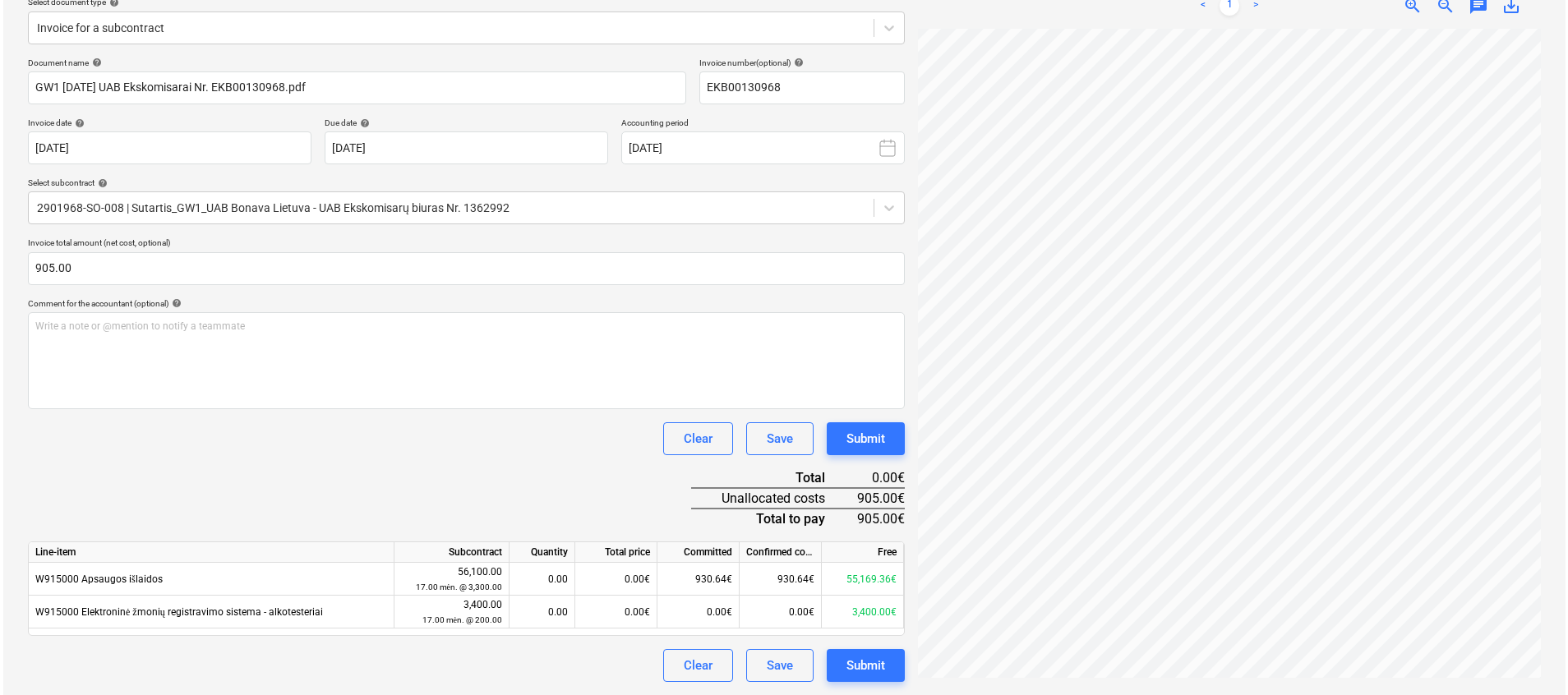
scroll to position [303, 95]
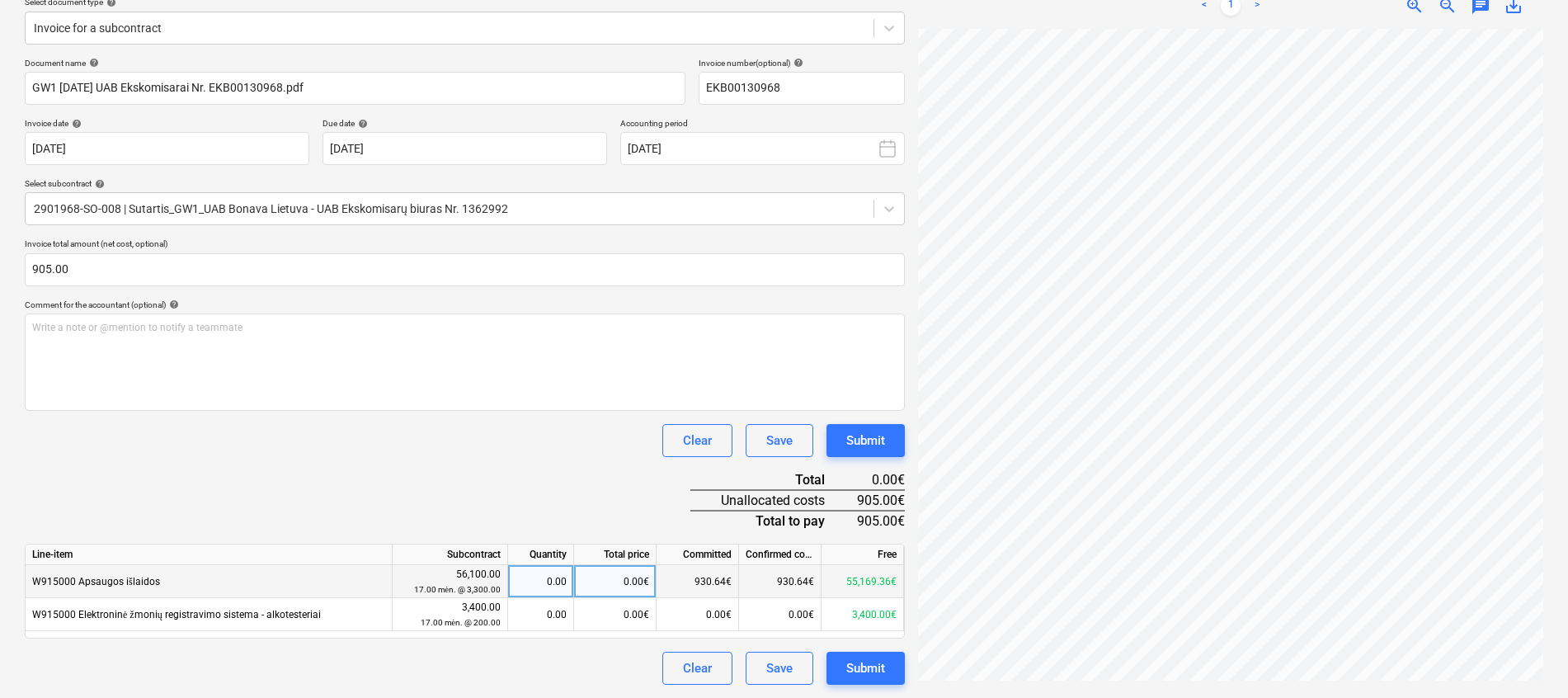
click at [541, 567] on div "0.00" at bounding box center [541, 581] width 52 height 33
click at [613, 579] on div "0.00€" at bounding box center [615, 581] width 82 height 33
type input "905"
click at [594, 498] on div "Document name help GW1 [DATE] UAB Ekskomisarai Nr. EKB00130968.pdf Invoice numb…" at bounding box center [464, 372] width 880 height 627
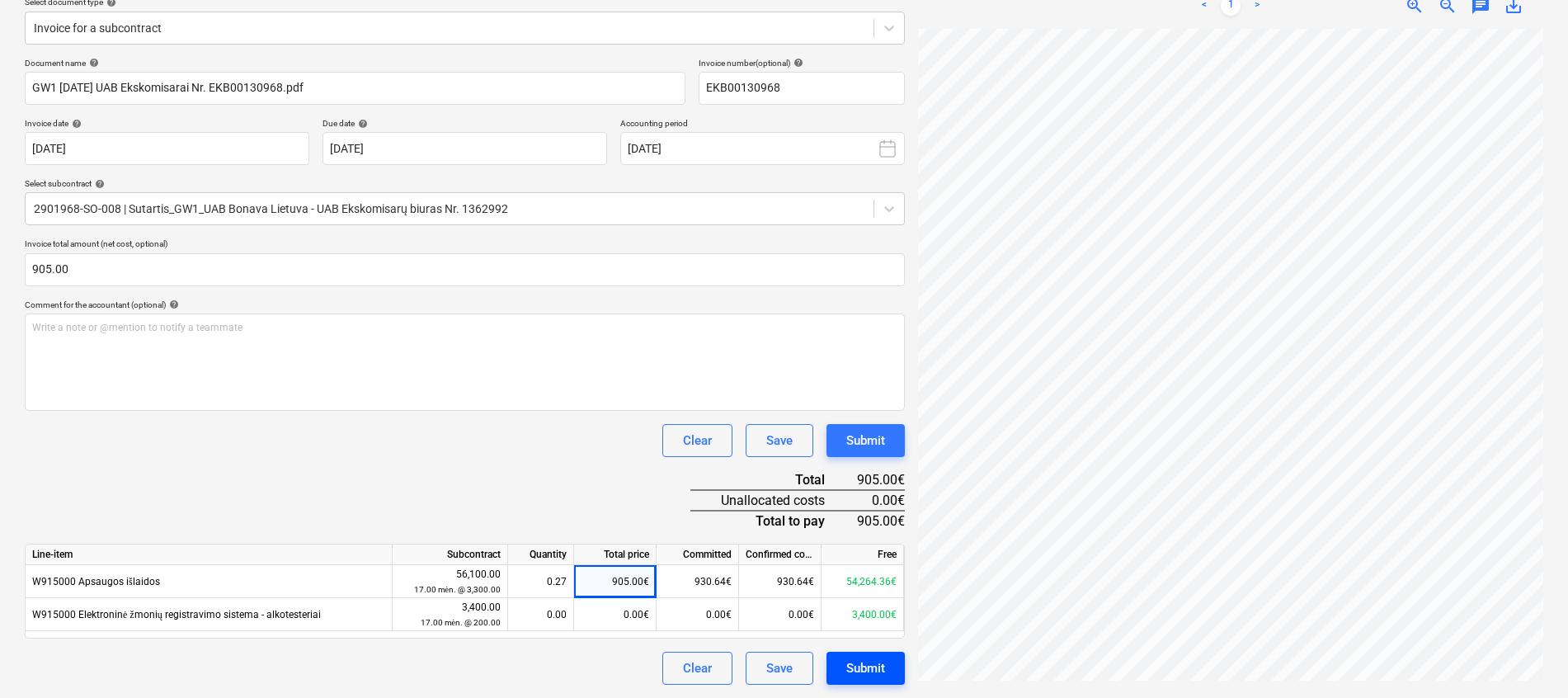
click at [891, 679] on button "Submit" at bounding box center [865, 668] width 78 height 33
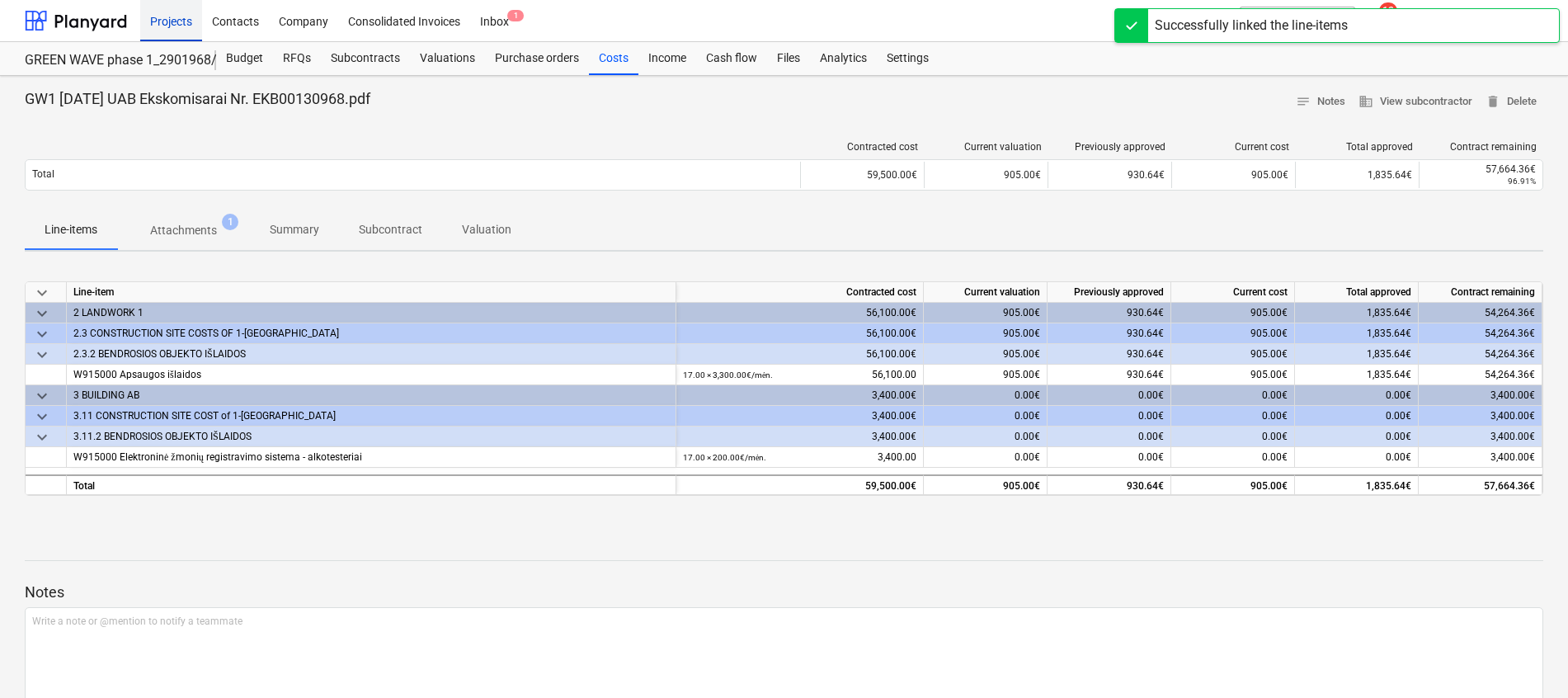
click at [195, 22] on div "Projects" at bounding box center [172, 20] width 62 height 42
